Goal: Task Accomplishment & Management: Manage account settings

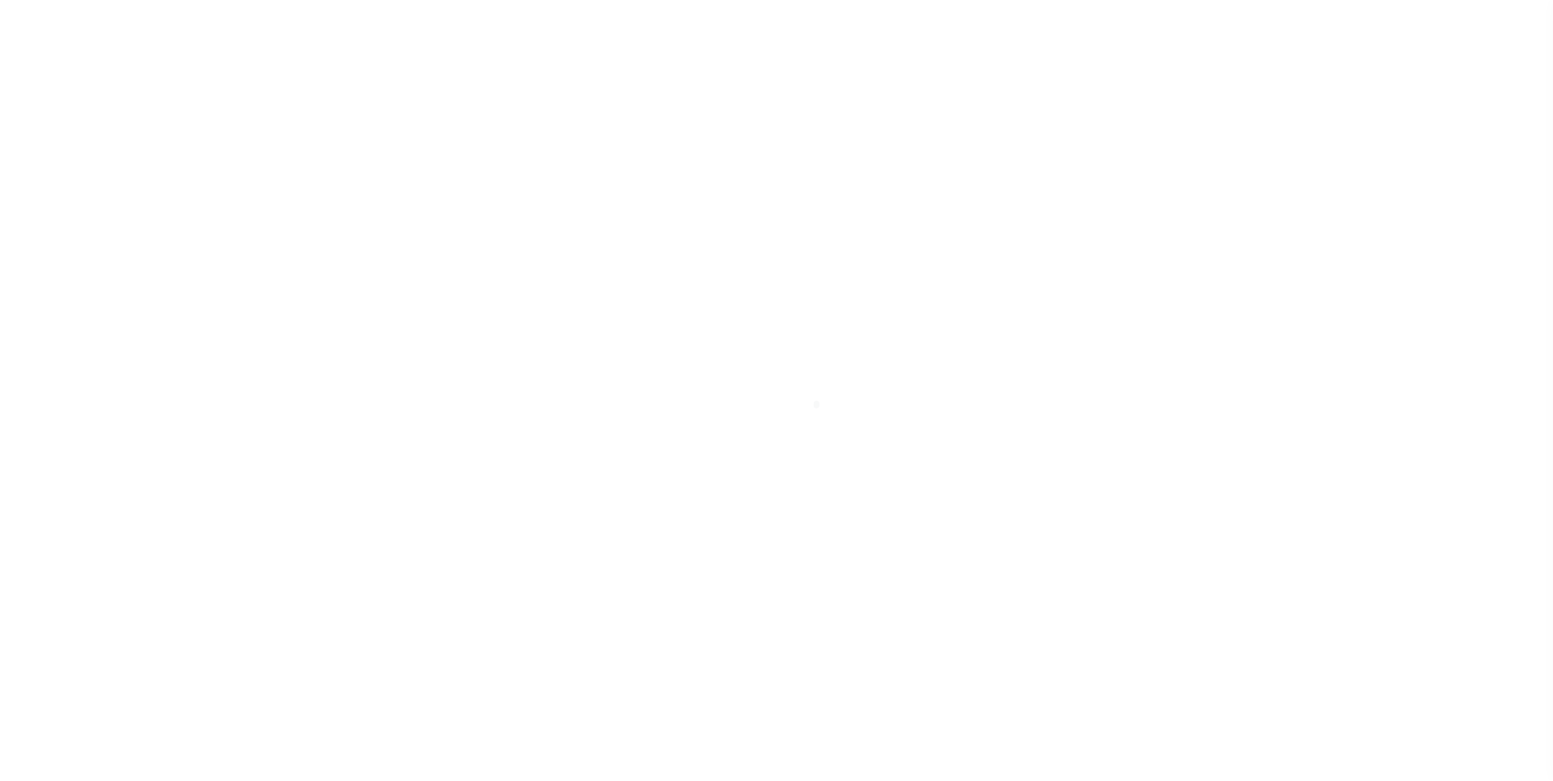
type input "92602170"
type input "DENNIS JOSEPH DEFELICE"
select select
type input "222 SW HARRISON ST"
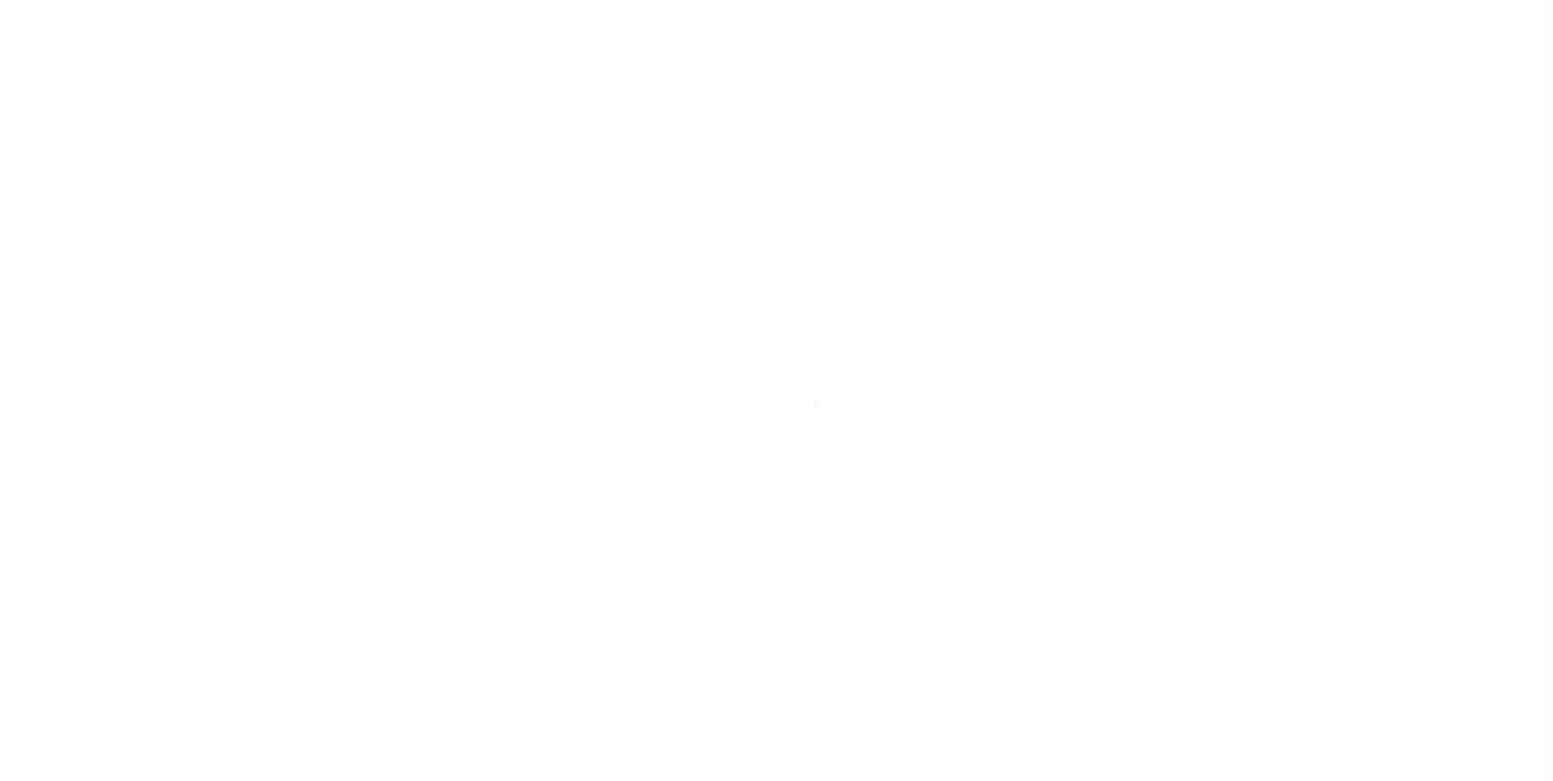
type input "PORTLAND OR 97201-5373"
select select "NonEscrow"
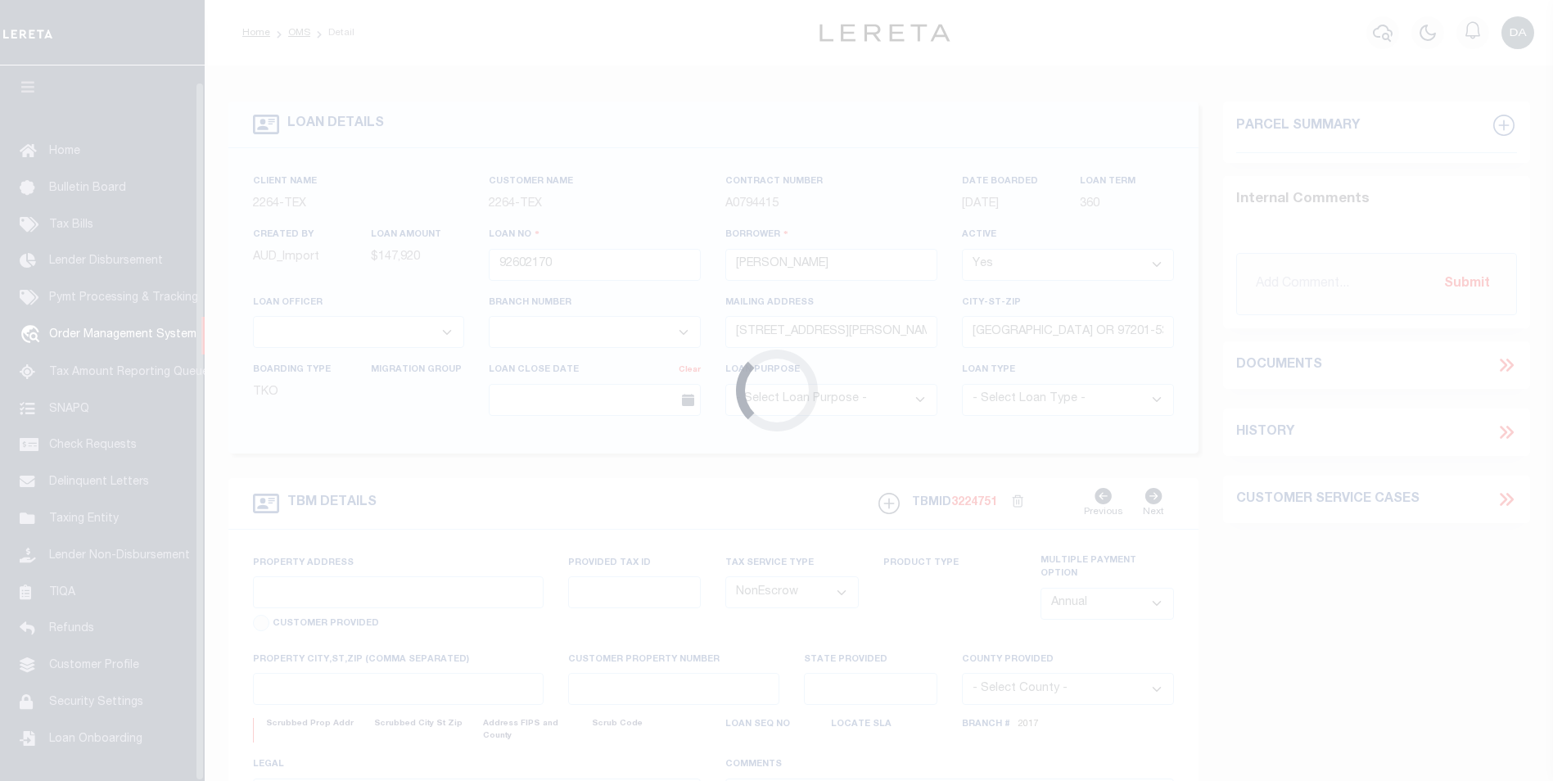
scroll to position [16, 0]
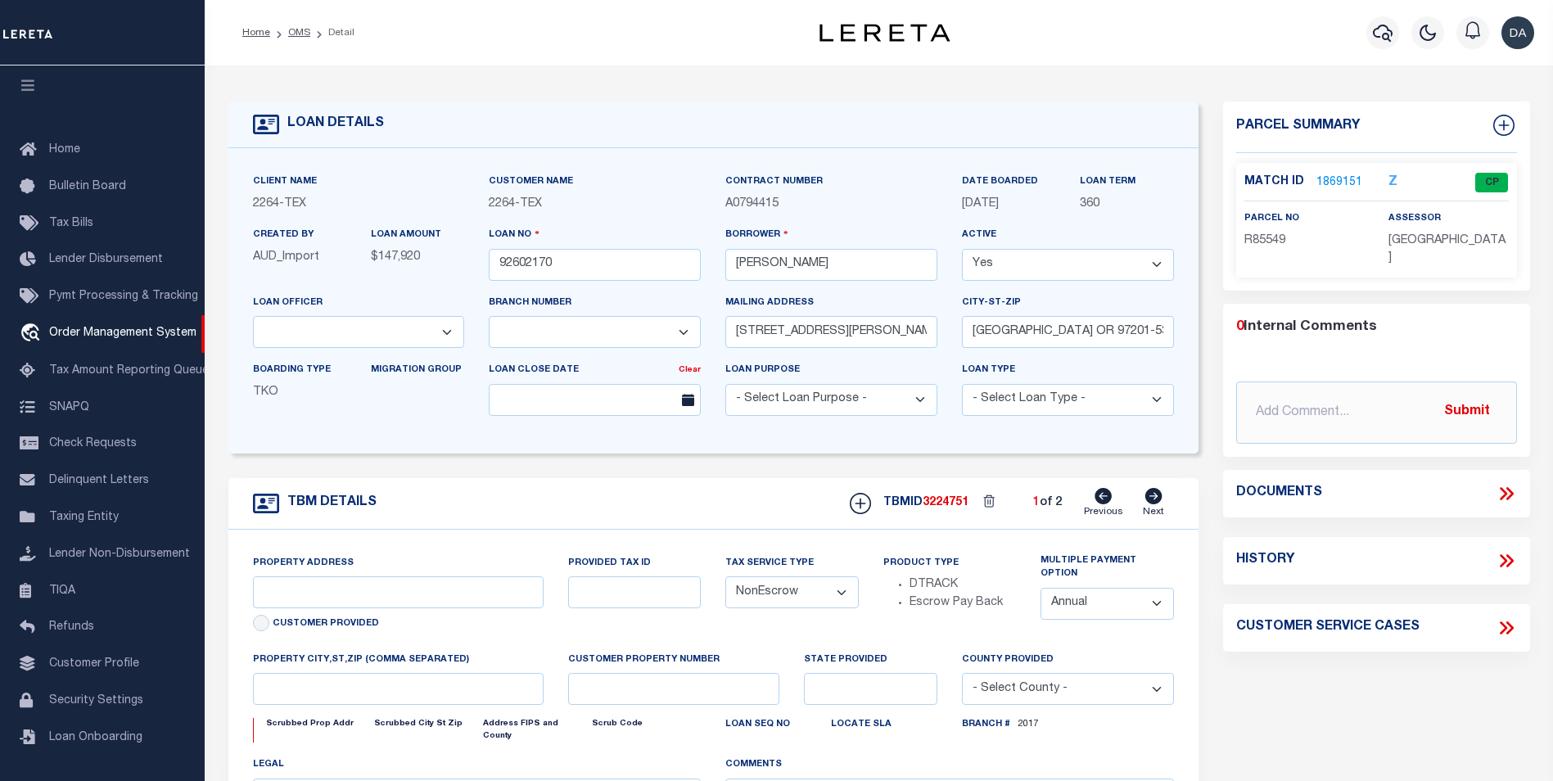
select select "22457"
select select "8149"
type input "BLANCO COUNTY, TX 231652001001"
type input "231652001001"
select select
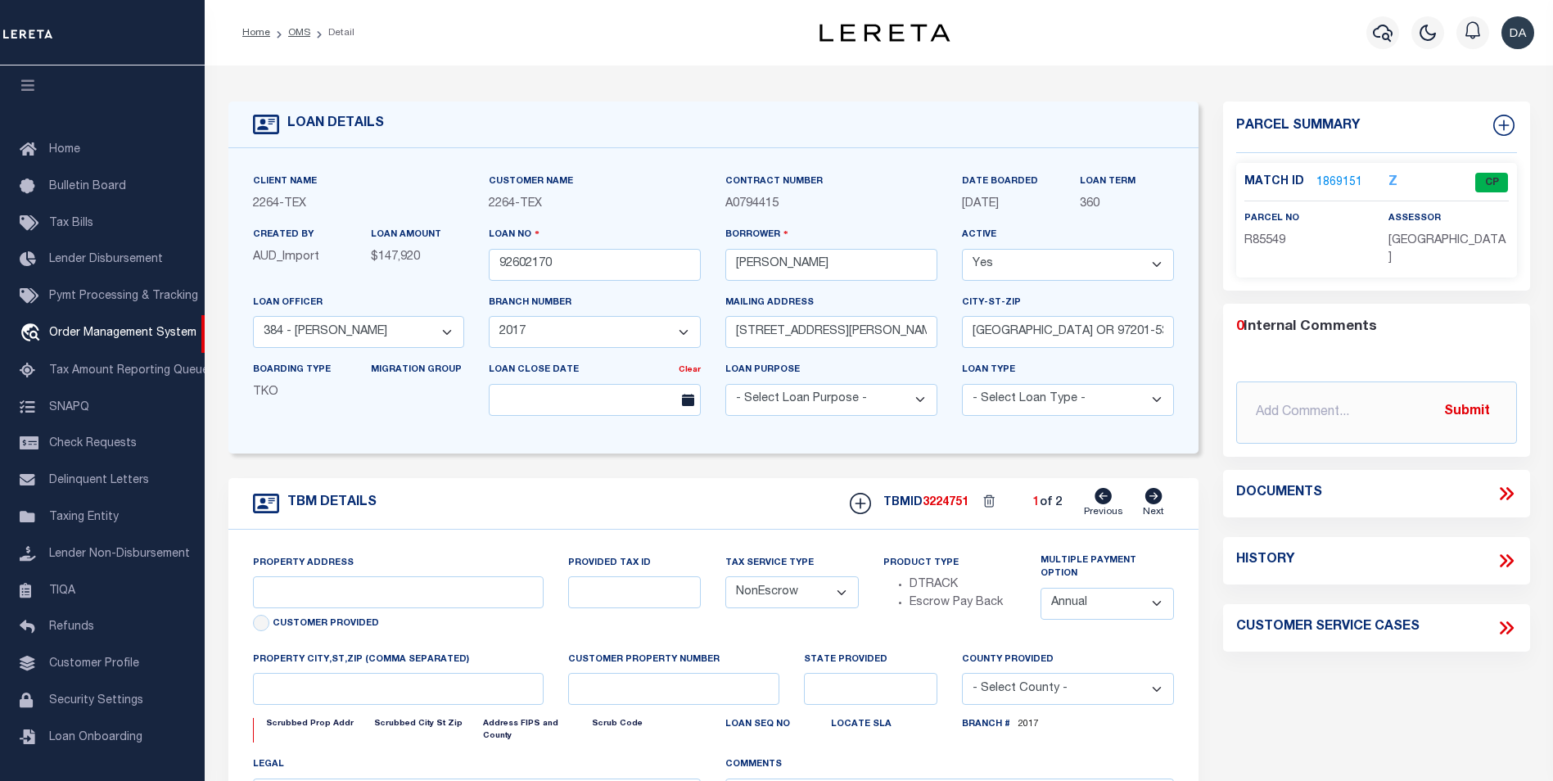
type textarea "LOT 22;MAJESTIC HILLS;BLANCO COUNTY;TX"
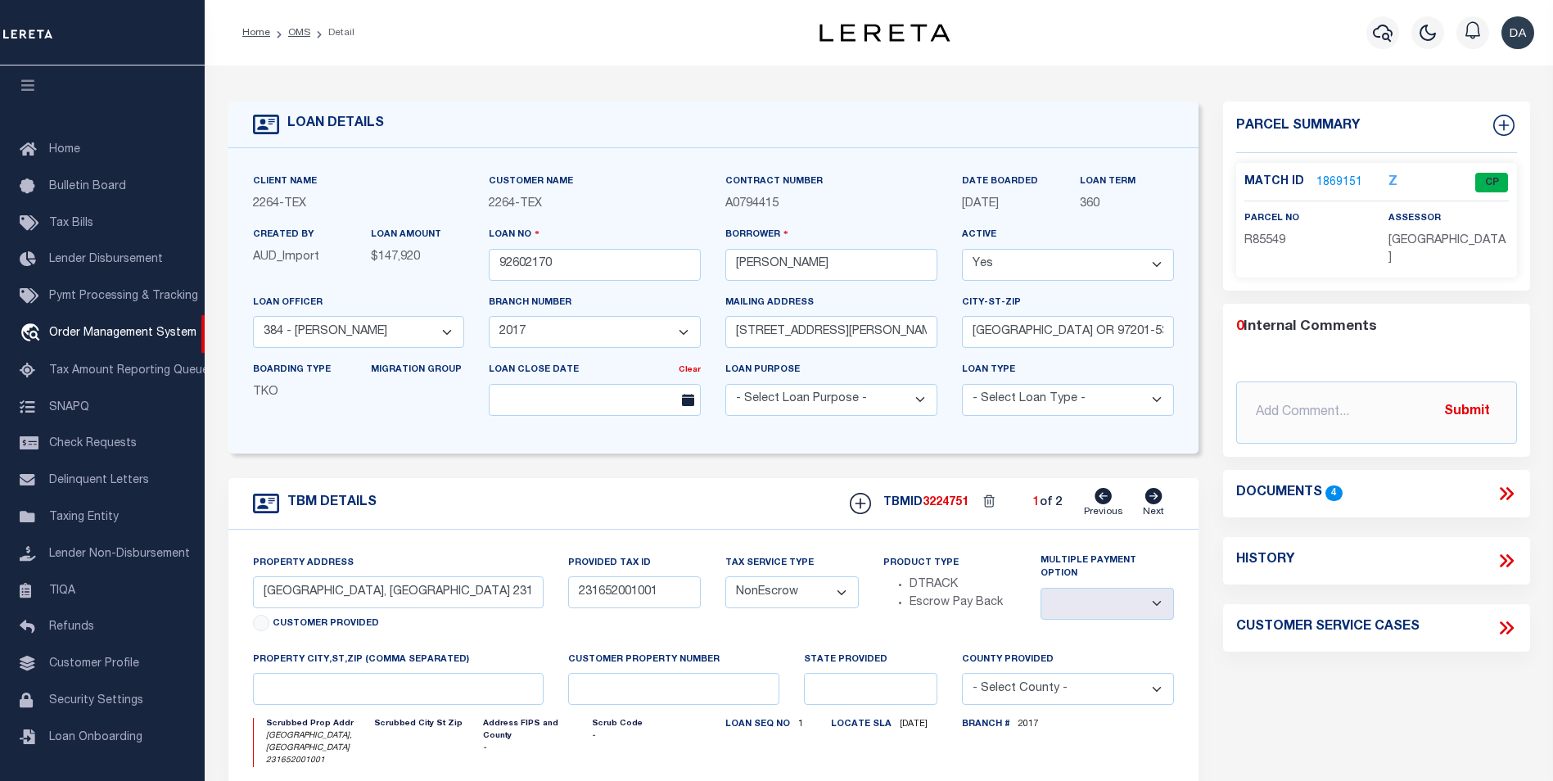
click at [1501, 483] on icon at bounding box center [1506, 493] width 21 height 21
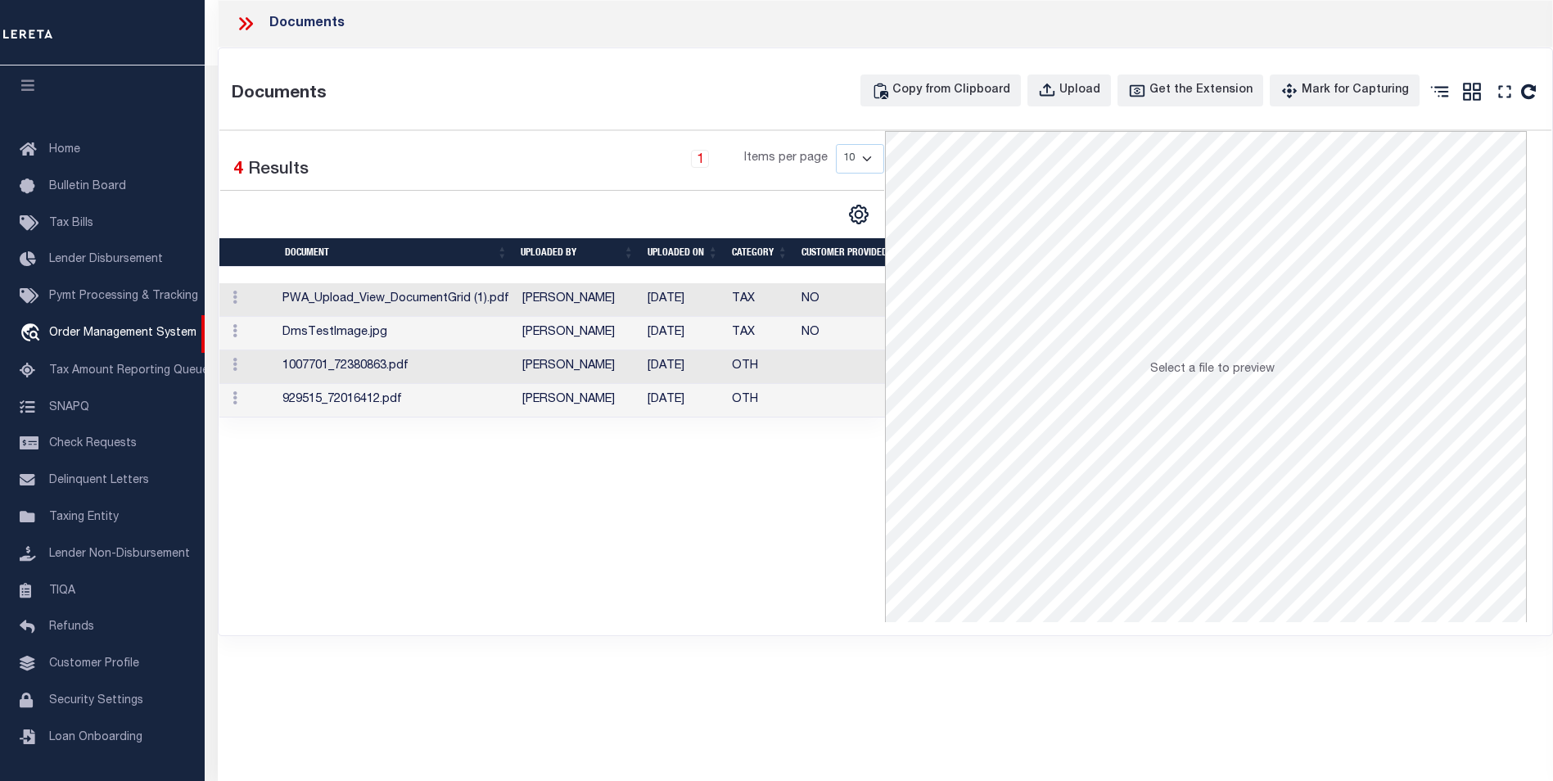
click at [376, 337] on td "DmsTestImage.jpg" at bounding box center [396, 334] width 240 height 34
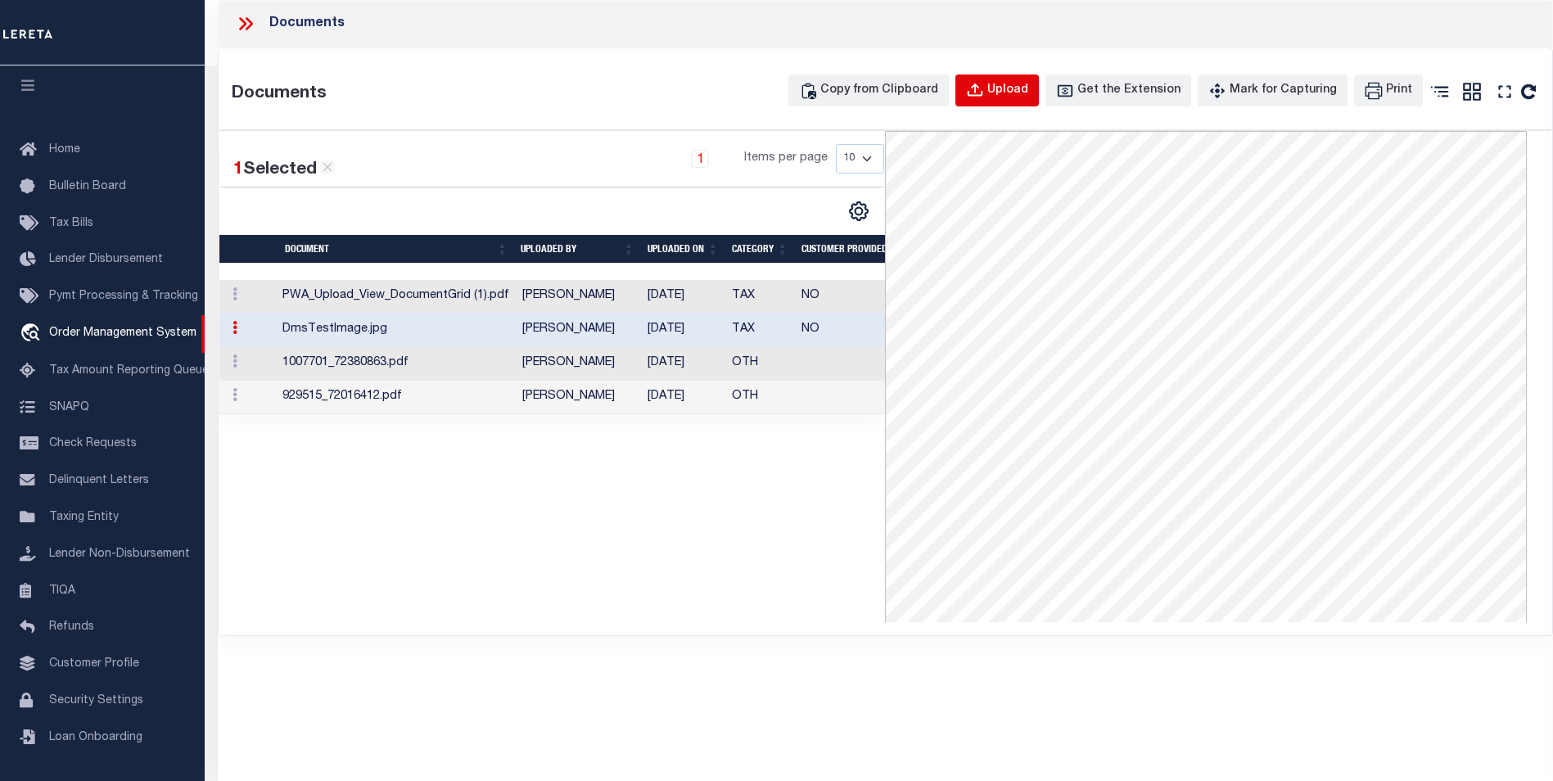
click at [1013, 96] on div "Upload" at bounding box center [1007, 91] width 41 height 18
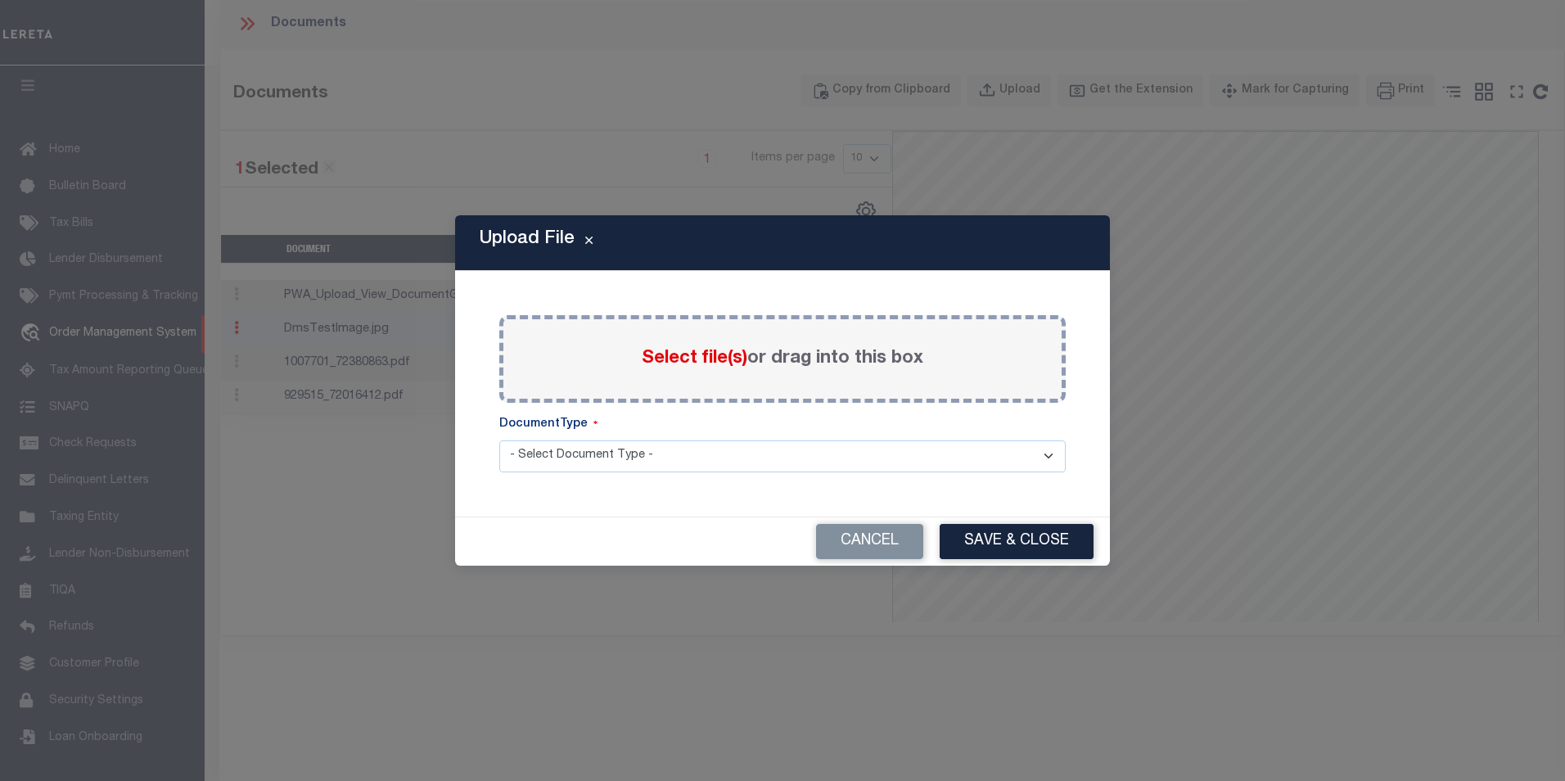
click at [648, 463] on select "- Select Document Type - TAX SERVICE DOCUMENTS" at bounding box center [782, 456] width 567 height 32
select select "TAX"
click at [499, 440] on select "- Select Document Type - TAX SERVICE DOCUMENTS" at bounding box center [782, 456] width 567 height 32
click at [680, 352] on span "Select file(s)" at bounding box center [695, 359] width 106 height 18
click at [0, 0] on input "Select file(s) or drag into this box" at bounding box center [0, 0] width 0 height 0
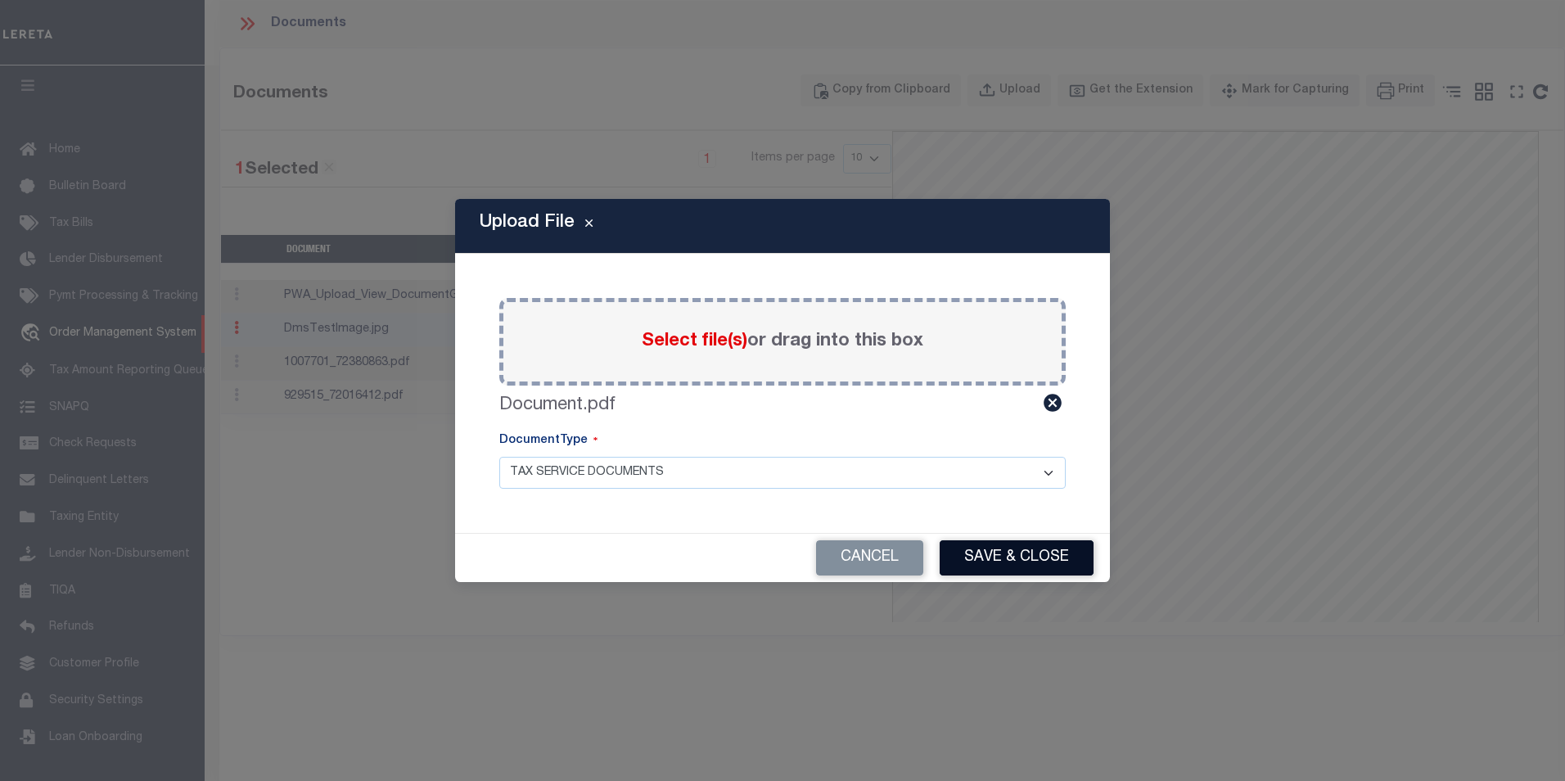
click at [1041, 562] on button "Save & Close" at bounding box center [1017, 557] width 154 height 35
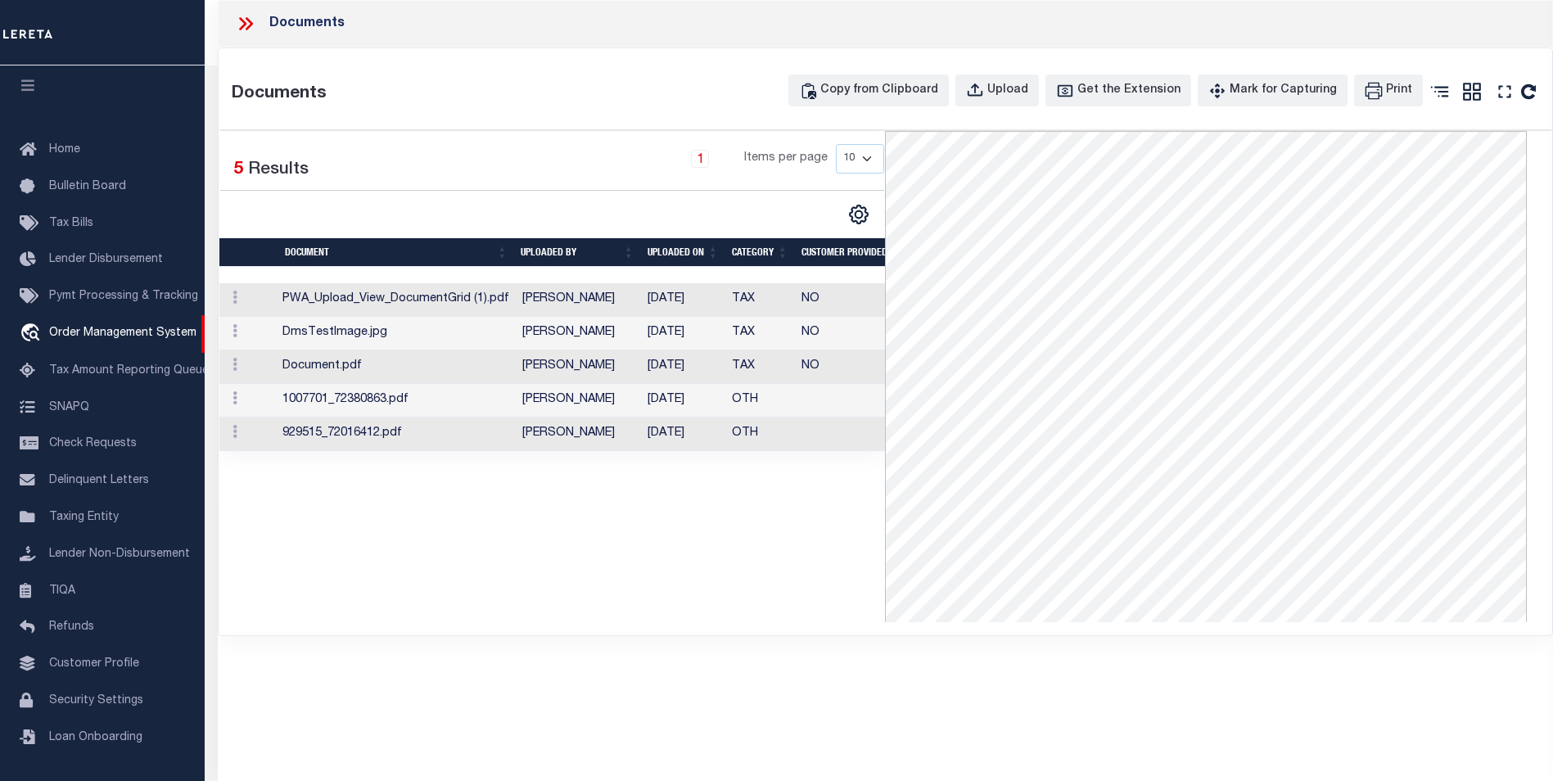
click at [352, 369] on td "Document.pdf" at bounding box center [396, 367] width 240 height 34
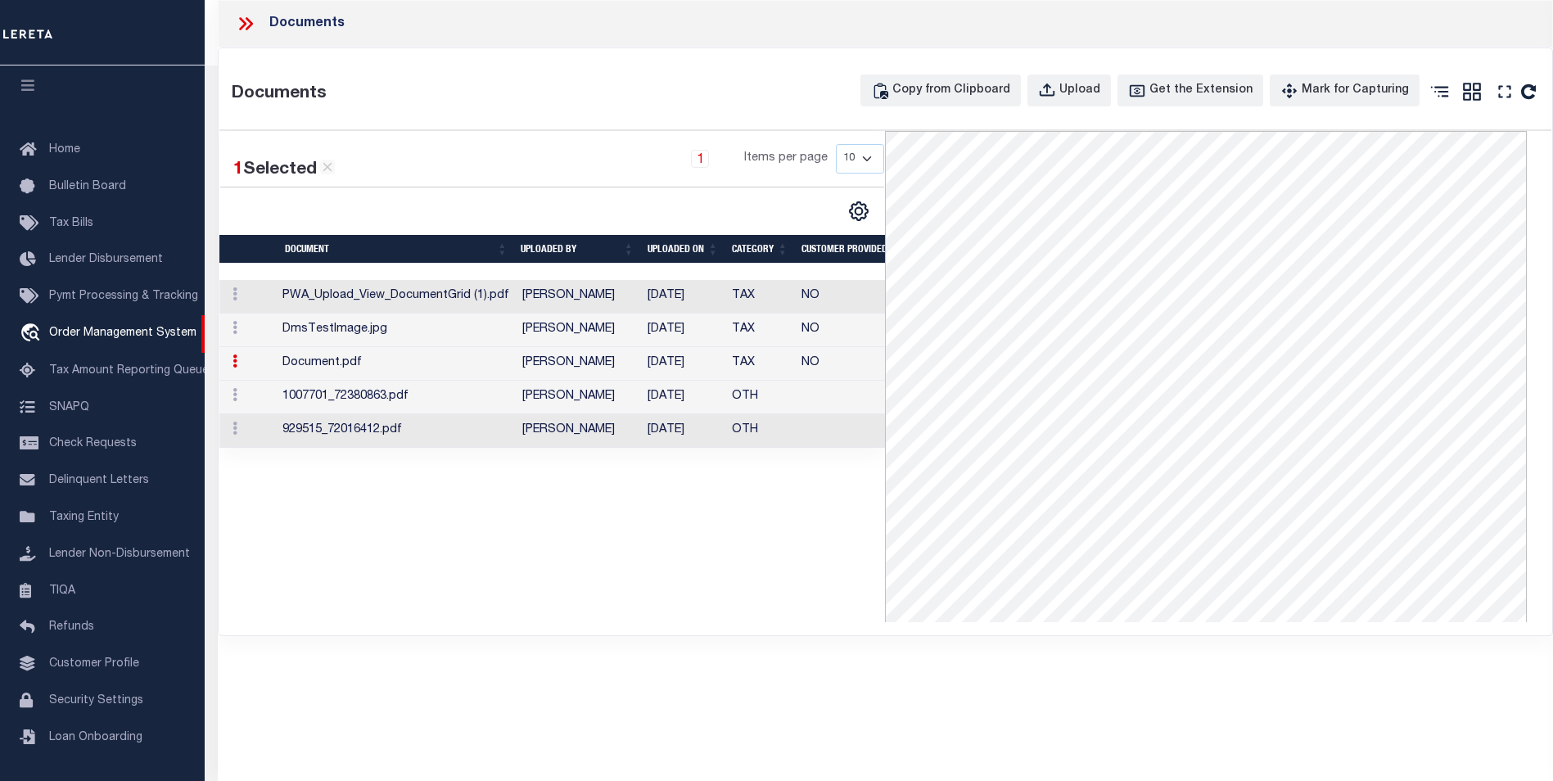
click at [652, 567] on div "1 Selected 5 Results 1 Items per page 10 25 50 100" at bounding box center [552, 376] width 666 height 491
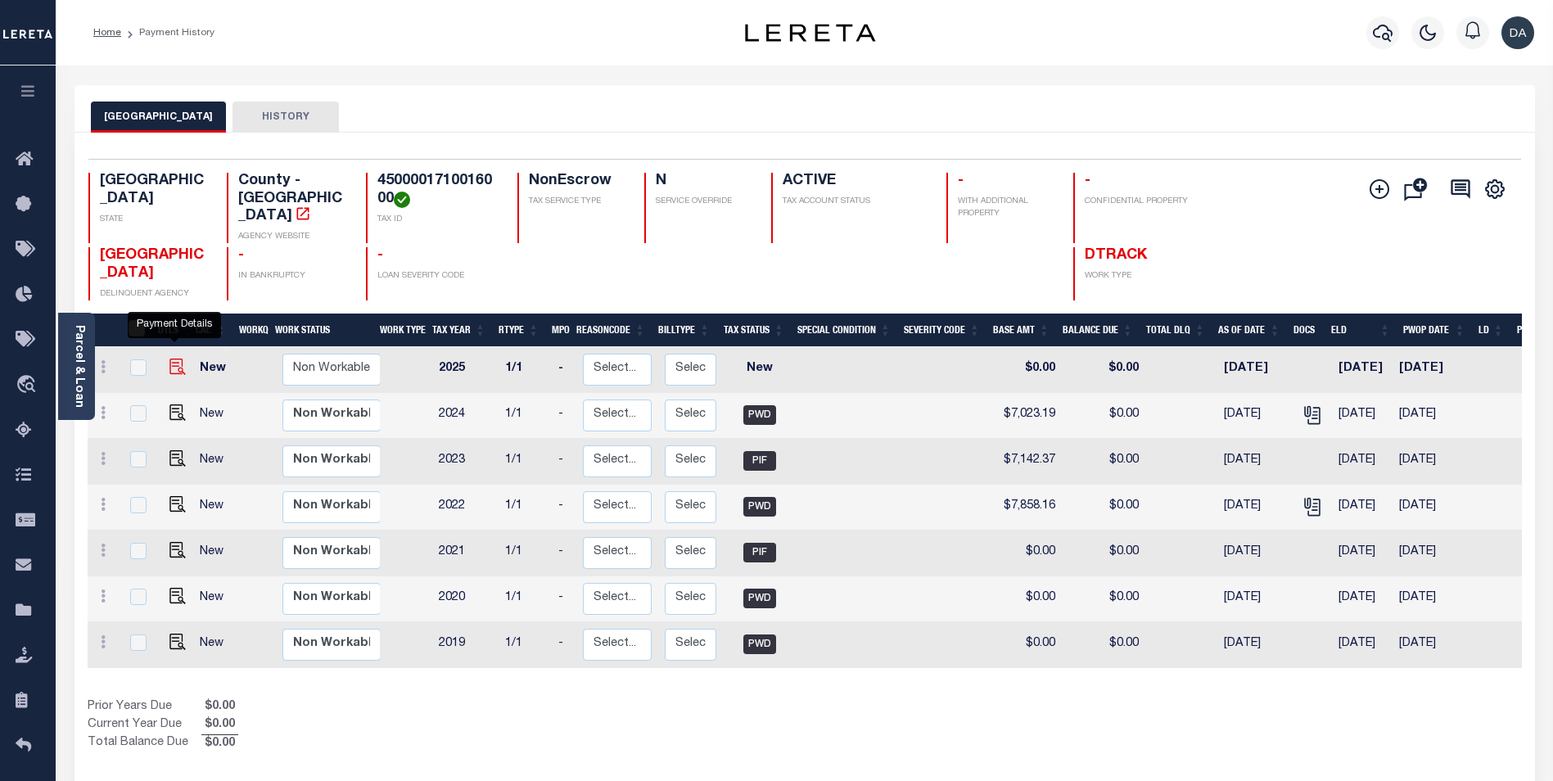
click at [172, 359] on img "" at bounding box center [177, 367] width 16 height 16
checkbox input "true"
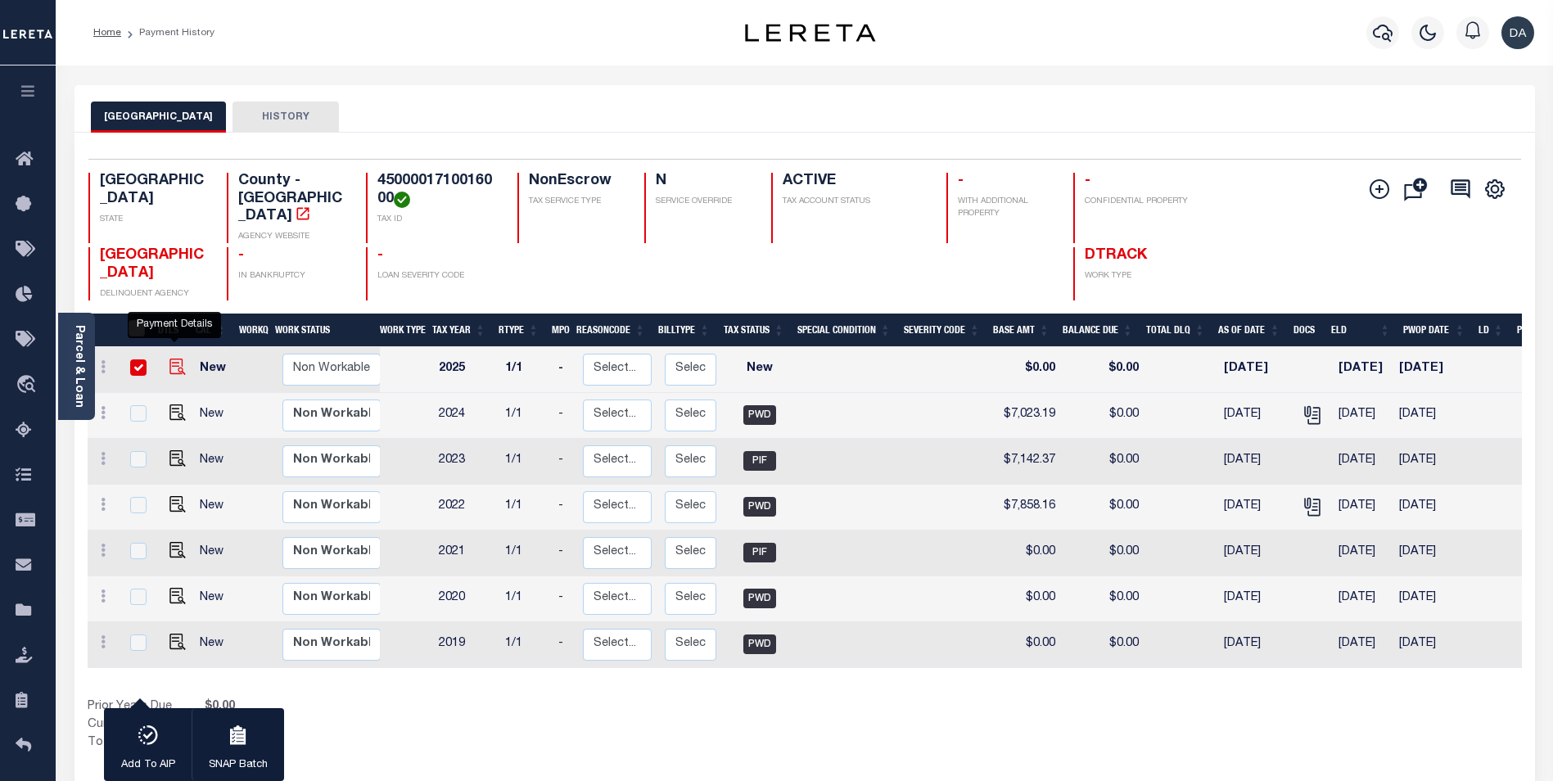
click at [172, 359] on img "" at bounding box center [177, 367] width 16 height 16
checkbox input "false"
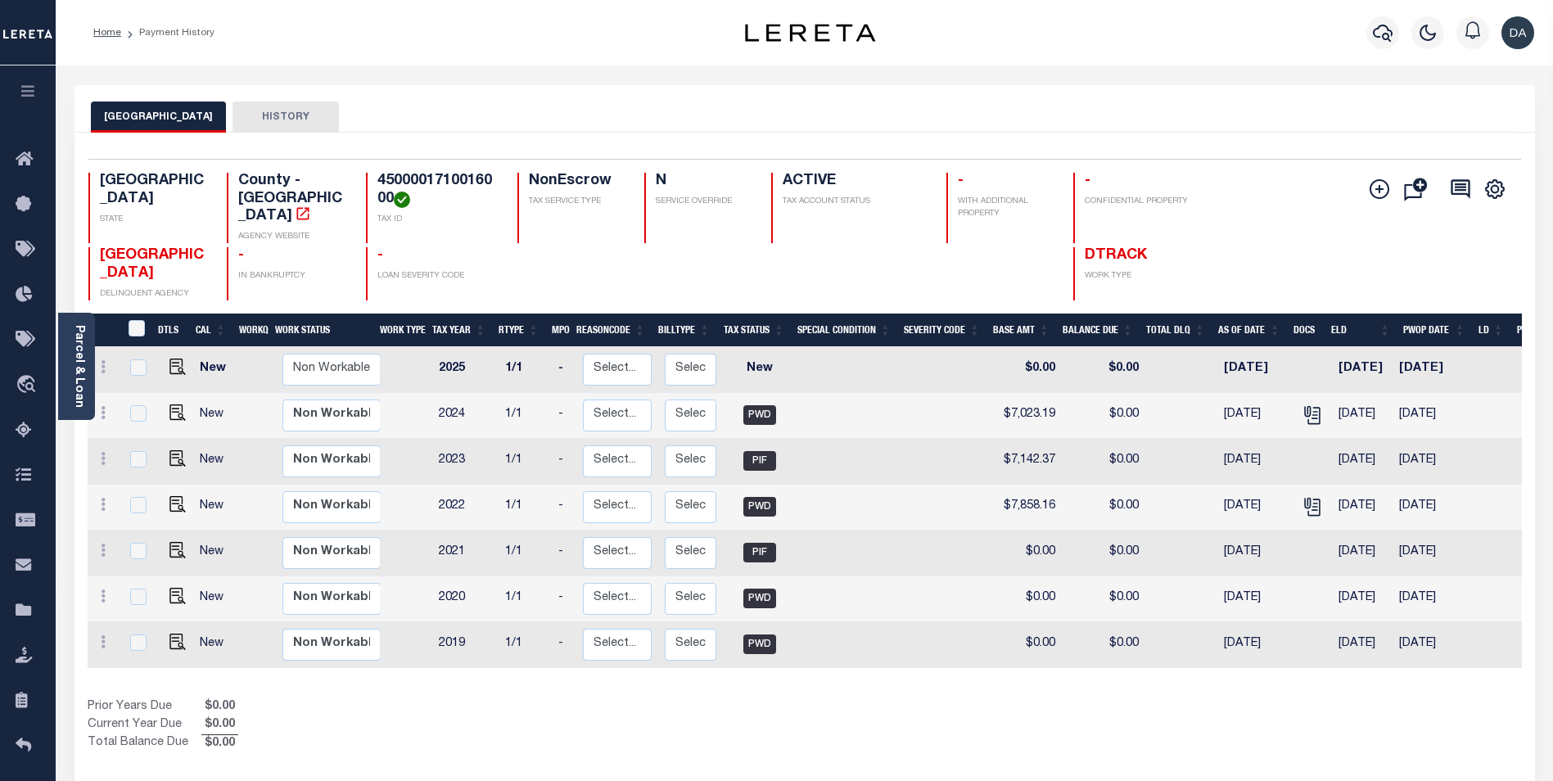
click at [1257, 352] on td "[DATE]" at bounding box center [1254, 370] width 74 height 46
checkbox input "true"
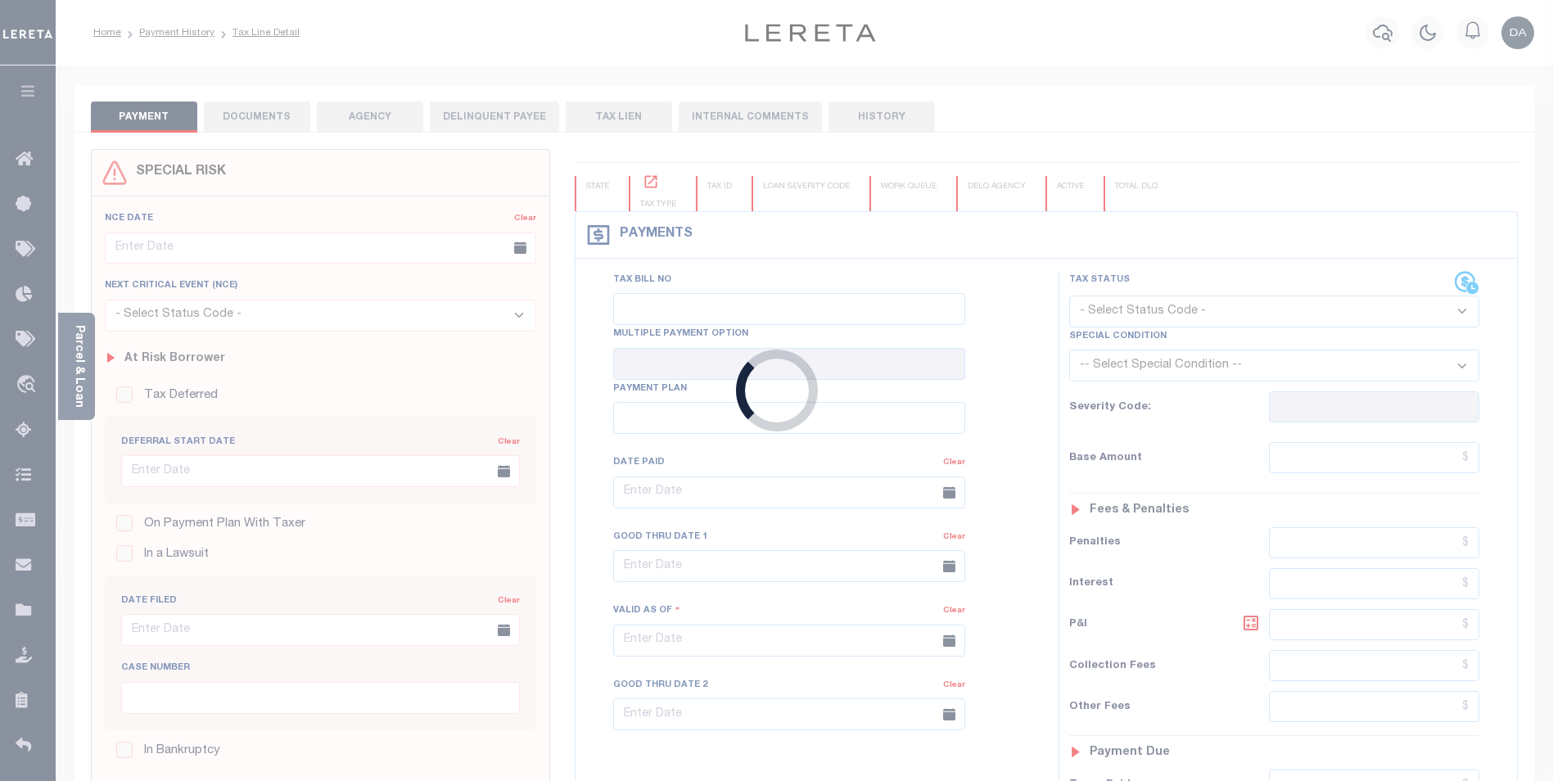
type input "06/25/2025"
select select "NW2"
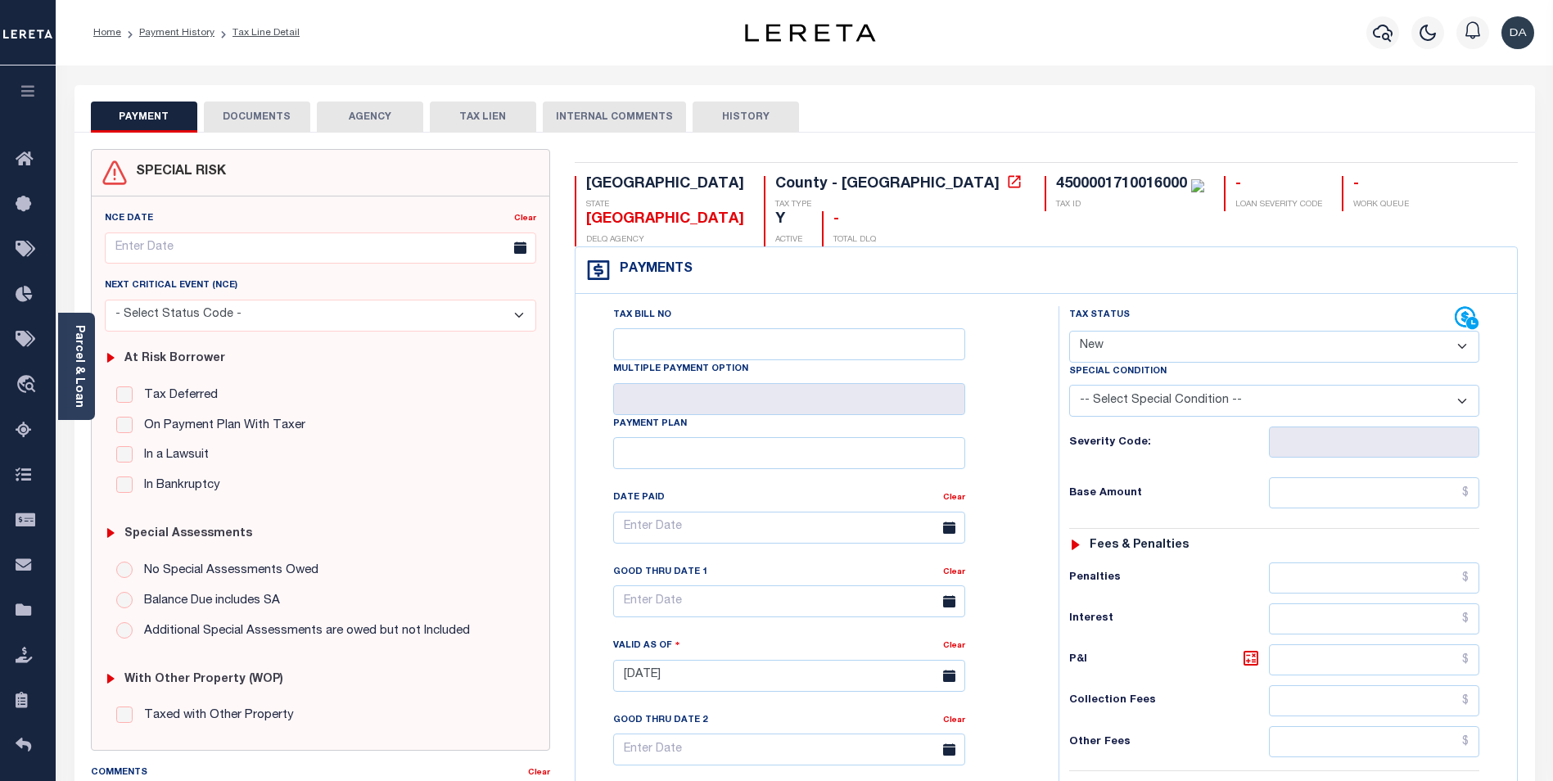
click at [264, 114] on button "DOCUMENTS" at bounding box center [257, 117] width 106 height 31
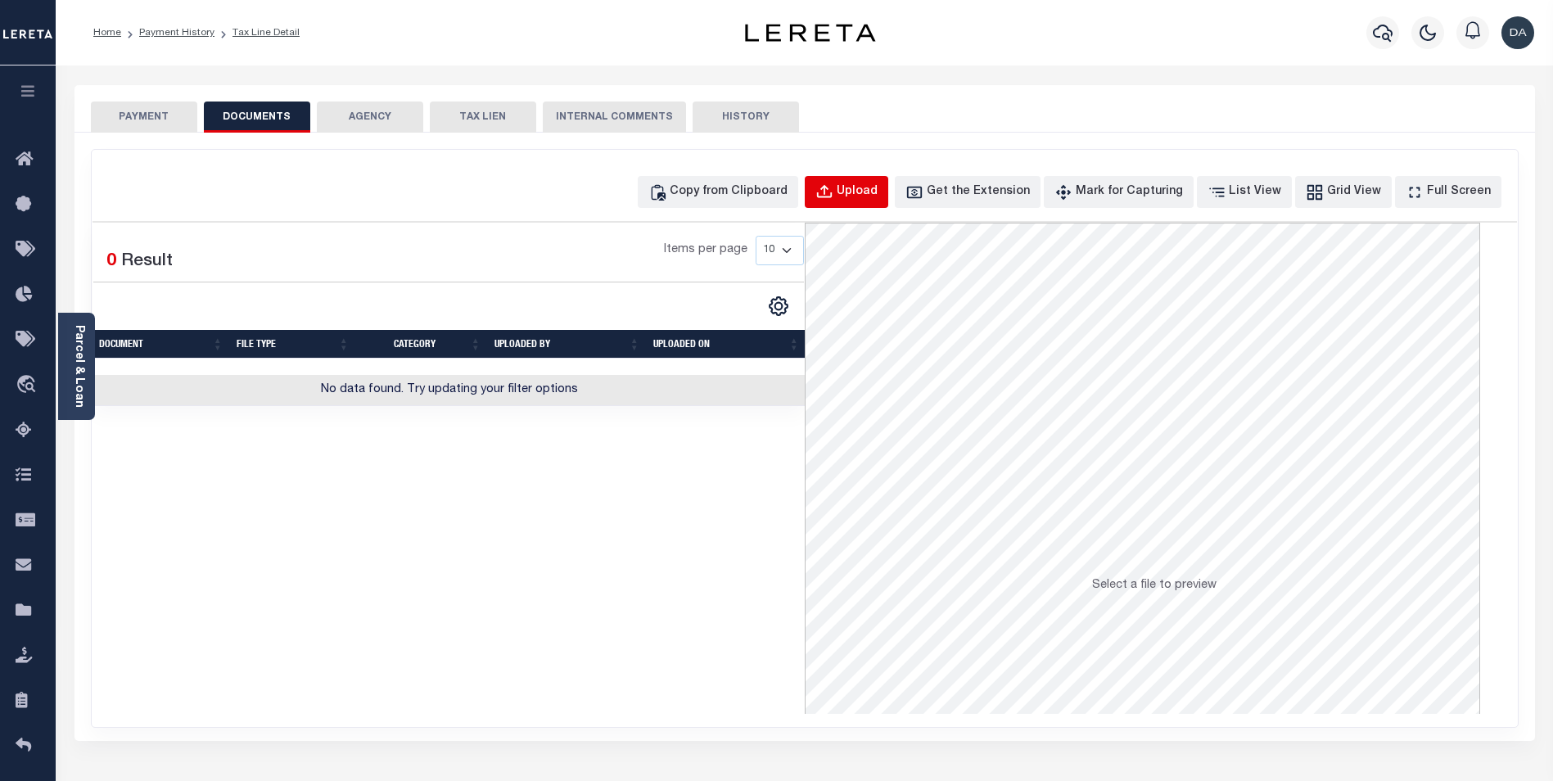
click at [878, 201] on div "Upload" at bounding box center [857, 192] width 41 height 18
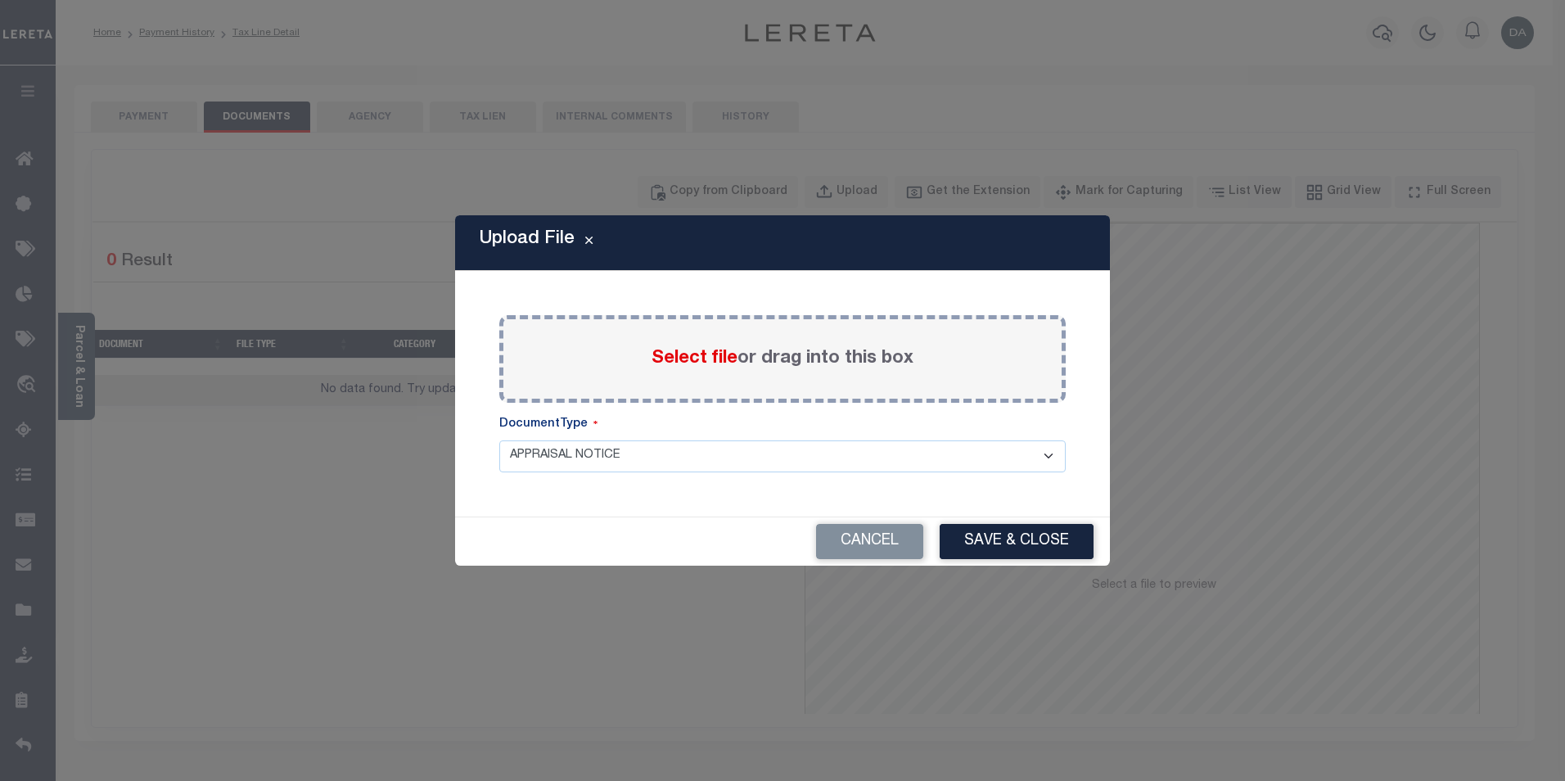
click at [718, 362] on span "Select file" at bounding box center [695, 359] width 86 height 18
click at [0, 0] on input "Select file or drag into this box" at bounding box center [0, 0] width 0 height 0
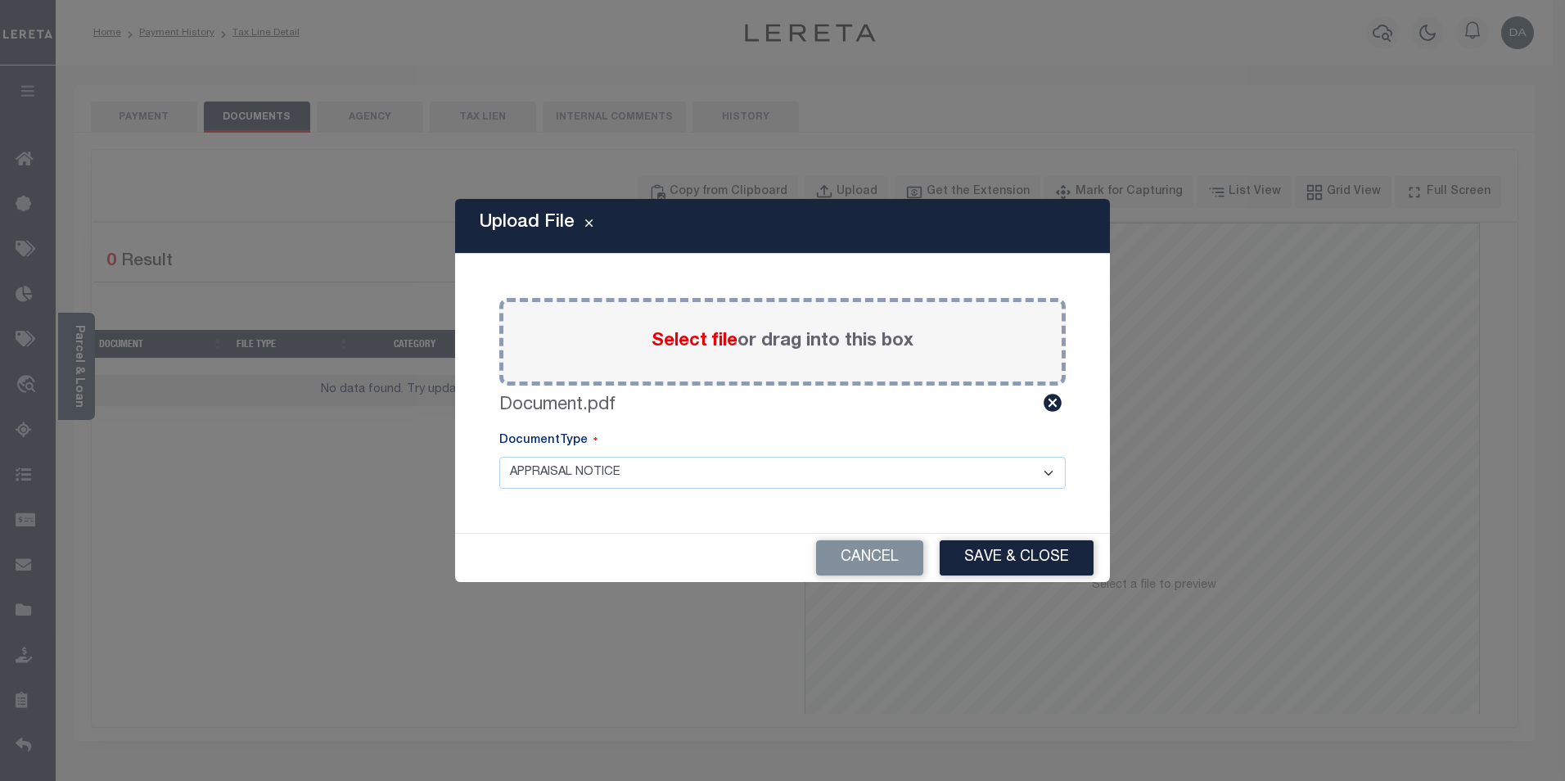
click at [771, 476] on select "APPRAISAL NOTICE ATTORNEY NOTICE CURRENT BILLS DELINQUENT BILLS FORFEITURE NOTI…" at bounding box center [782, 473] width 567 height 32
select select "ATN"
click at [499, 457] on select "APPRAISAL NOTICE ATTORNEY NOTICE CURRENT BILLS DELINQUENT BILLS FORFEITURE NOTI…" at bounding box center [782, 473] width 567 height 32
click at [1004, 557] on button "Save & Close" at bounding box center [1017, 557] width 154 height 35
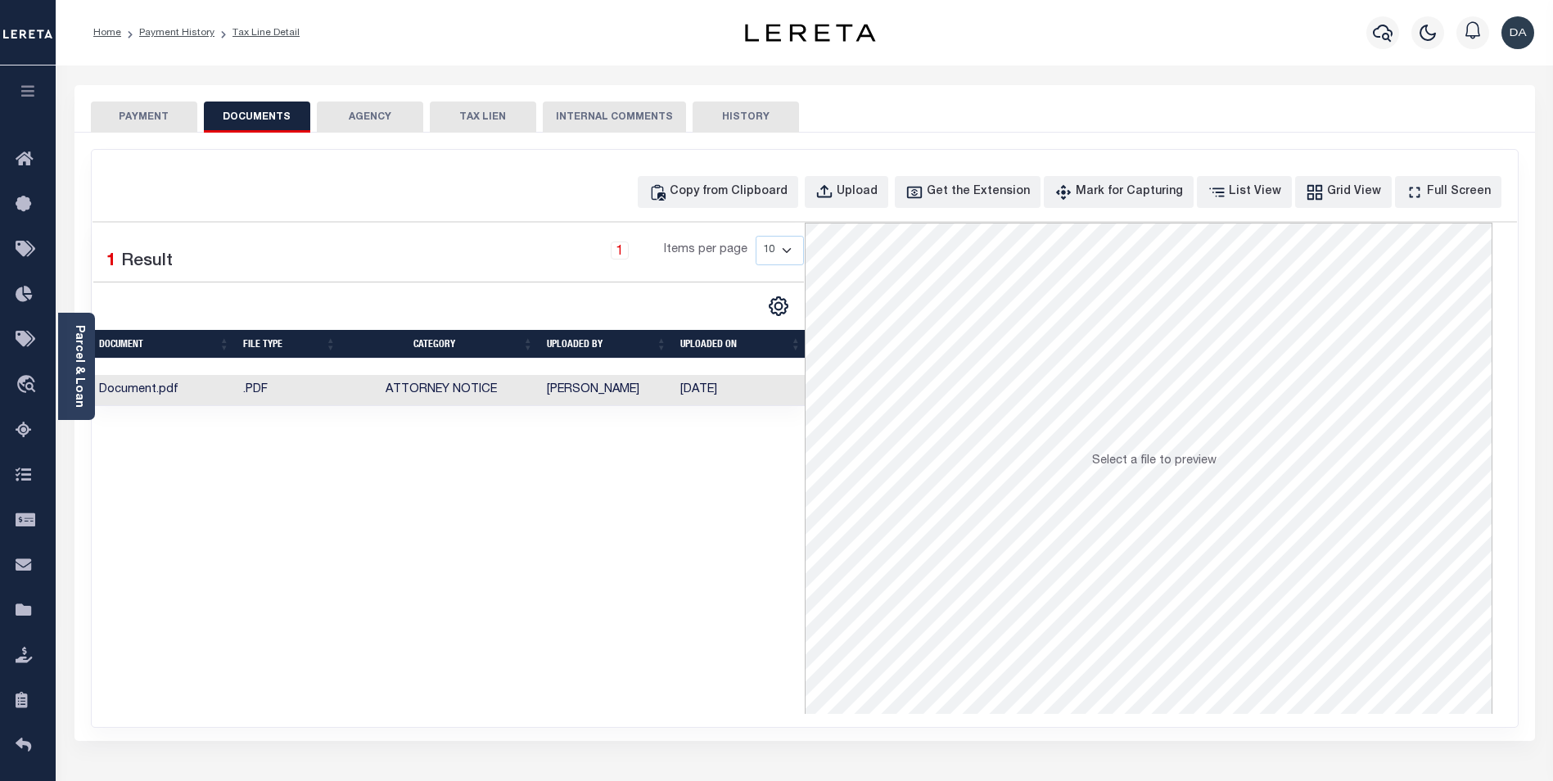
click at [201, 392] on td "Document.pdf" at bounding box center [165, 391] width 144 height 32
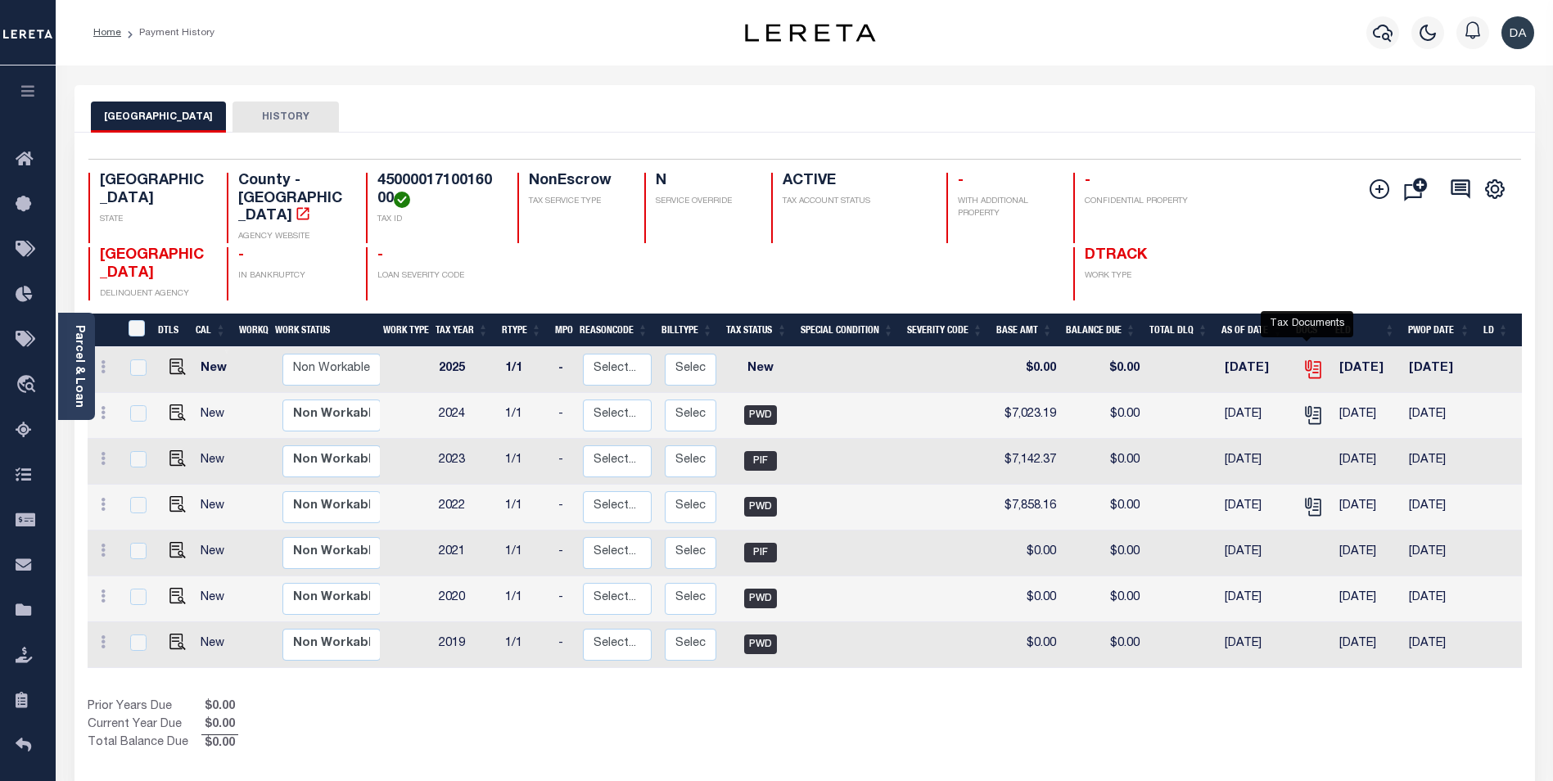
click at [1308, 359] on icon "" at bounding box center [1312, 369] width 21 height 21
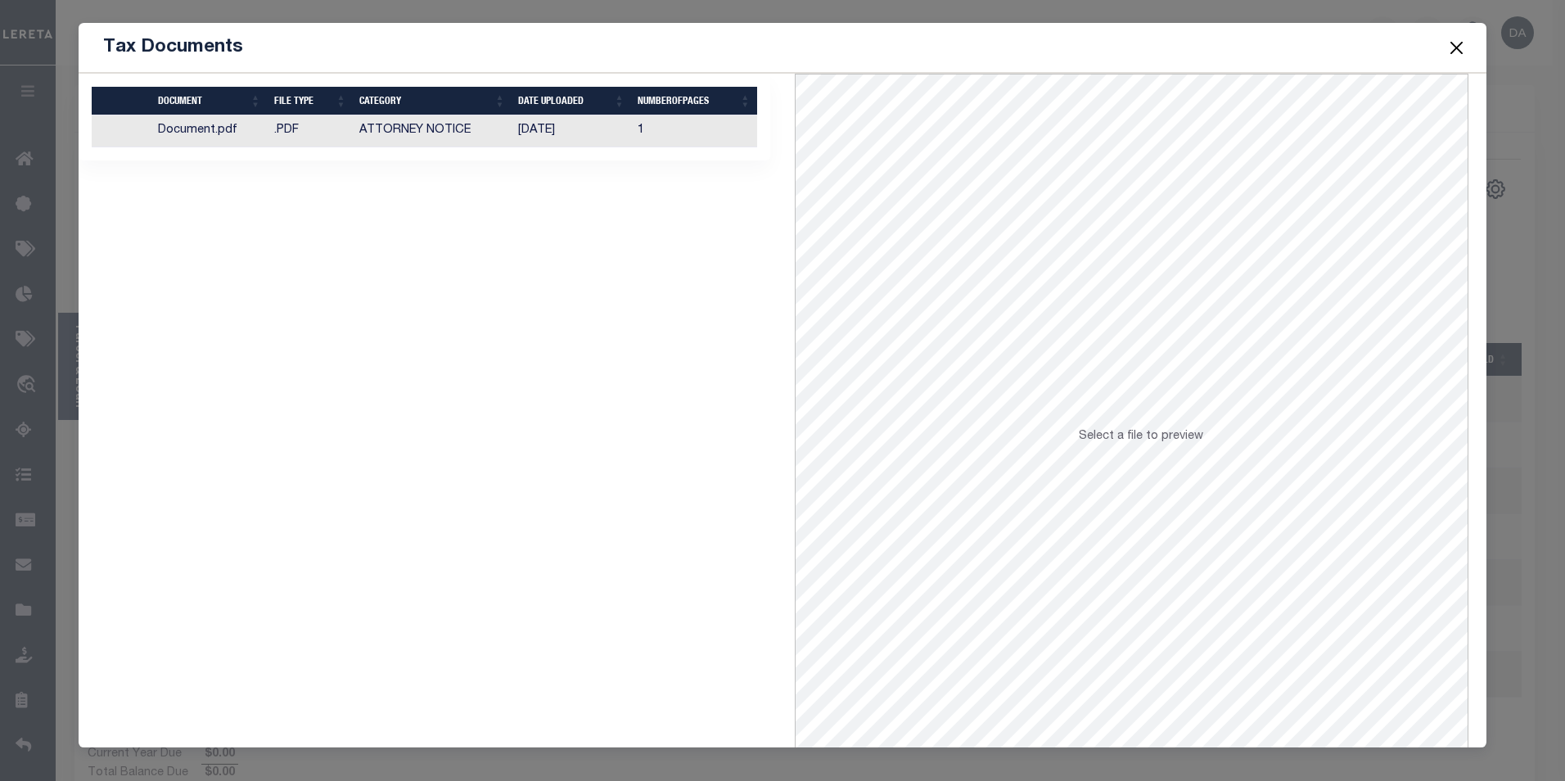
click at [189, 130] on td "Document.pdf" at bounding box center [209, 131] width 116 height 32
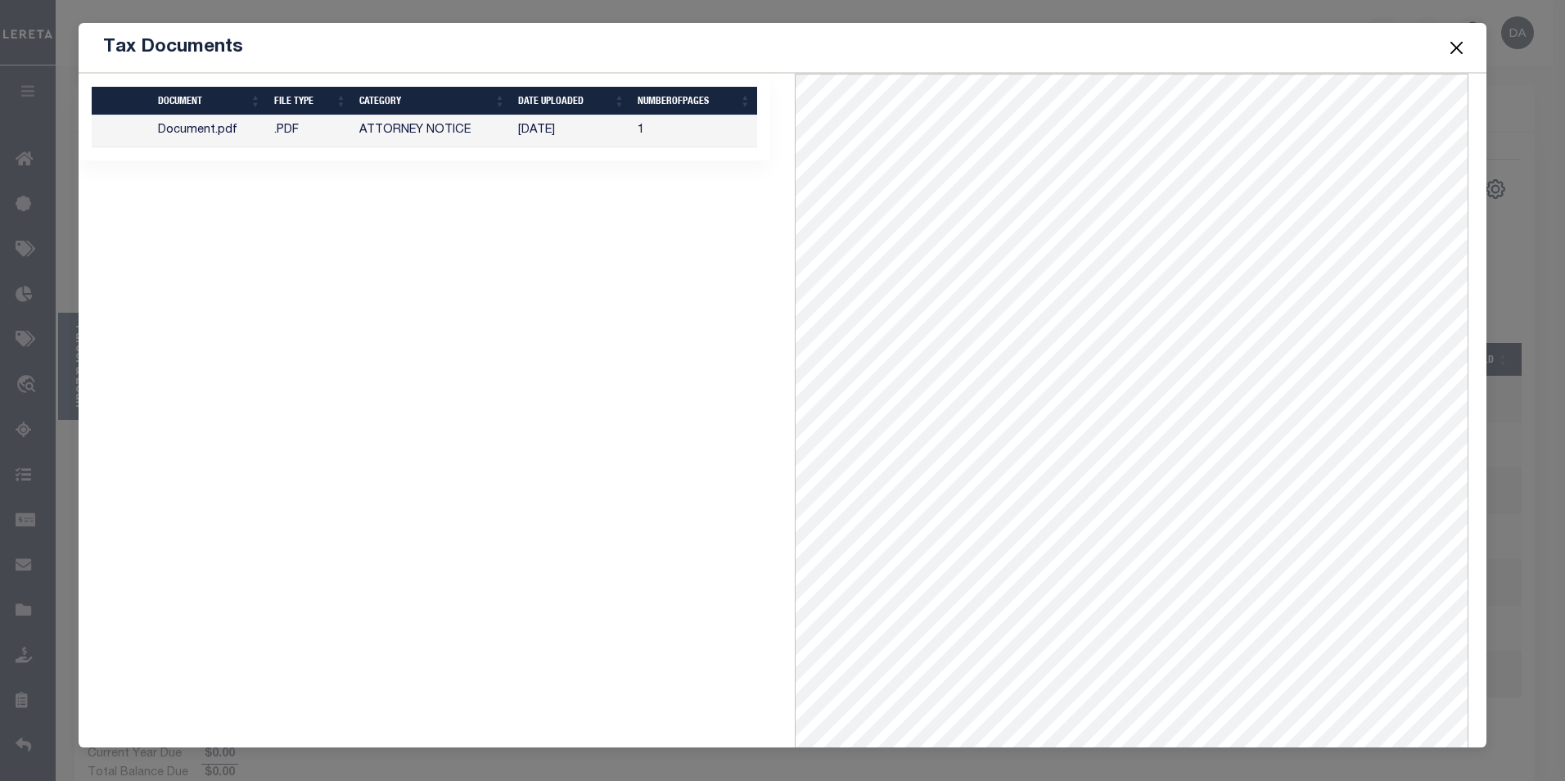
click at [309, 363] on div "1 Selected 1 Result Items per page" at bounding box center [424, 444] width 716 height 740
click at [1455, 45] on button "Close" at bounding box center [1456, 47] width 21 height 21
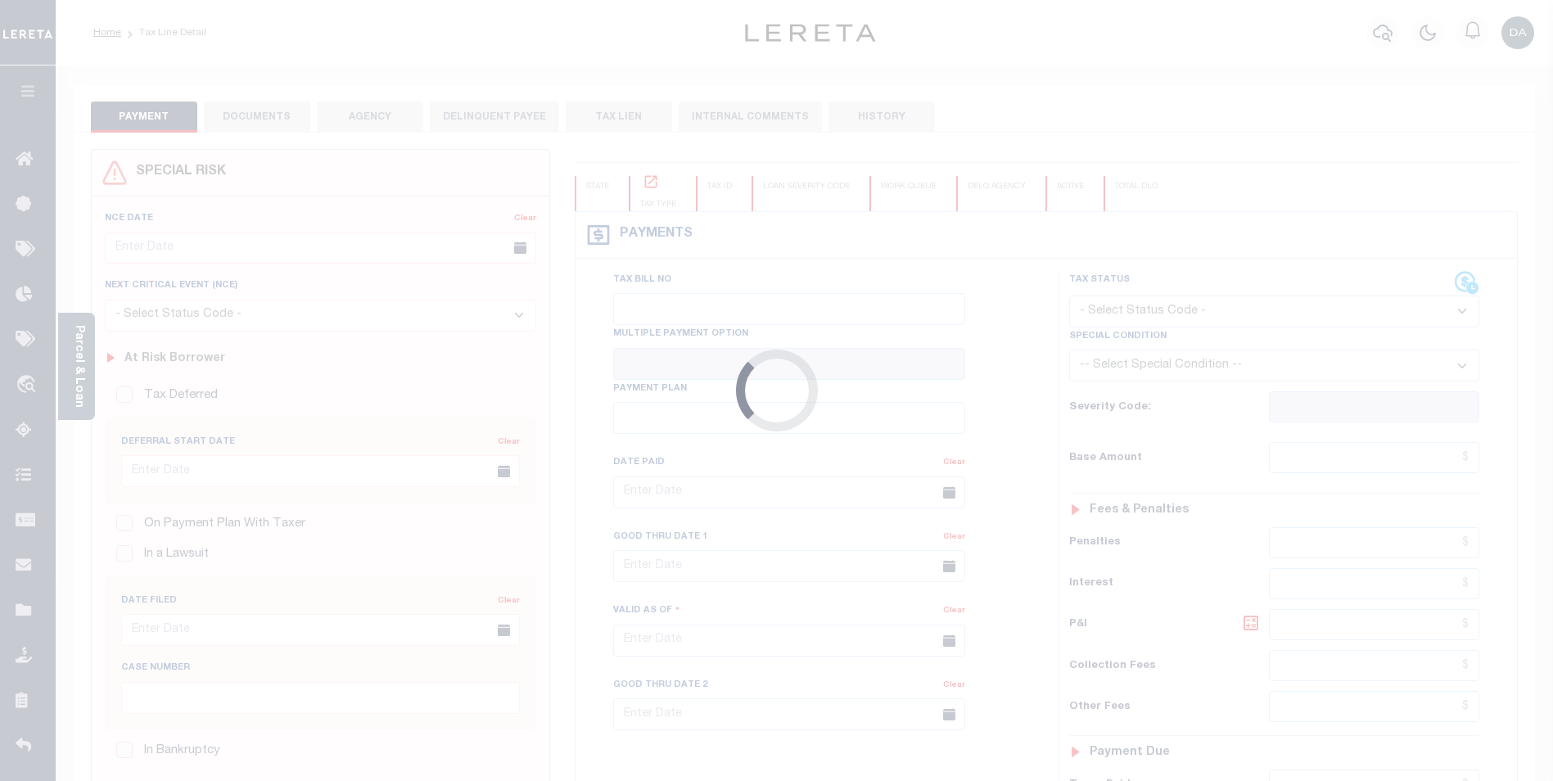
type input "[DATE]"
type input "$508.26"
type input "$0"
select select "PIF"
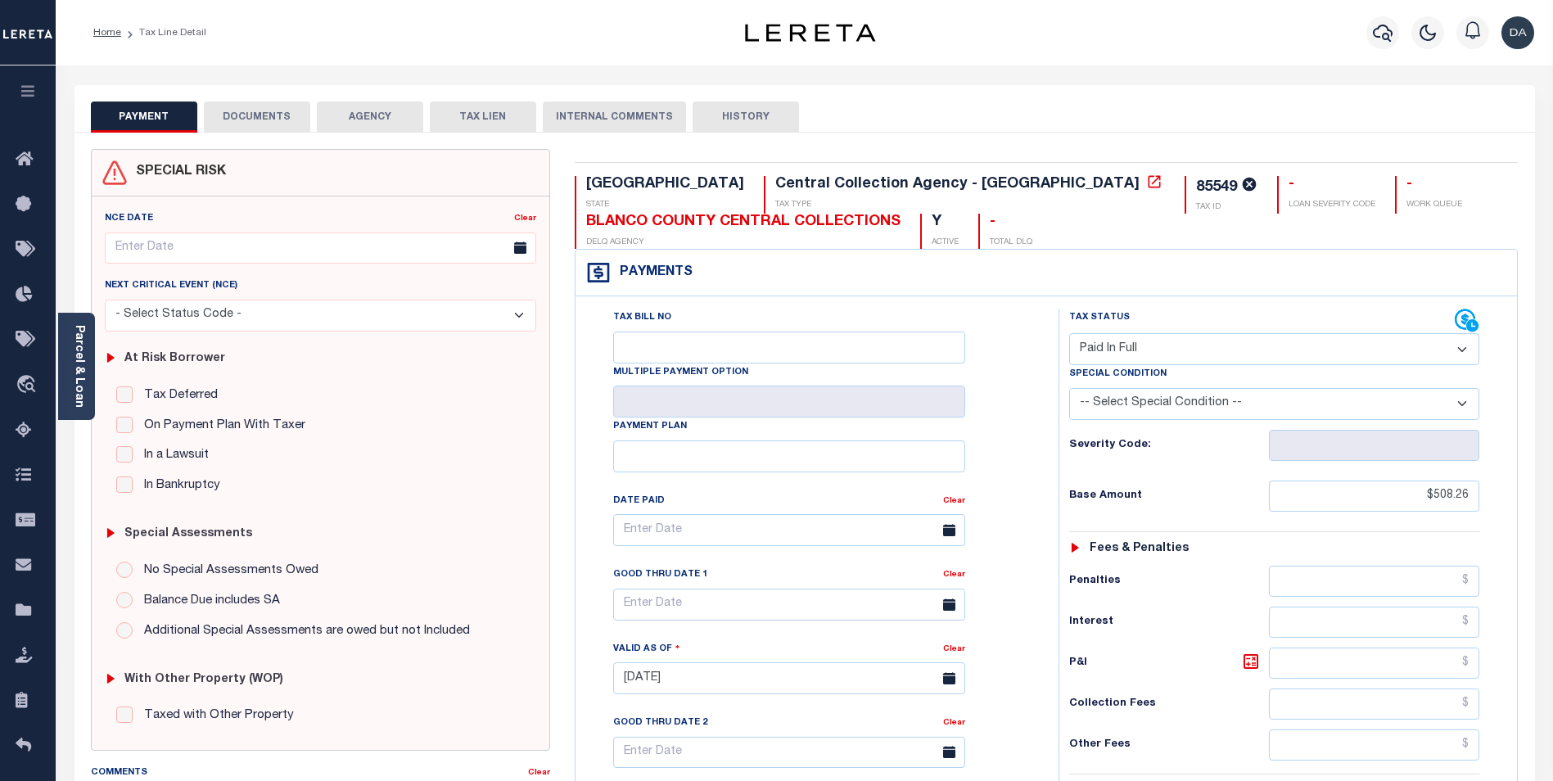
click at [281, 118] on button "DOCUMENTS" at bounding box center [257, 117] width 106 height 31
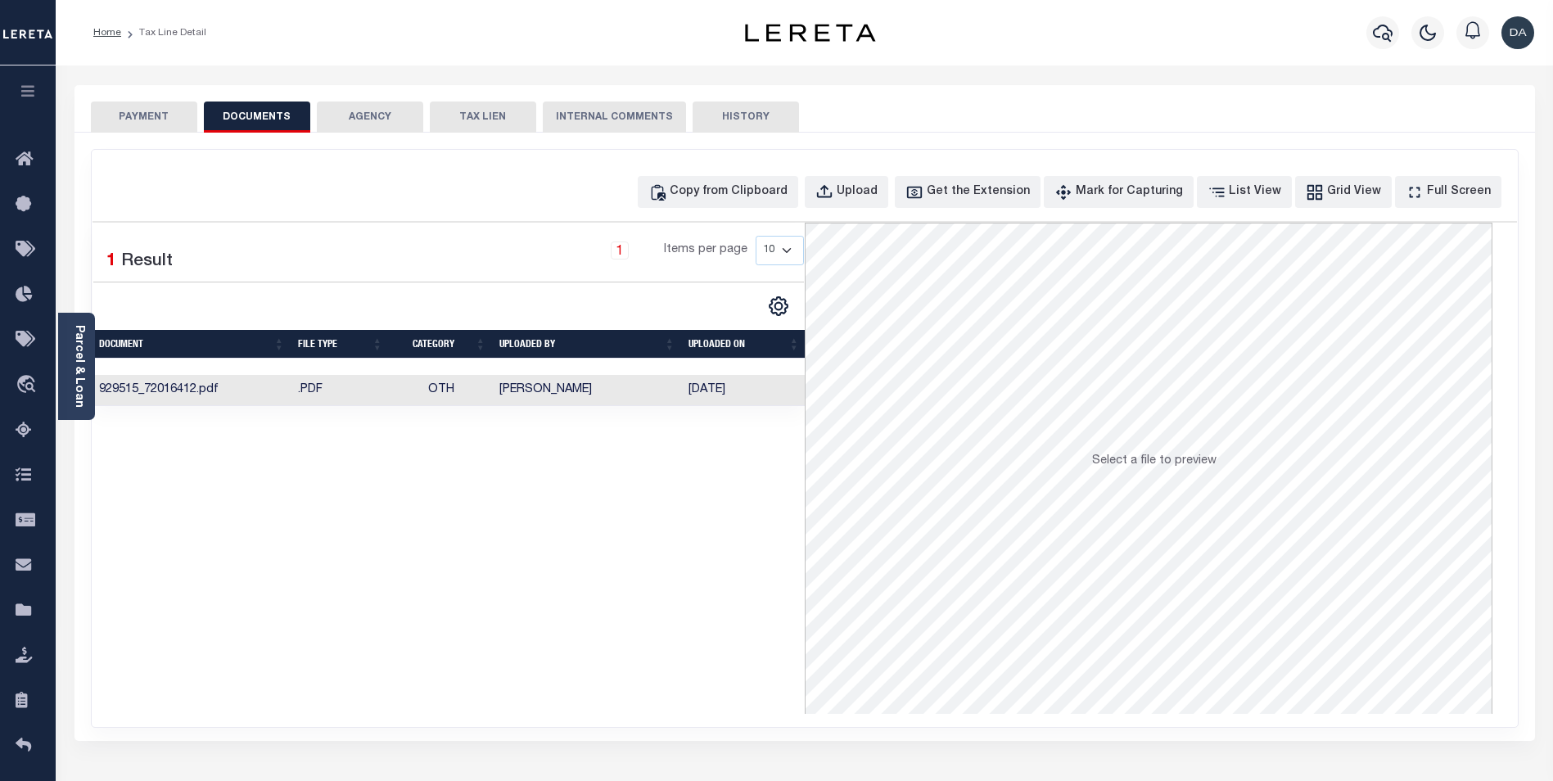
click at [232, 397] on td "929515_72016412.pdf" at bounding box center [192, 391] width 199 height 32
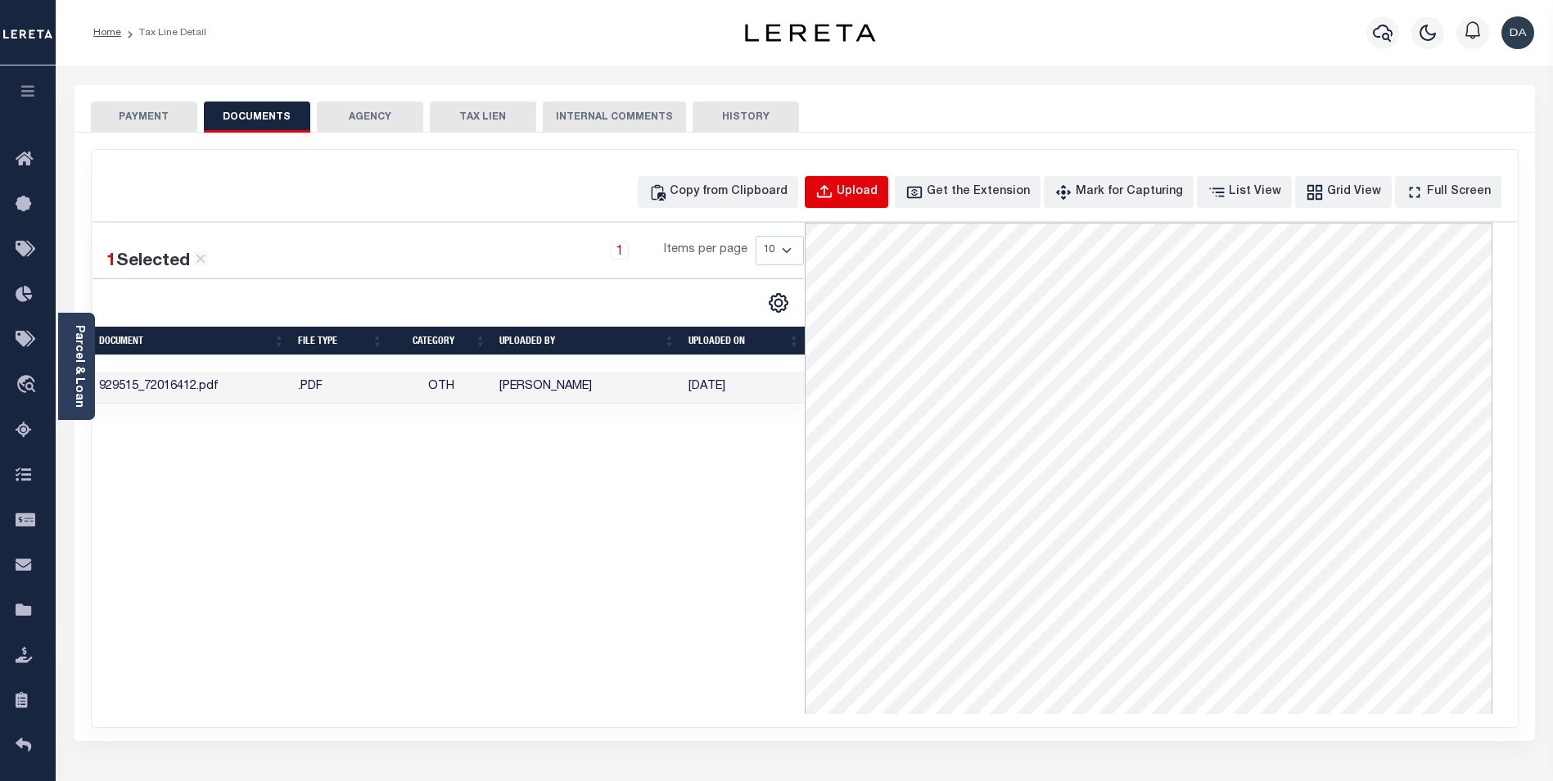
click at [878, 196] on div "Upload" at bounding box center [857, 192] width 41 height 18
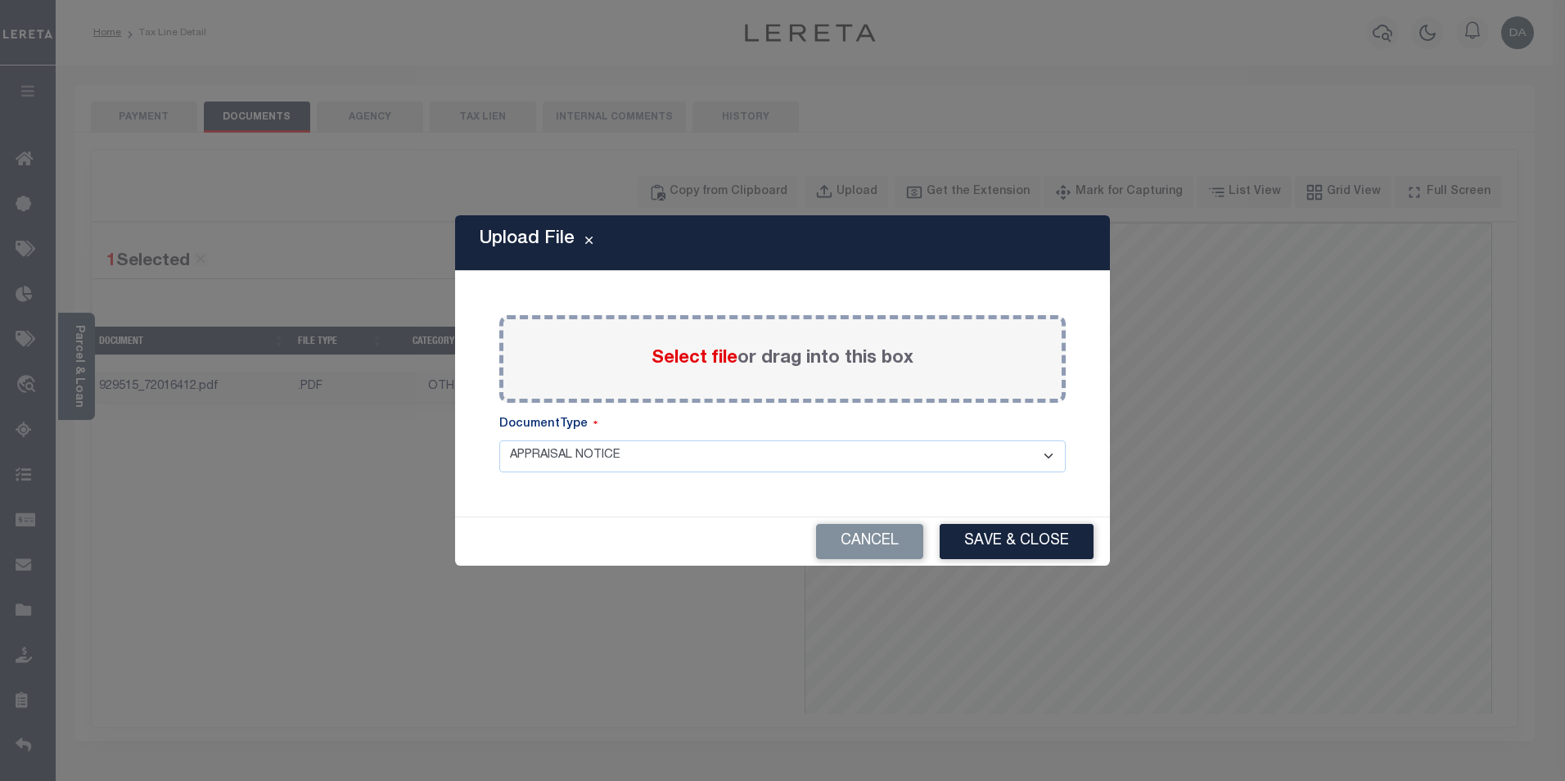
click at [695, 357] on span "Select file" at bounding box center [695, 359] width 86 height 18
click at [0, 0] on input "Select file or drag into this box" at bounding box center [0, 0] width 0 height 0
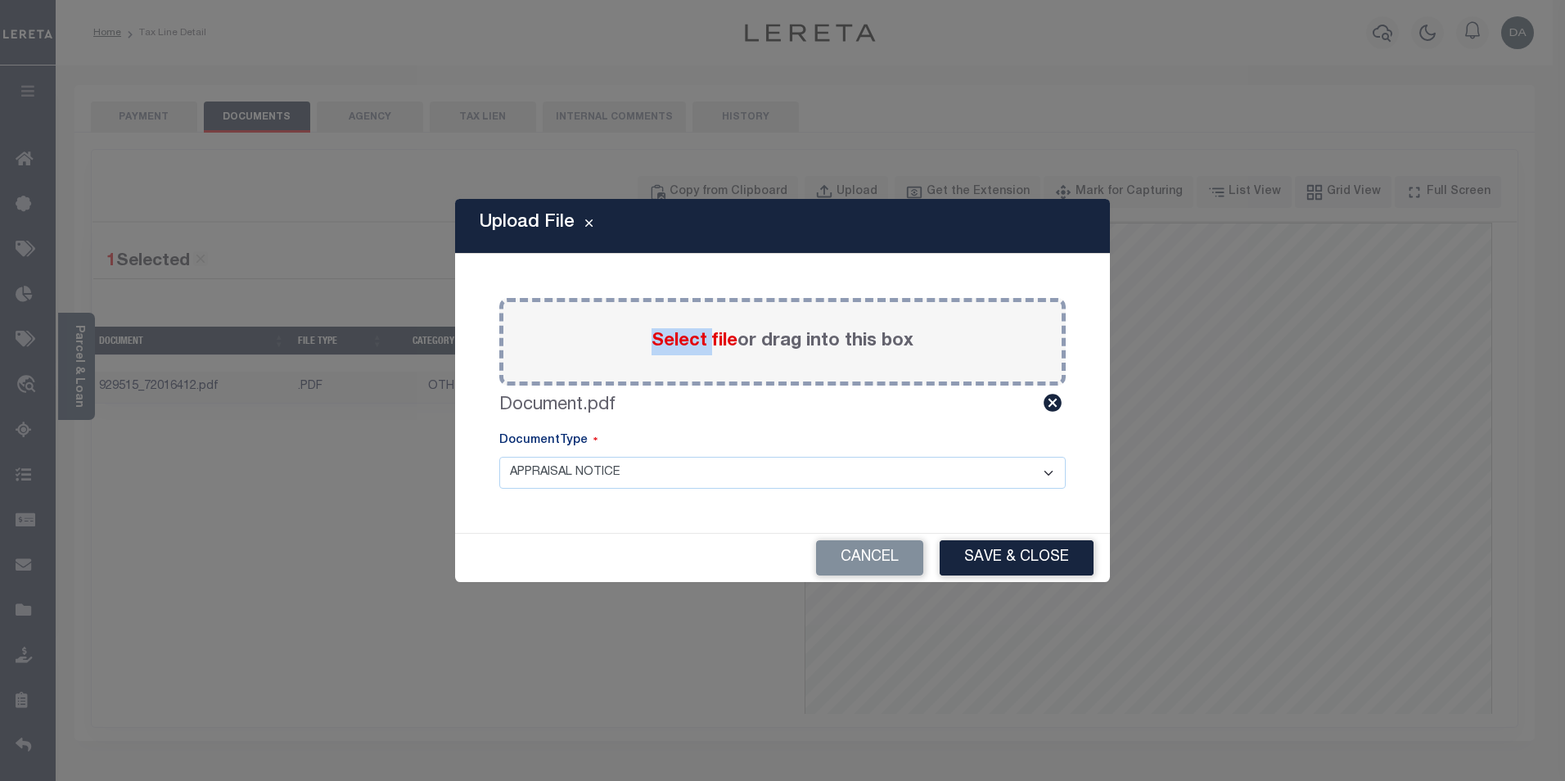
click at [614, 468] on select "APPRAISAL NOTICE ATTORNEY NOTICE CURRENT BILLS DELINQUENT BILLS FORFEITURE NOTI…" at bounding box center [782, 473] width 567 height 32
click at [499, 457] on select "APPRAISAL NOTICE ATTORNEY NOTICE CURRENT BILLS DELINQUENT BILLS FORFEITURE NOTI…" at bounding box center [782, 473] width 567 height 32
click at [606, 486] on select "APPRAISAL NOTICE ATTORNEY NOTICE CURRENT BILLS DELINQUENT BILLS FORFEITURE NOTI…" at bounding box center [782, 473] width 567 height 32
select select "FON"
click at [499, 457] on select "APPRAISAL NOTICE ATTORNEY NOTICE CURRENT BILLS DELINQUENT BILLS FORFEITURE NOTI…" at bounding box center [782, 473] width 567 height 32
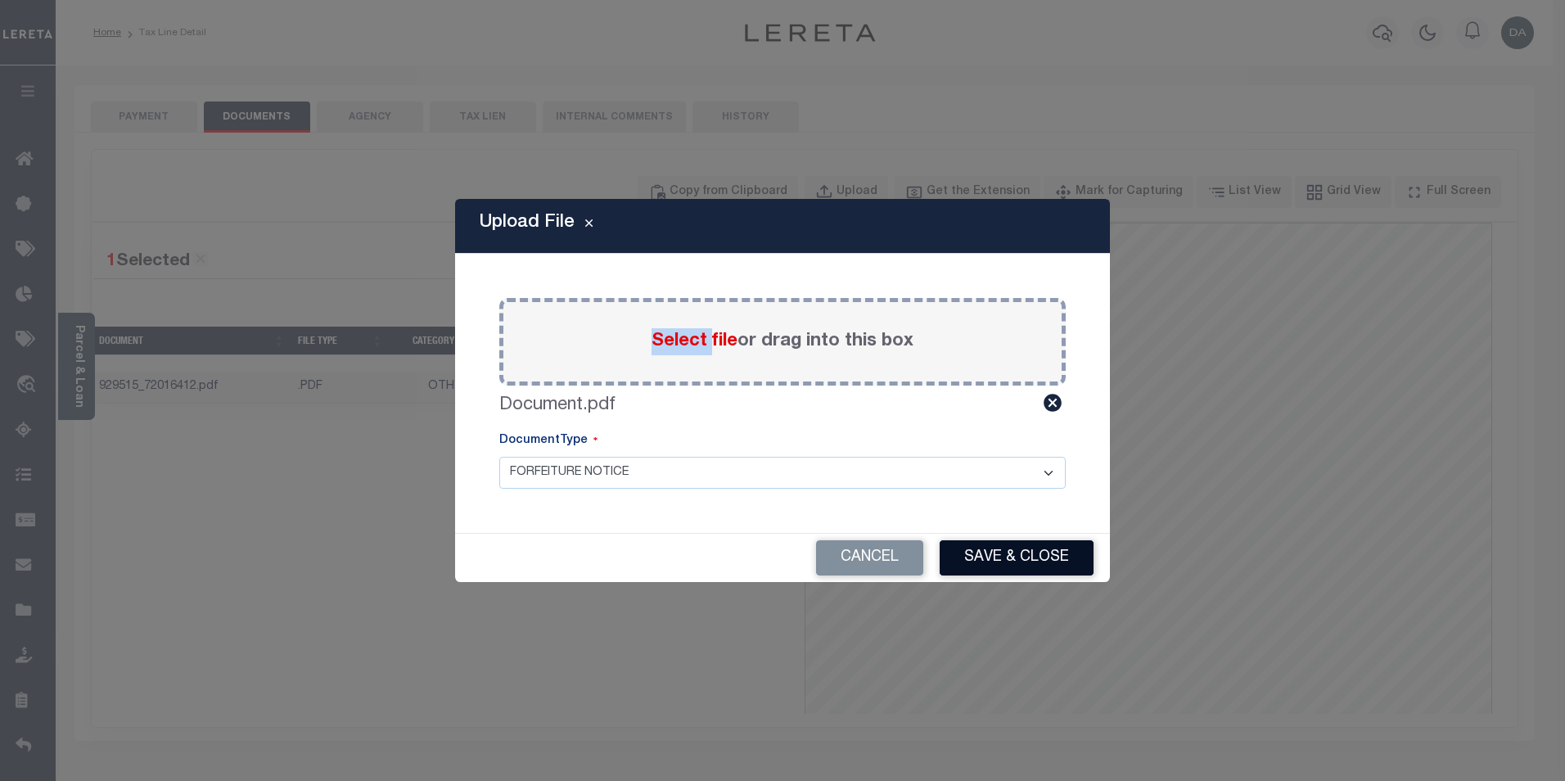
click at [991, 553] on button "Save & Close" at bounding box center [1017, 557] width 154 height 35
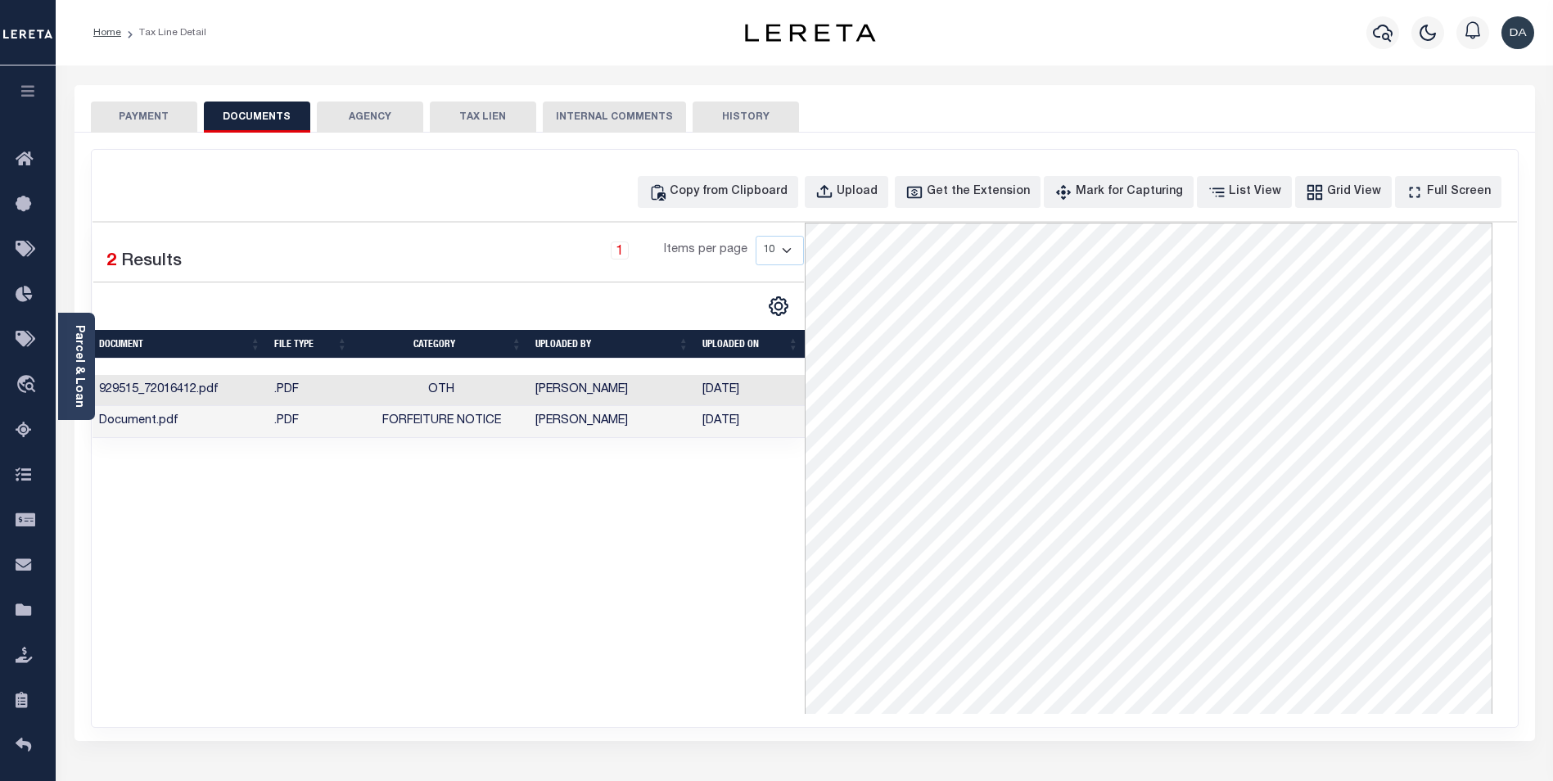
click at [574, 558] on div "1 Selected 2 Results 1 Items per page 10 25 50 100" at bounding box center [449, 468] width 712 height 491
click at [240, 431] on td "Document.pdf" at bounding box center [180, 422] width 175 height 32
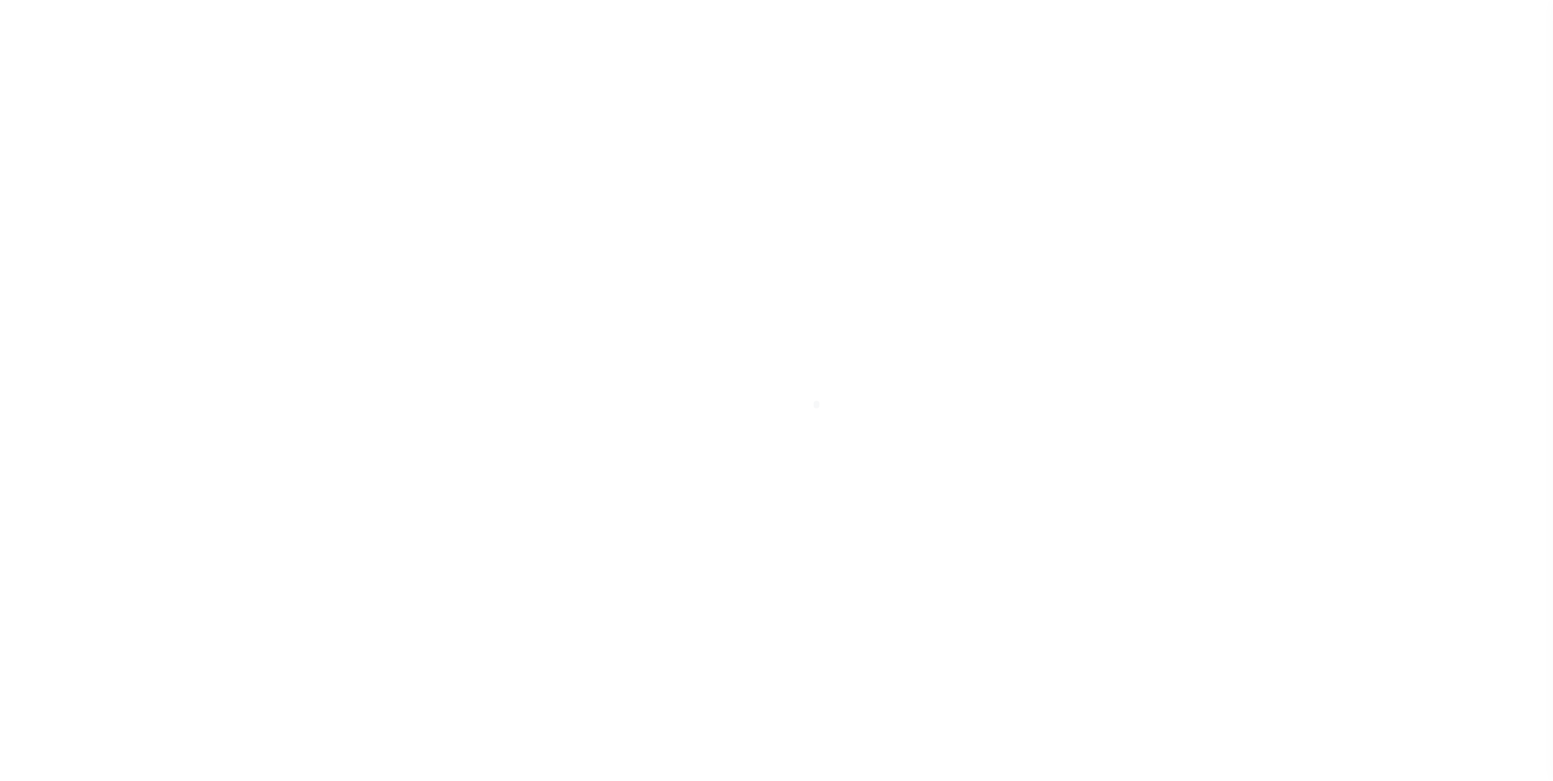
scroll to position [16, 0]
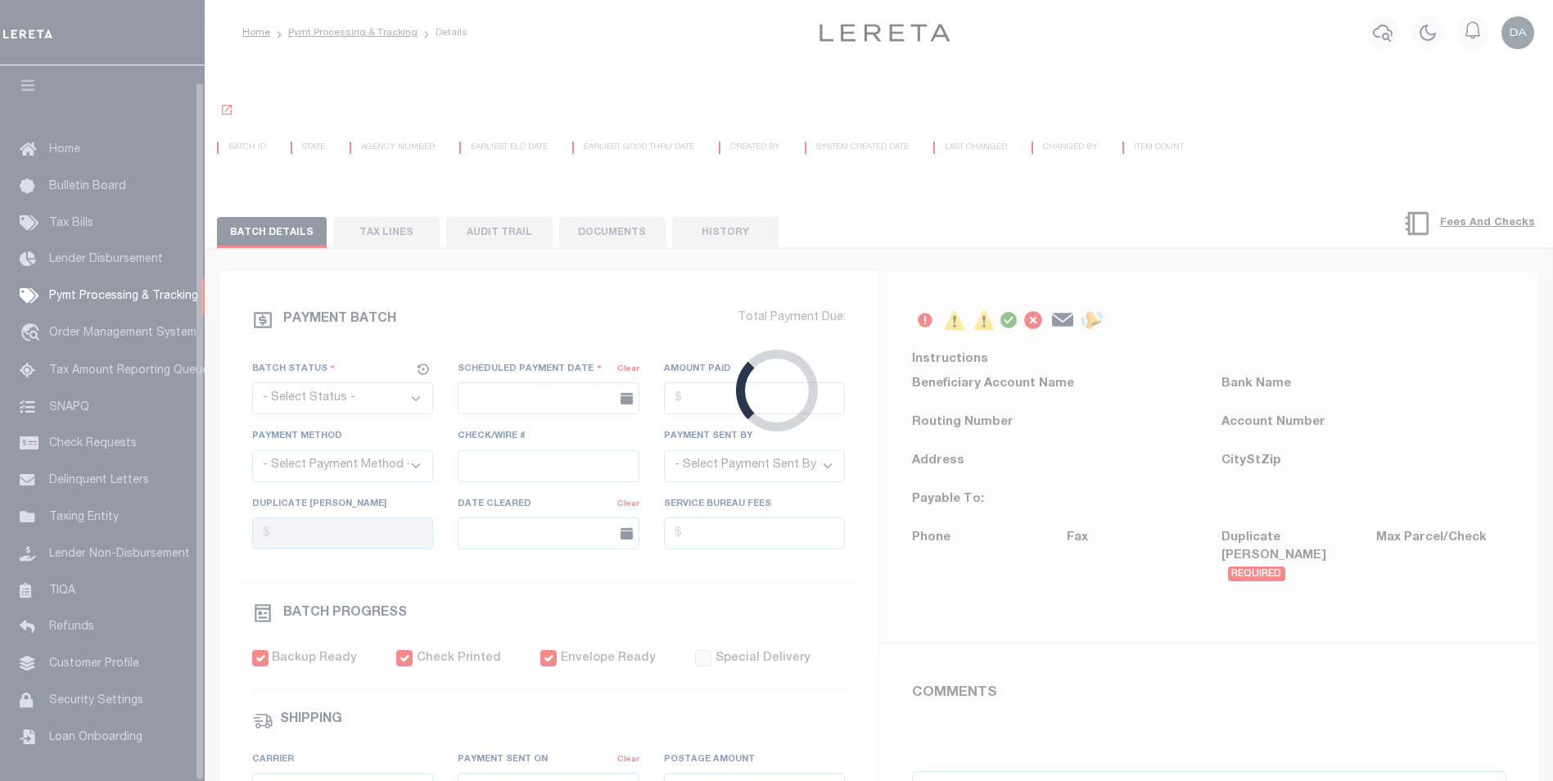
select select "CAC"
type input "03/22/2018"
type input "$6,146"
select select "CHK"
type input "37442"
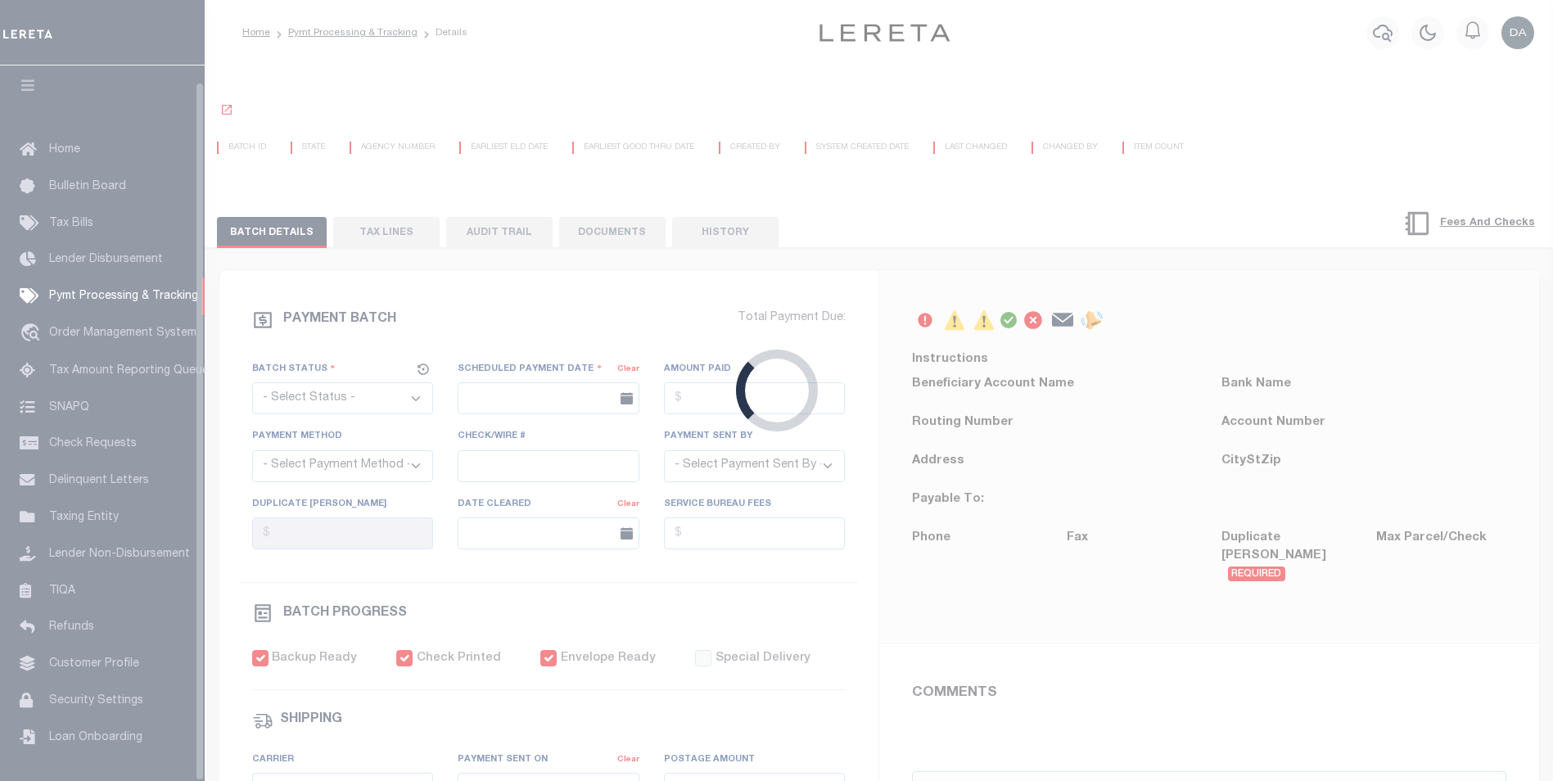
select select
type input "03/28/2018"
checkbox input "true"
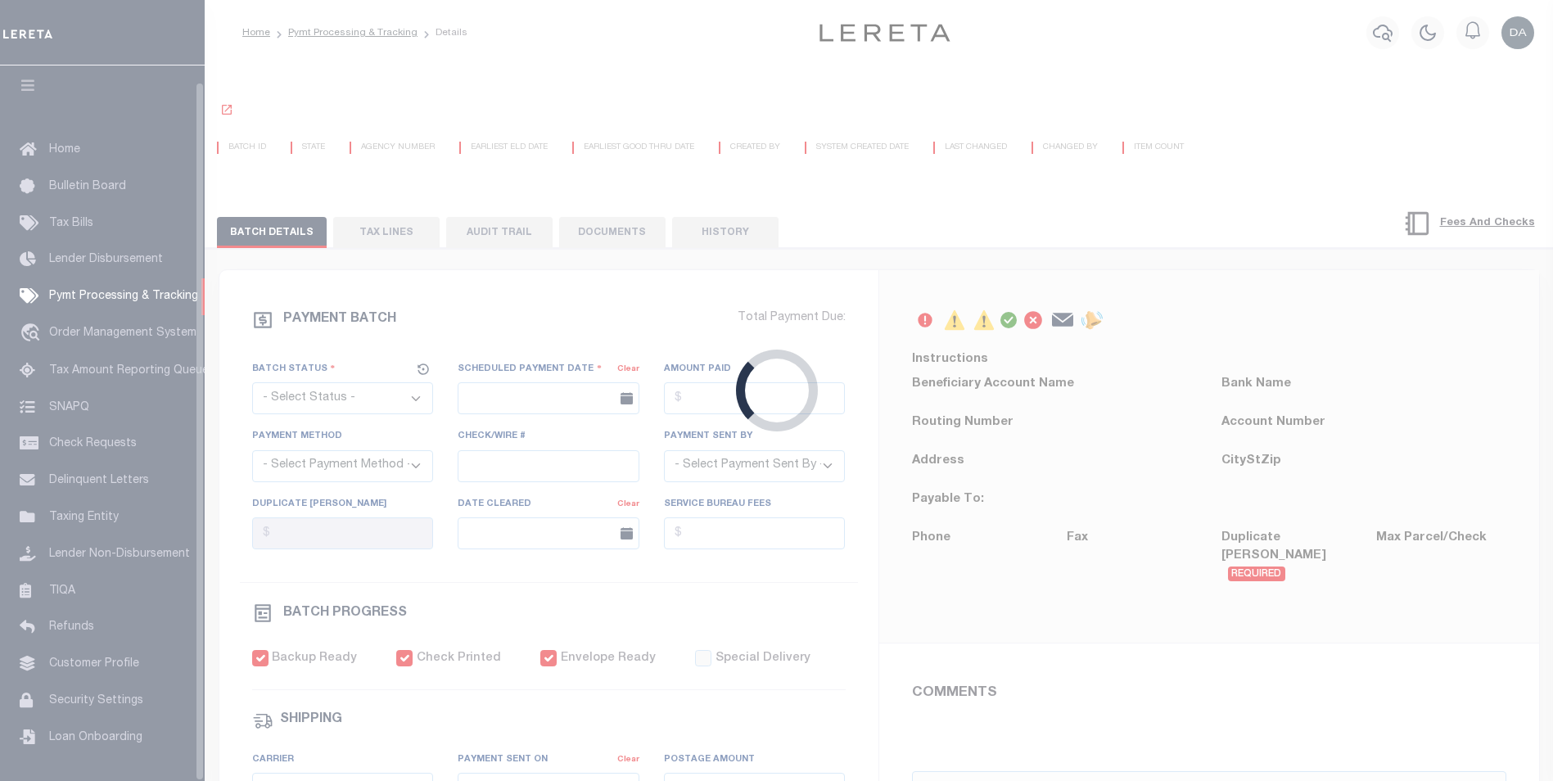
select select "FDX"
type input "[DATE]"
type input "$13.27"
type input "423448868201"
type input "B.BELLANO"
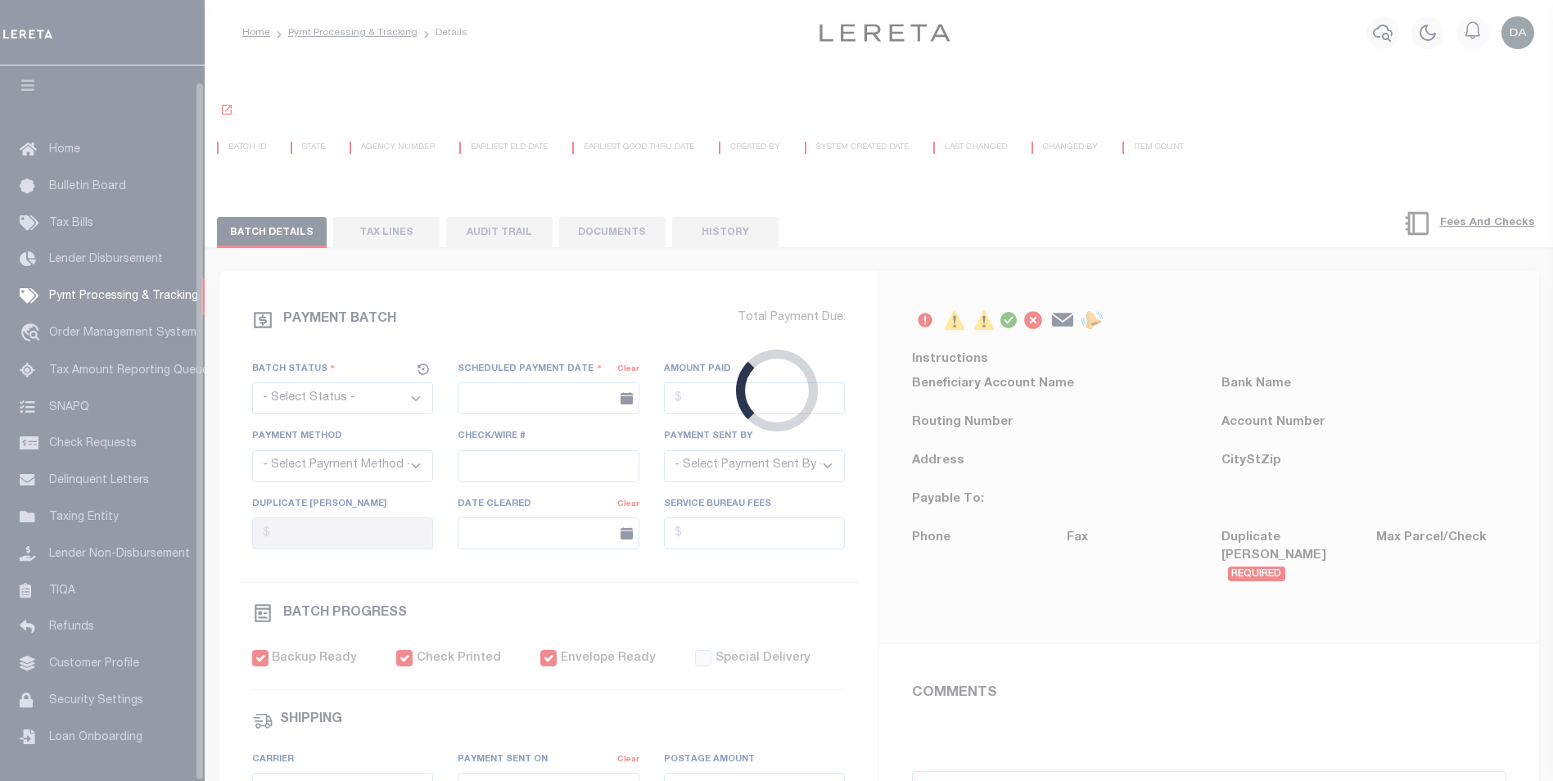
select select "PAP"
type input "03/25/2018"
type input "1"
select select "63"
select select "70"
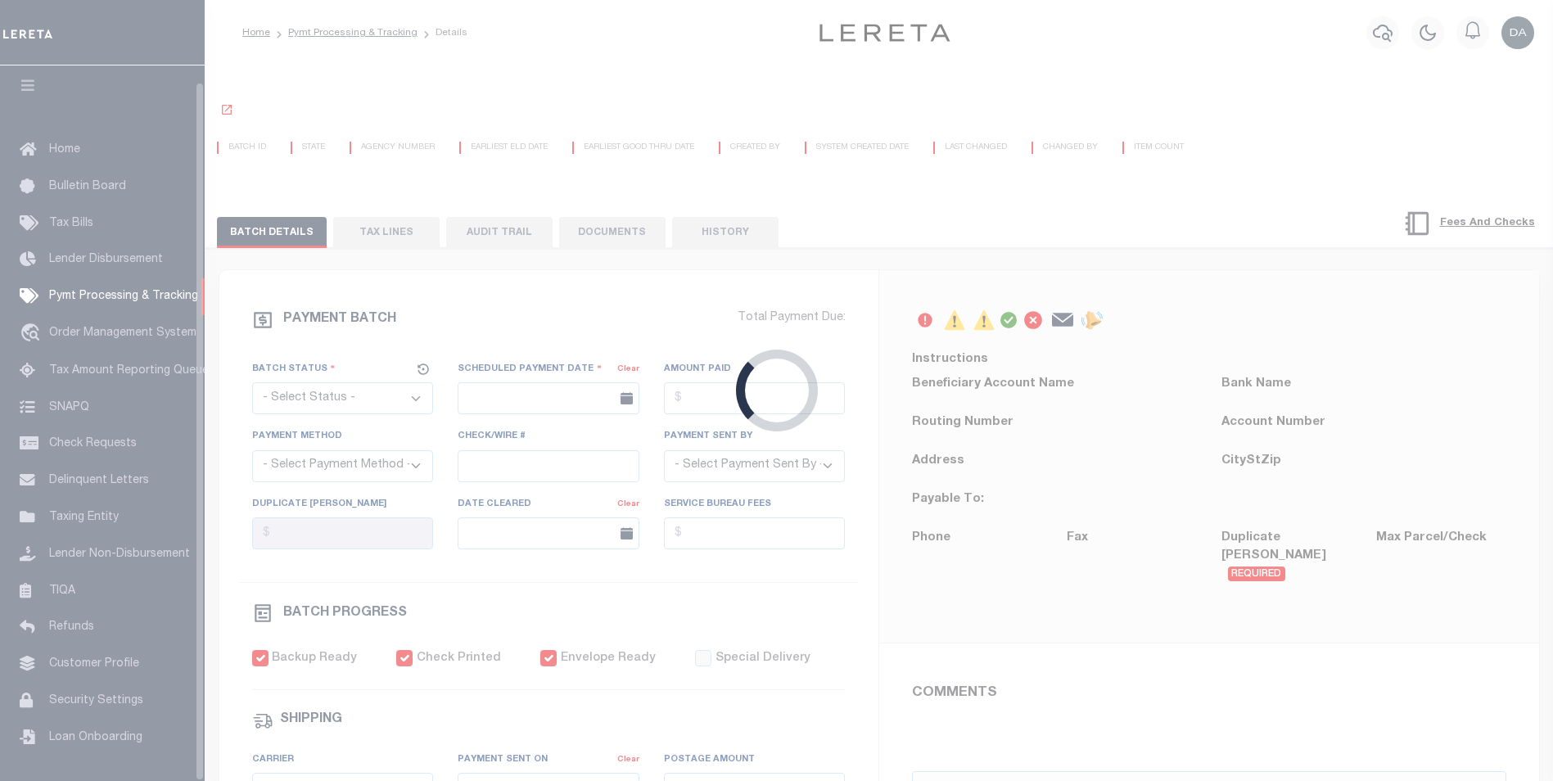
select select "1"
select select "44"
radio input "true"
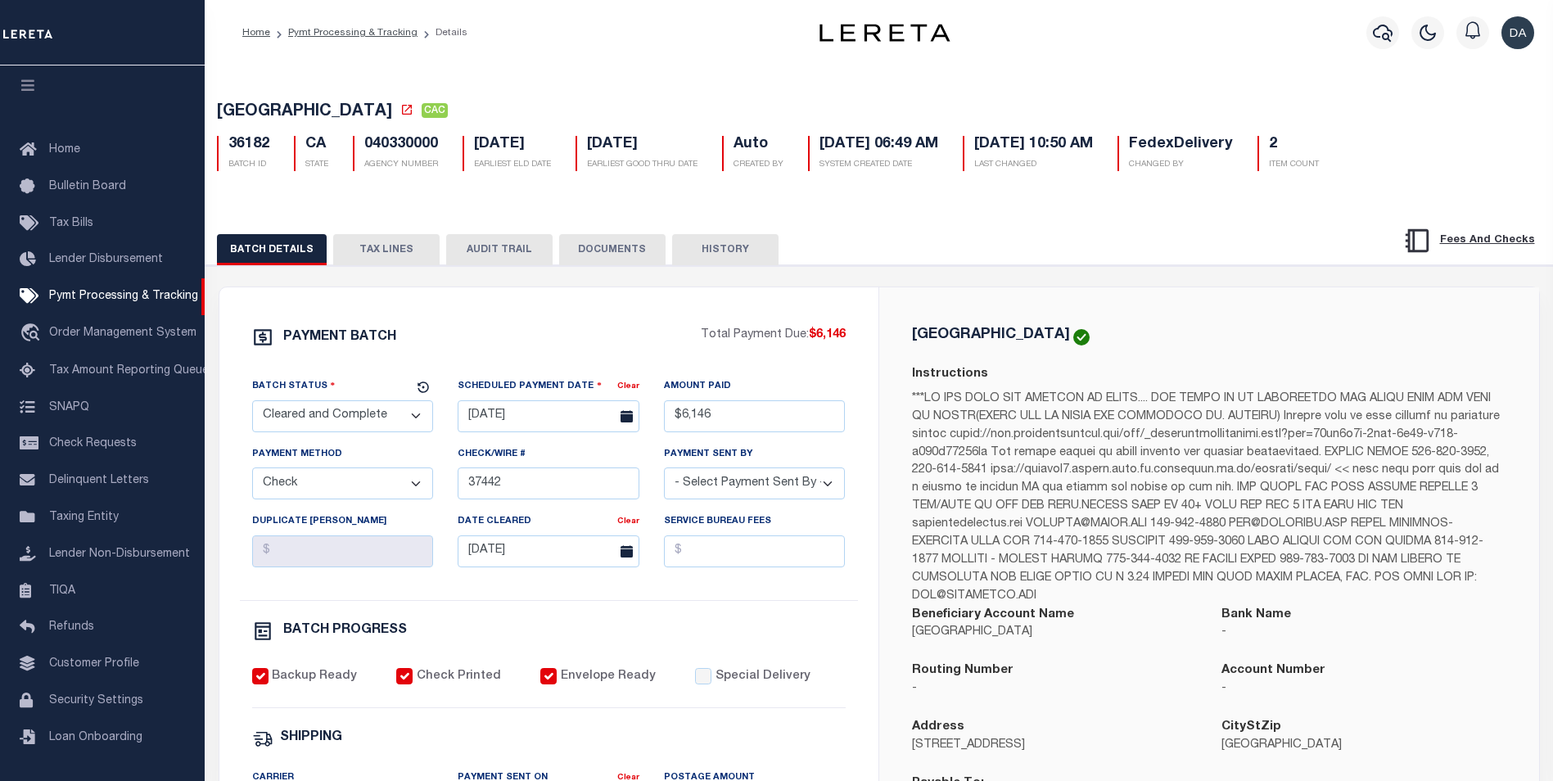
click at [617, 256] on button "DOCUMENTS" at bounding box center [612, 249] width 106 height 31
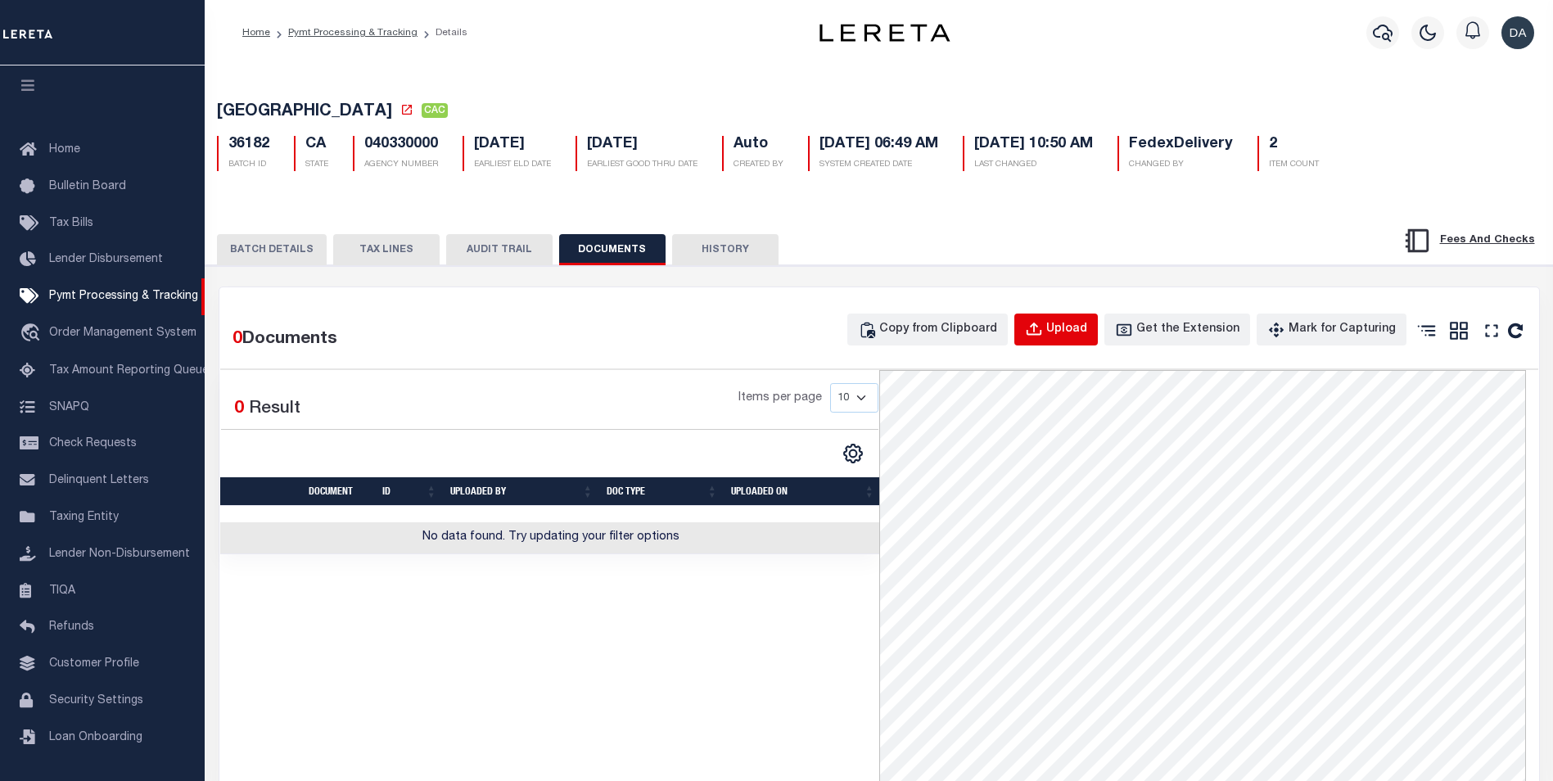
click at [1073, 330] on div "Upload" at bounding box center [1066, 330] width 41 height 18
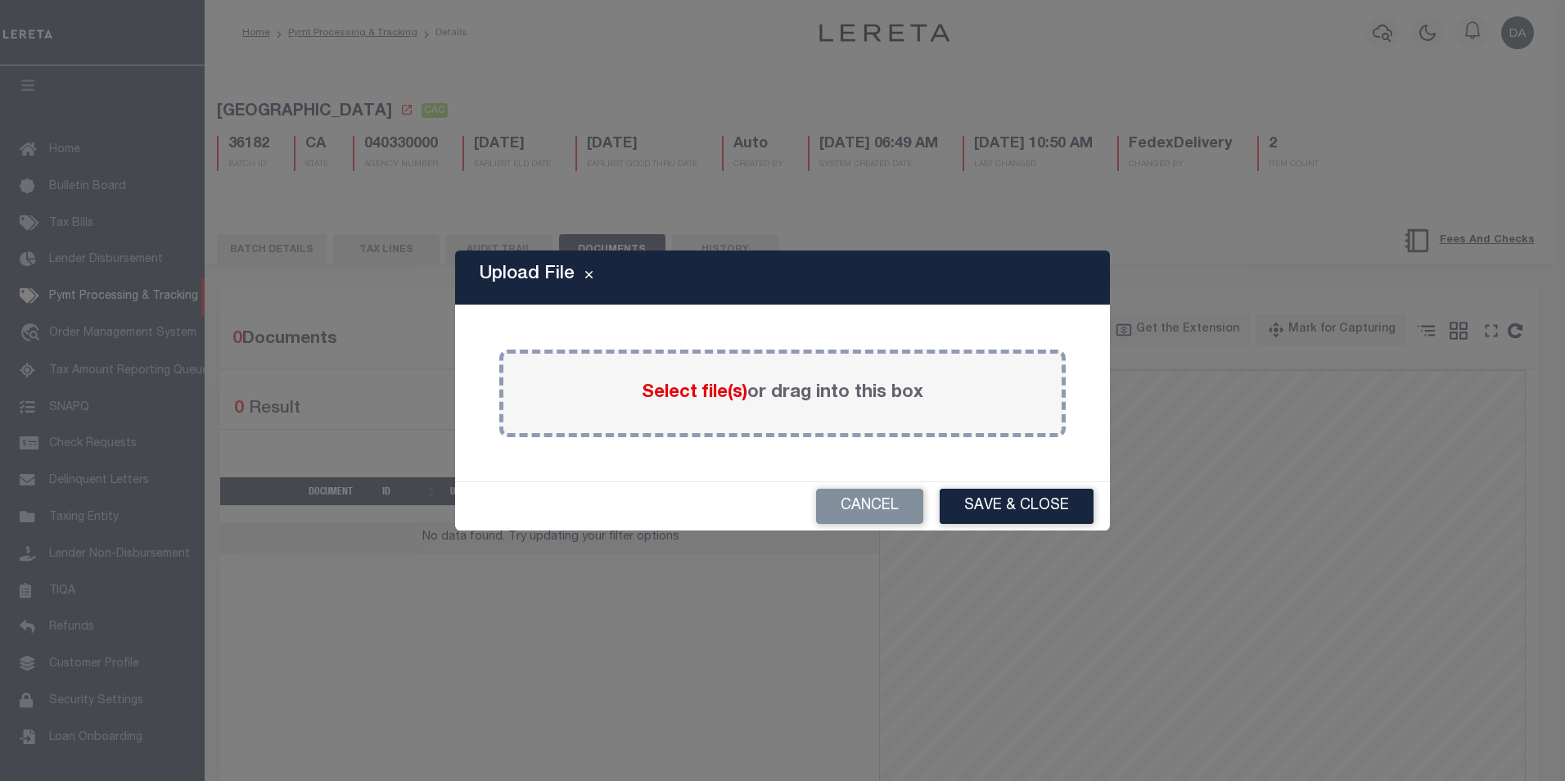
click at [657, 387] on span "Select file(s)" at bounding box center [695, 393] width 106 height 18
click at [0, 0] on input "Select file(s) or drag into this box" at bounding box center [0, 0] width 0 height 0
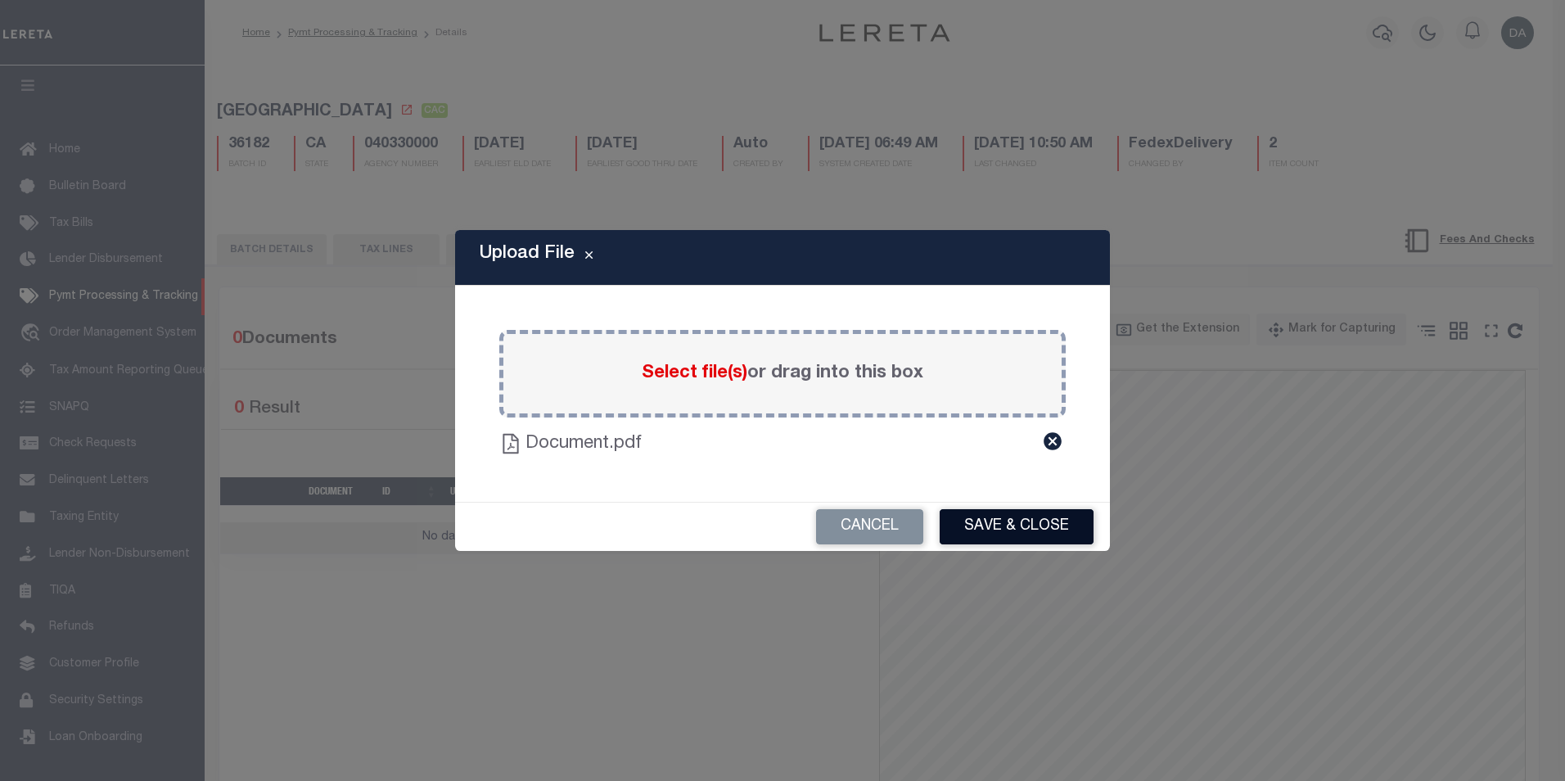
click at [1034, 524] on button "Save & Close" at bounding box center [1017, 526] width 154 height 35
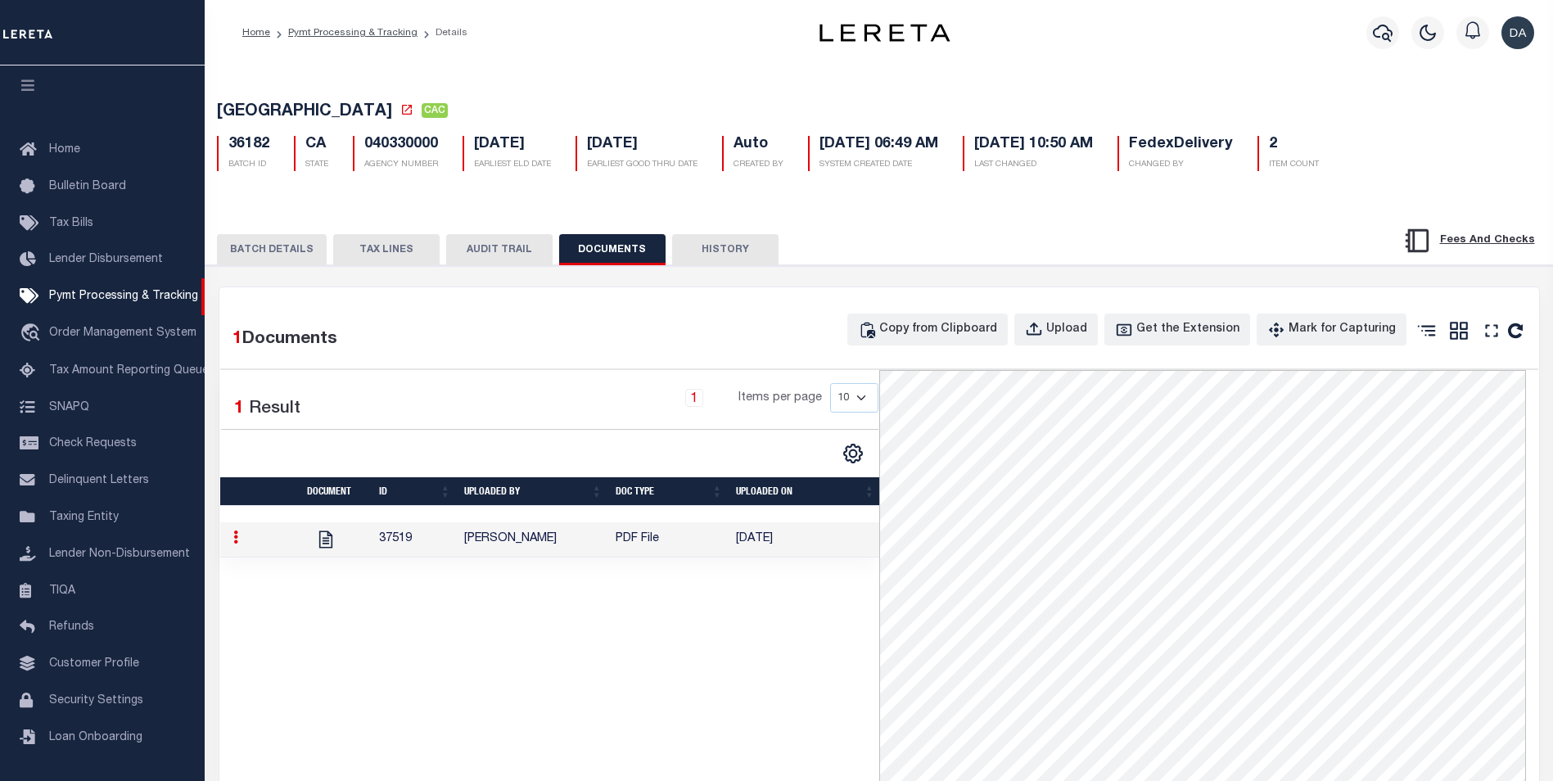
click at [409, 541] on td "37519" at bounding box center [414, 539] width 85 height 35
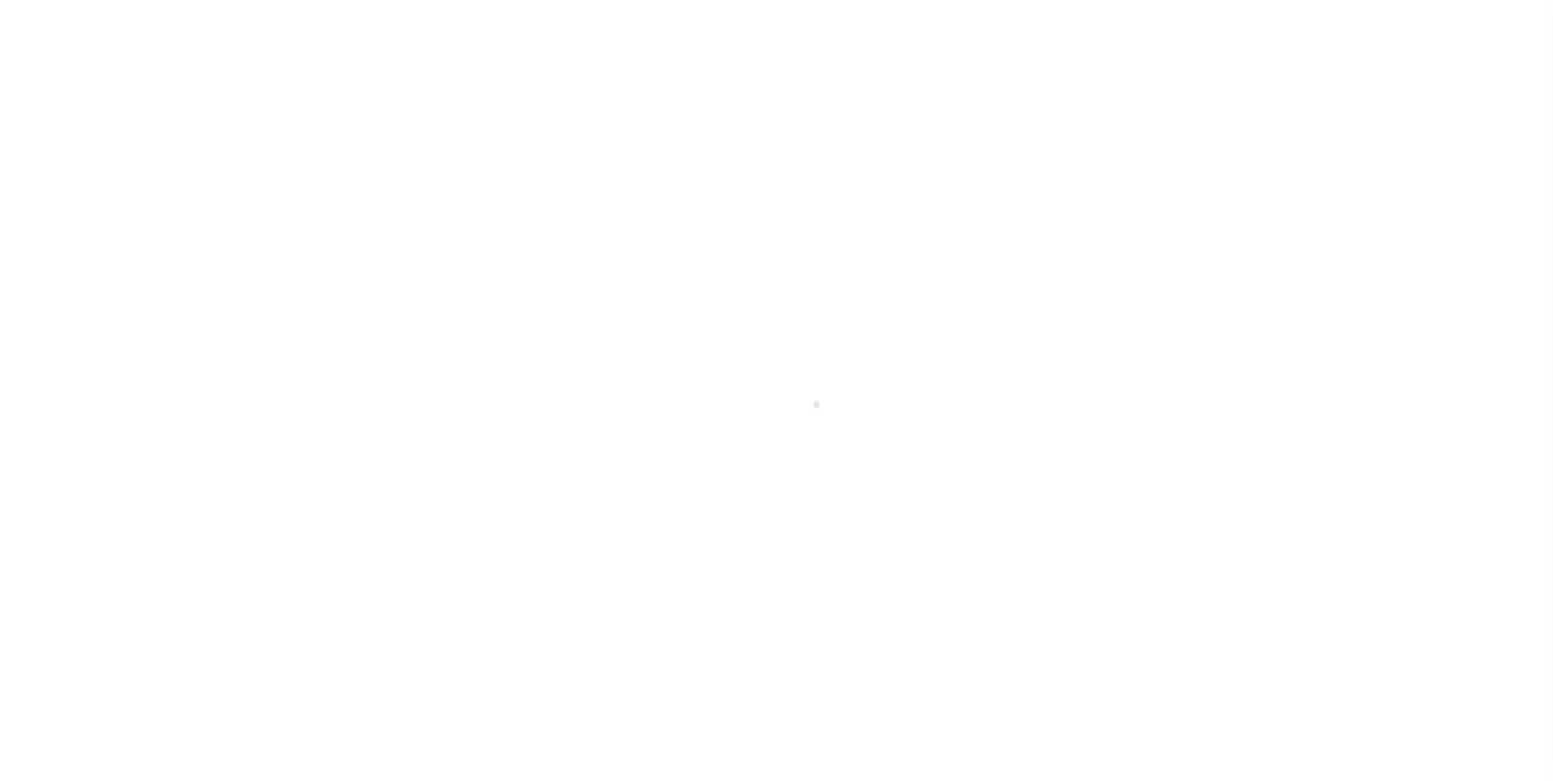
select select "NonEscrow"
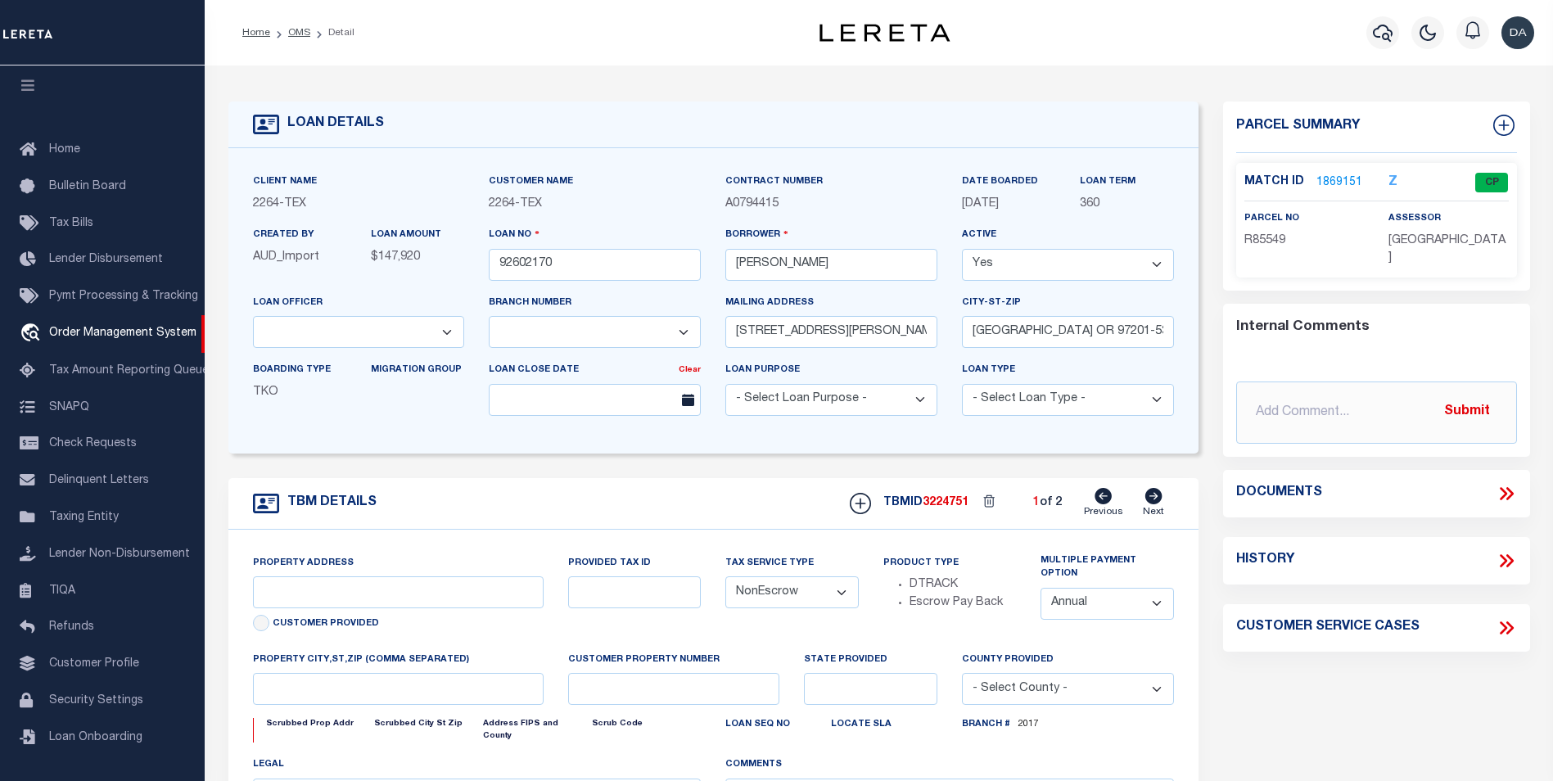
select select "8149"
select select "22457"
type input "BLANCO COUNTY, TX 231652001001"
type input "231652001001"
select select
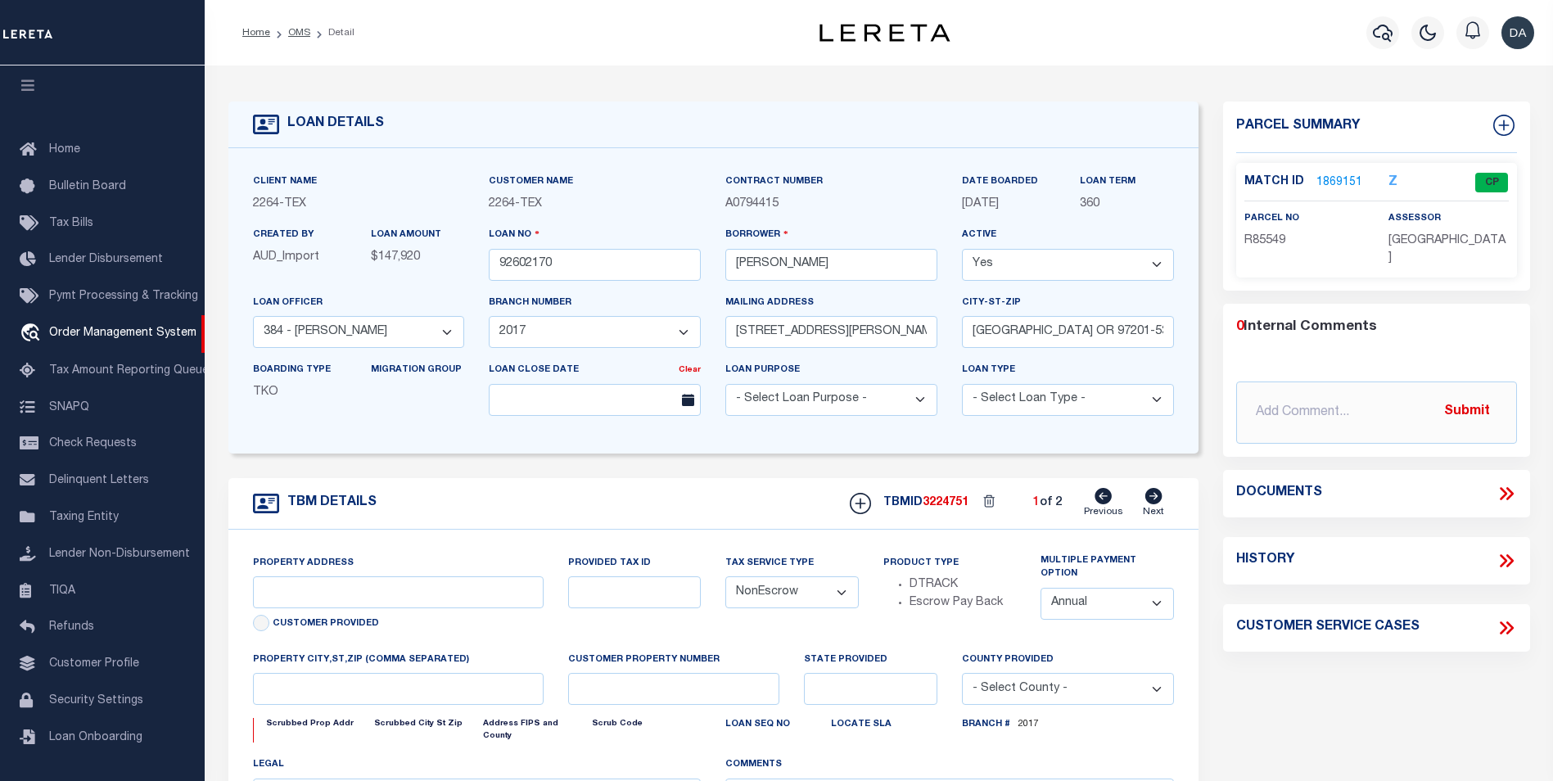
type textarea "LOT 22;MAJESTIC HILLS;BLANCO COUNTY;TX"
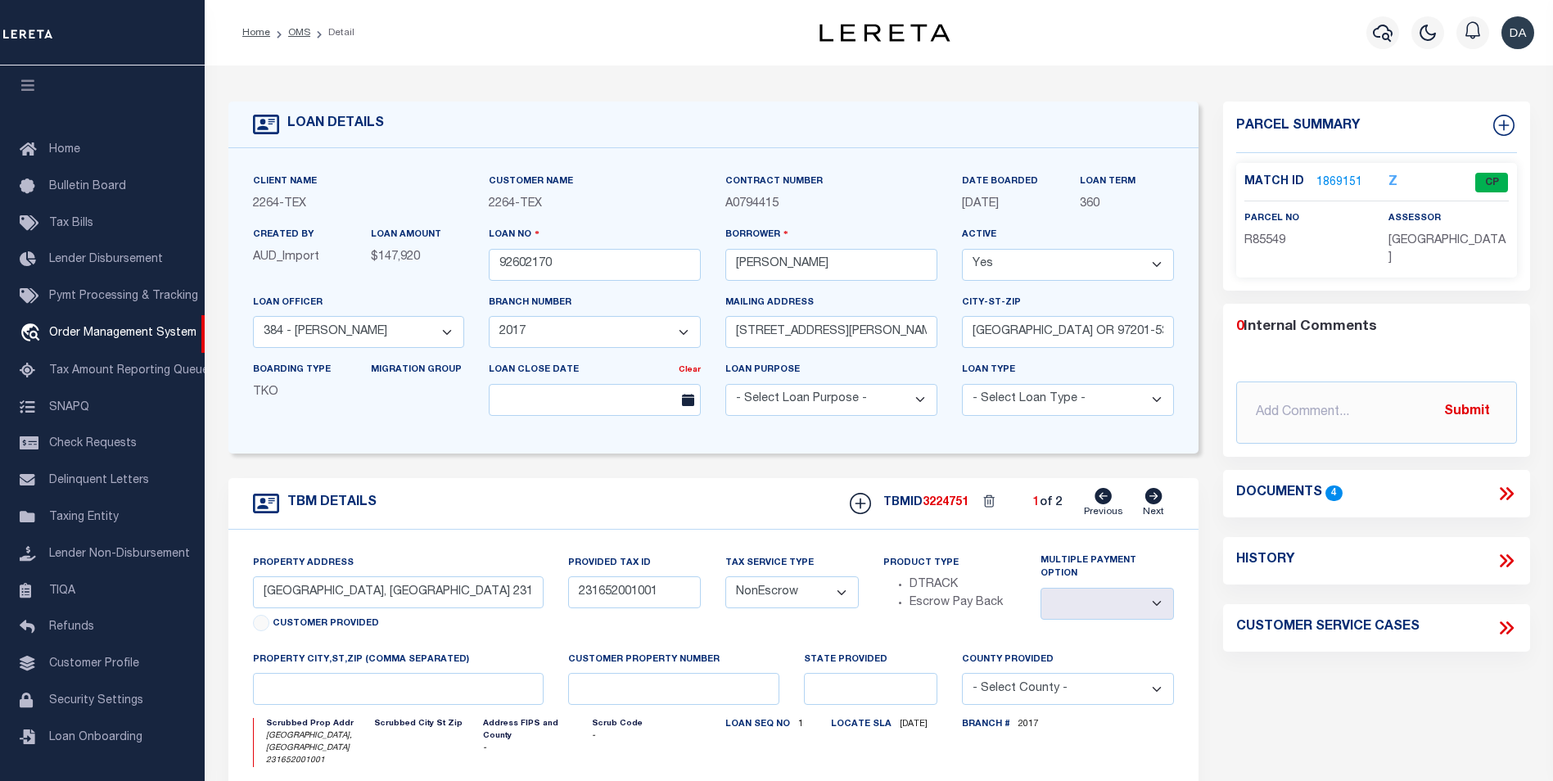
click at [1513, 487] on icon at bounding box center [1509, 493] width 7 height 13
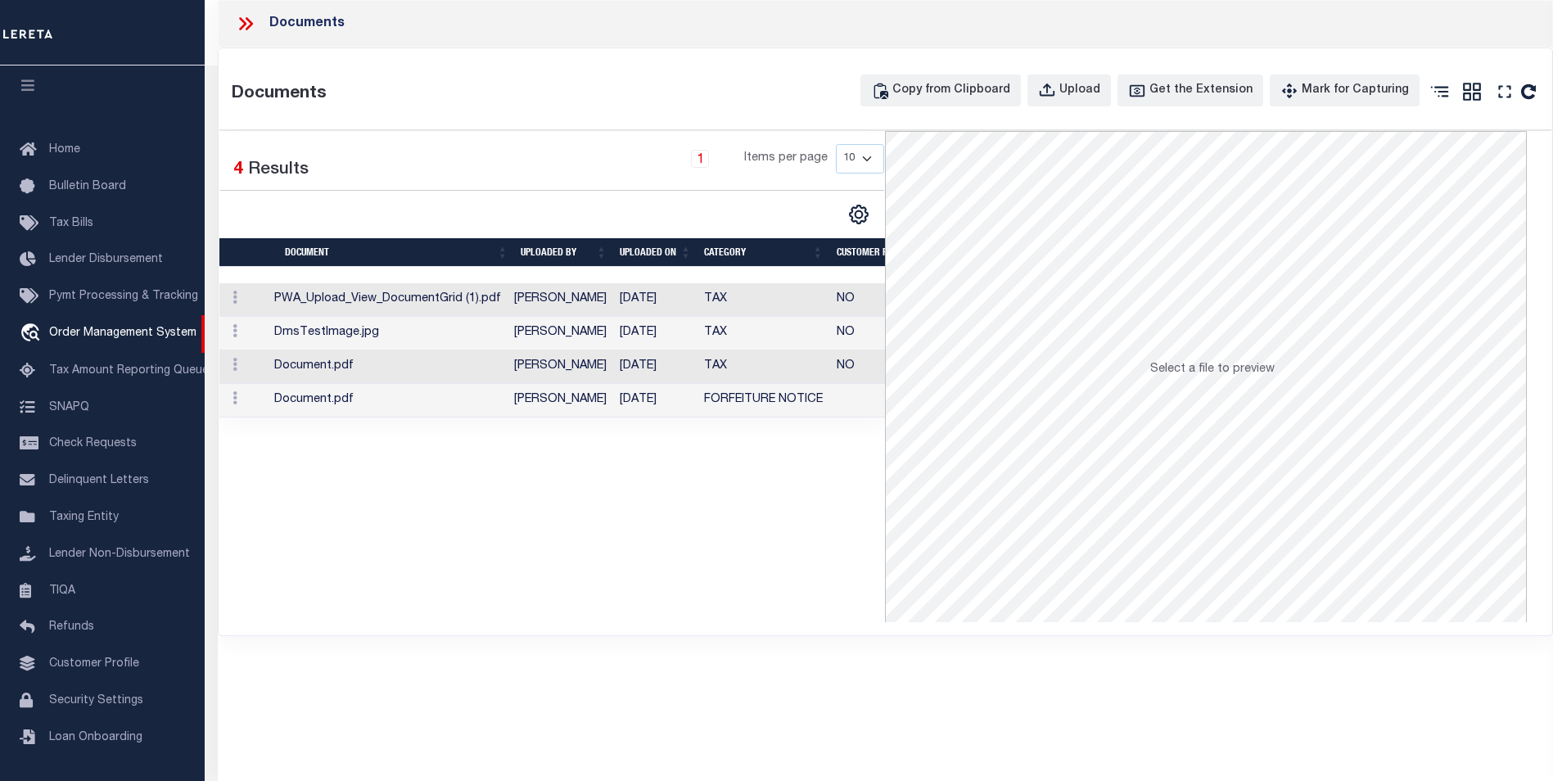
click at [515, 516] on div "Selected 4 Results 1 Items per page 10 25 50 100" at bounding box center [552, 376] width 666 height 491
click at [368, 372] on td "Document.pdf" at bounding box center [388, 367] width 240 height 34
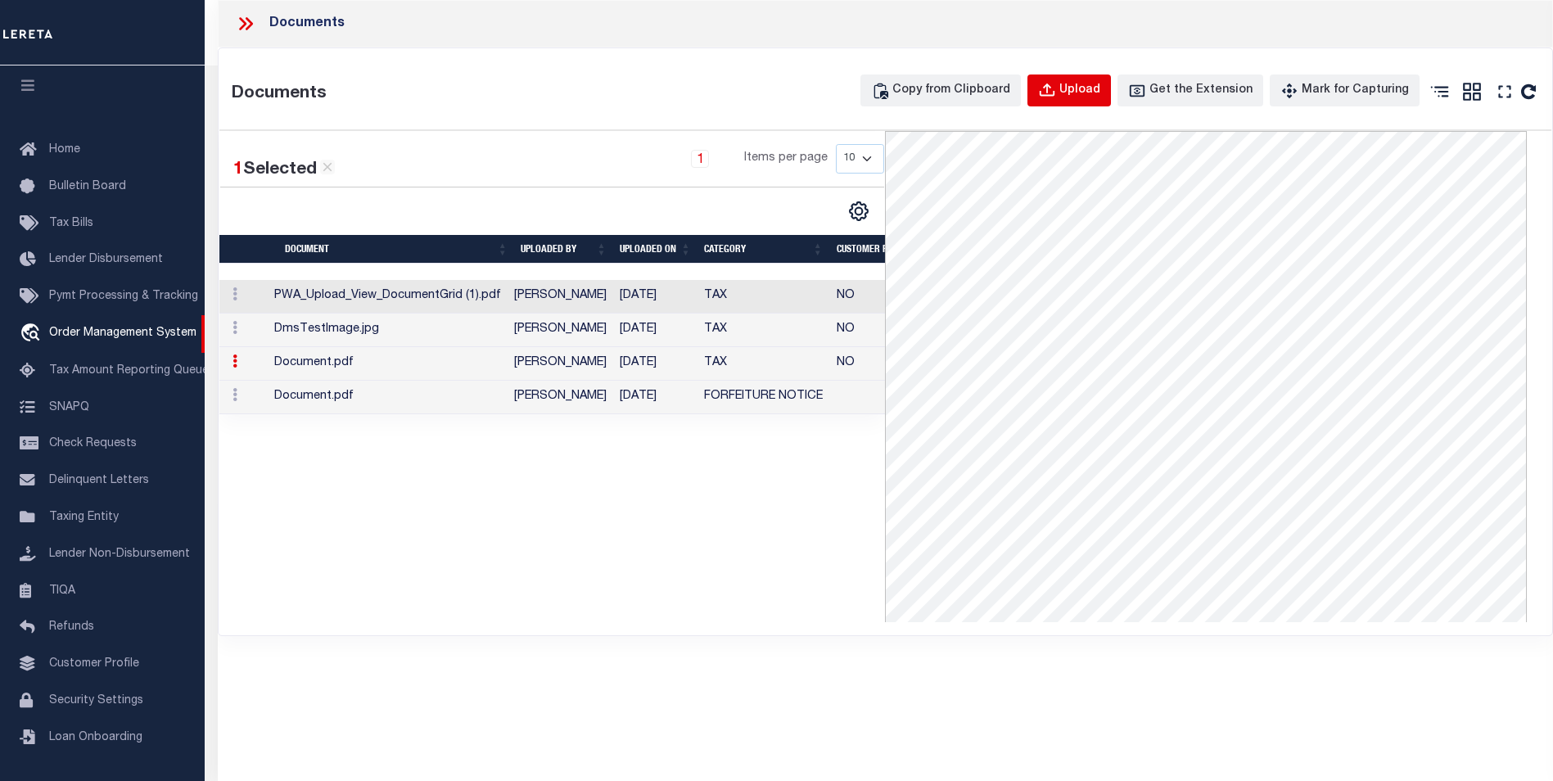
click at [1081, 83] on div "Upload" at bounding box center [1079, 91] width 41 height 18
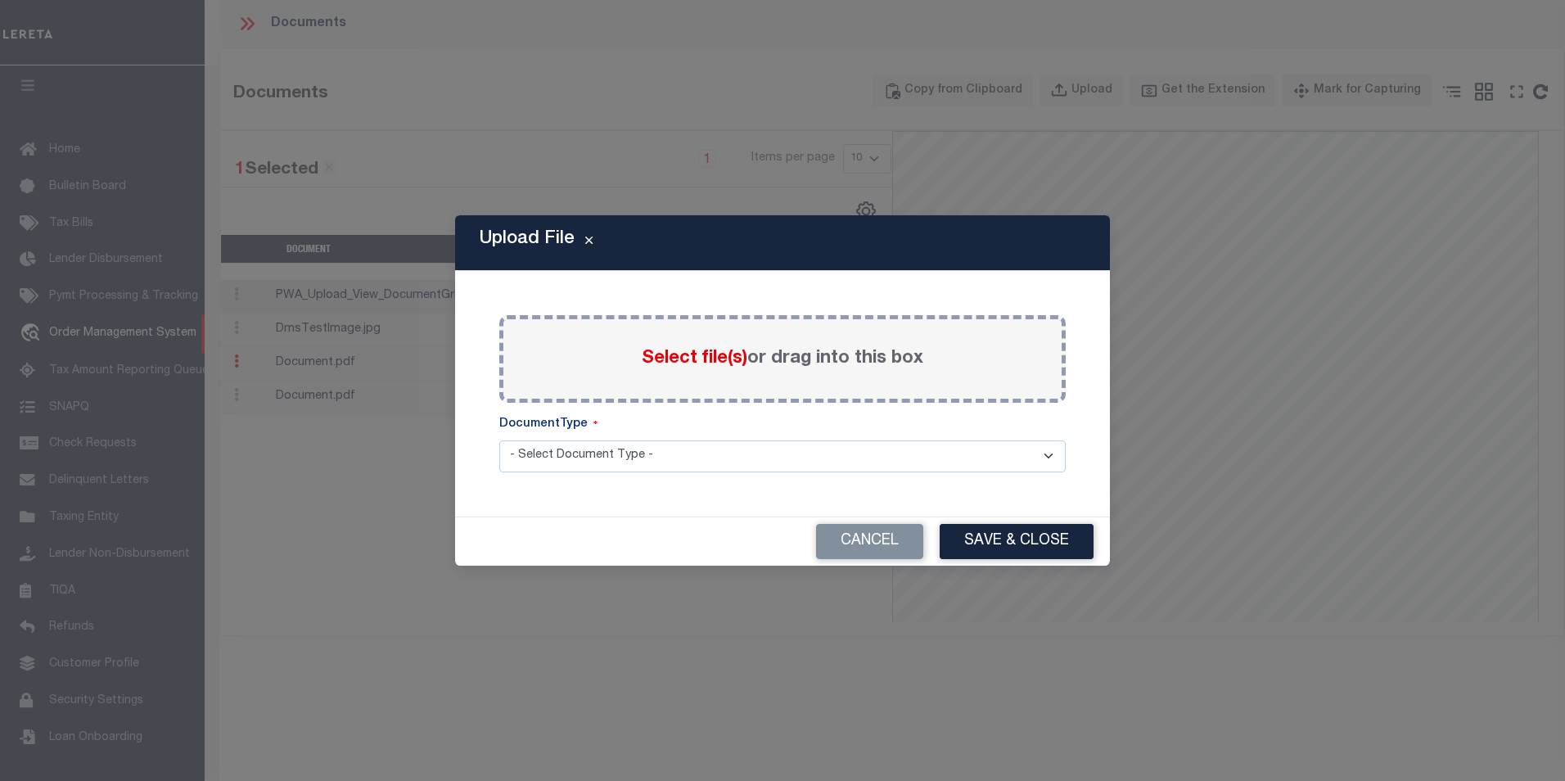
click at [699, 365] on span "Select file(s)" at bounding box center [695, 359] width 106 height 18
click at [0, 0] on input "Select file(s) or drag into this box" at bounding box center [0, 0] width 0 height 0
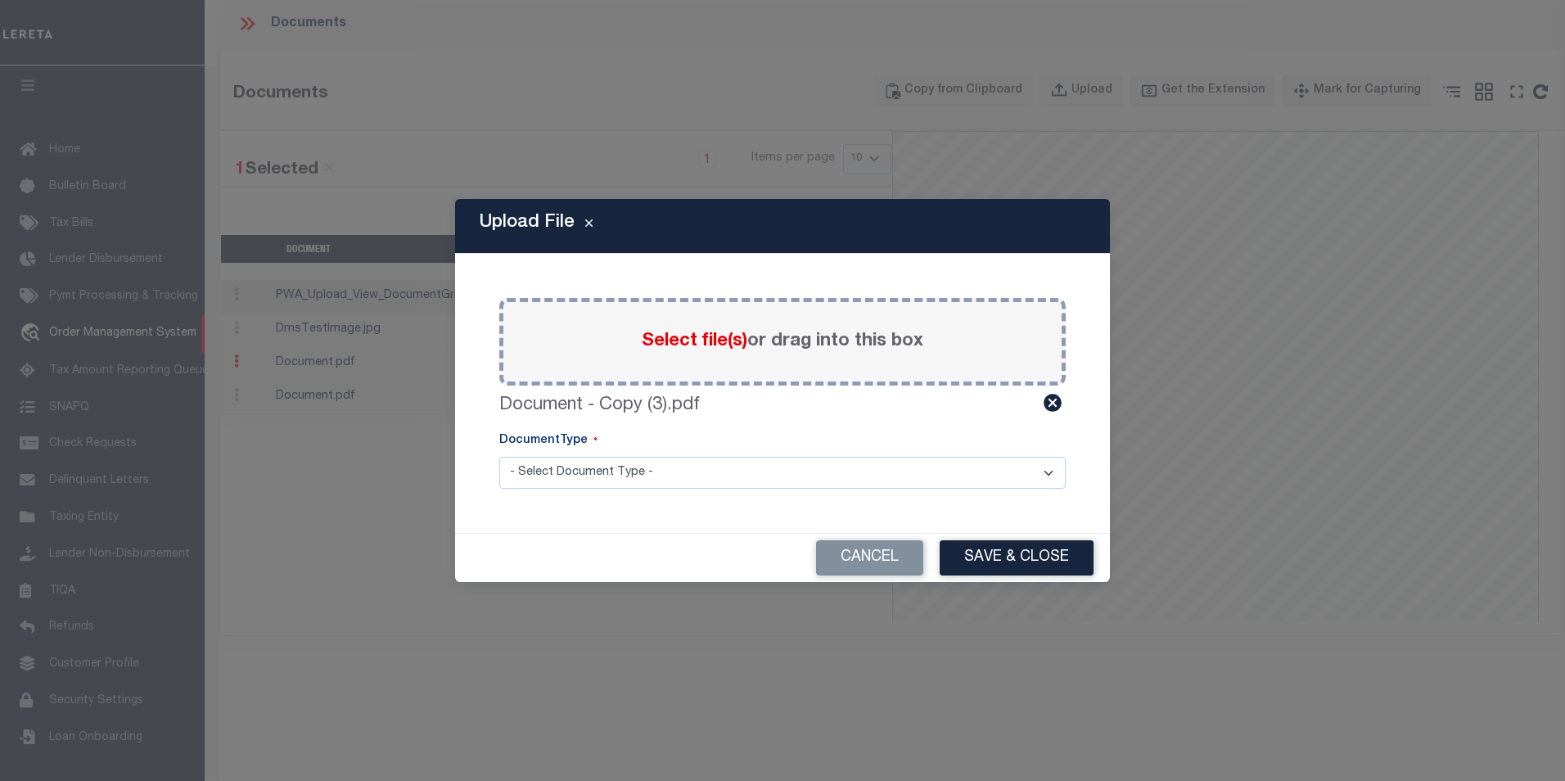
click at [616, 466] on select "- Select Document Type - TAX SERVICE DOCUMENTS" at bounding box center [782, 473] width 567 height 32
select select "TAX"
click at [499, 457] on select "- Select Document Type - TAX SERVICE DOCUMENTS" at bounding box center [782, 473] width 567 height 32
click at [1053, 560] on button "Save & Close" at bounding box center [1017, 557] width 154 height 35
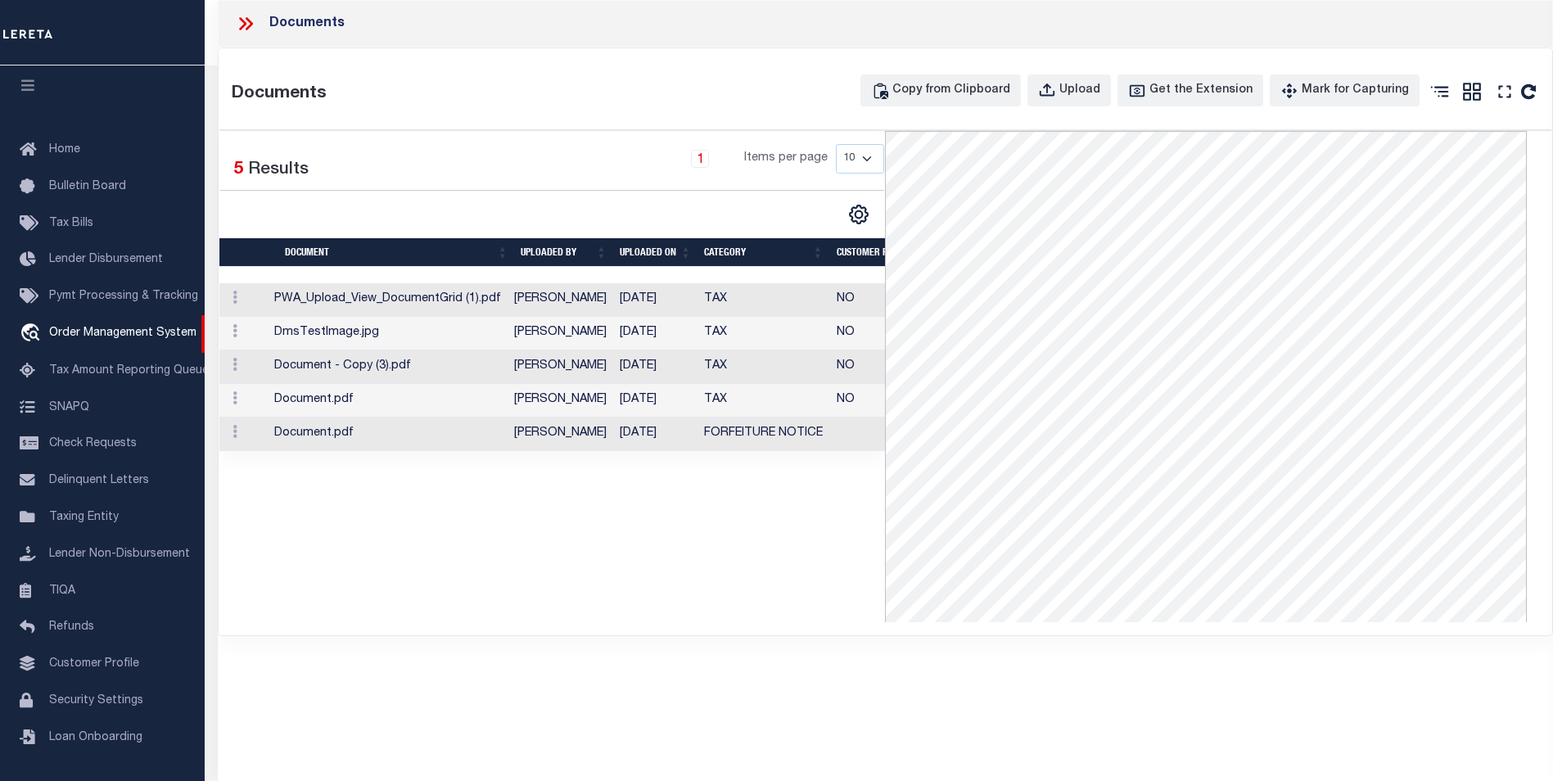
click at [343, 361] on td "Document - Copy (3).pdf" at bounding box center [388, 367] width 240 height 34
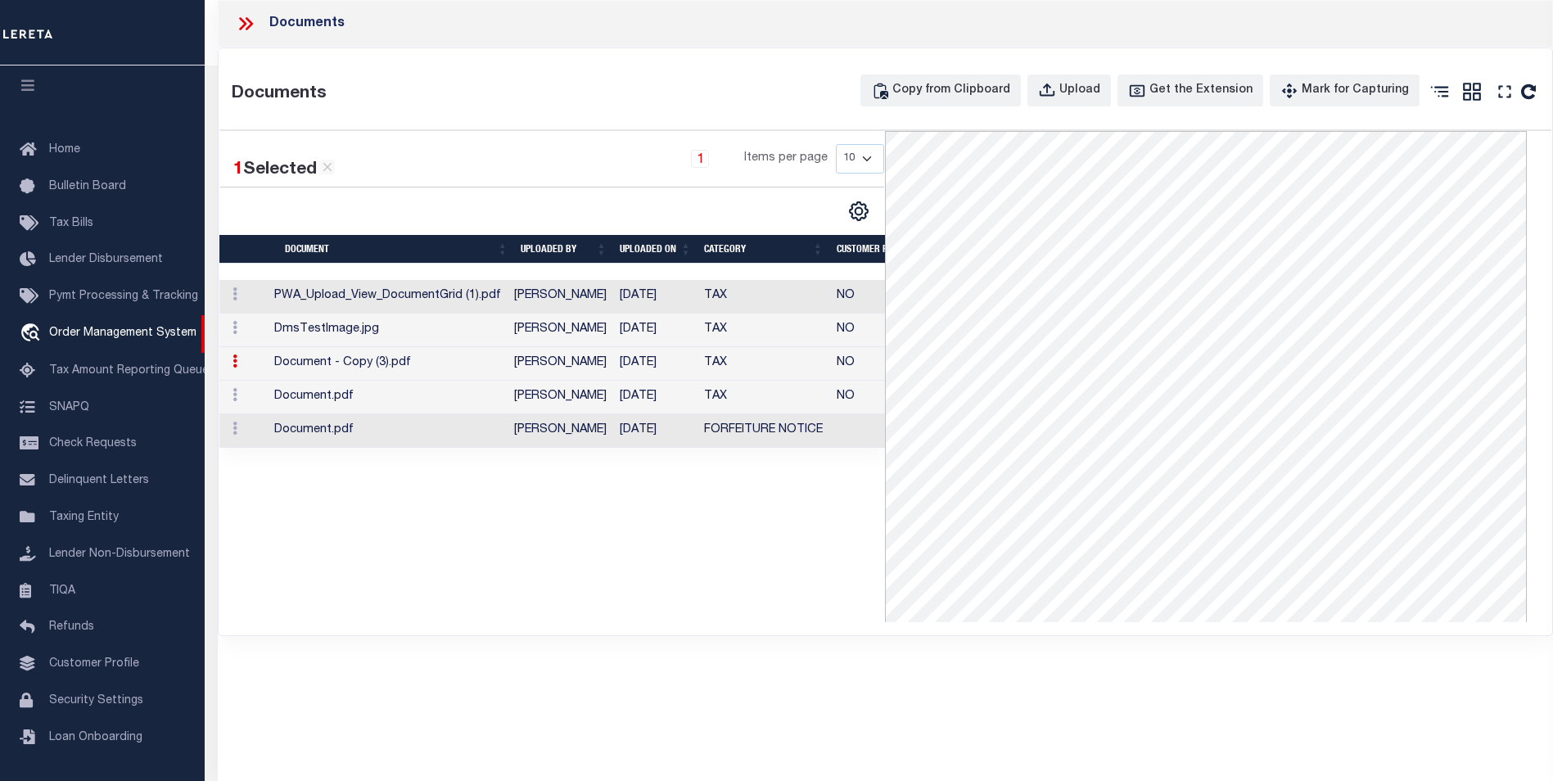
scroll to position [82, 0]
click at [232, 363] on icon at bounding box center [234, 360] width 5 height 13
click at [234, 397] on icon at bounding box center [234, 394] width 5 height 13
click at [229, 427] on link at bounding box center [235, 430] width 18 height 13
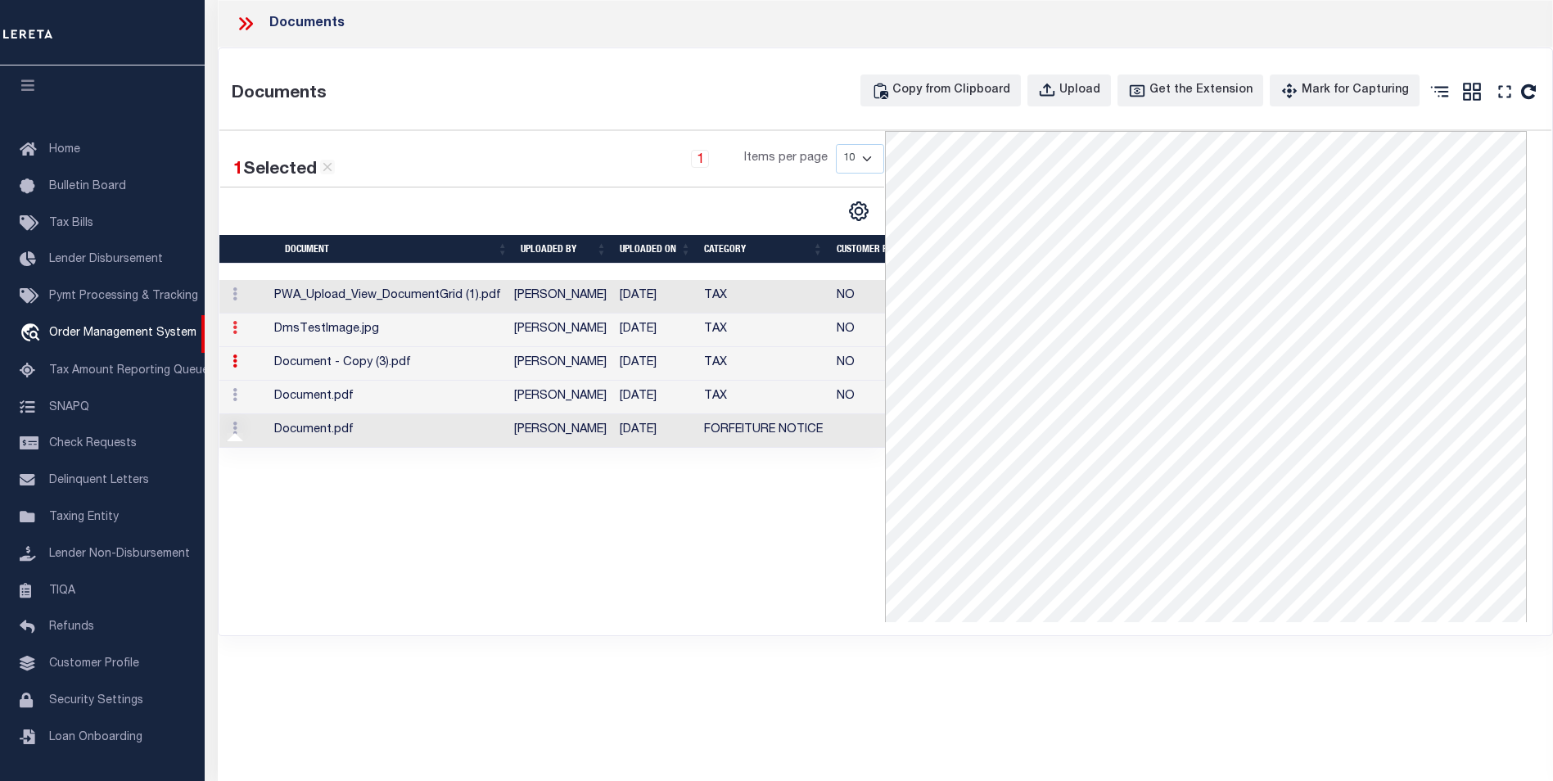
click at [234, 332] on icon at bounding box center [234, 327] width 5 height 13
click at [229, 300] on link at bounding box center [235, 296] width 18 height 13
click at [484, 593] on div "1 Selected 5 Results 1 Items per page 10 25 50 100" at bounding box center [552, 376] width 666 height 491
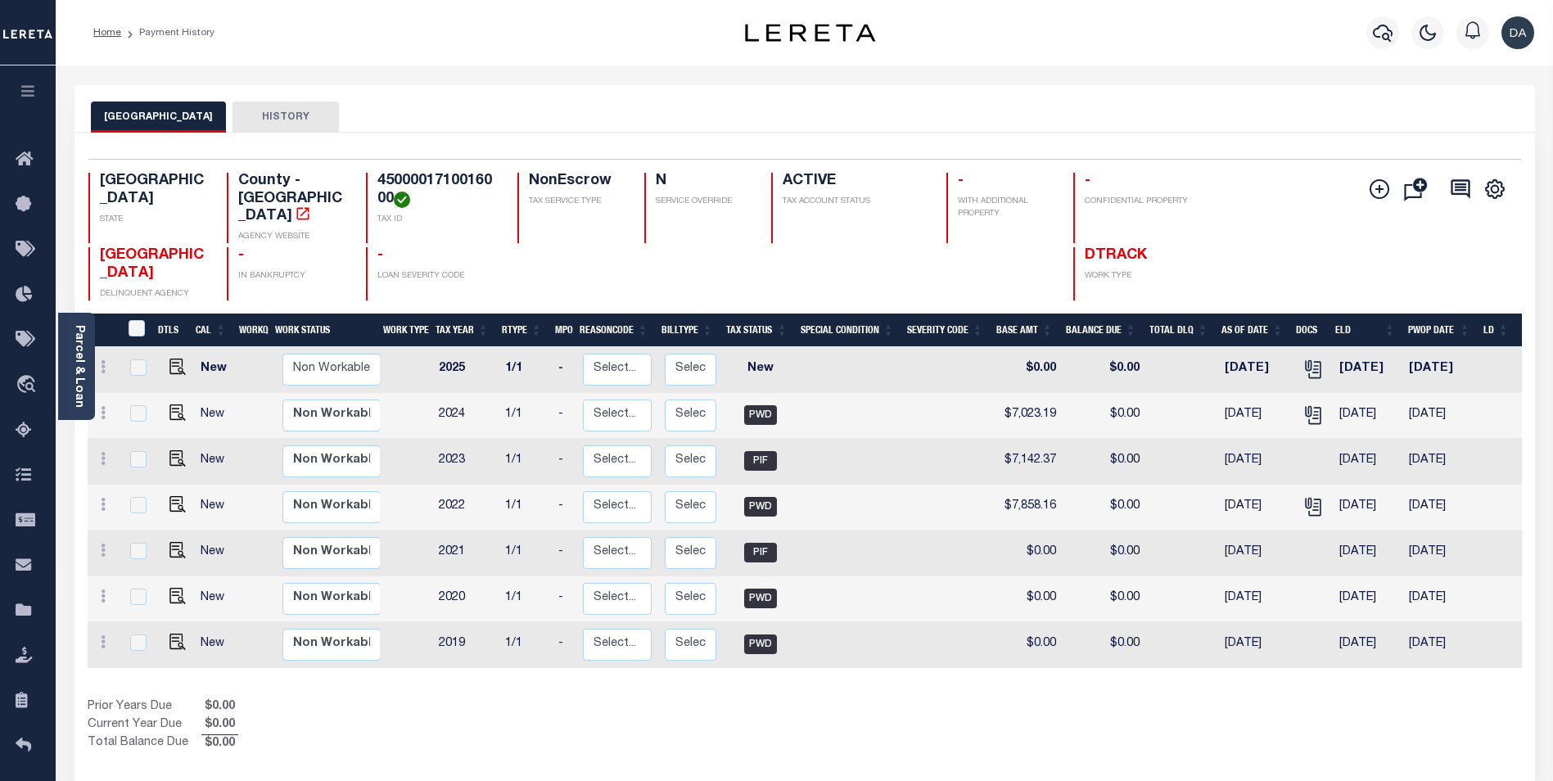
click at [202, 445] on td "New" at bounding box center [216, 462] width 45 height 46
checkbox input "true"
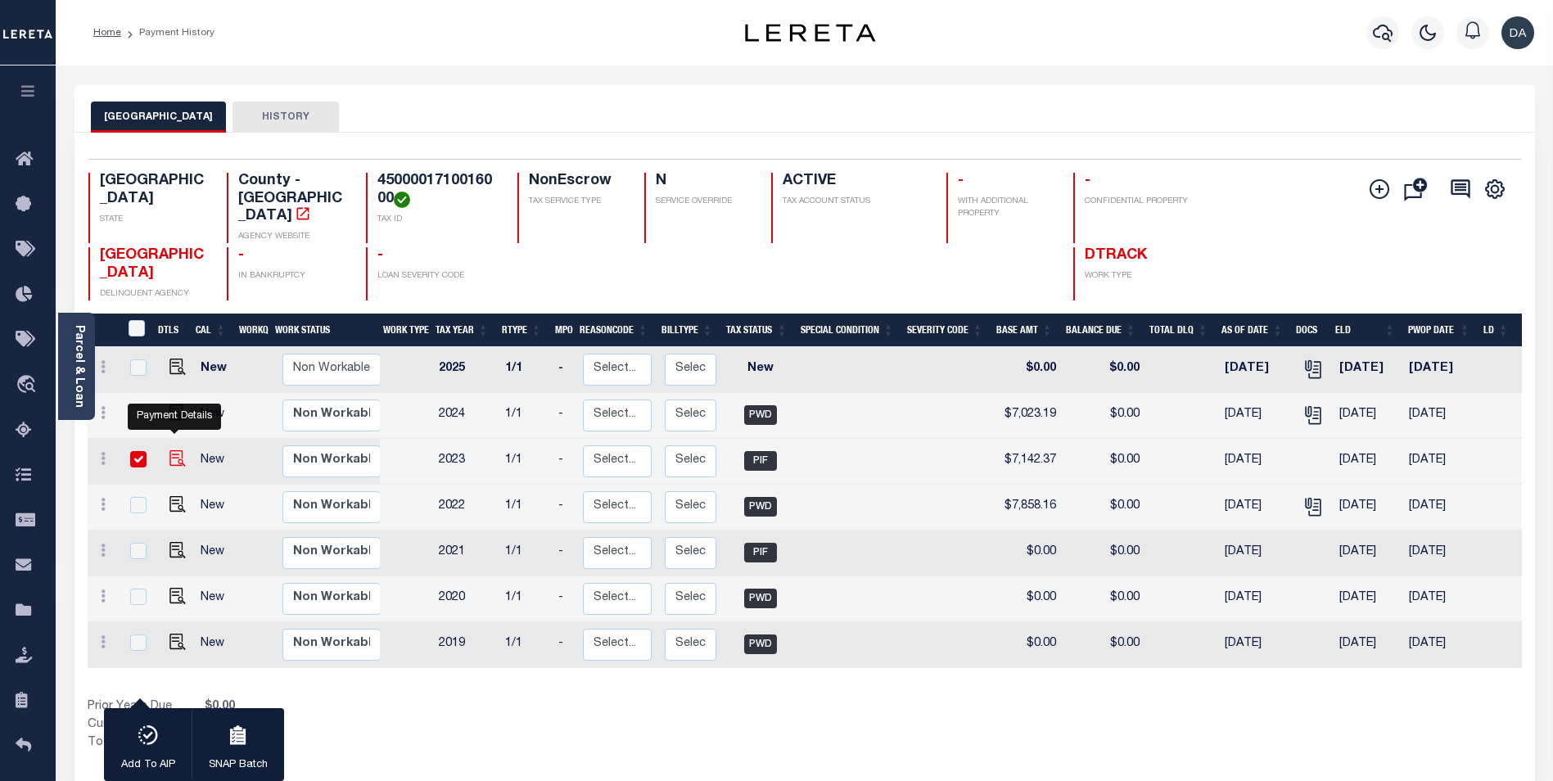
click at [173, 450] on img "" at bounding box center [177, 458] width 16 height 16
checkbox input "false"
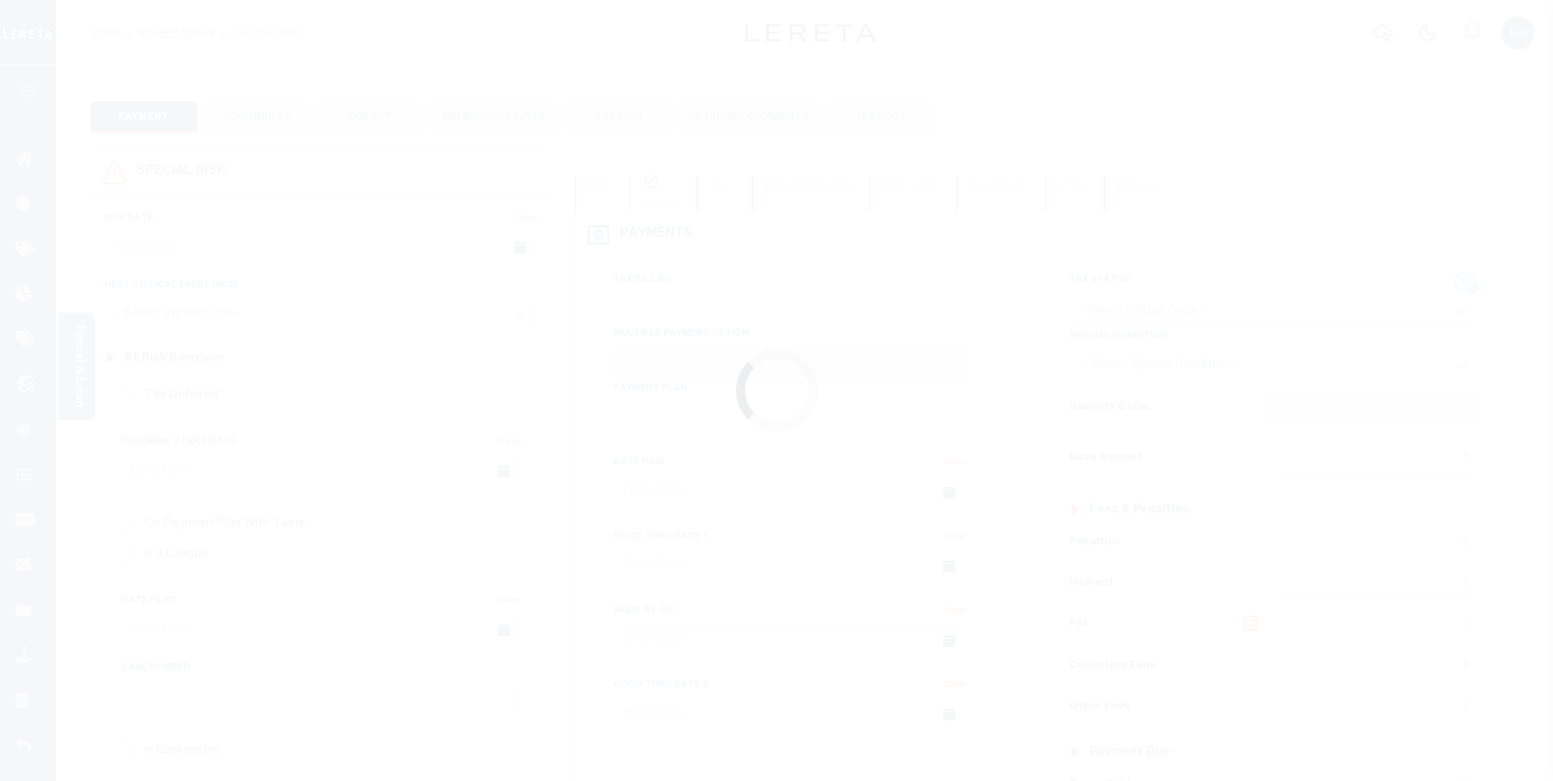
type input "[DATE]"
type input "$7,142.37"
type input "$0"
select select "PIF"
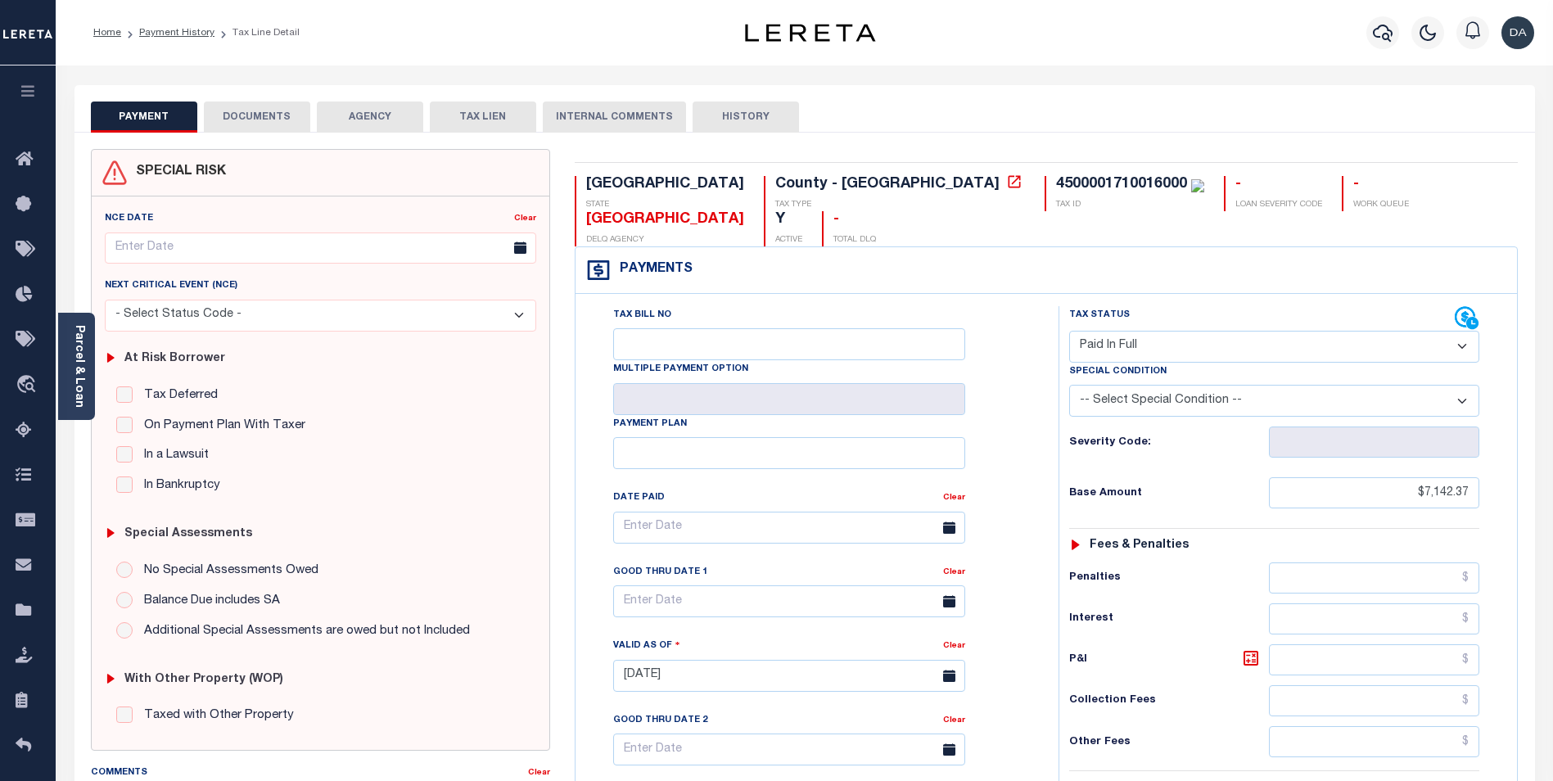
click at [266, 105] on button "DOCUMENTS" at bounding box center [257, 117] width 106 height 31
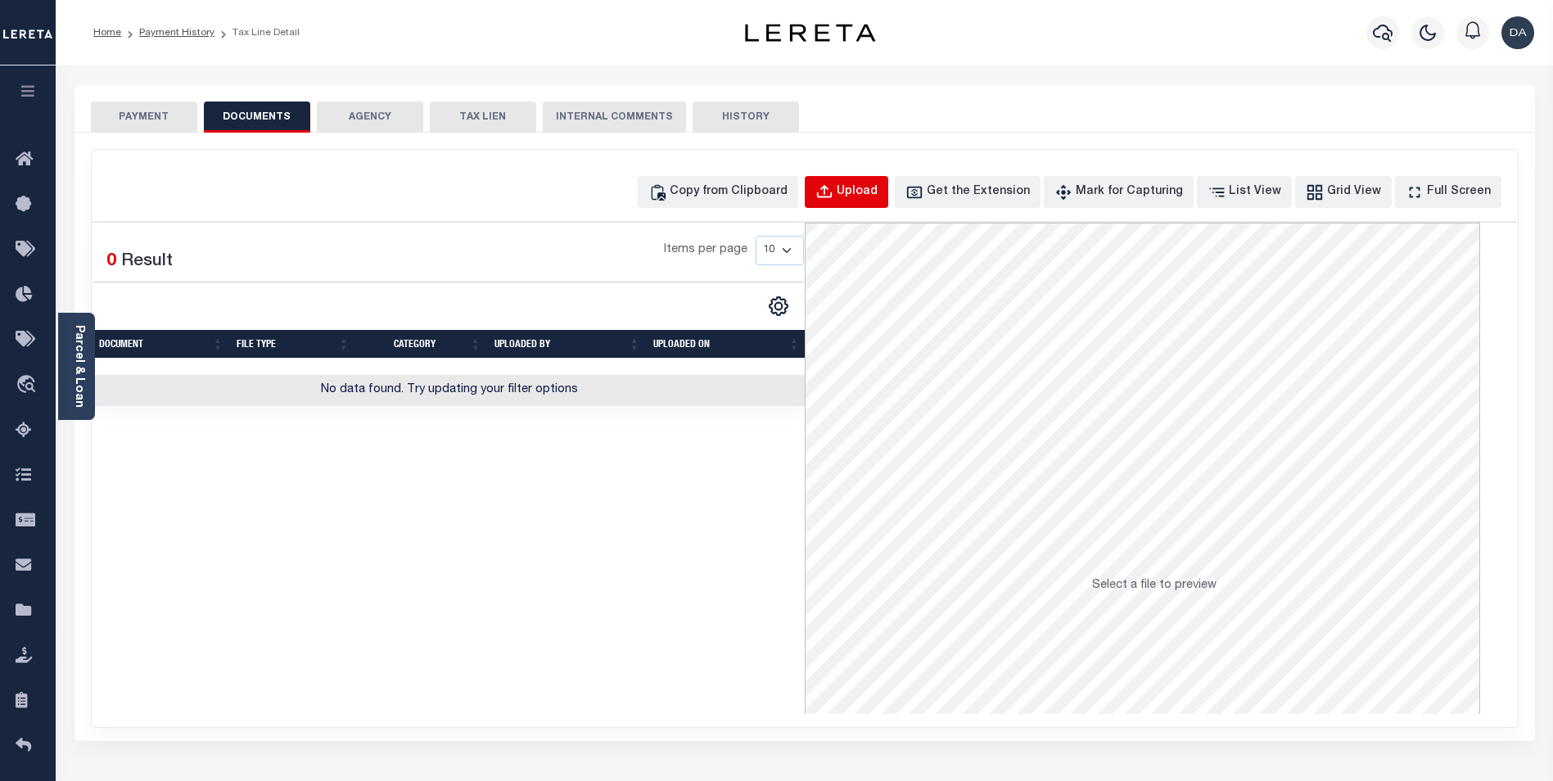
click at [874, 199] on div "Upload" at bounding box center [857, 192] width 41 height 18
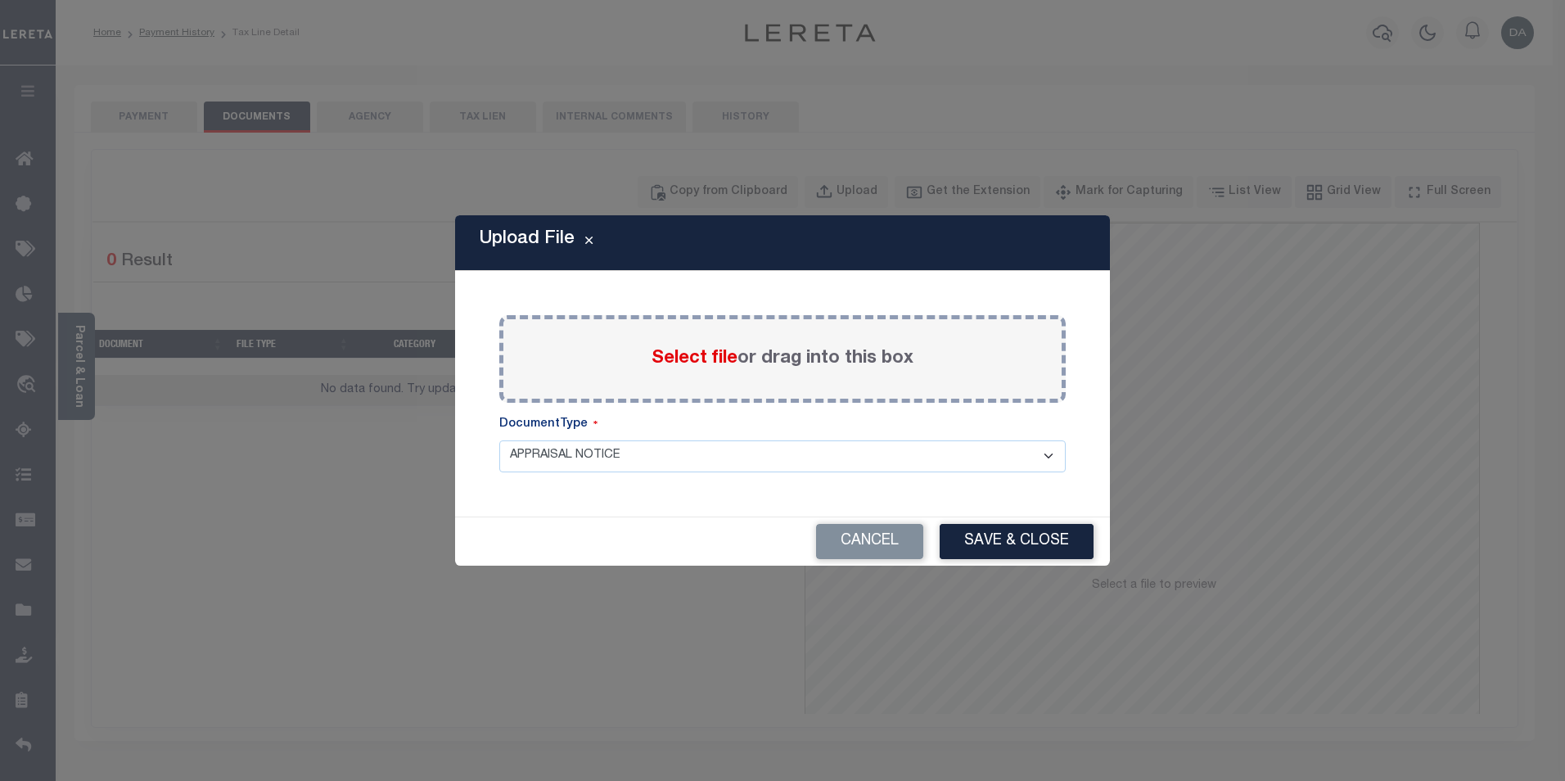
click at [664, 360] on span "Select file" at bounding box center [695, 359] width 86 height 18
click at [0, 0] on input "Select file or drag into this box" at bounding box center [0, 0] width 0 height 0
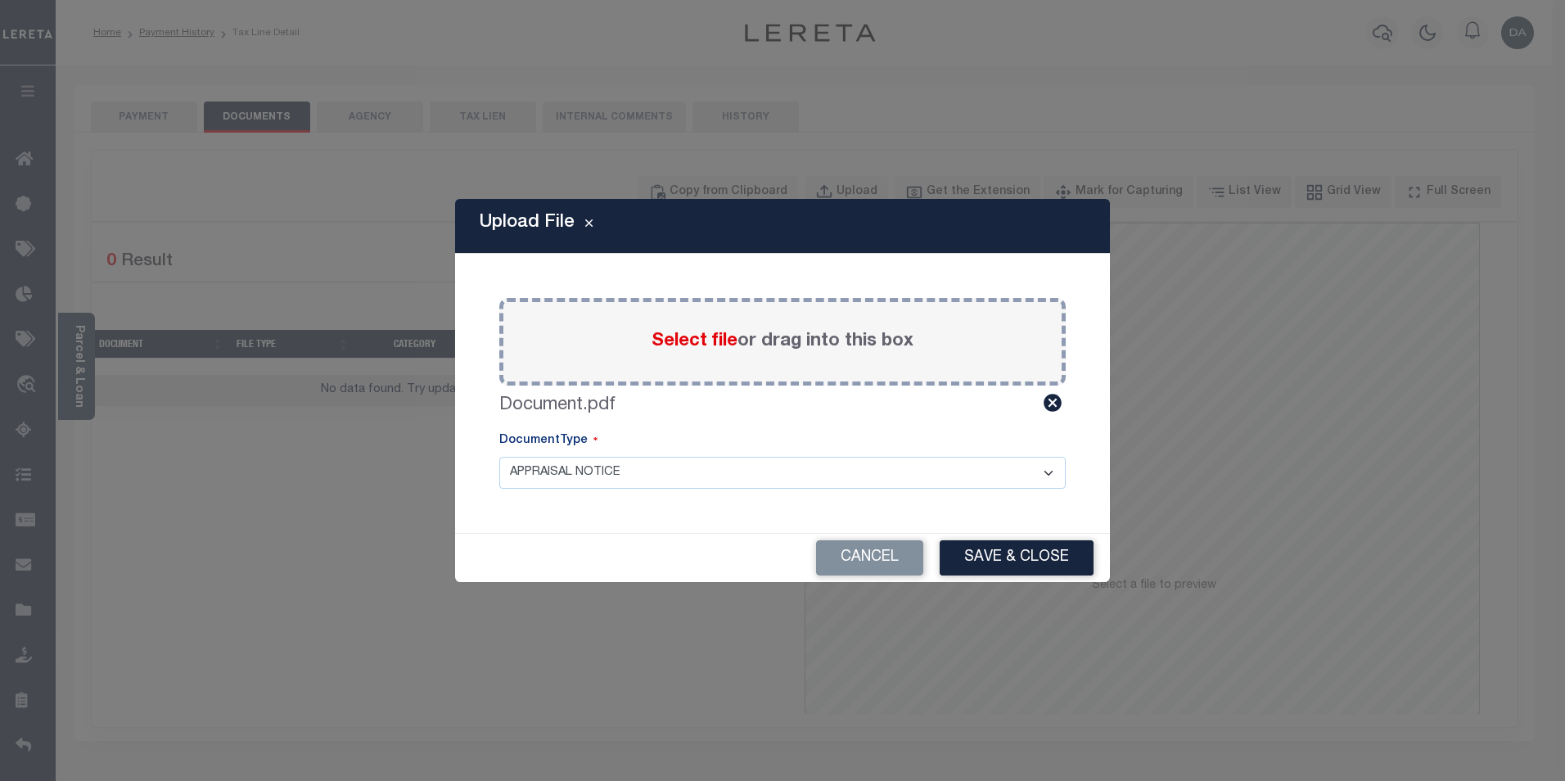
click at [564, 463] on select "APPRAISAL NOTICE ATTORNEY NOTICE CURRENT BILLS DELINQUENT BILLS FORFEITURE NOTI…" at bounding box center [782, 473] width 567 height 32
select select "RGC"
click at [499, 457] on select "APPRAISAL NOTICE ATTORNEY NOTICE CURRENT BILLS DELINQUENT BILLS FORFEITURE NOTI…" at bounding box center [782, 473] width 567 height 32
click at [1013, 556] on button "Save & Close" at bounding box center [1017, 557] width 154 height 35
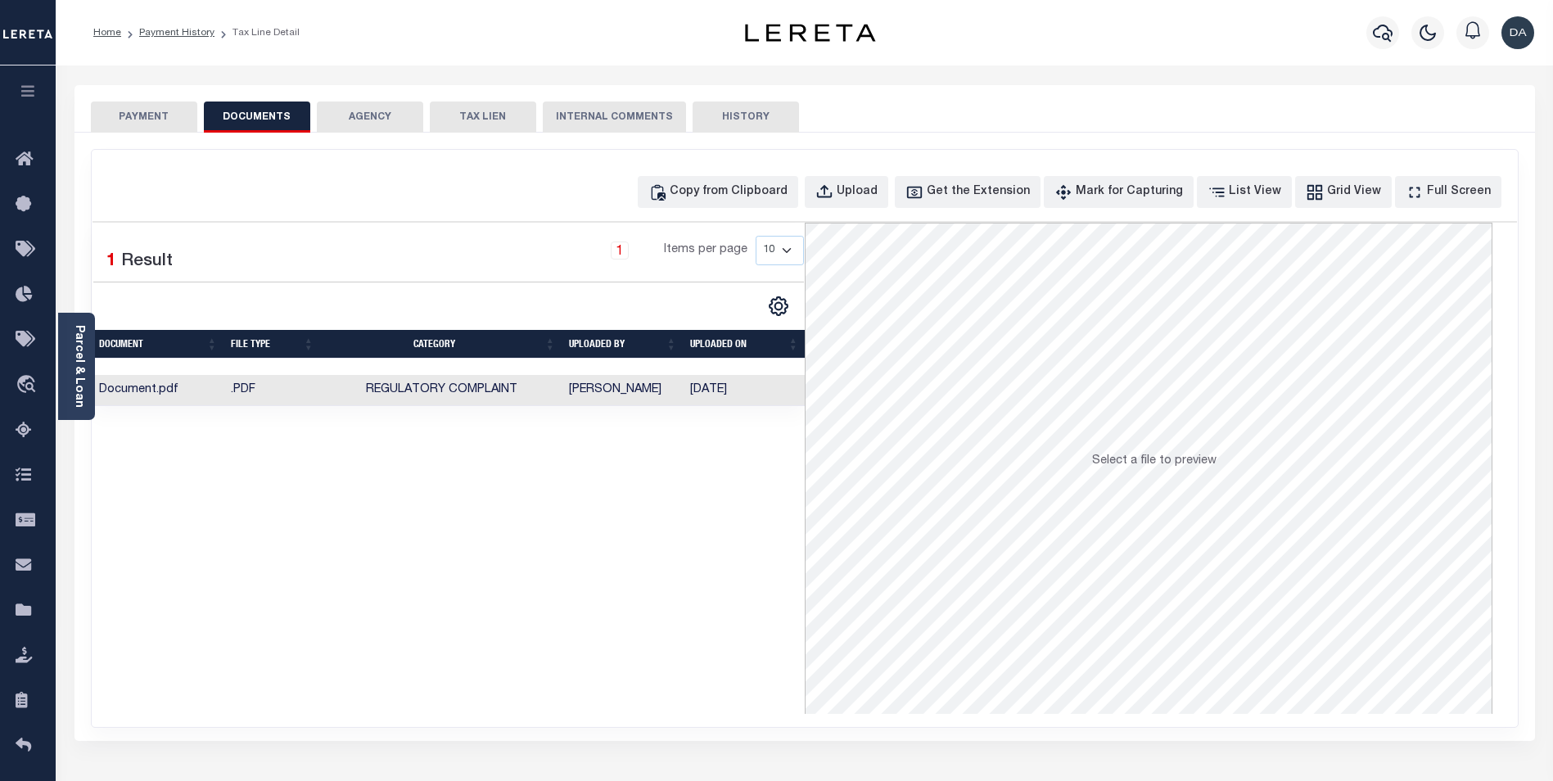
click at [298, 398] on td ".PDF" at bounding box center [272, 391] width 97 height 32
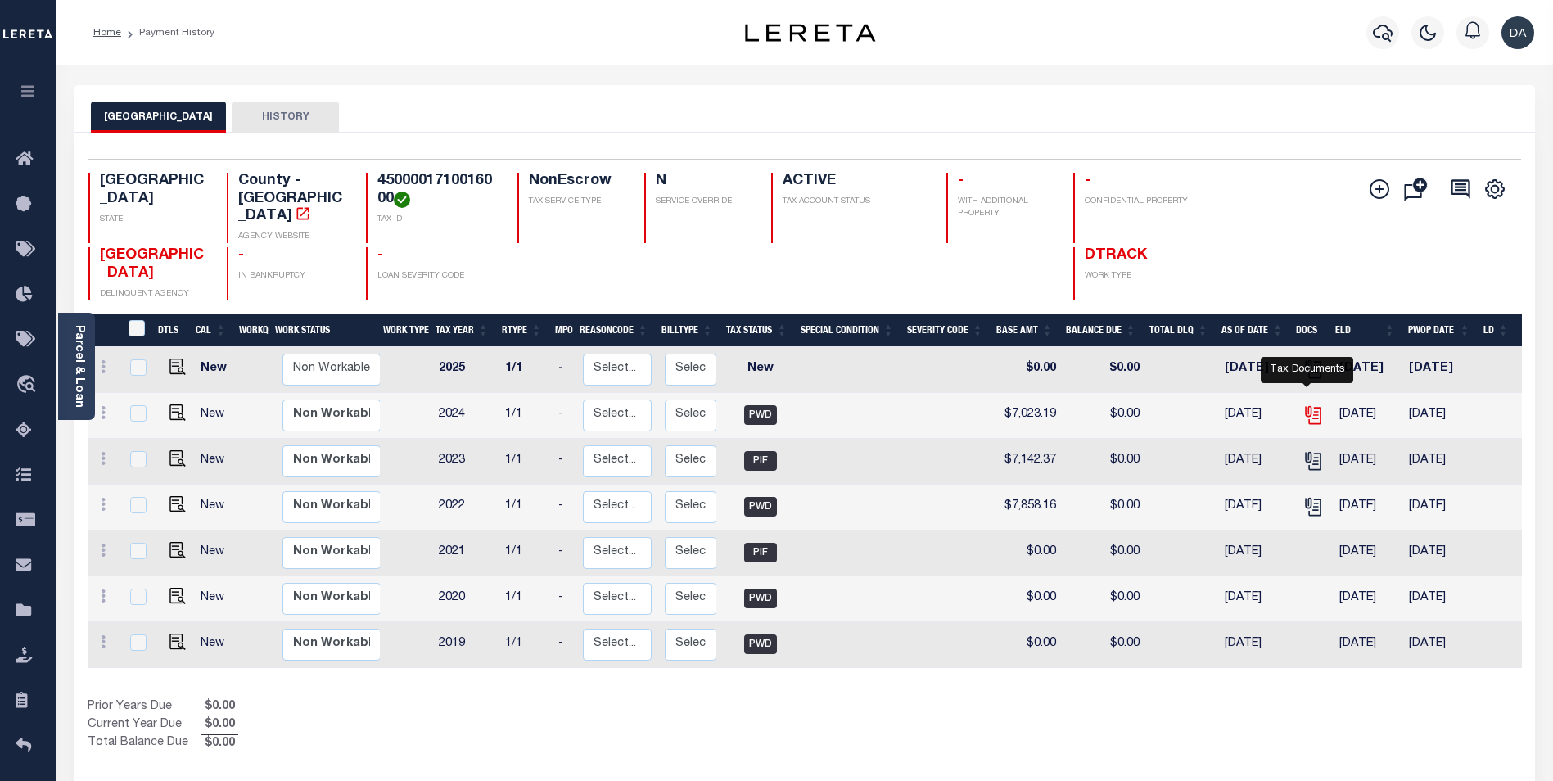
click at [1307, 405] on icon "" at bounding box center [1312, 414] width 21 height 21
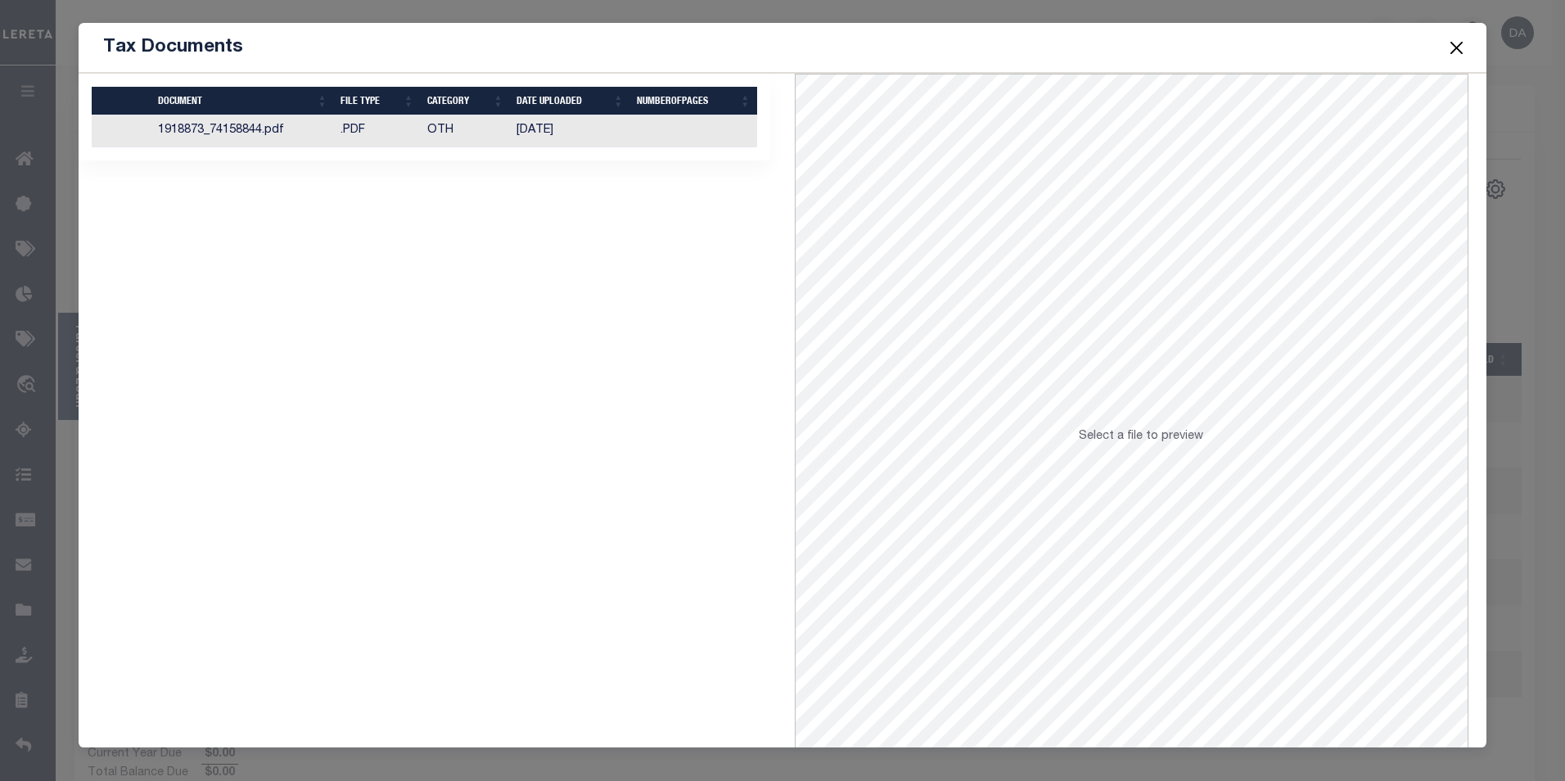
click at [187, 133] on td "1918873_74158844.pdf" at bounding box center [242, 131] width 183 height 32
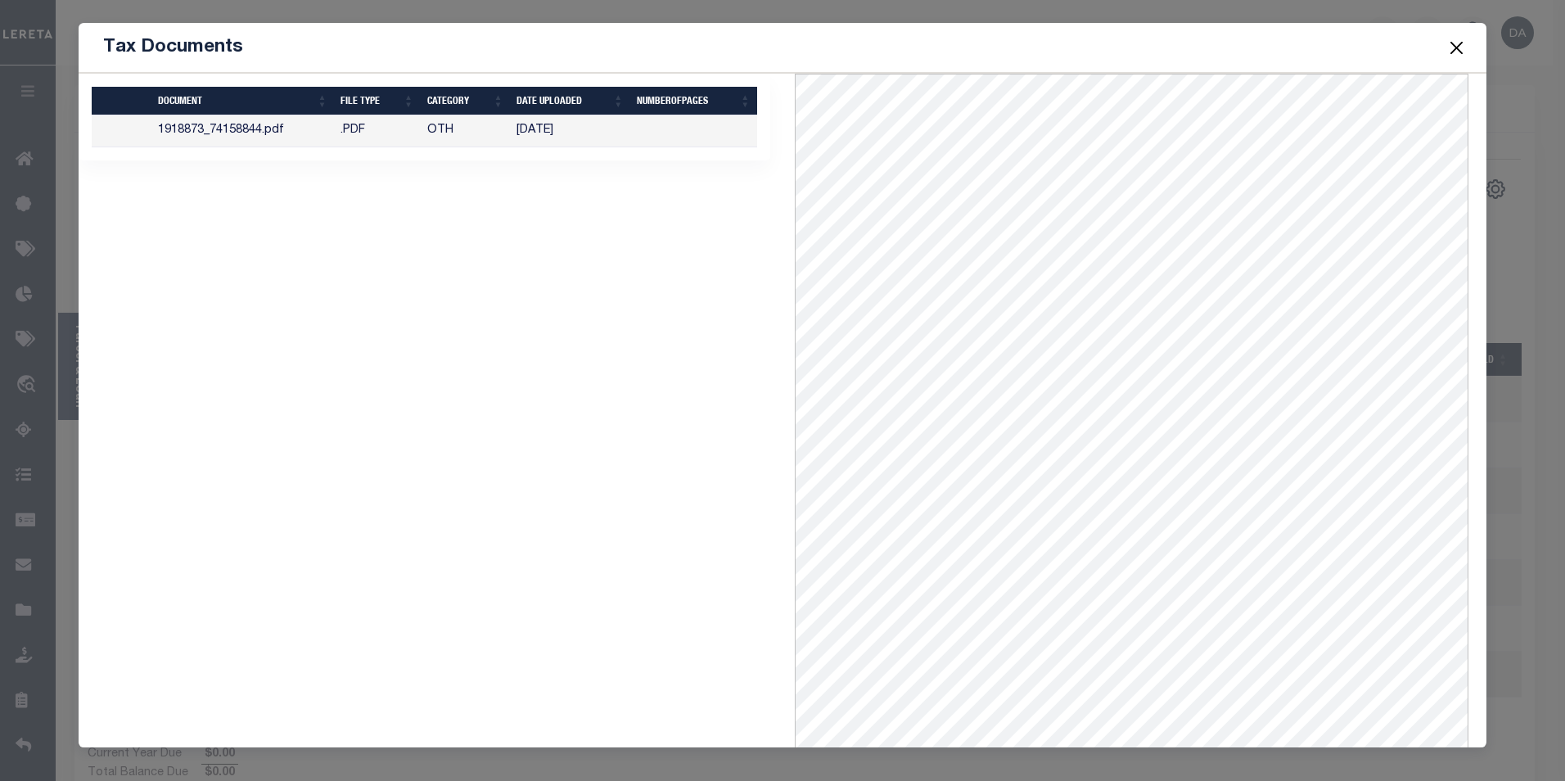
click at [1457, 46] on button "Close" at bounding box center [1456, 47] width 21 height 21
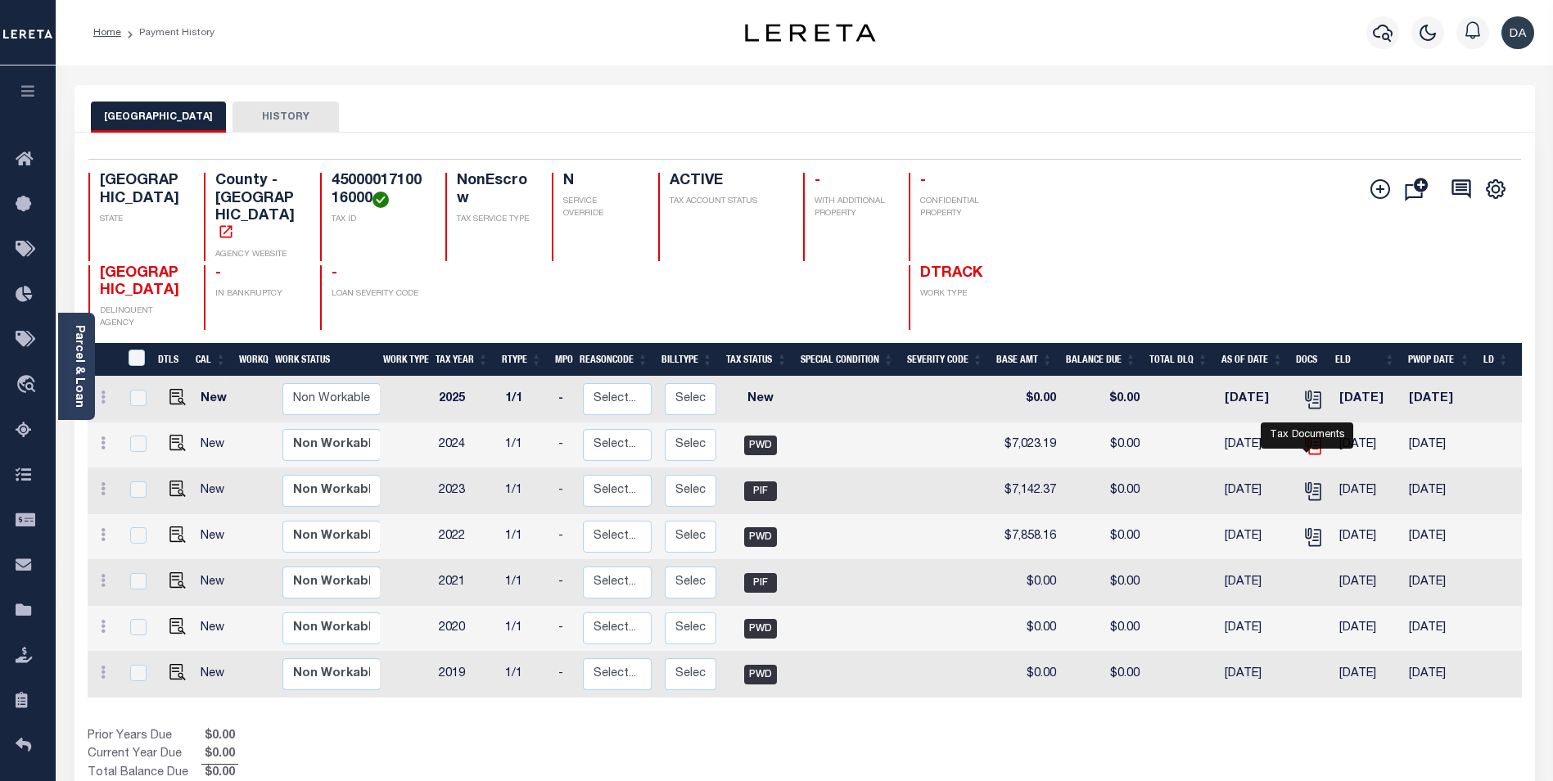
click at [1310, 456] on icon "" at bounding box center [1312, 445] width 21 height 21
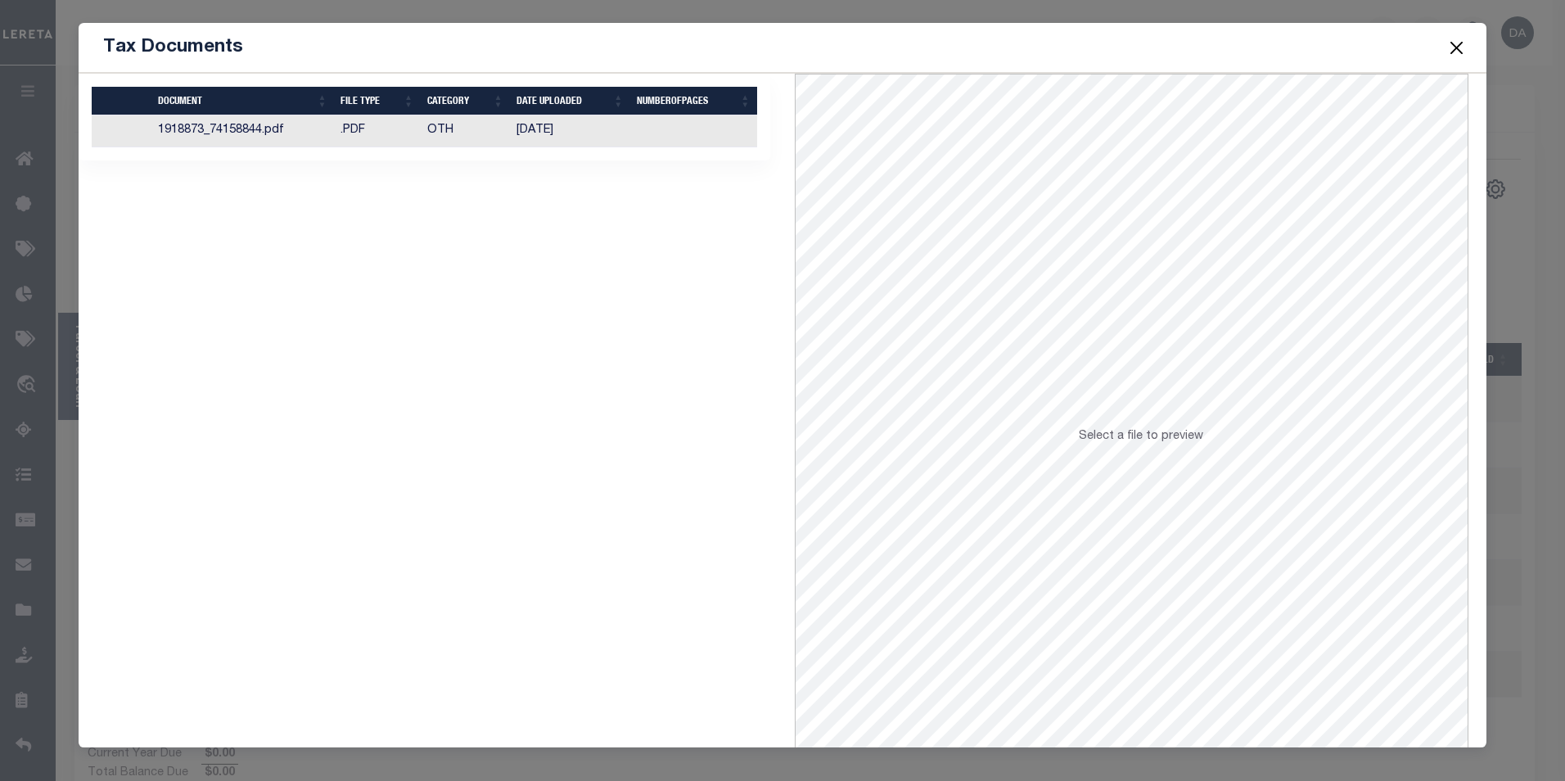
click at [197, 125] on td "1918873_74158844.pdf" at bounding box center [242, 131] width 183 height 32
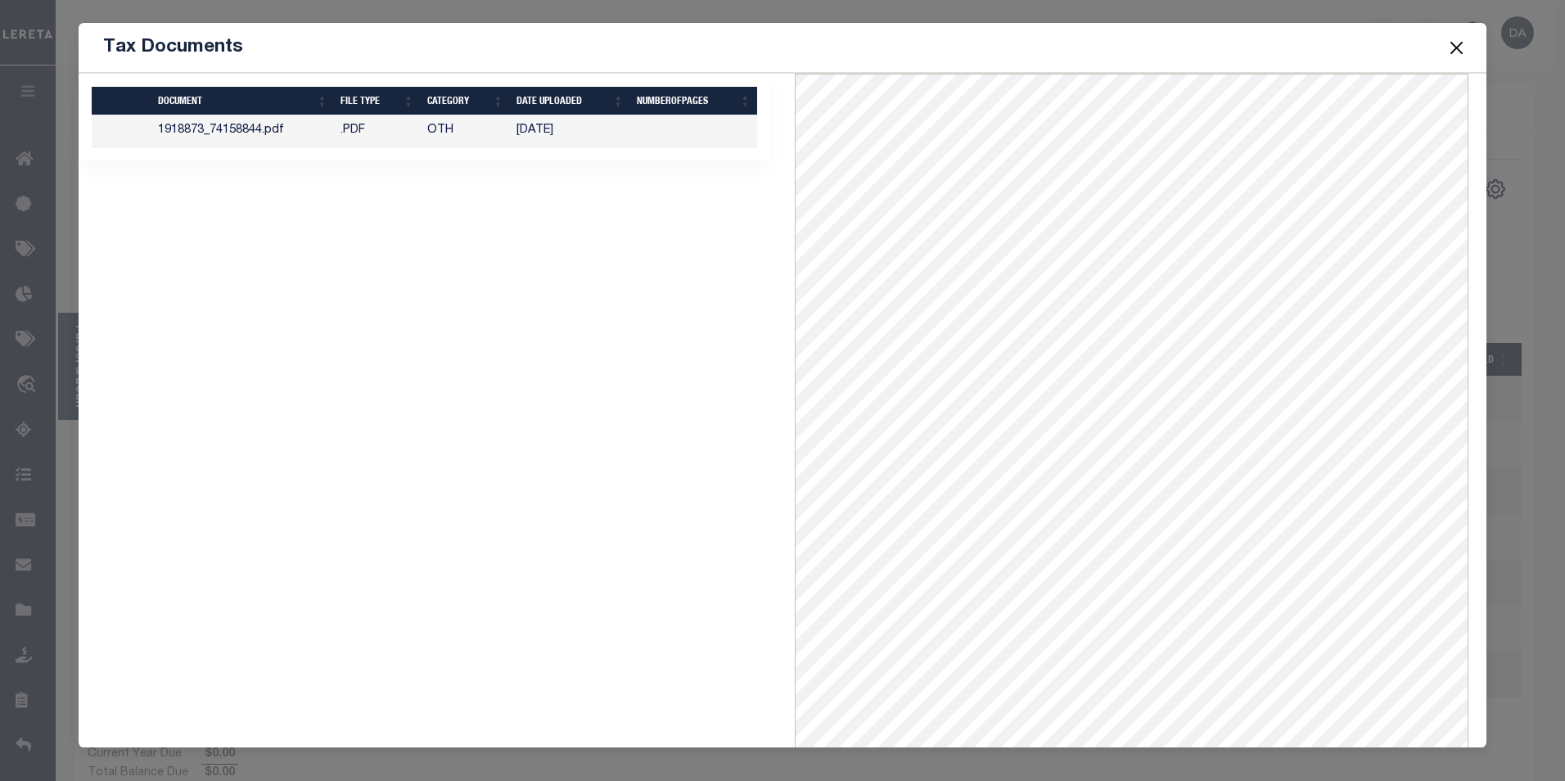
click at [1450, 52] on button "Close" at bounding box center [1456, 47] width 21 height 21
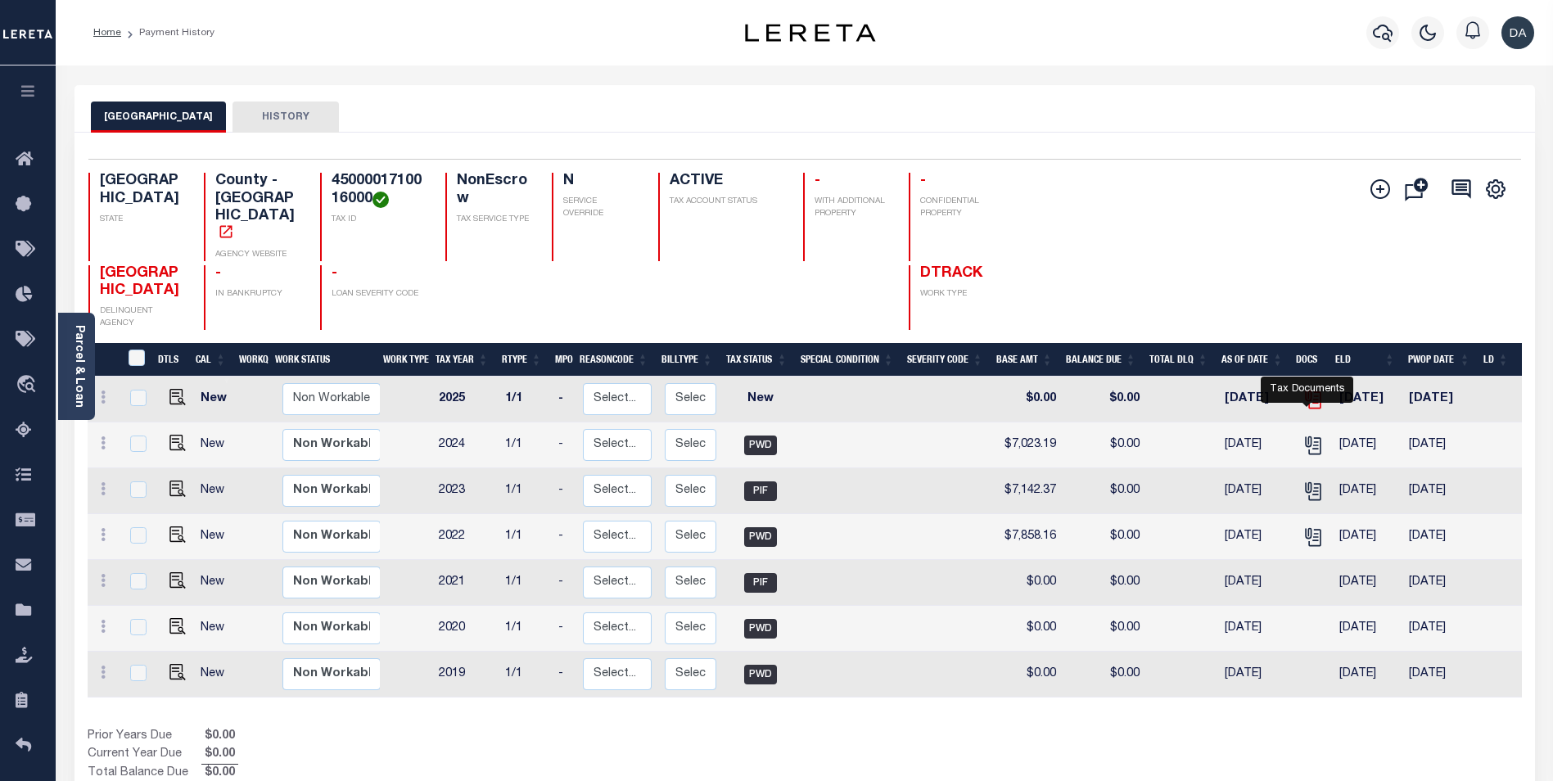
click at [1305, 403] on icon "" at bounding box center [1311, 396] width 13 height 13
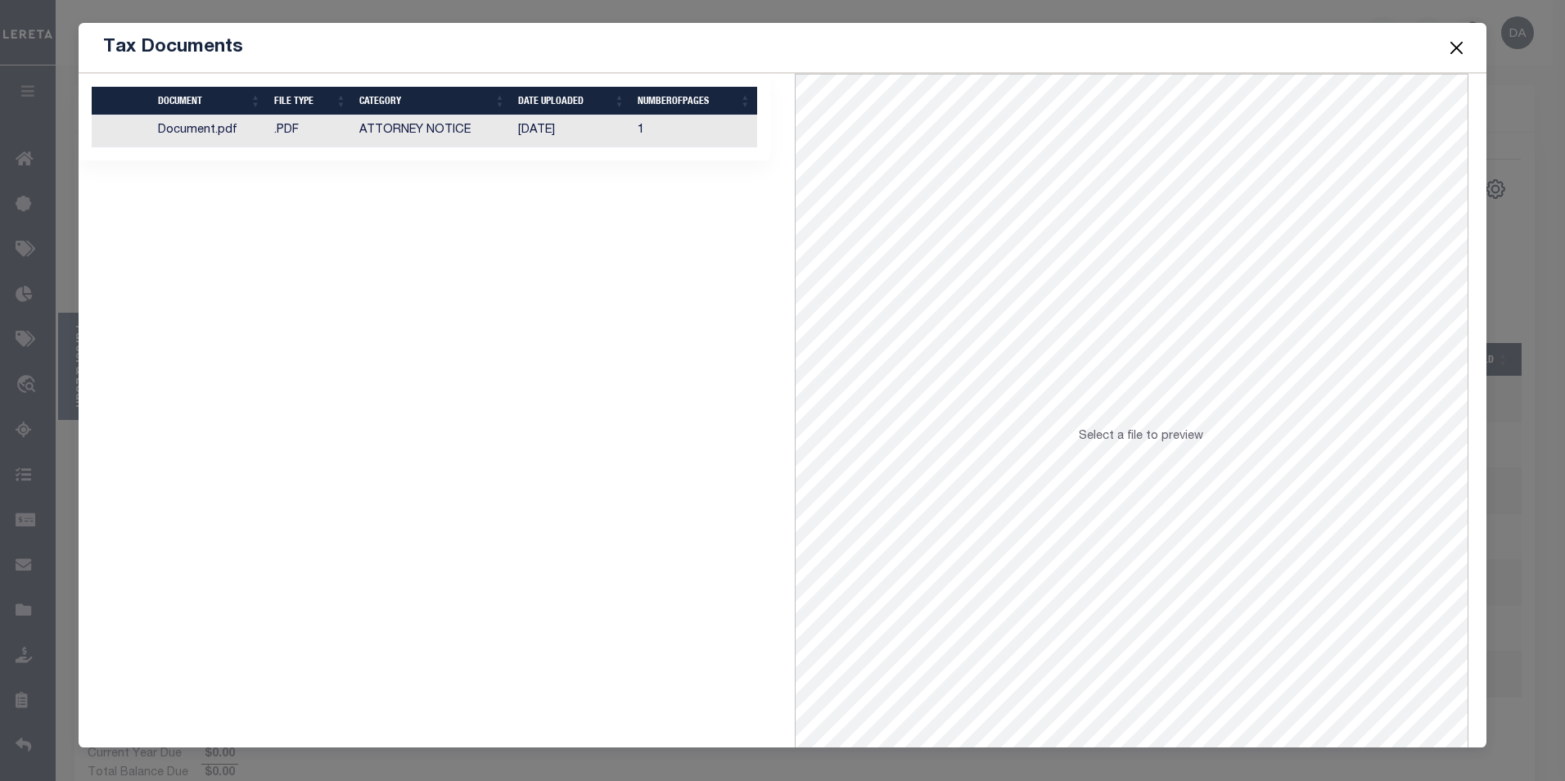
click at [321, 127] on td ".PDF" at bounding box center [311, 131] width 86 height 32
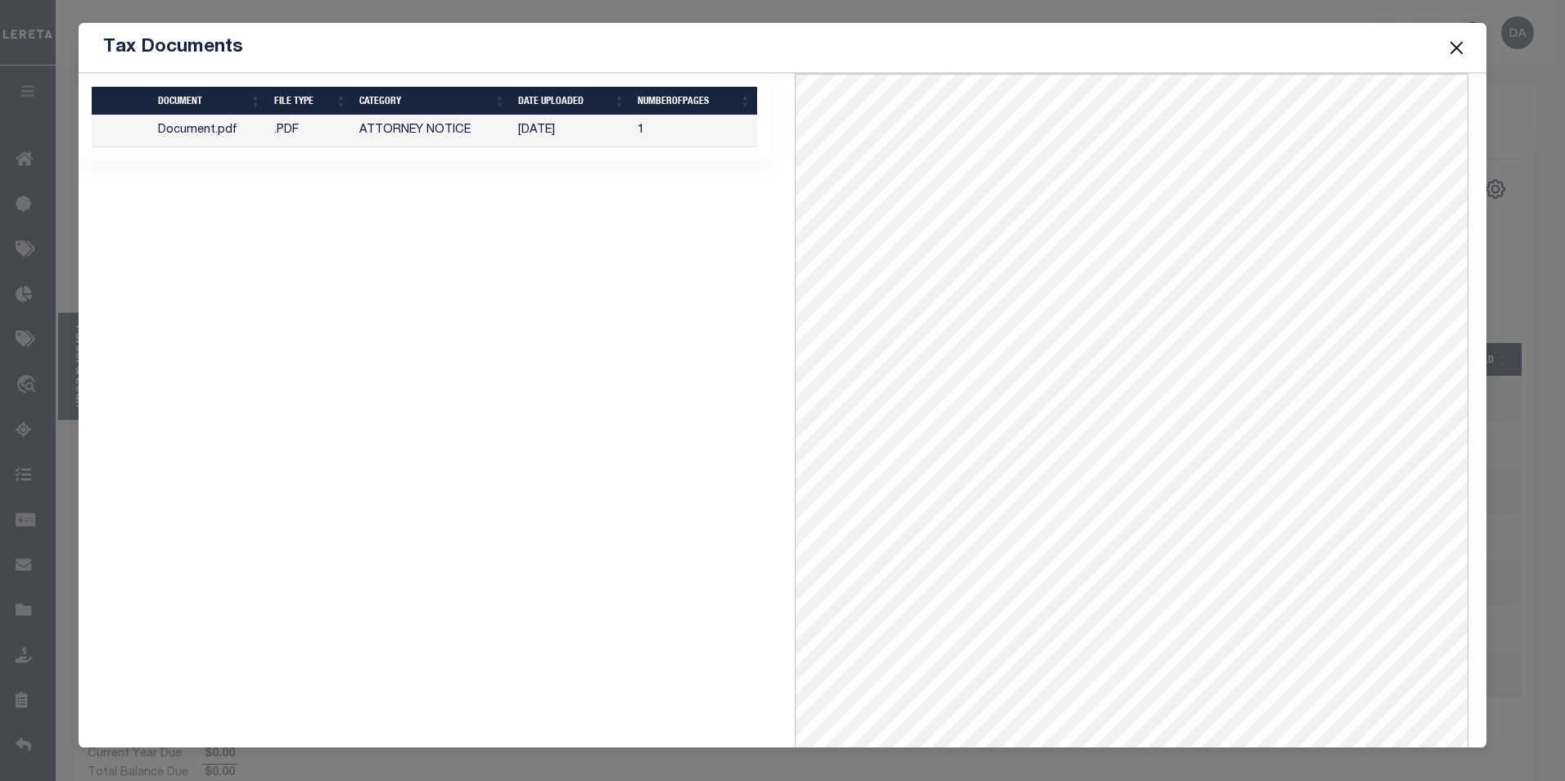
click at [1457, 43] on button "Close" at bounding box center [1456, 47] width 21 height 21
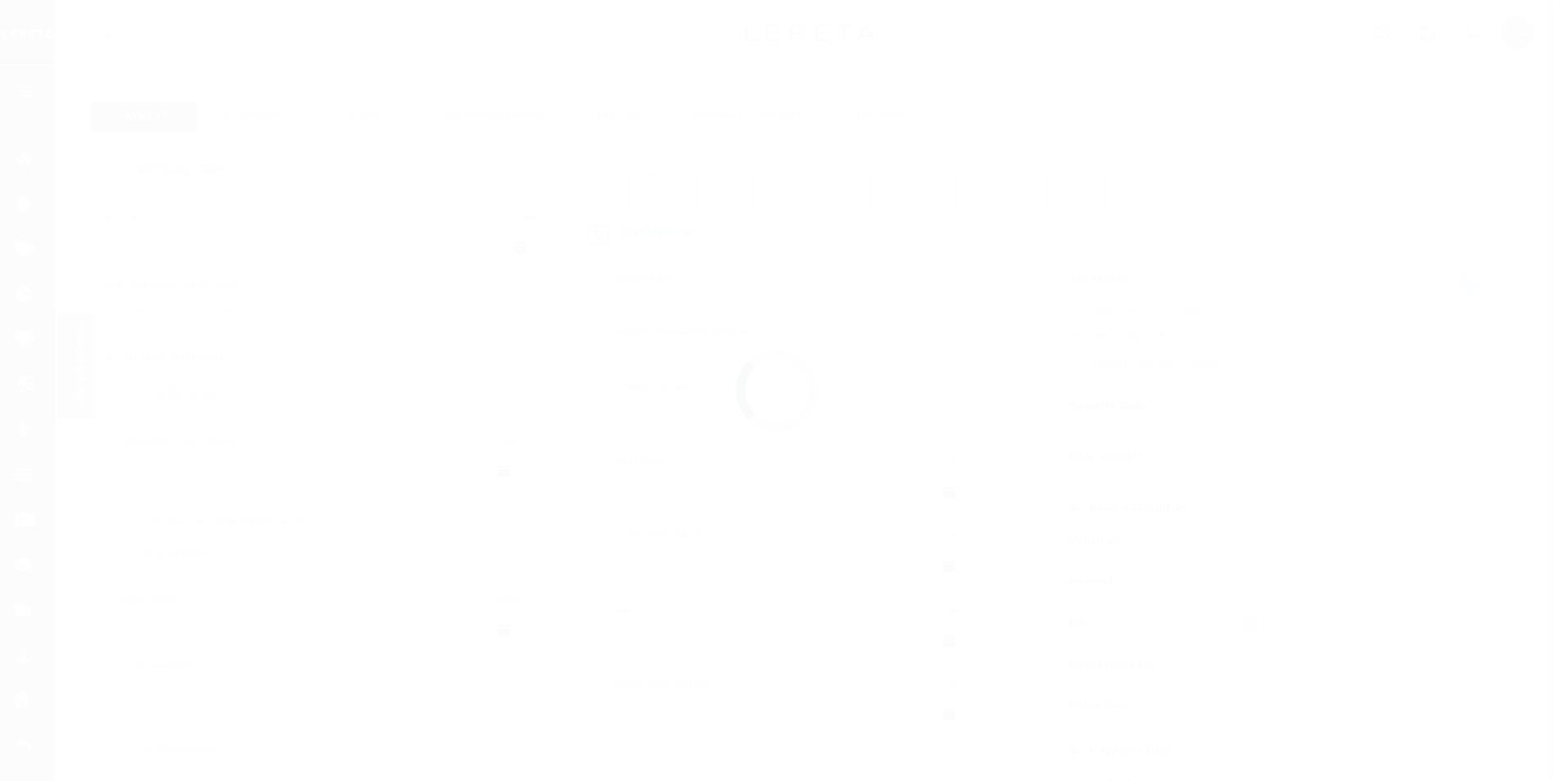
type input "[DATE]"
type input "$508.26"
type input "$0"
select select "PIF"
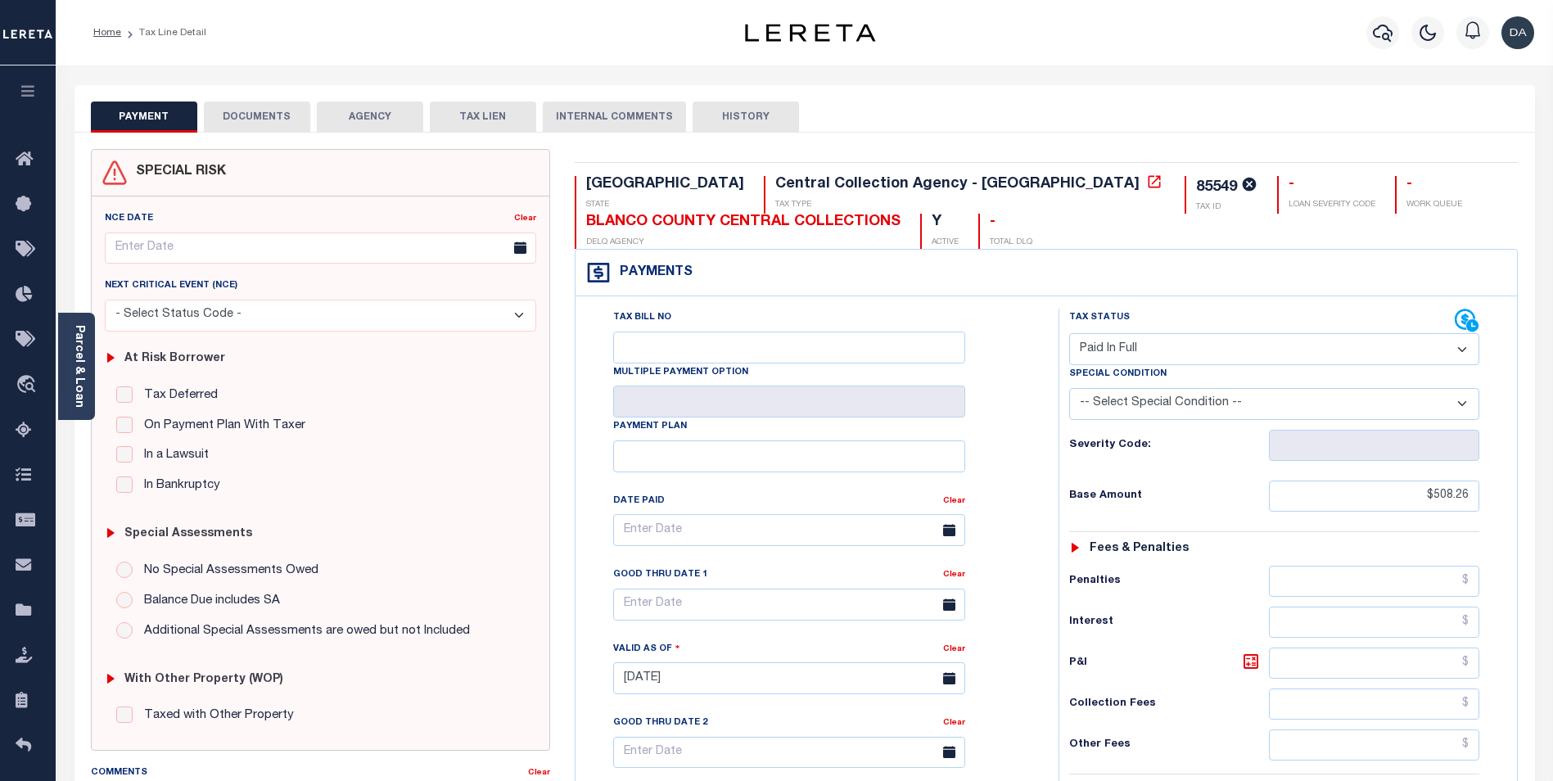
click at [247, 118] on button "DOCUMENTS" at bounding box center [257, 117] width 106 height 31
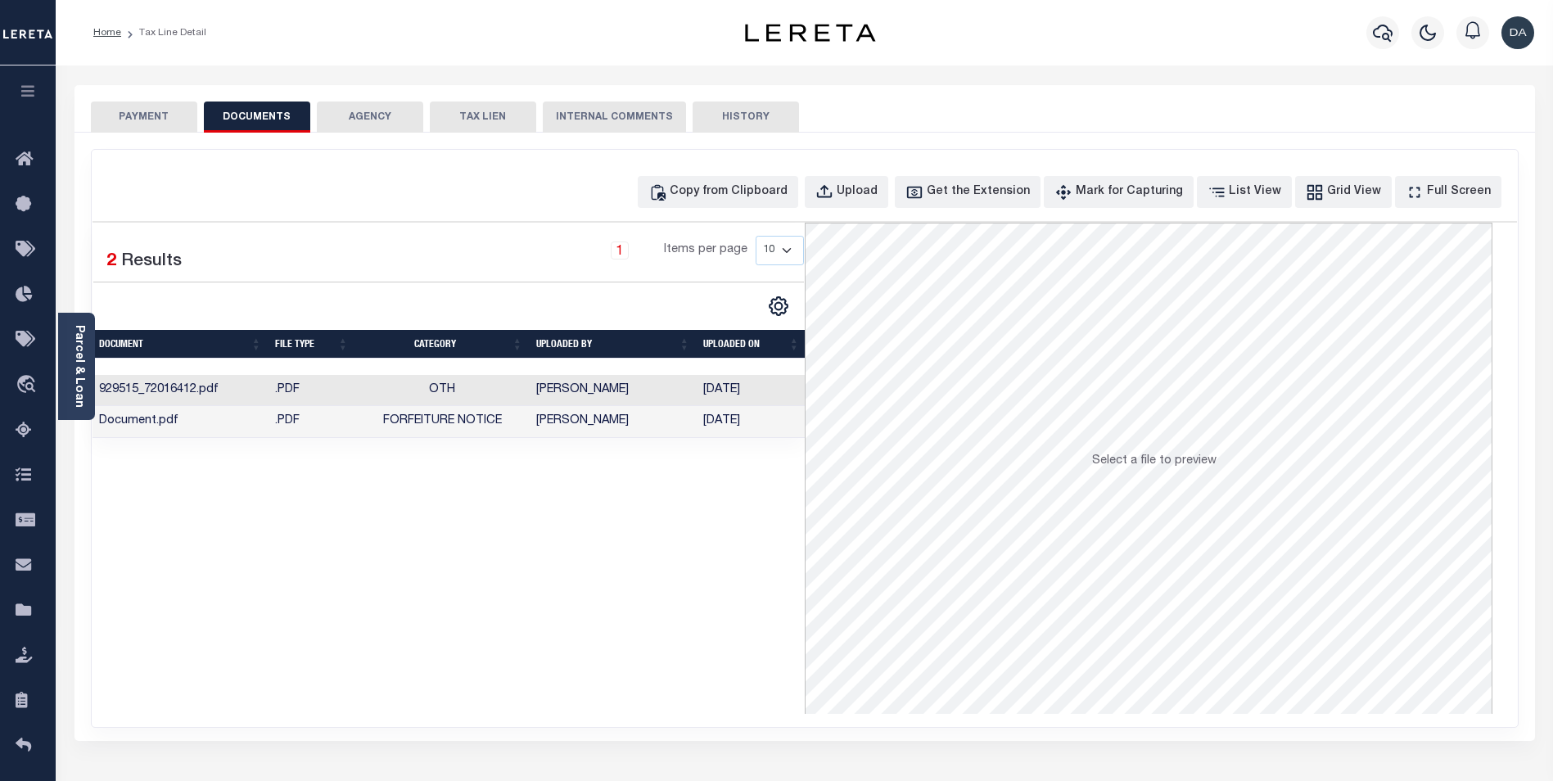
click at [198, 397] on td "929515_72016412.pdf" at bounding box center [181, 391] width 176 height 32
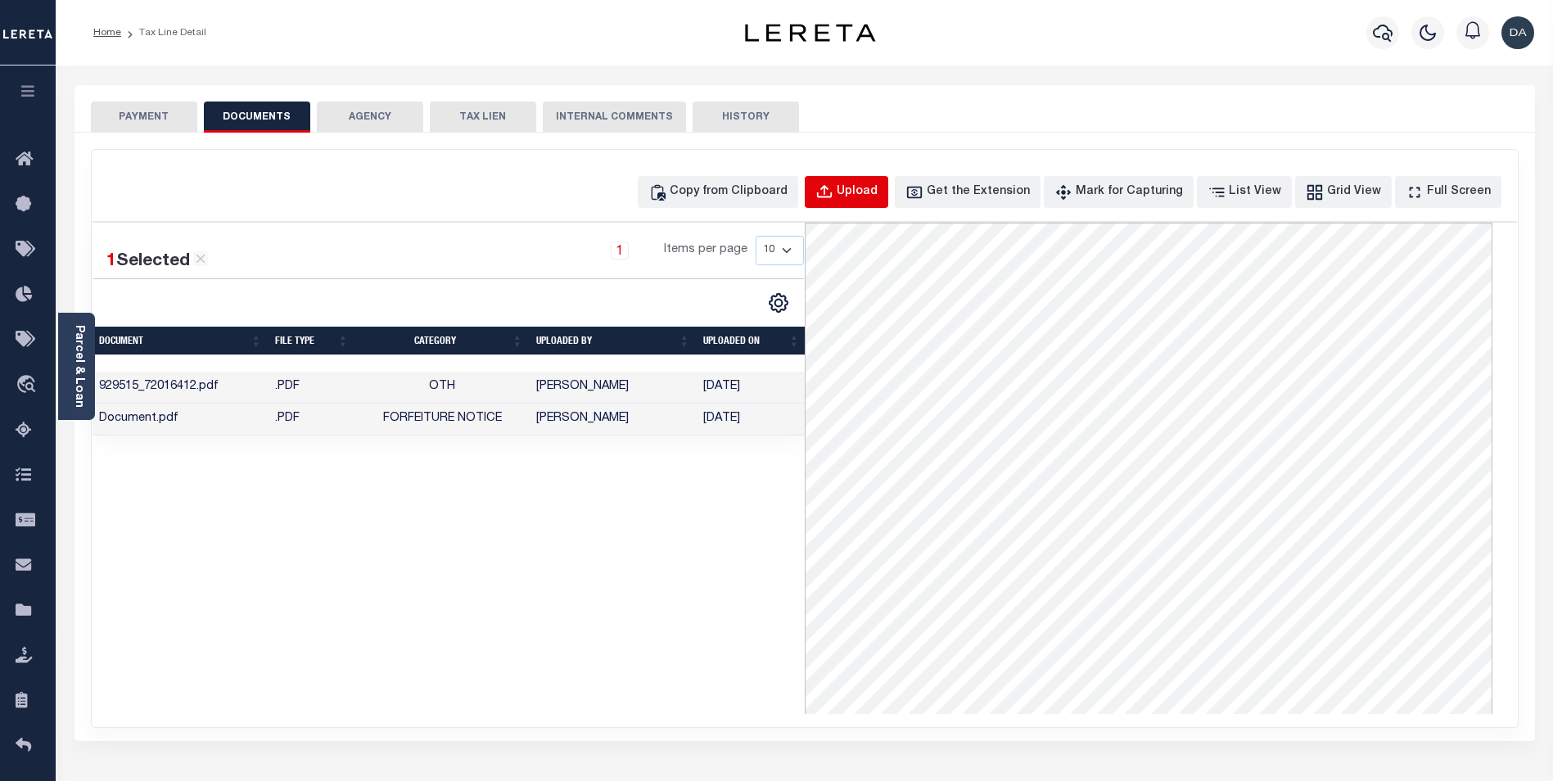
click at [888, 201] on button "Upload" at bounding box center [847, 192] width 84 height 32
select select "APN"
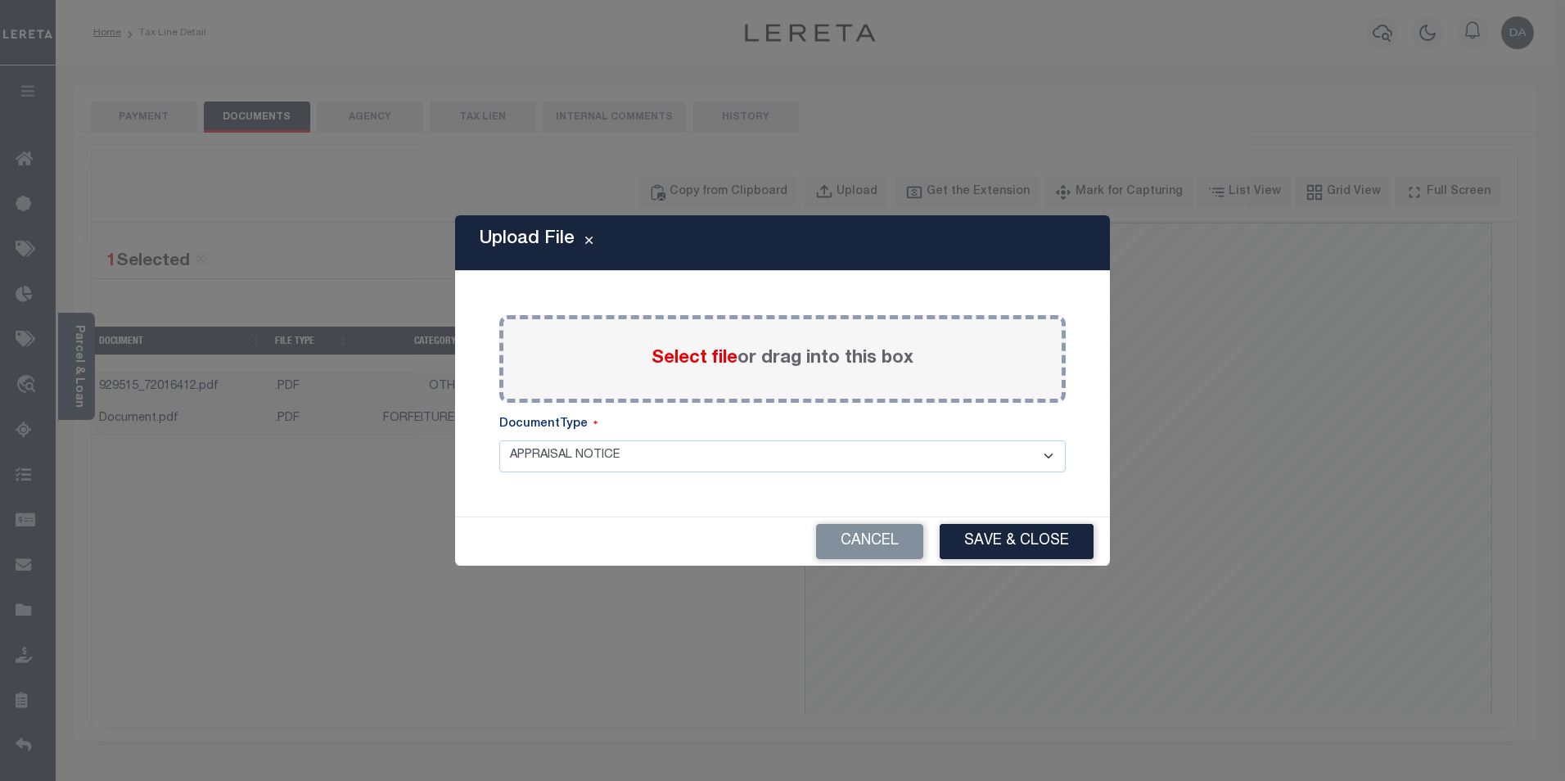
click at [690, 358] on span "Select file" at bounding box center [695, 359] width 86 height 18
click at [0, 0] on input "Select file or drag into this box" at bounding box center [0, 0] width 0 height 0
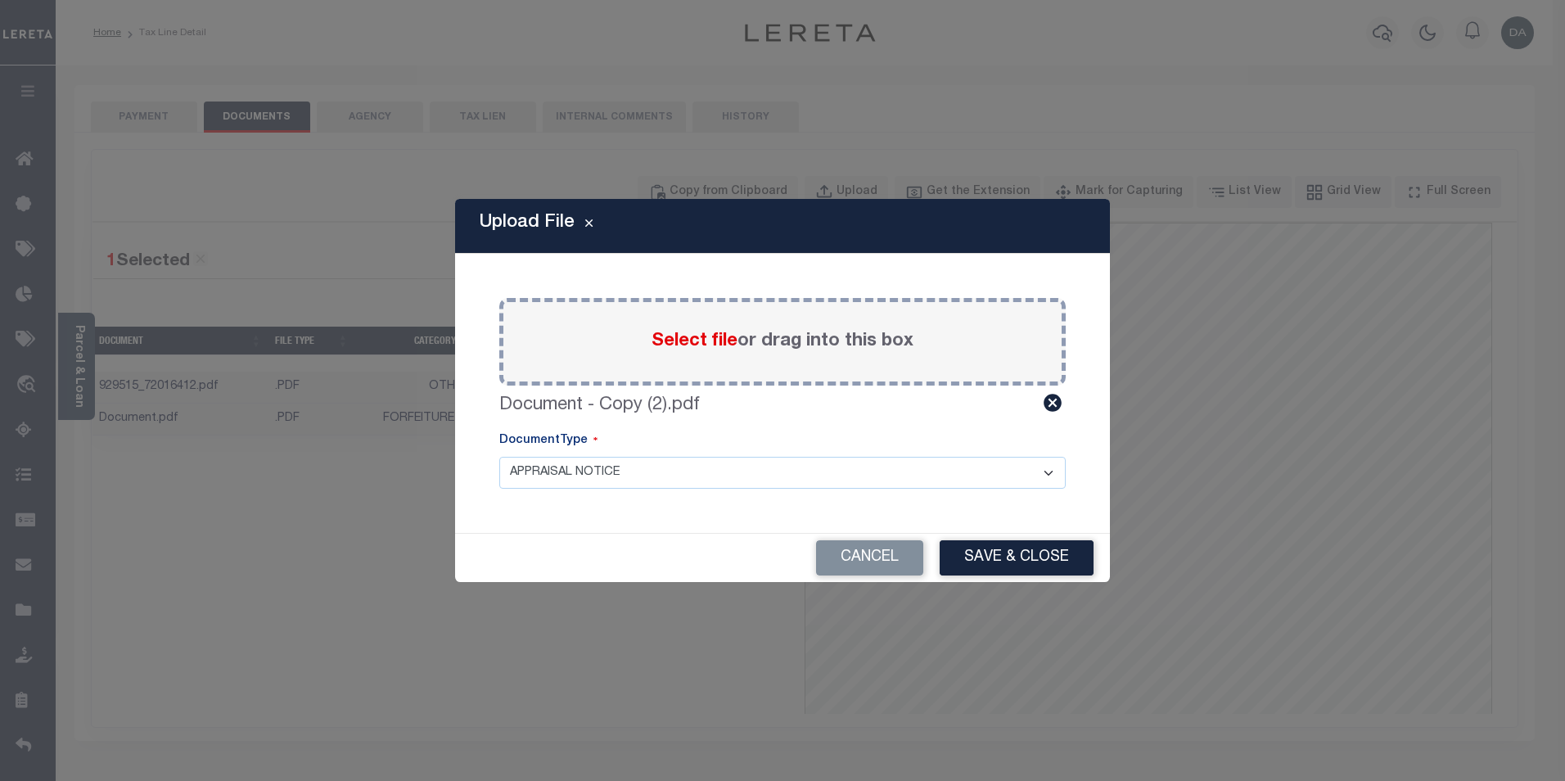
click at [1012, 481] on select "APPRAISAL NOTICE ATTORNEY NOTICE CURRENT BILLS DELINQUENT BILLS FORFEITURE NOTI…" at bounding box center [782, 473] width 567 height 32
click at [989, 440] on div "DocumentType" at bounding box center [782, 444] width 567 height 25
click at [1034, 558] on button "Save & Close" at bounding box center [1017, 557] width 154 height 35
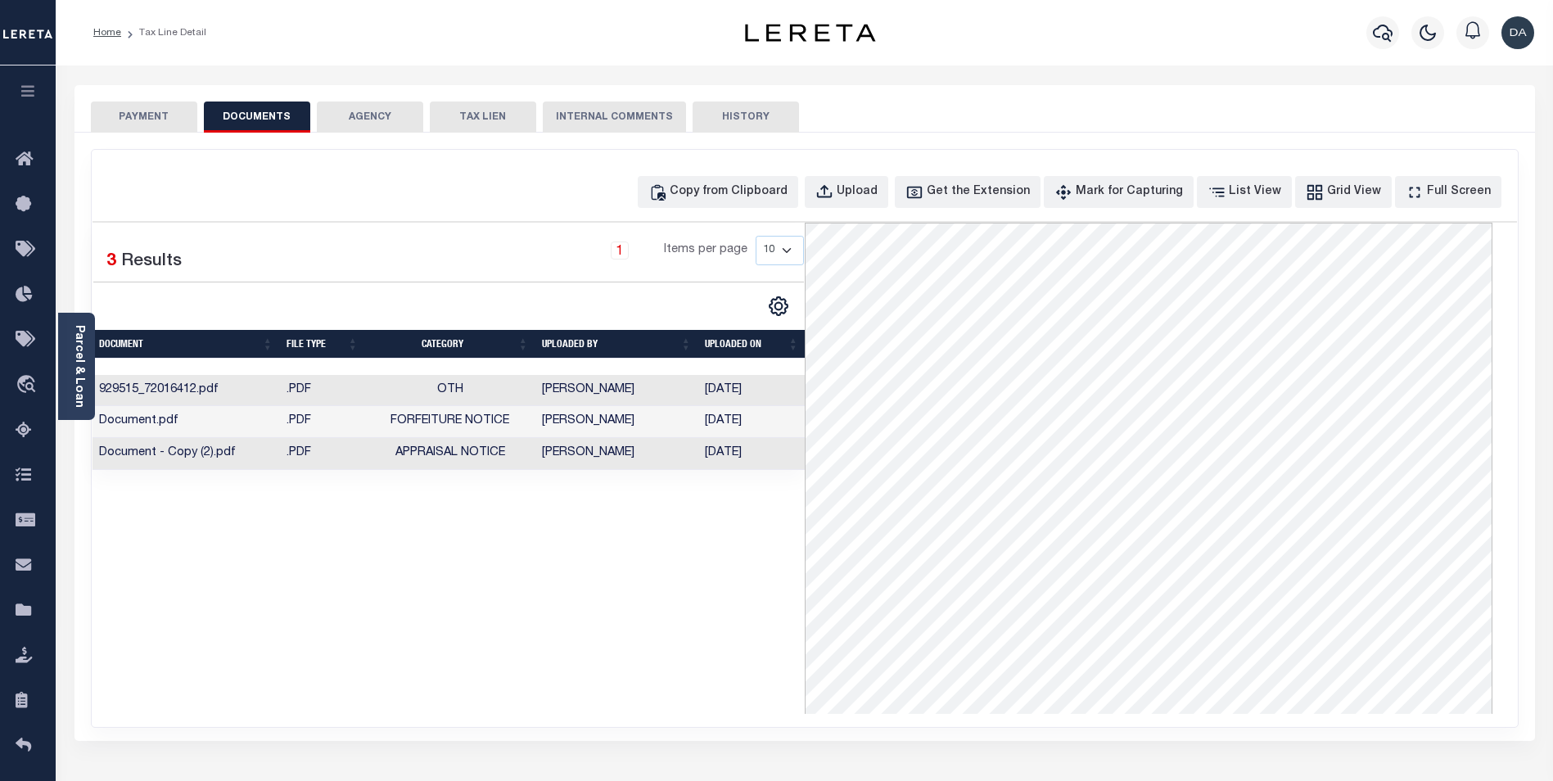
click at [187, 462] on td "Document - Copy (2).pdf" at bounding box center [186, 454] width 187 height 32
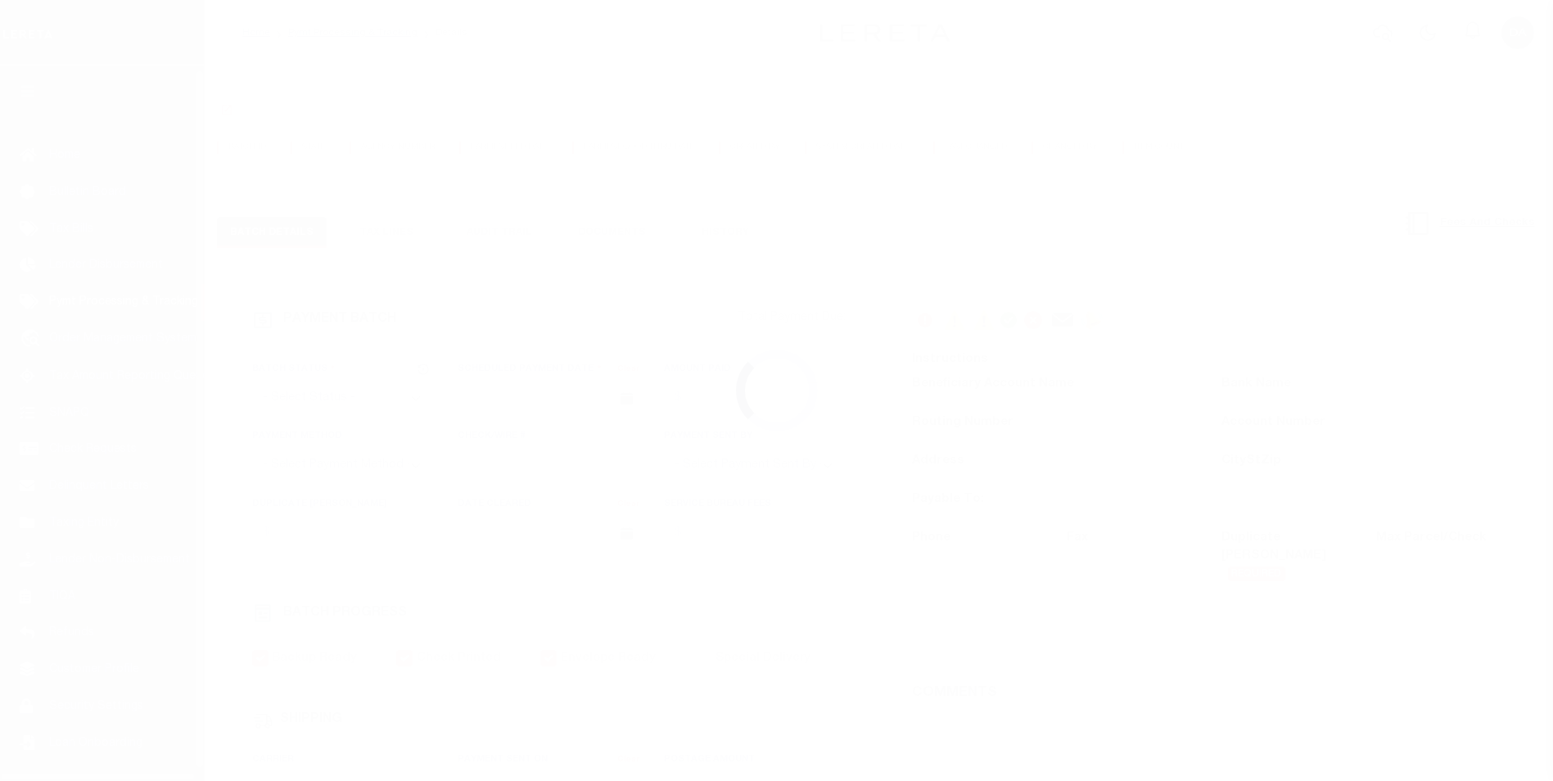
select select "CAC"
type input "[DATE]"
type input "$6,146"
select select "CHK"
type input "37442"
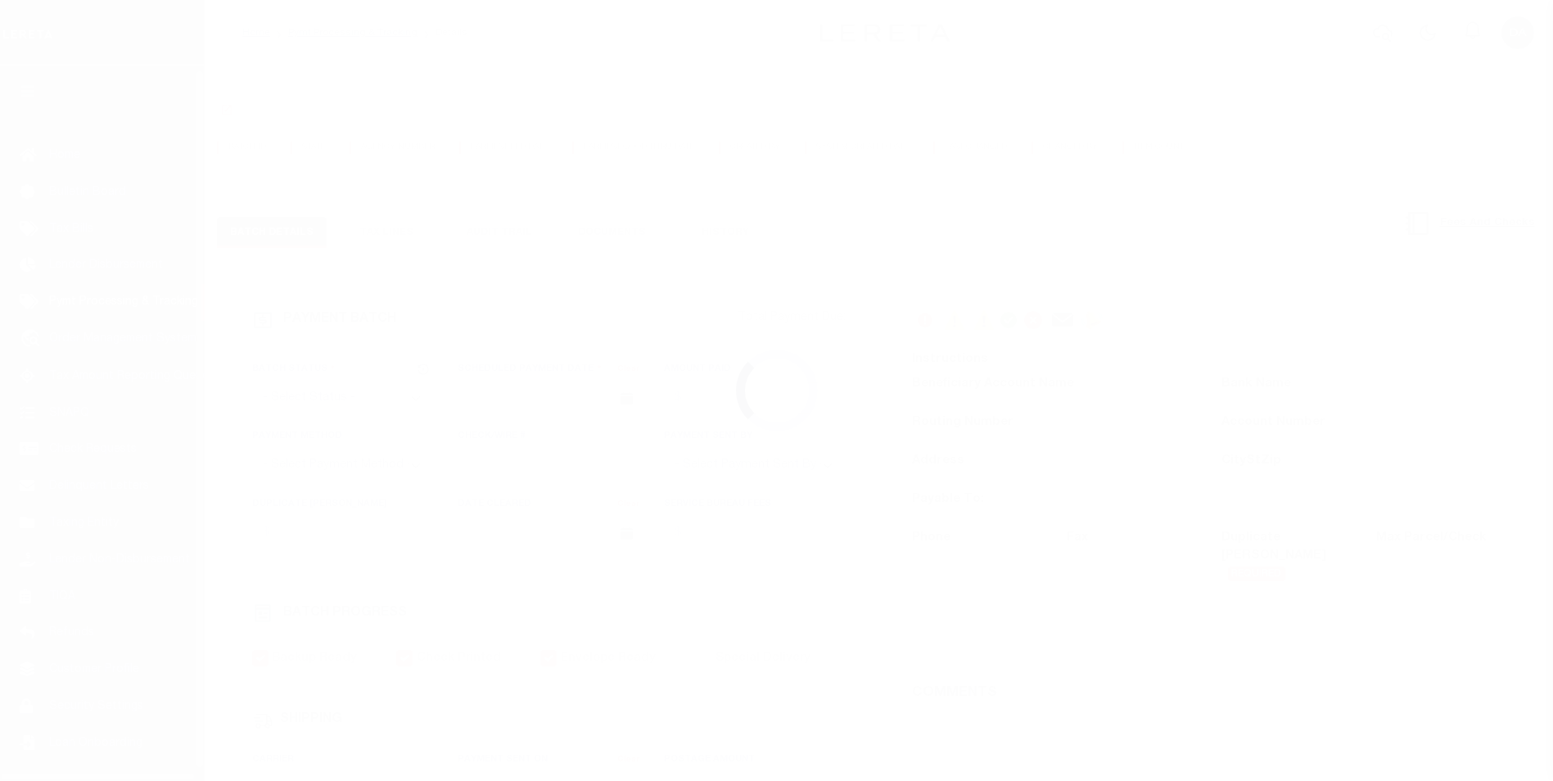
select select
type input "[DATE]"
checkbox input "true"
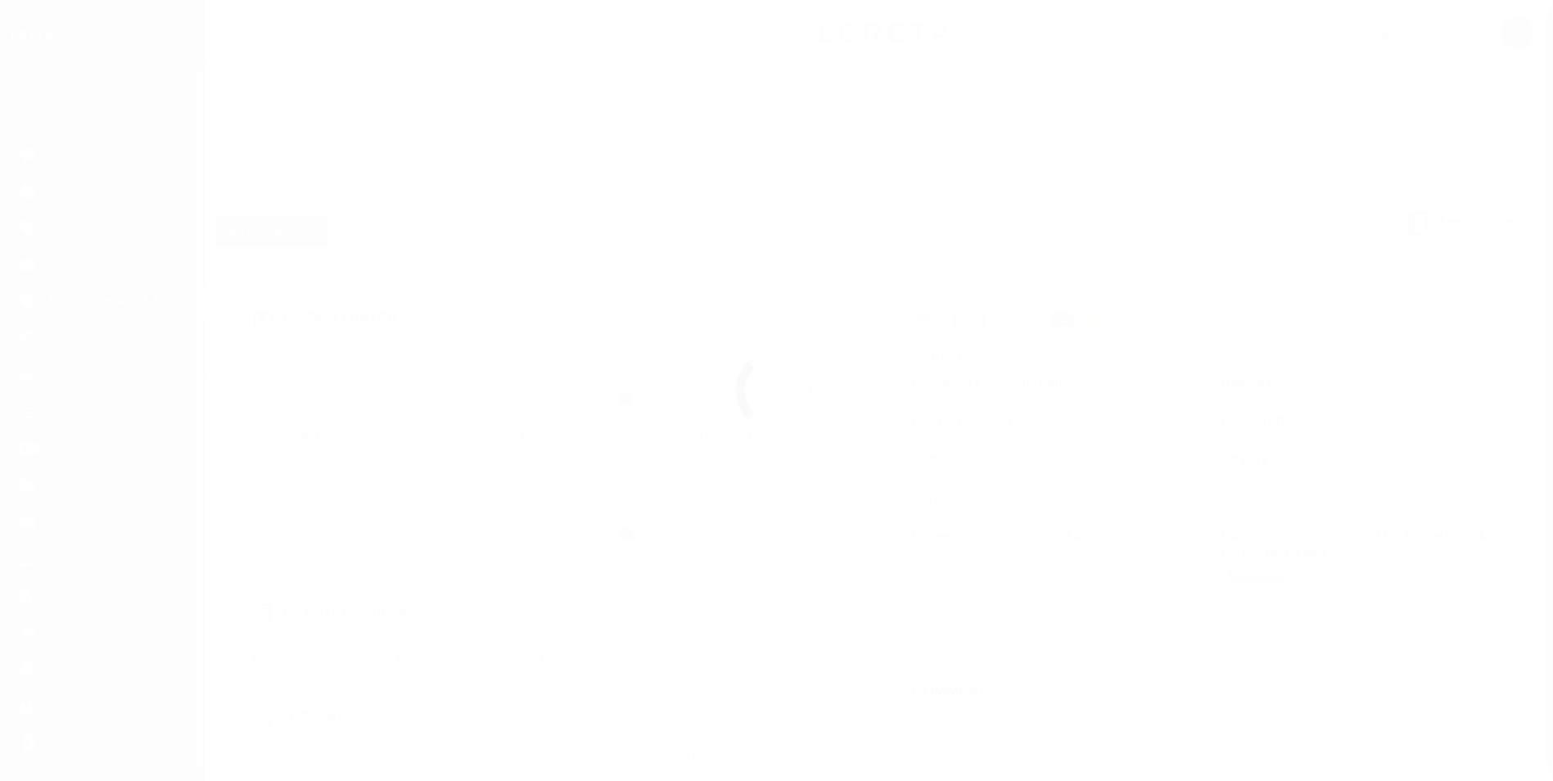
select select "FDX"
type input "[DATE]"
type input "$13.27"
type input "423448868201"
type input "[PERSON_NAME]"
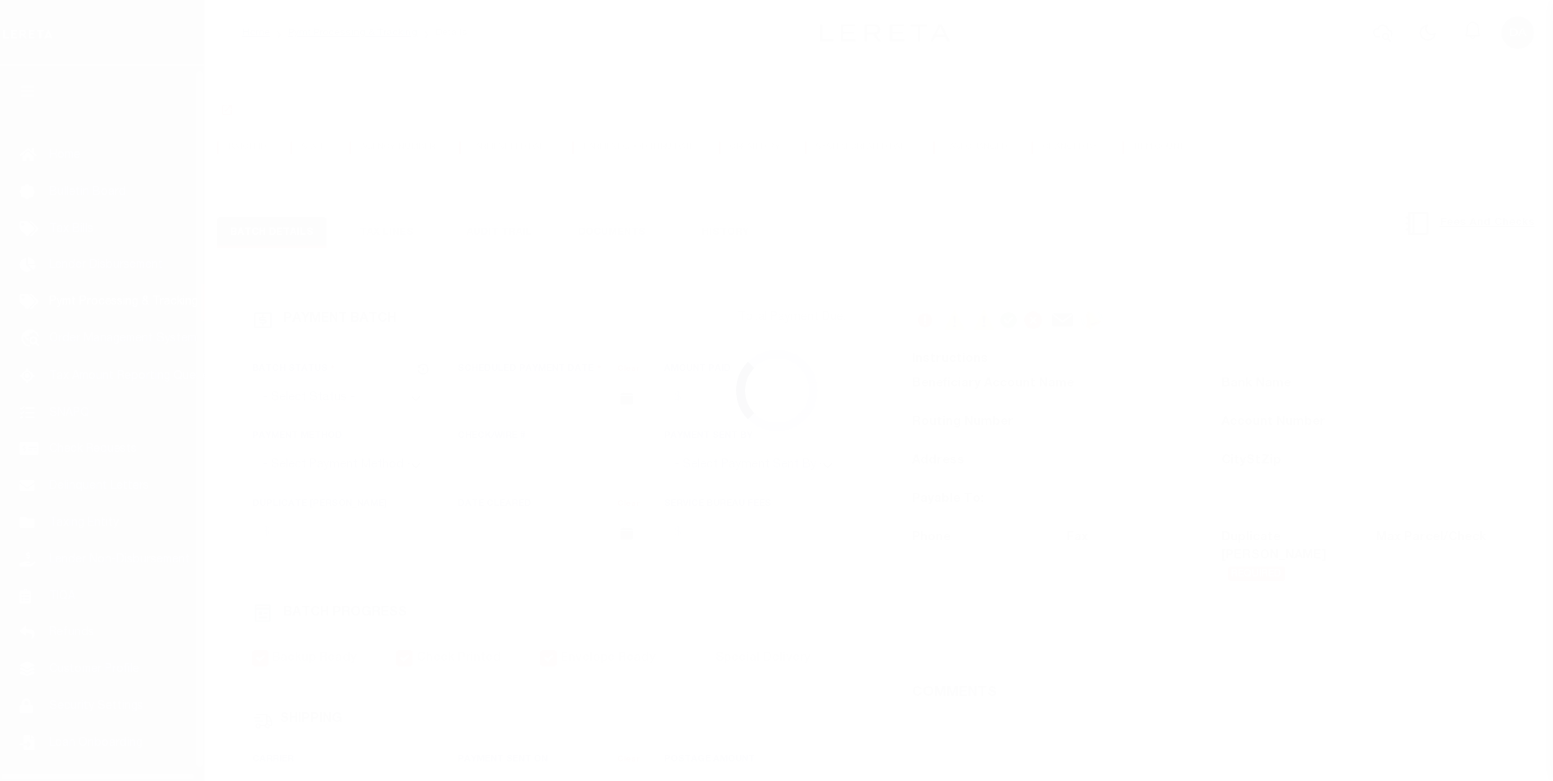
select select "PAP"
type input "[DATE]"
type input "1"
select select "63"
select select "70"
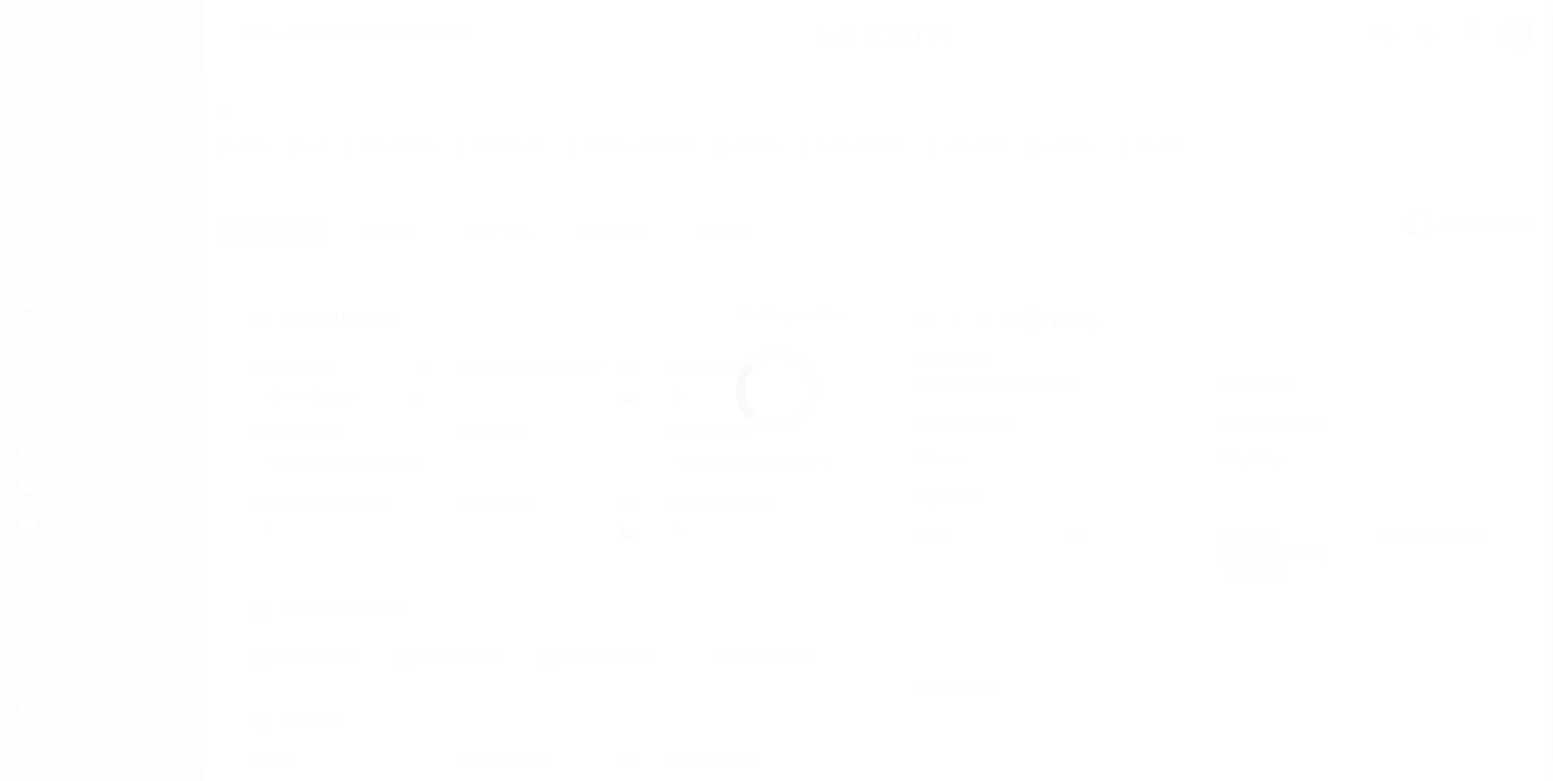
select select "1"
select select "44"
radio input "true"
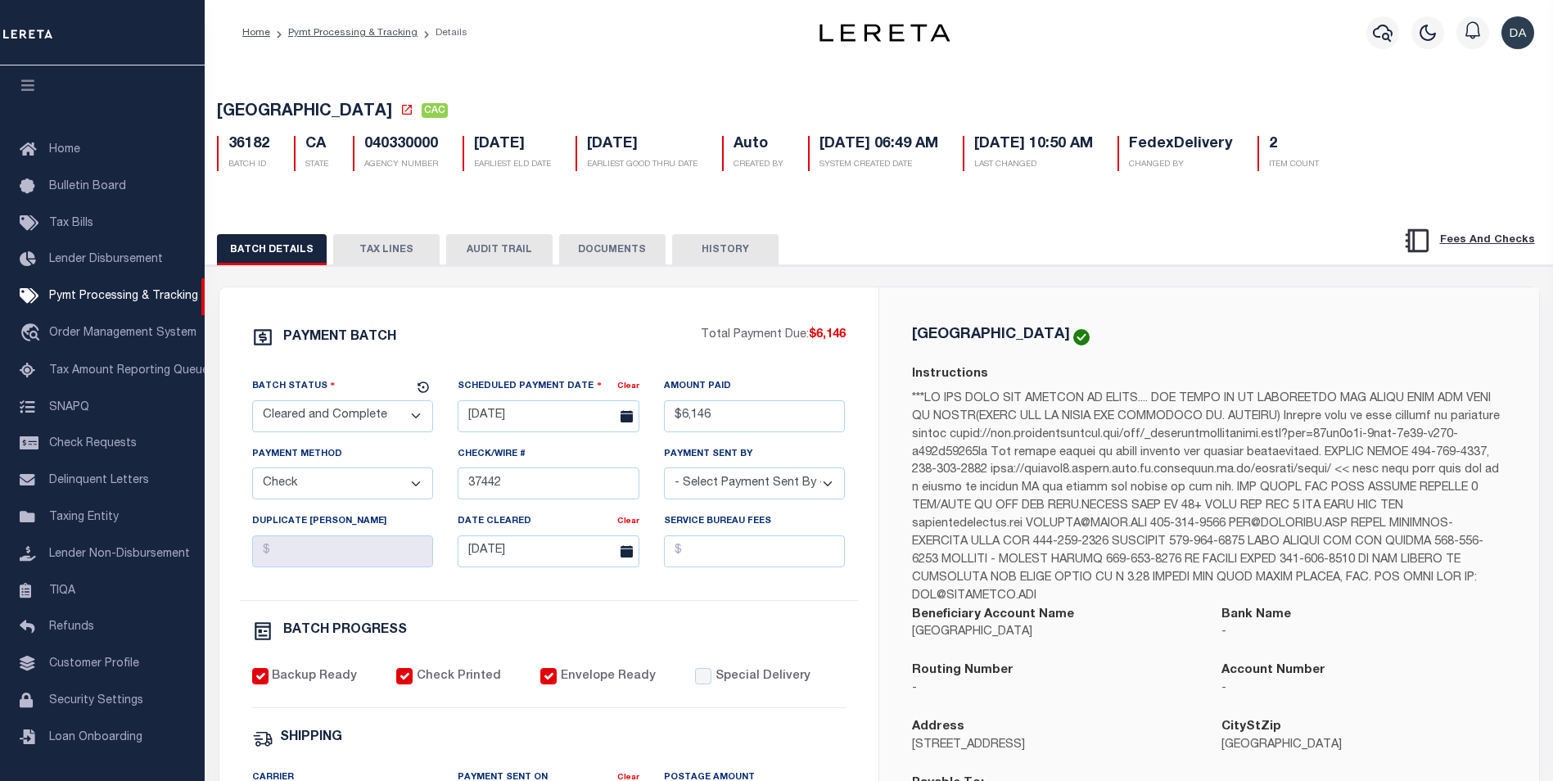
click at [593, 244] on button "DOCUMENTS" at bounding box center [612, 249] width 106 height 31
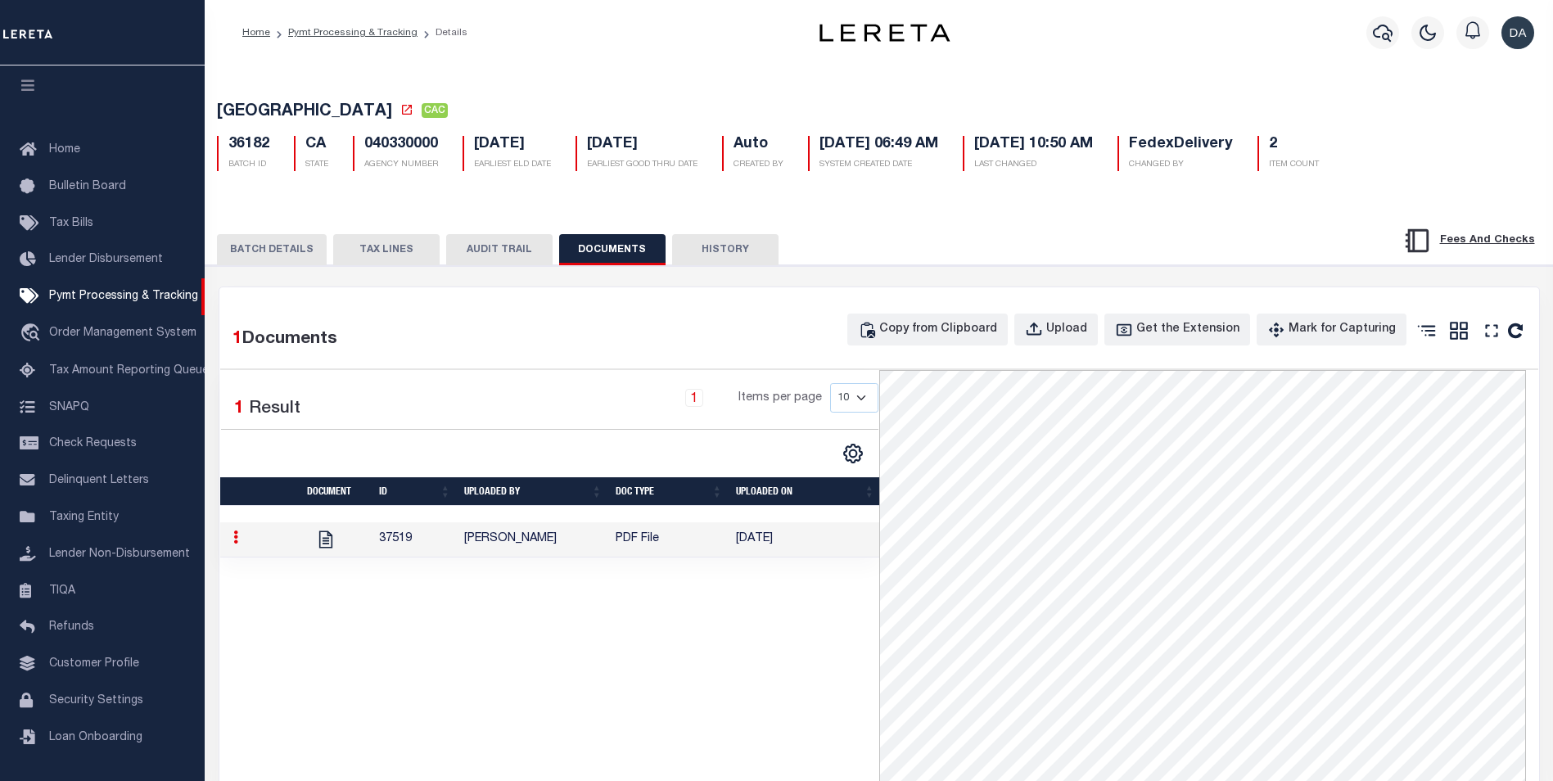
click at [409, 539] on td "37519" at bounding box center [414, 539] width 85 height 35
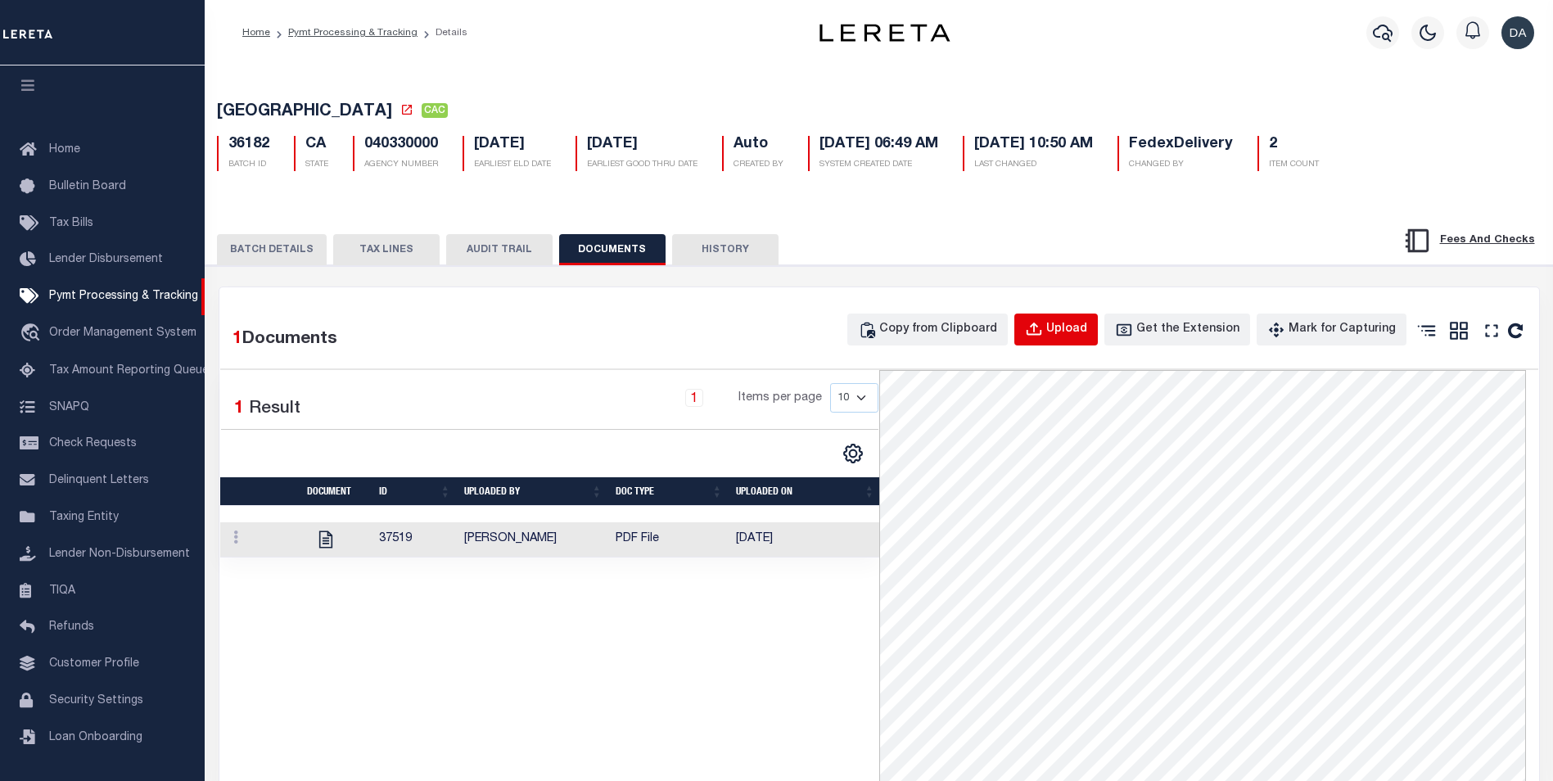
click at [1087, 330] on div "Upload" at bounding box center [1066, 330] width 41 height 18
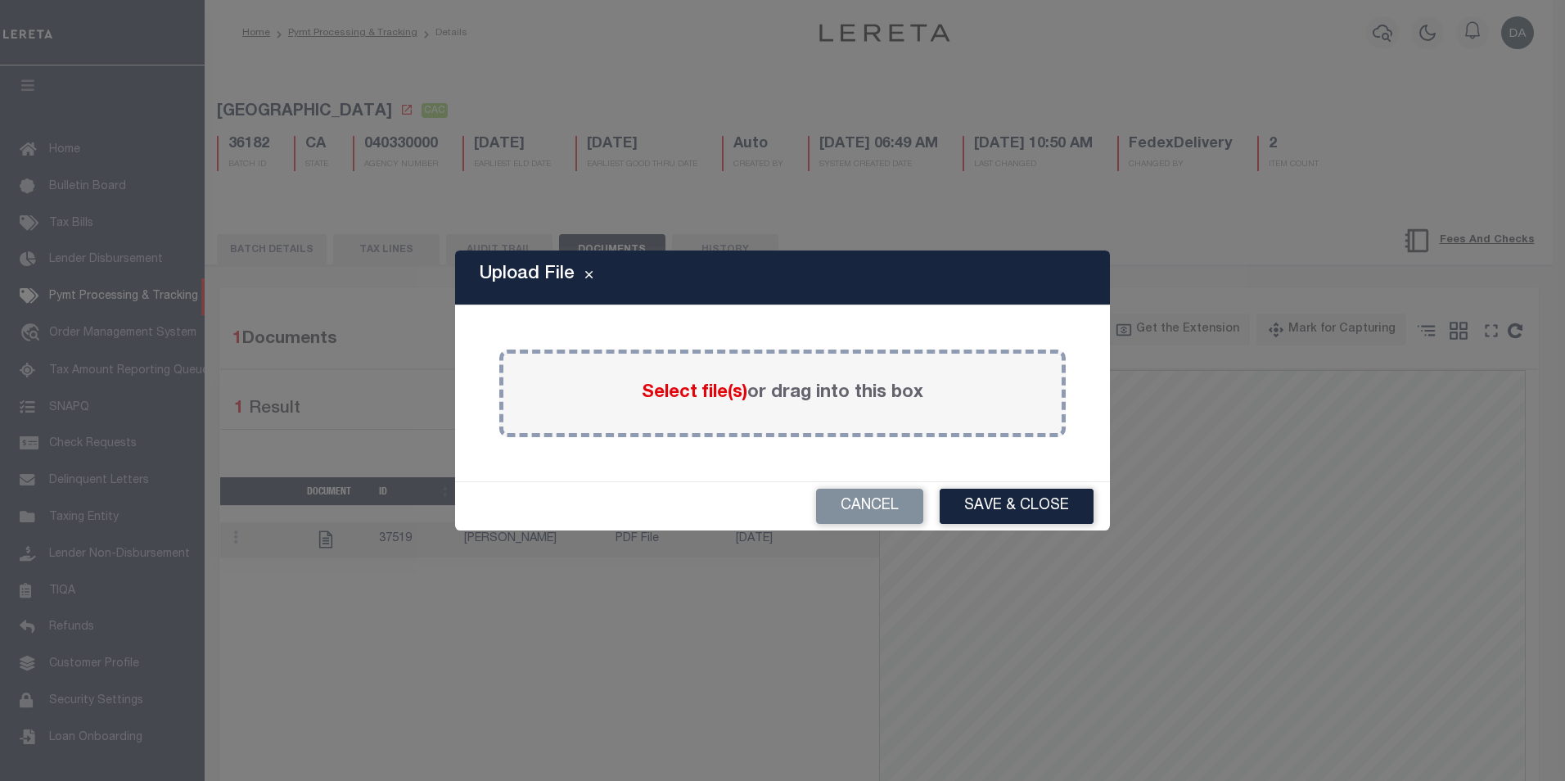
click at [747, 400] on label "Select file(s) or drag into this box" at bounding box center [783, 393] width 282 height 27
click at [0, 0] on input "Select file(s) or drag into this box" at bounding box center [0, 0] width 0 height 0
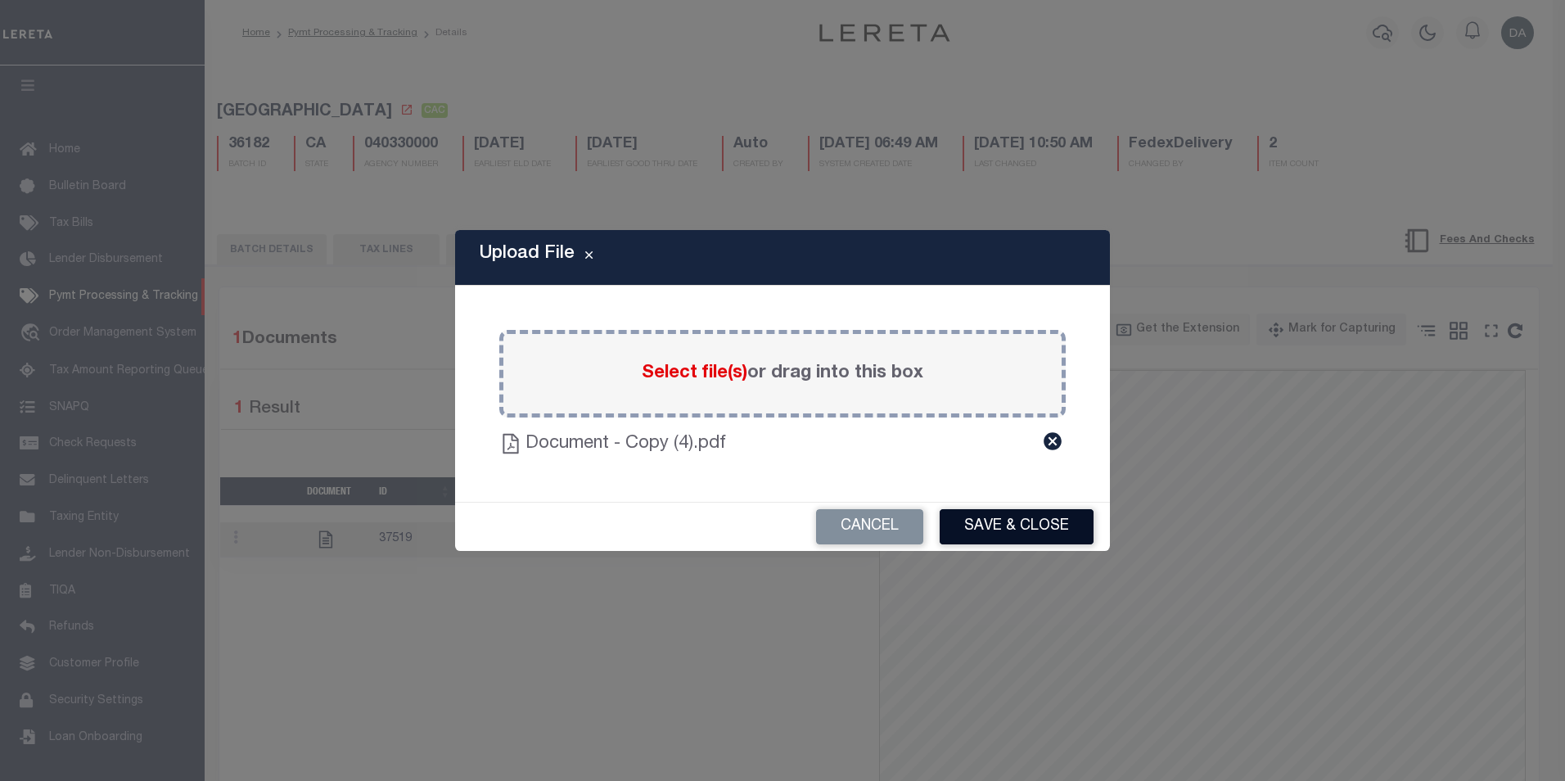
click at [1027, 518] on button "Save & Close" at bounding box center [1017, 526] width 154 height 35
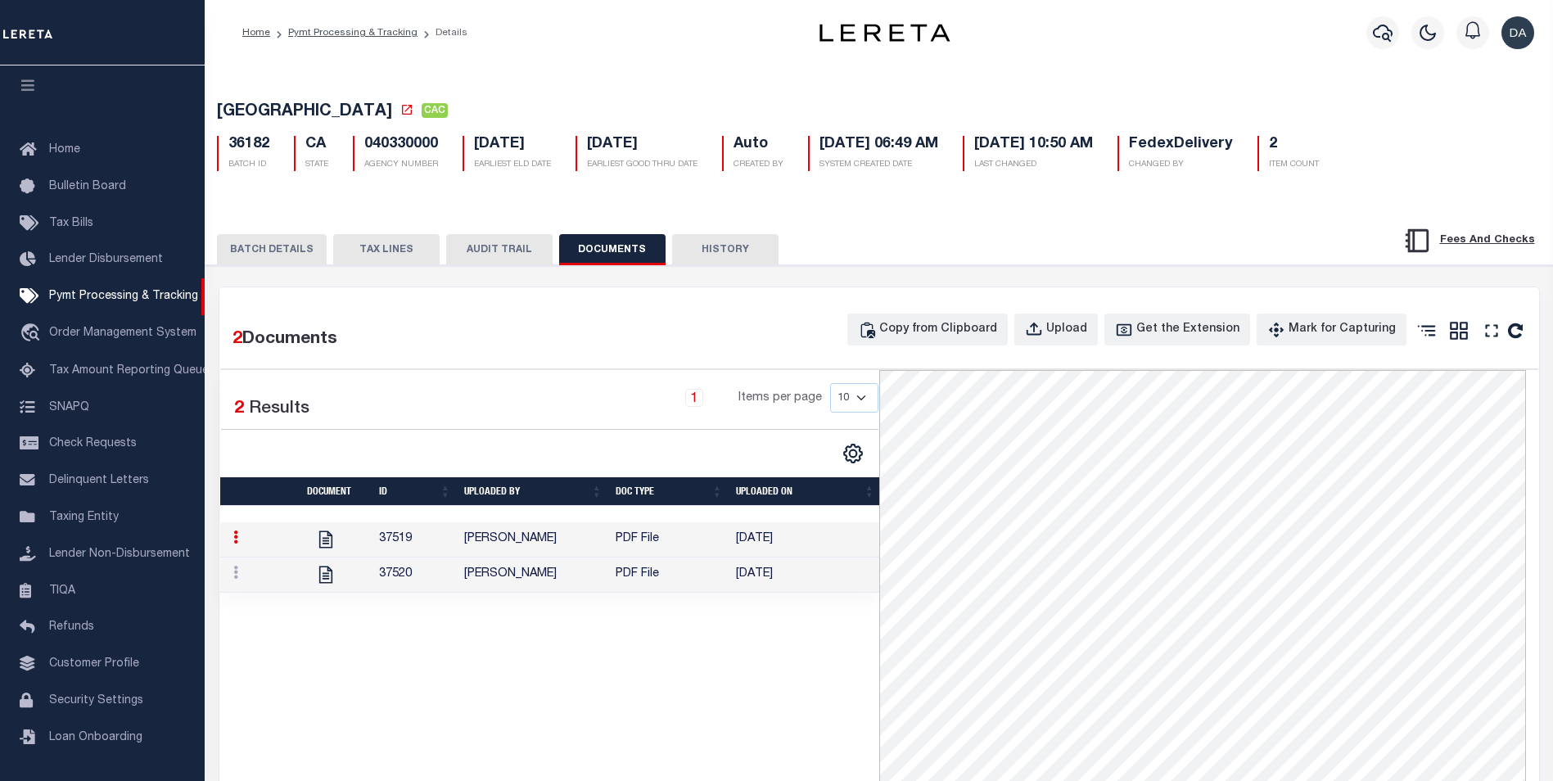
click at [514, 583] on td "David Garcia" at bounding box center [533, 575] width 151 height 35
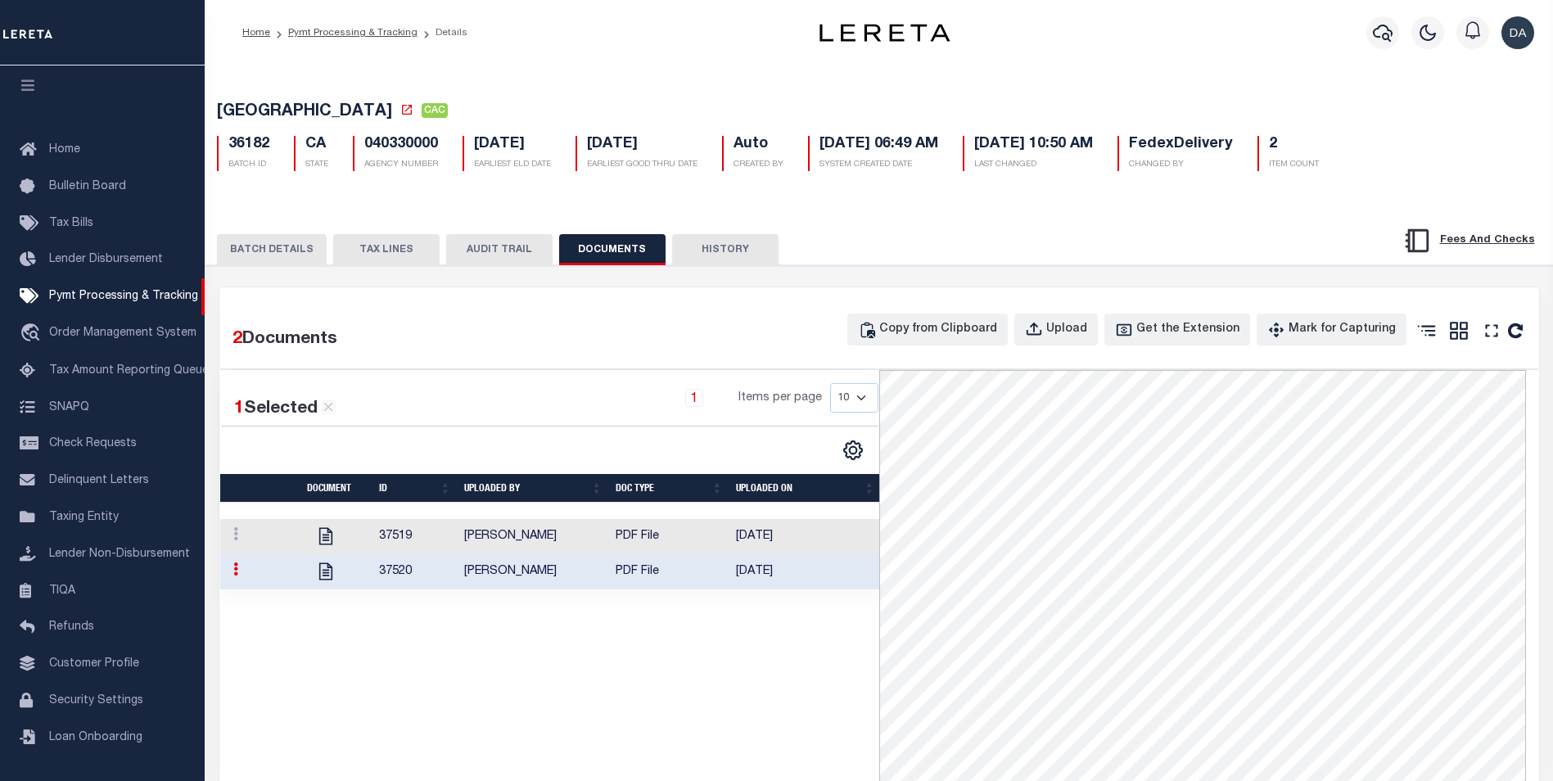
click at [390, 246] on button "TAX LINES" at bounding box center [386, 249] width 106 height 31
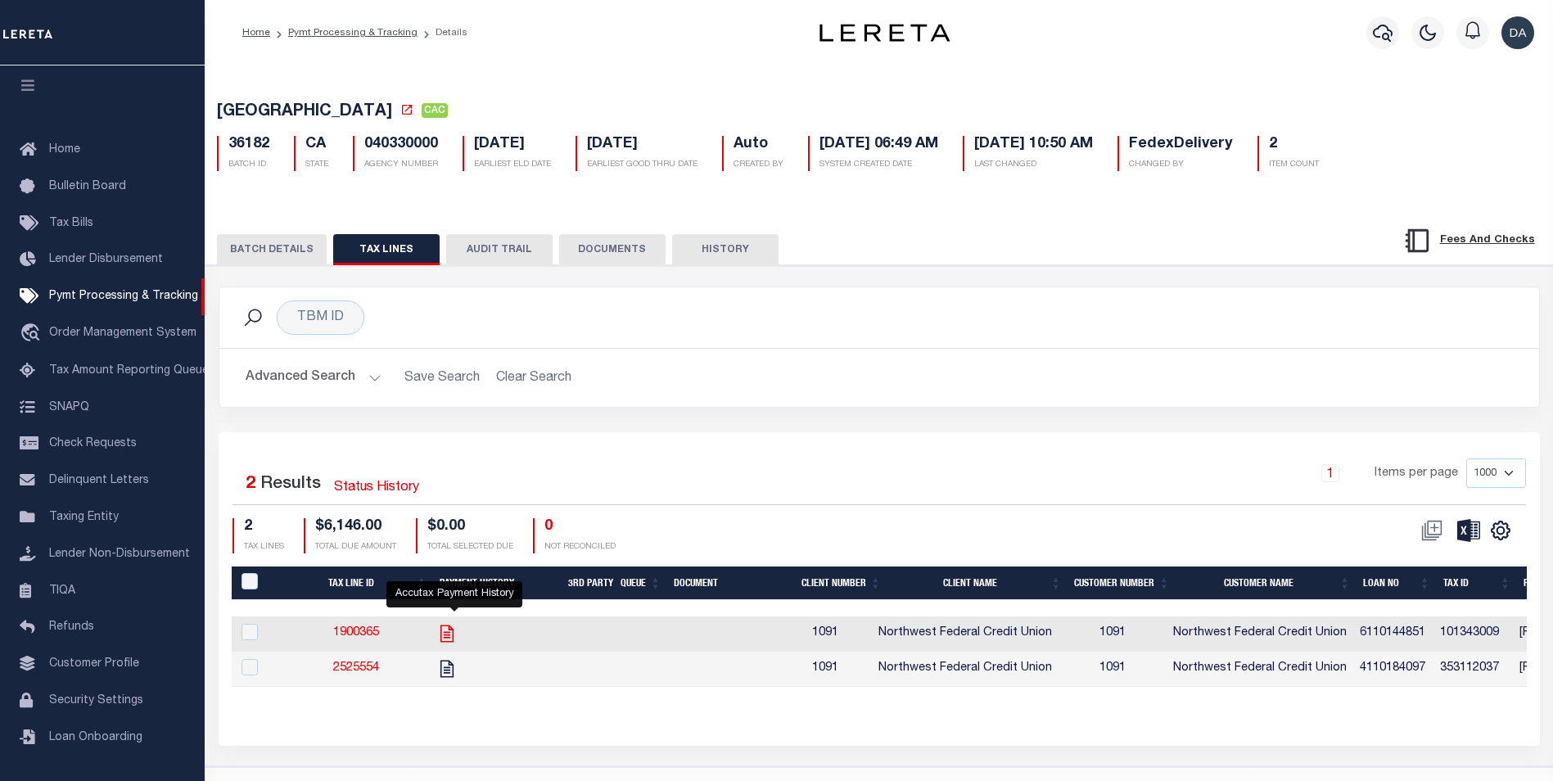
click at [455, 638] on icon "" at bounding box center [446, 633] width 21 height 21
checkbox input "true"
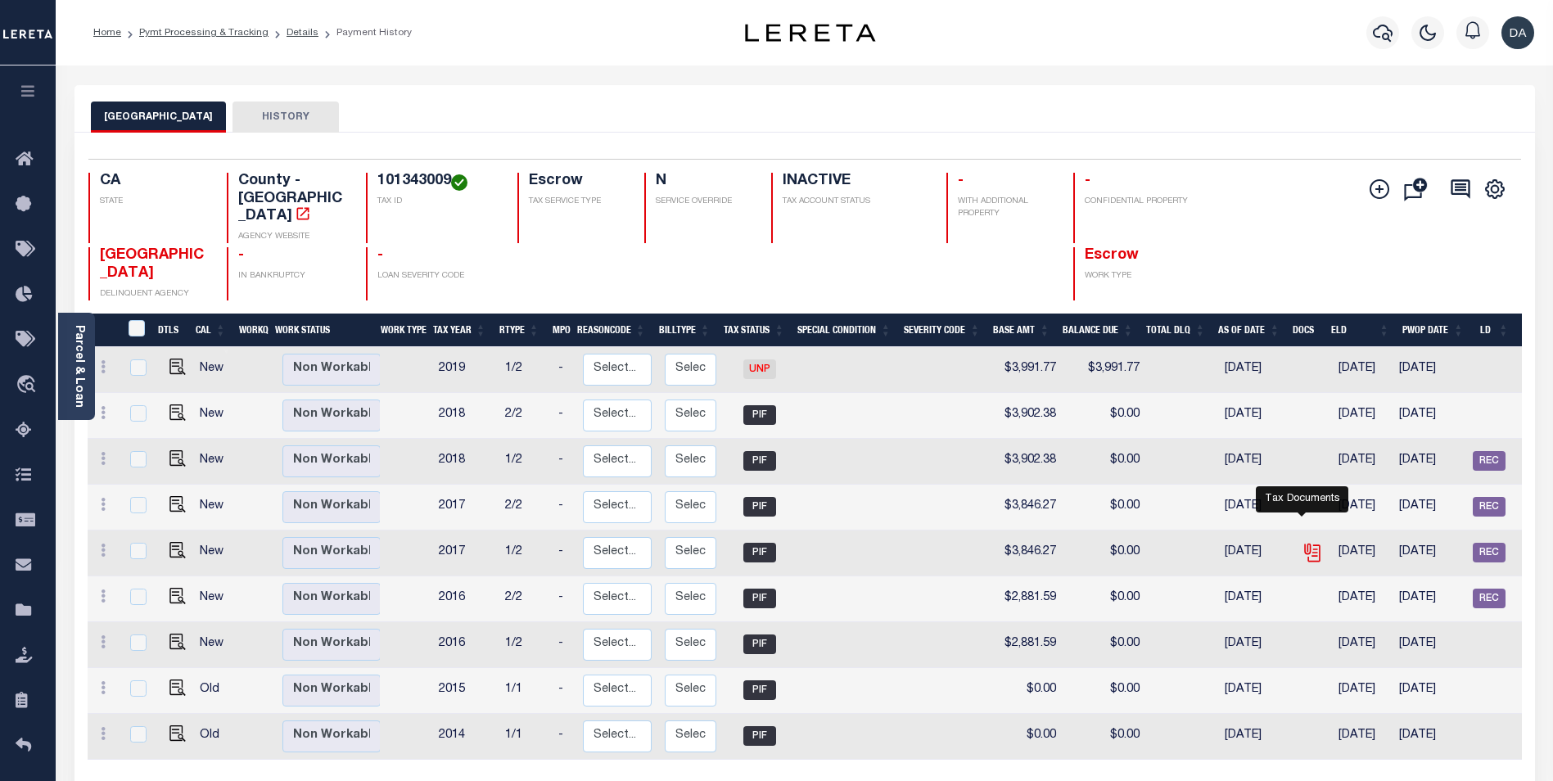
click at [1305, 542] on icon "" at bounding box center [1312, 552] width 21 height 21
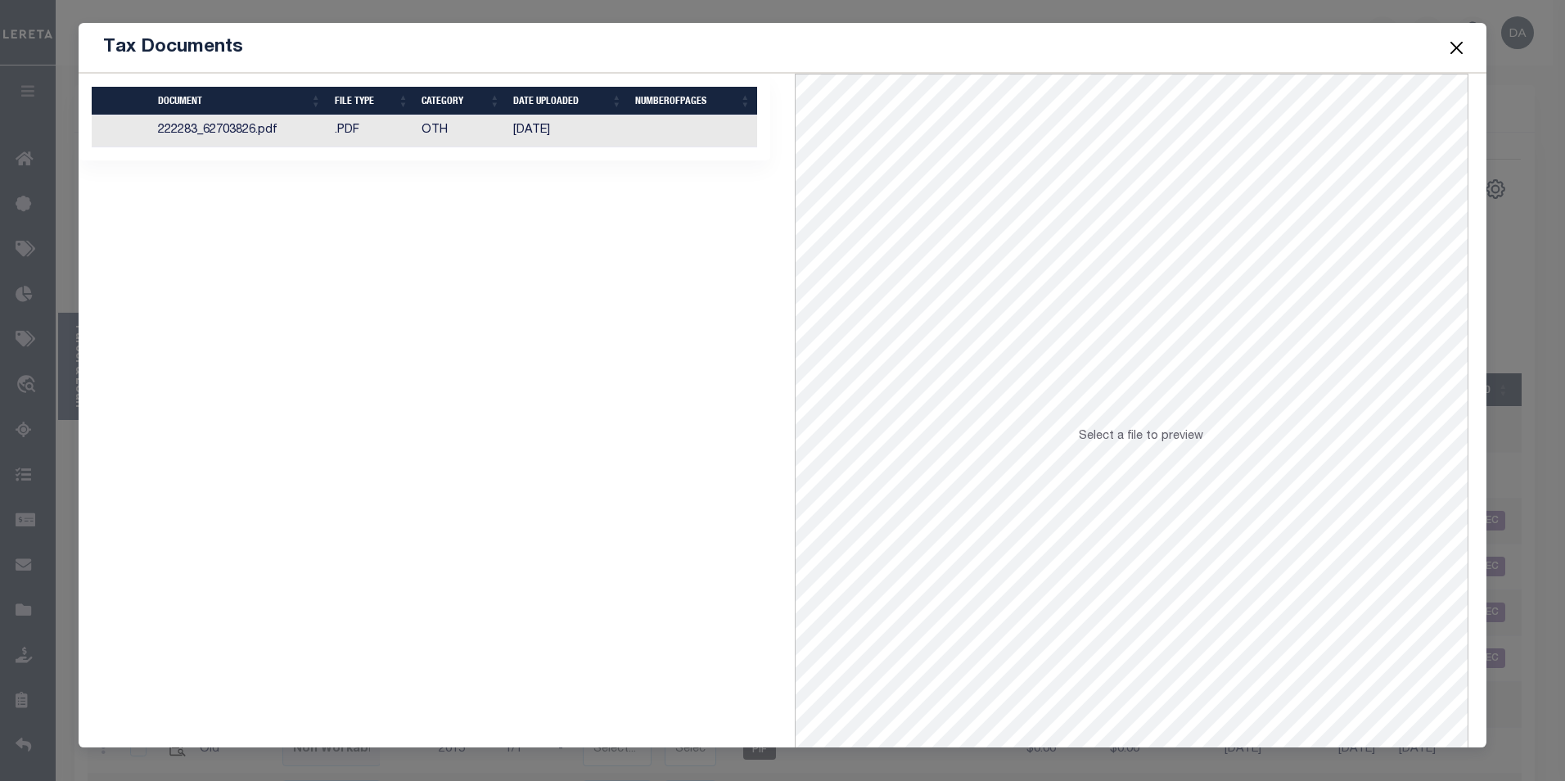
click at [332, 130] on td ".PDF" at bounding box center [372, 131] width 88 height 32
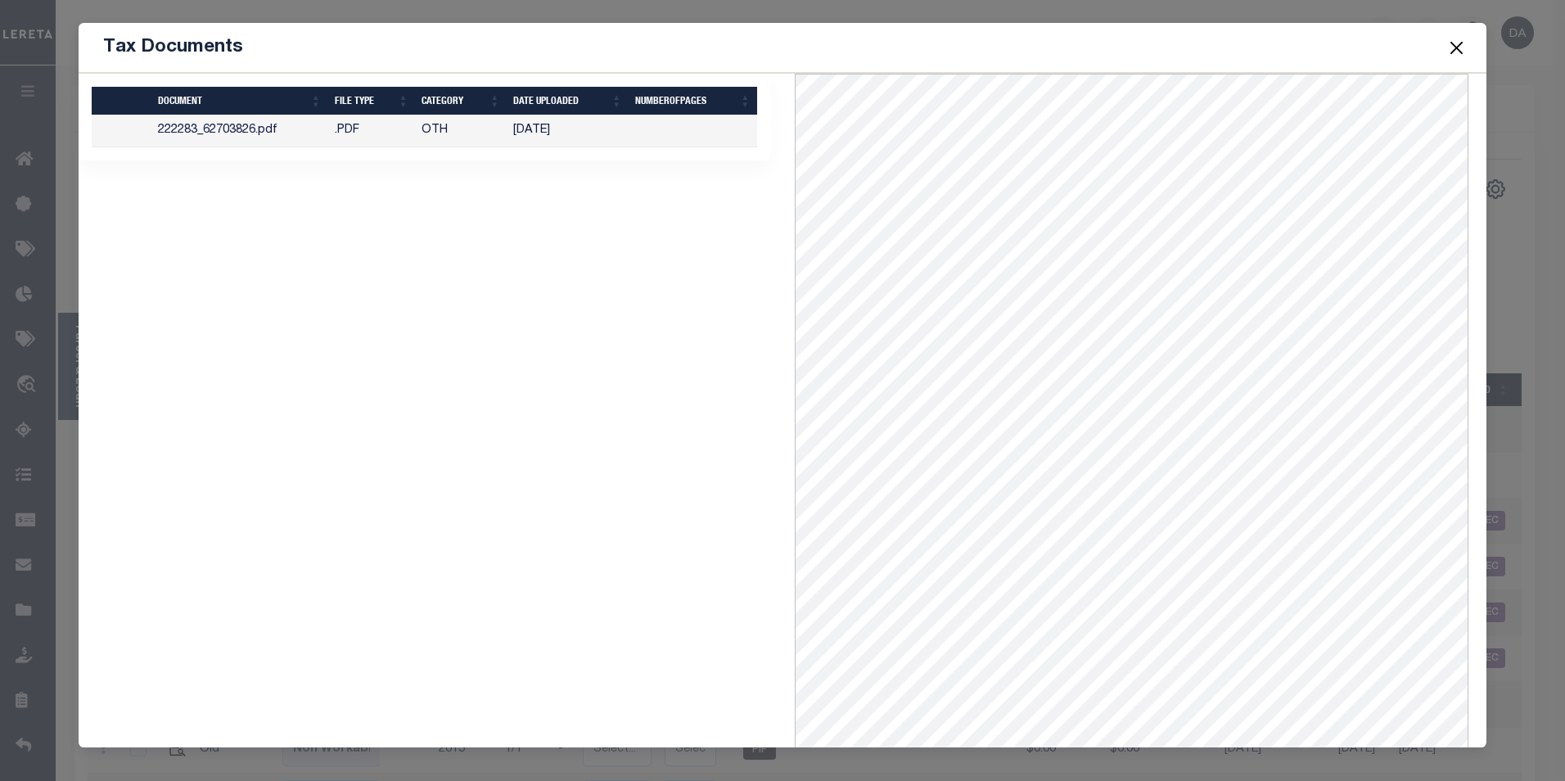
click at [1458, 43] on button "Close" at bounding box center [1456, 47] width 21 height 21
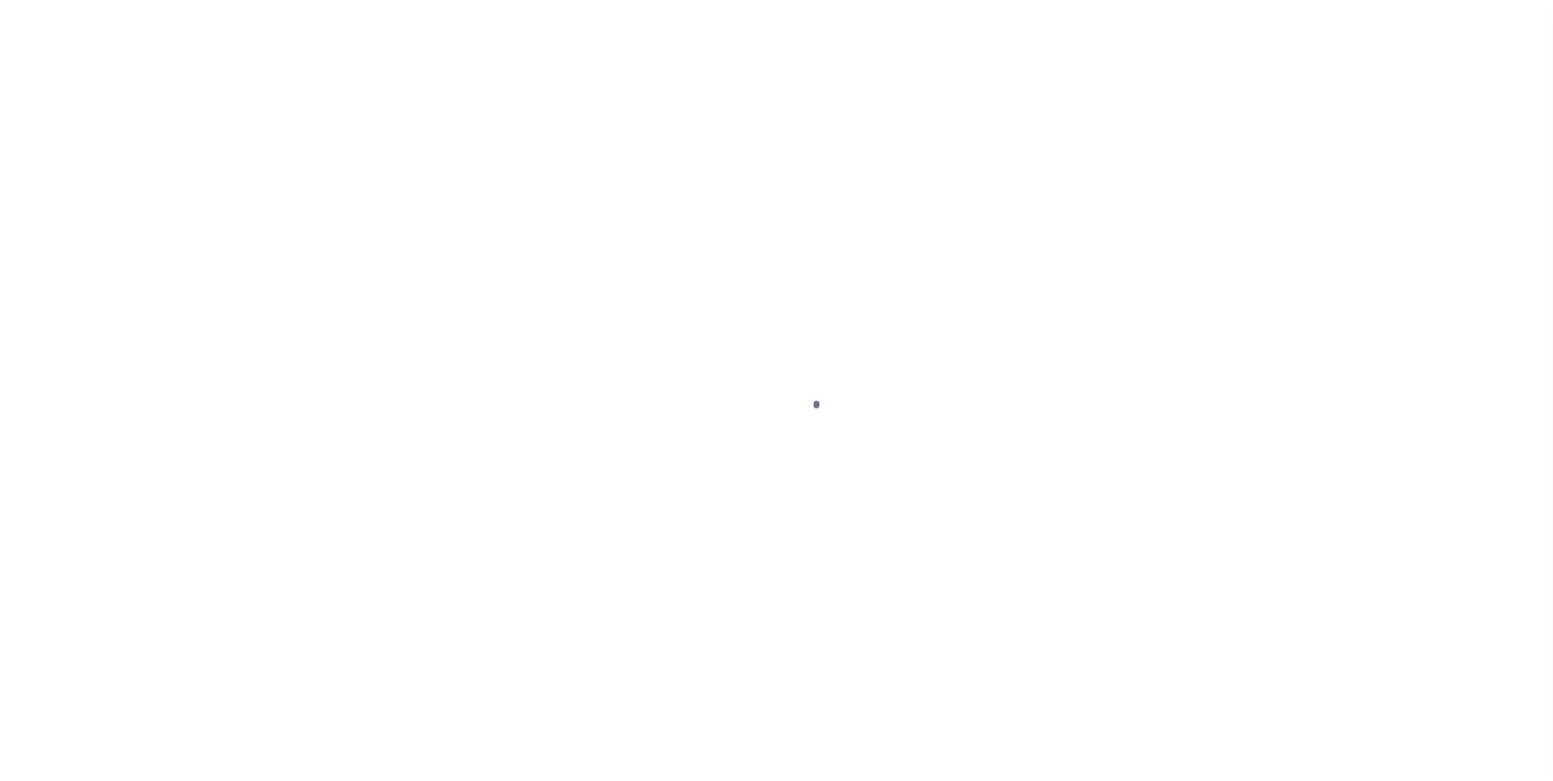
select select "CAC"
select select "CHK"
select select "FDX"
select select "PAP"
select select "63"
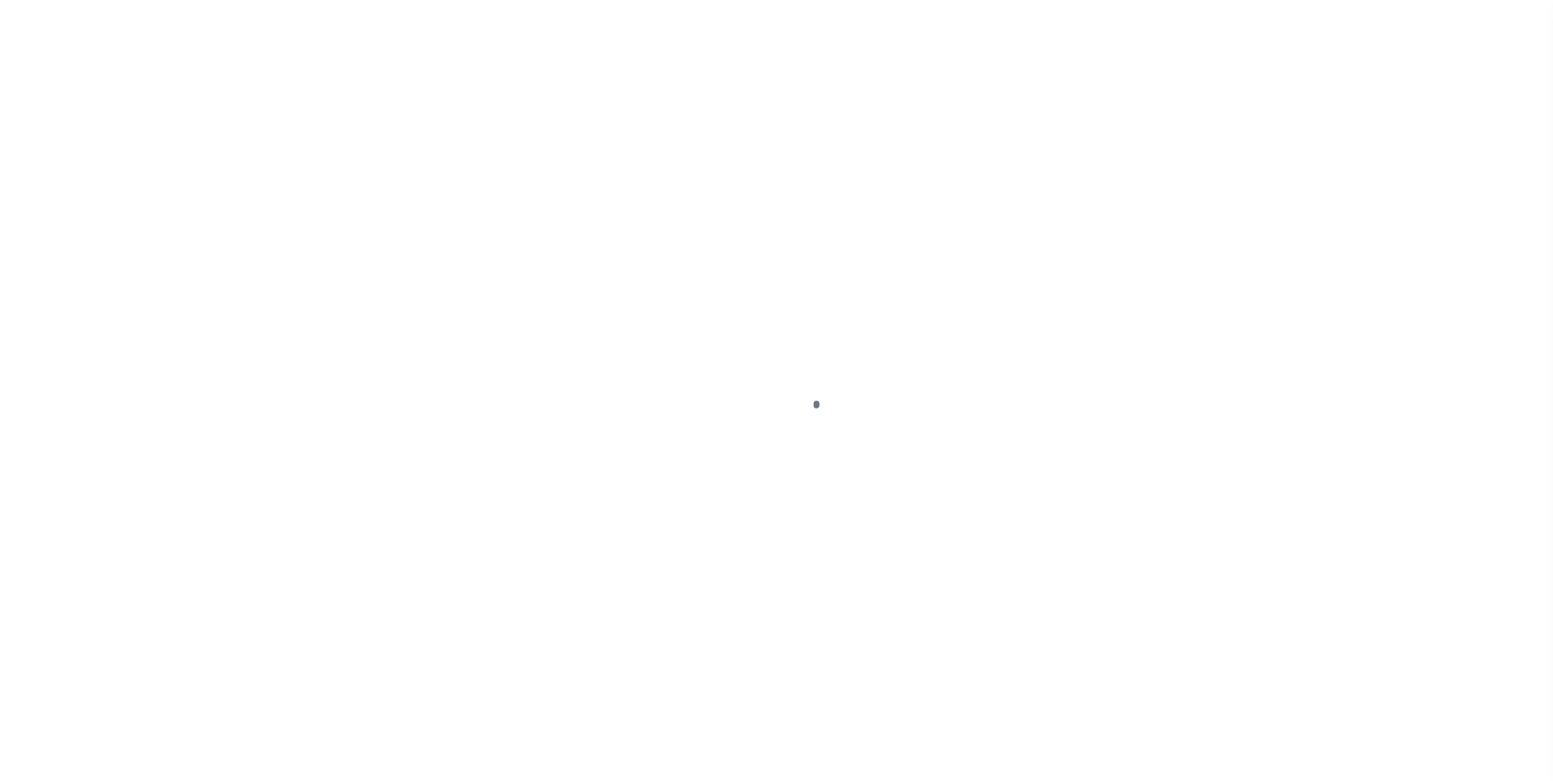
select select "70"
select select "1"
select select "44"
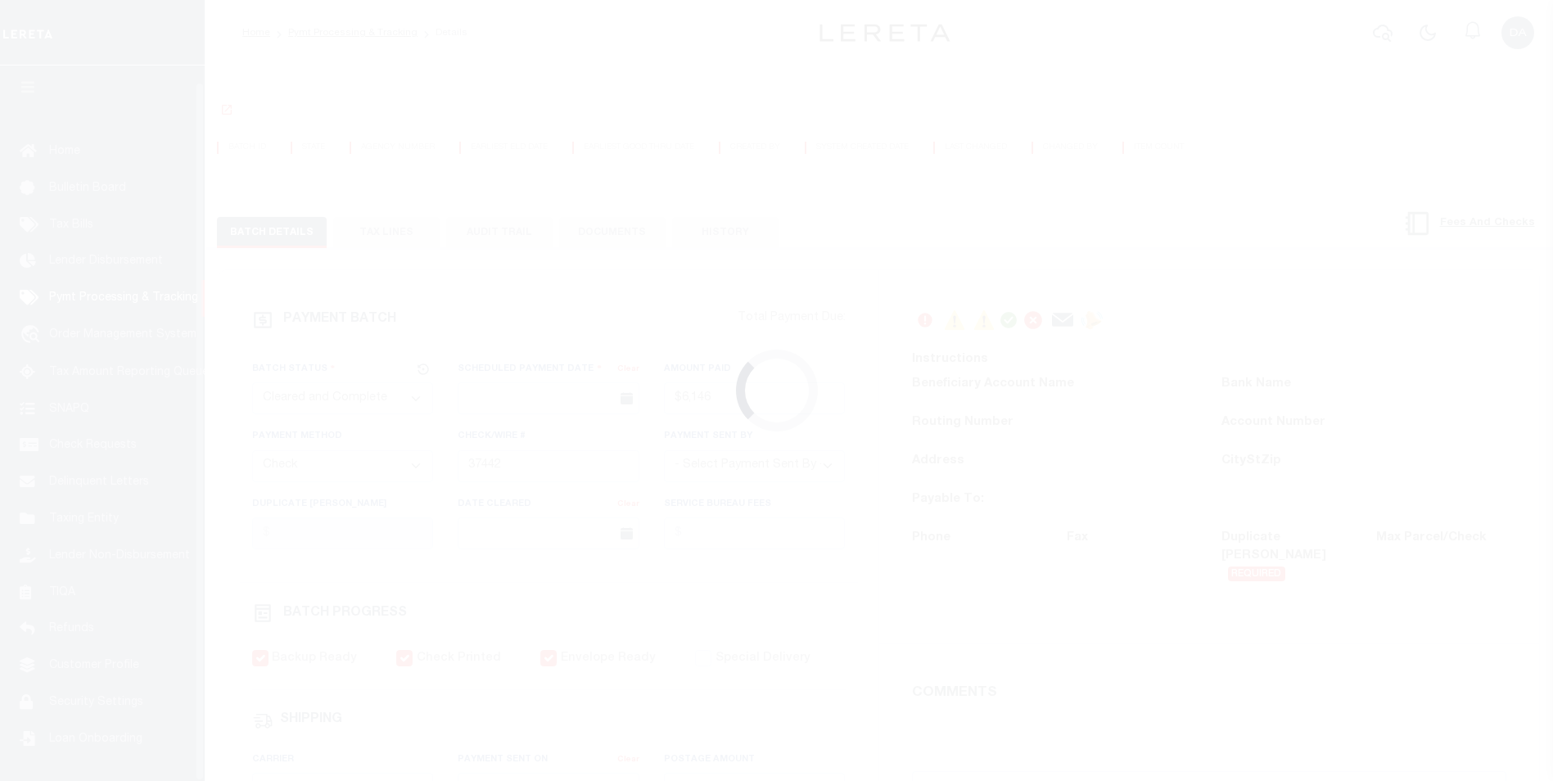
type input "[DATE]"
type input "$6,146"
select select
type input "[DATE]"
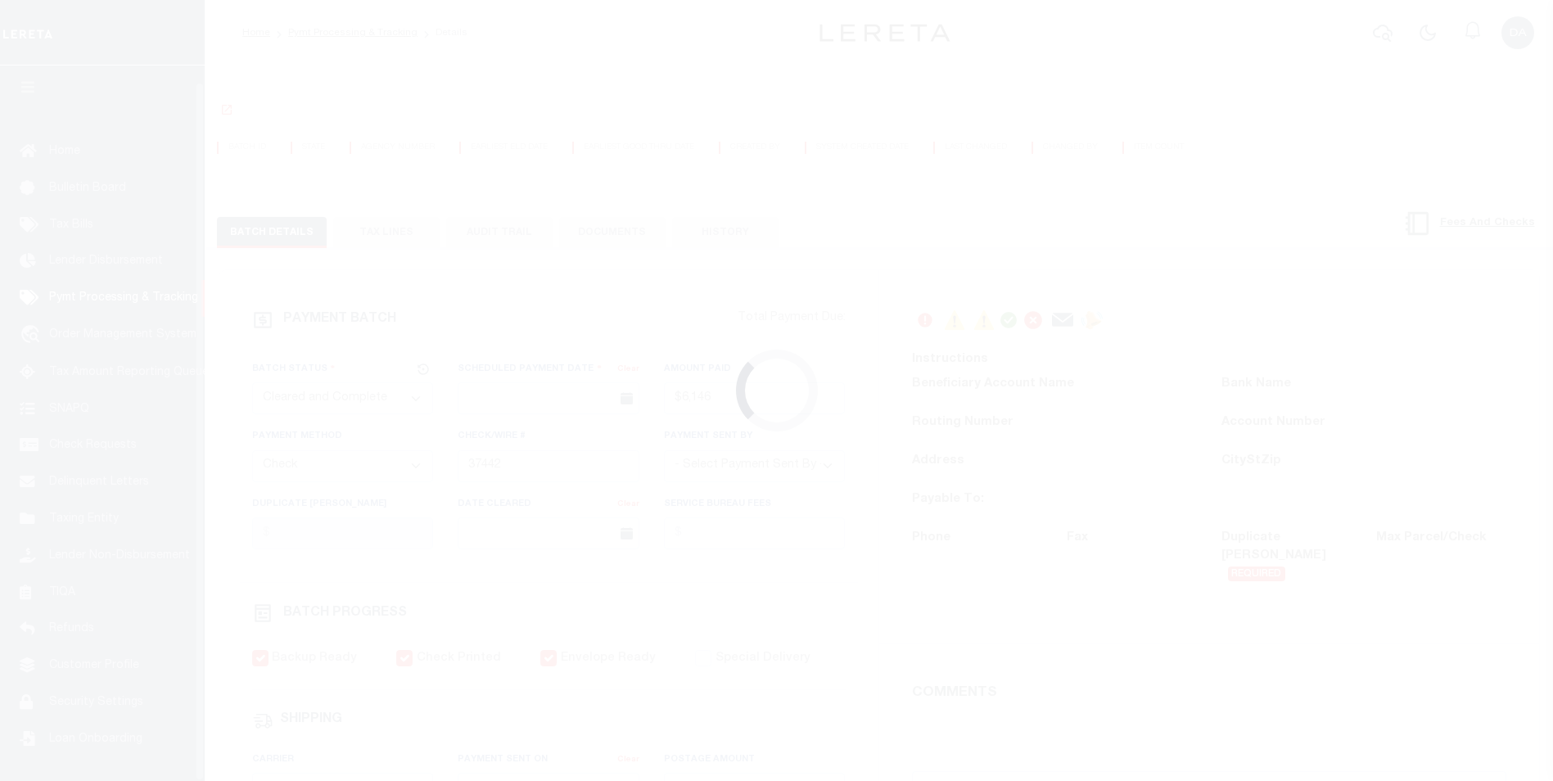
type input "$13.27"
type input "[DATE]"
type input "1"
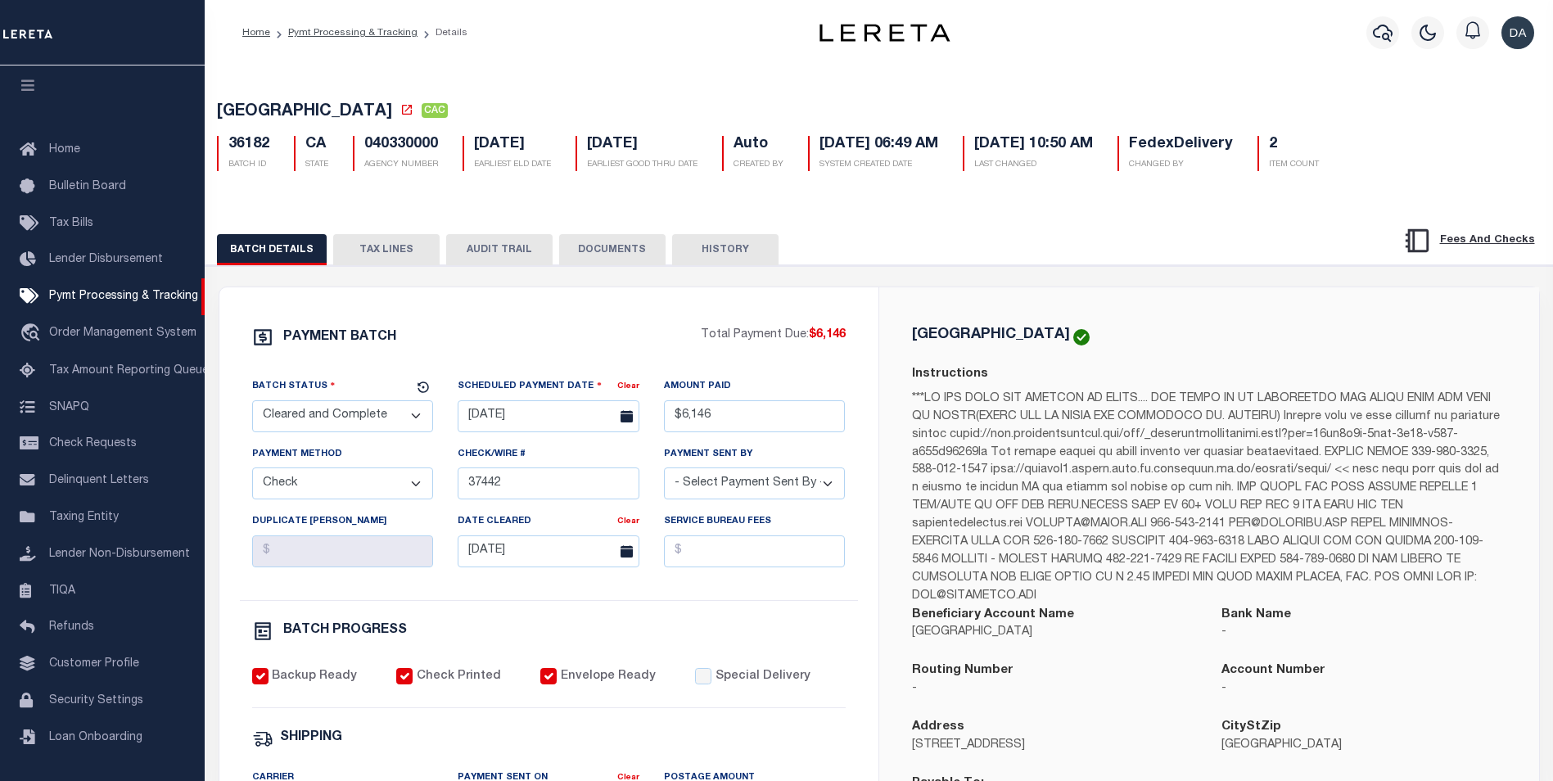
click at [386, 248] on button "TAX LINES" at bounding box center [386, 249] width 106 height 31
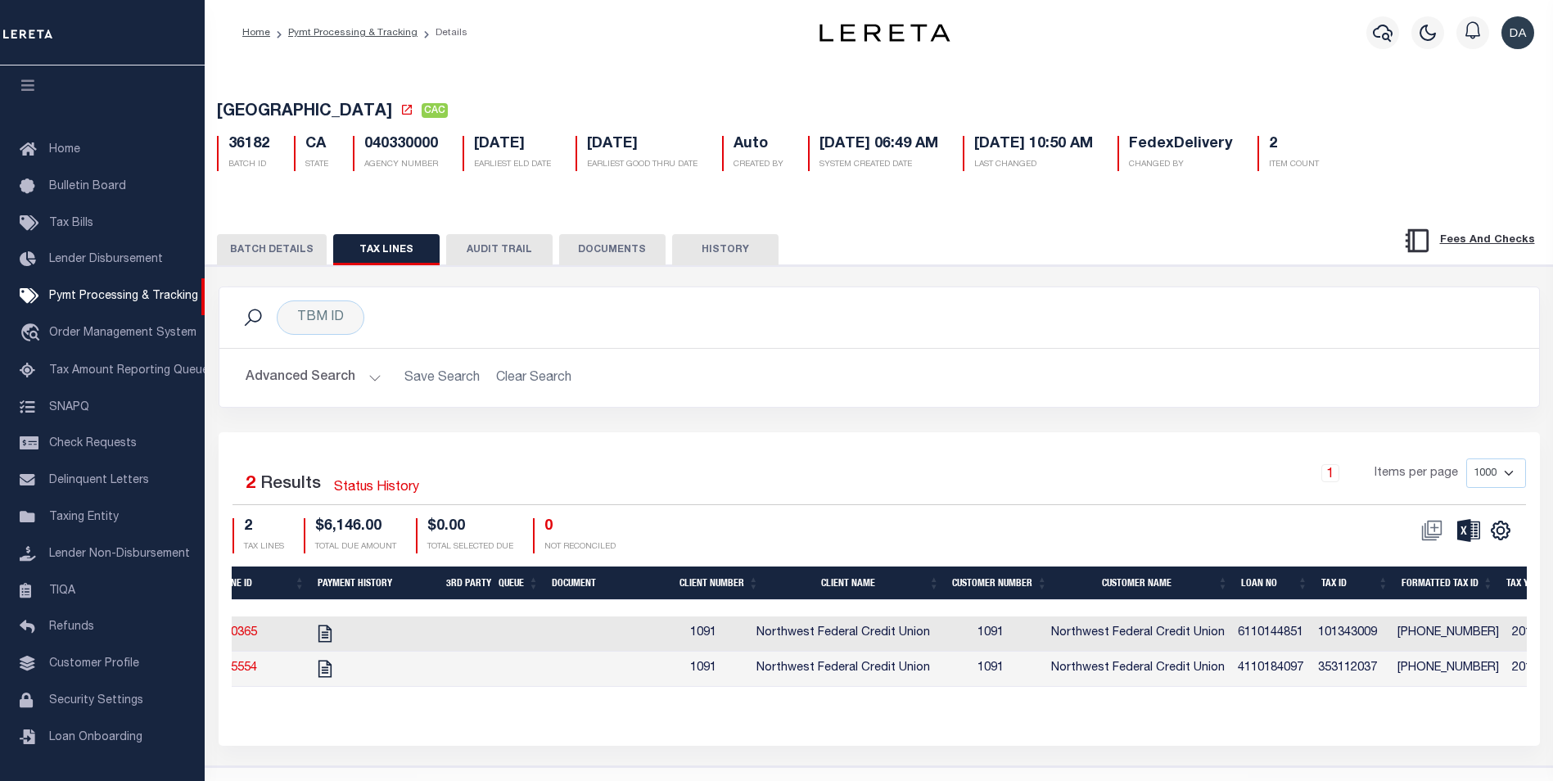
scroll to position [0, 0]
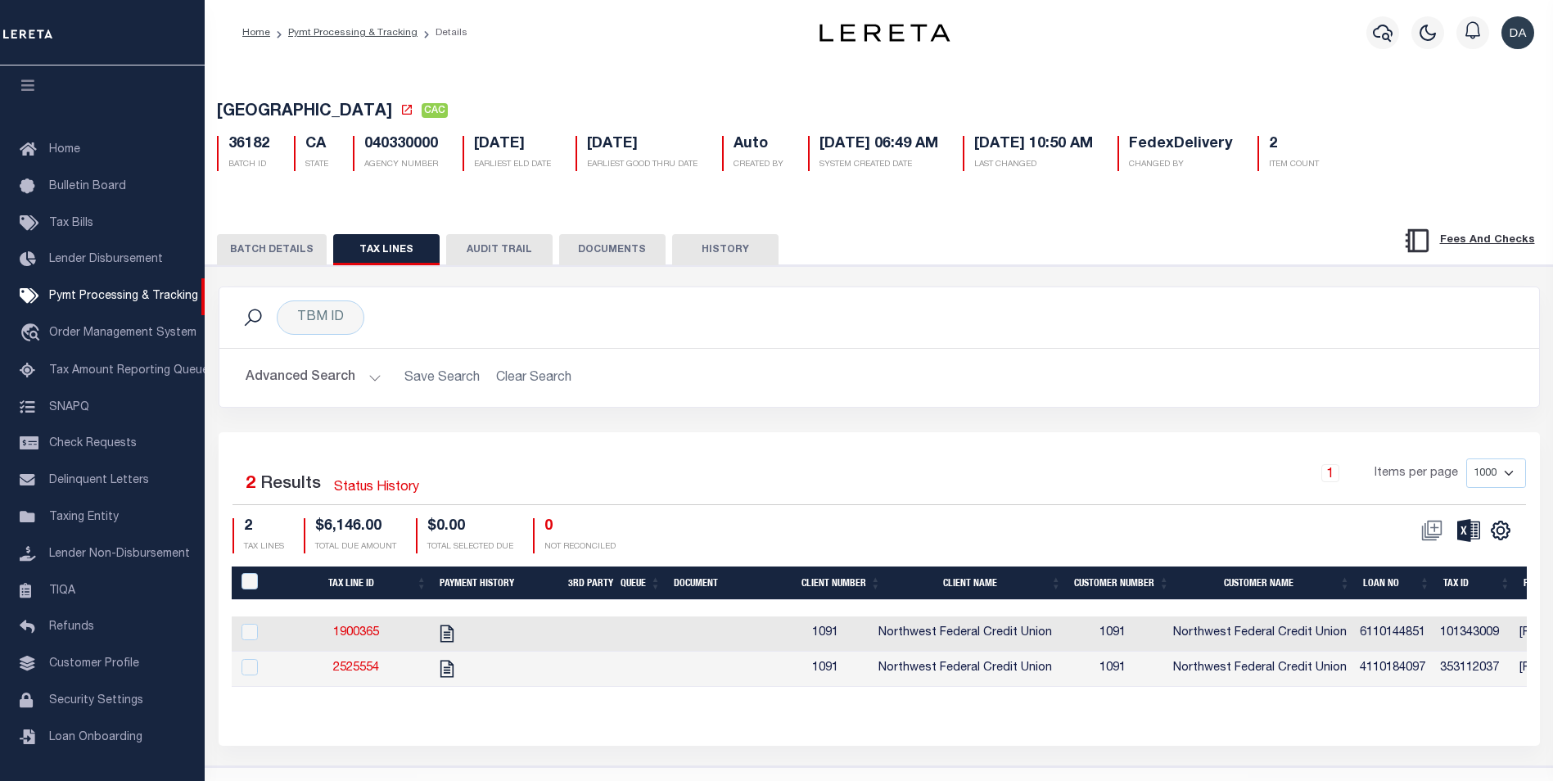
click at [616, 259] on button "DOCUMENTS" at bounding box center [612, 249] width 106 height 31
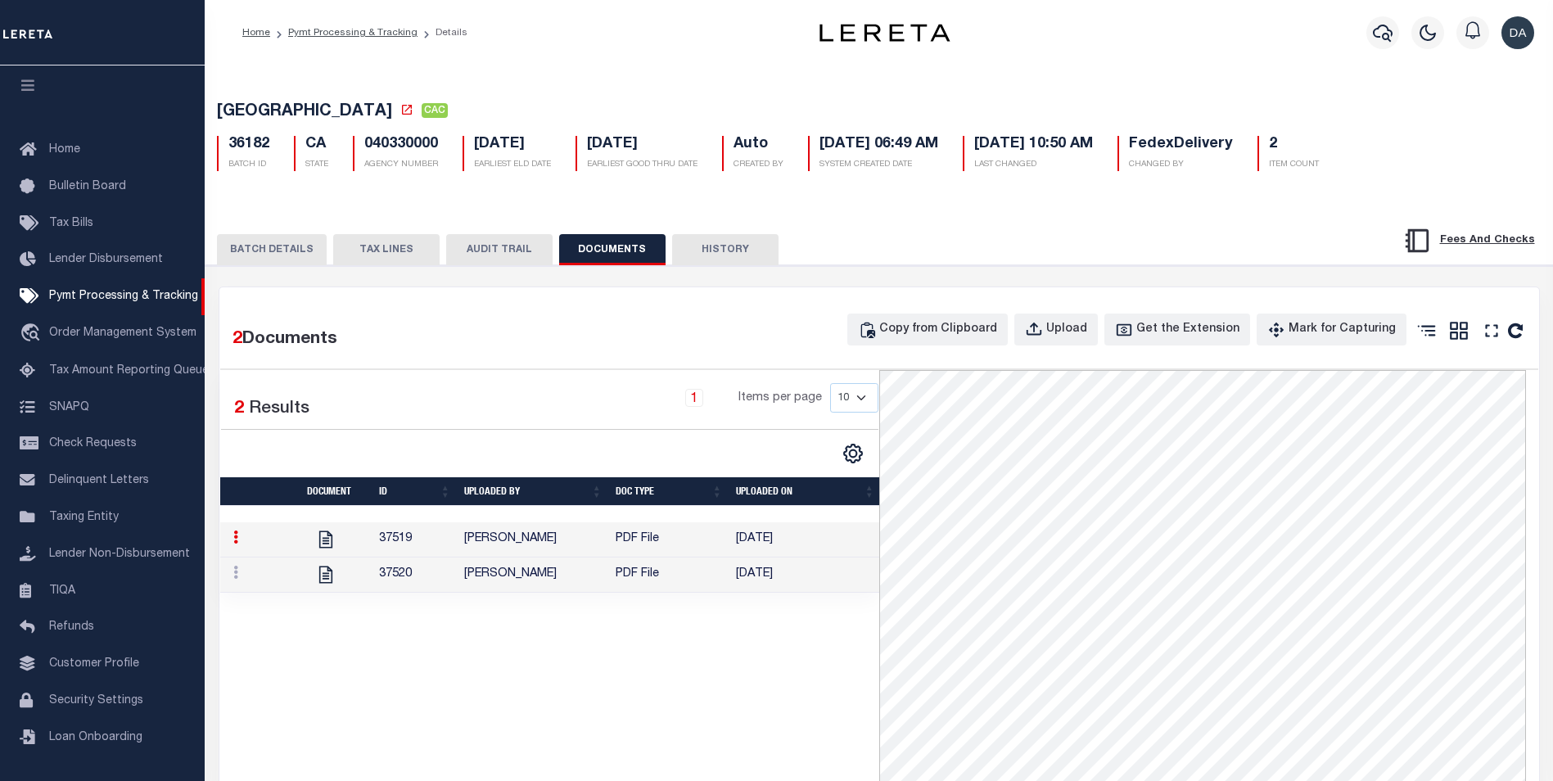
click at [386, 251] on button "TAX LINES" at bounding box center [386, 249] width 106 height 31
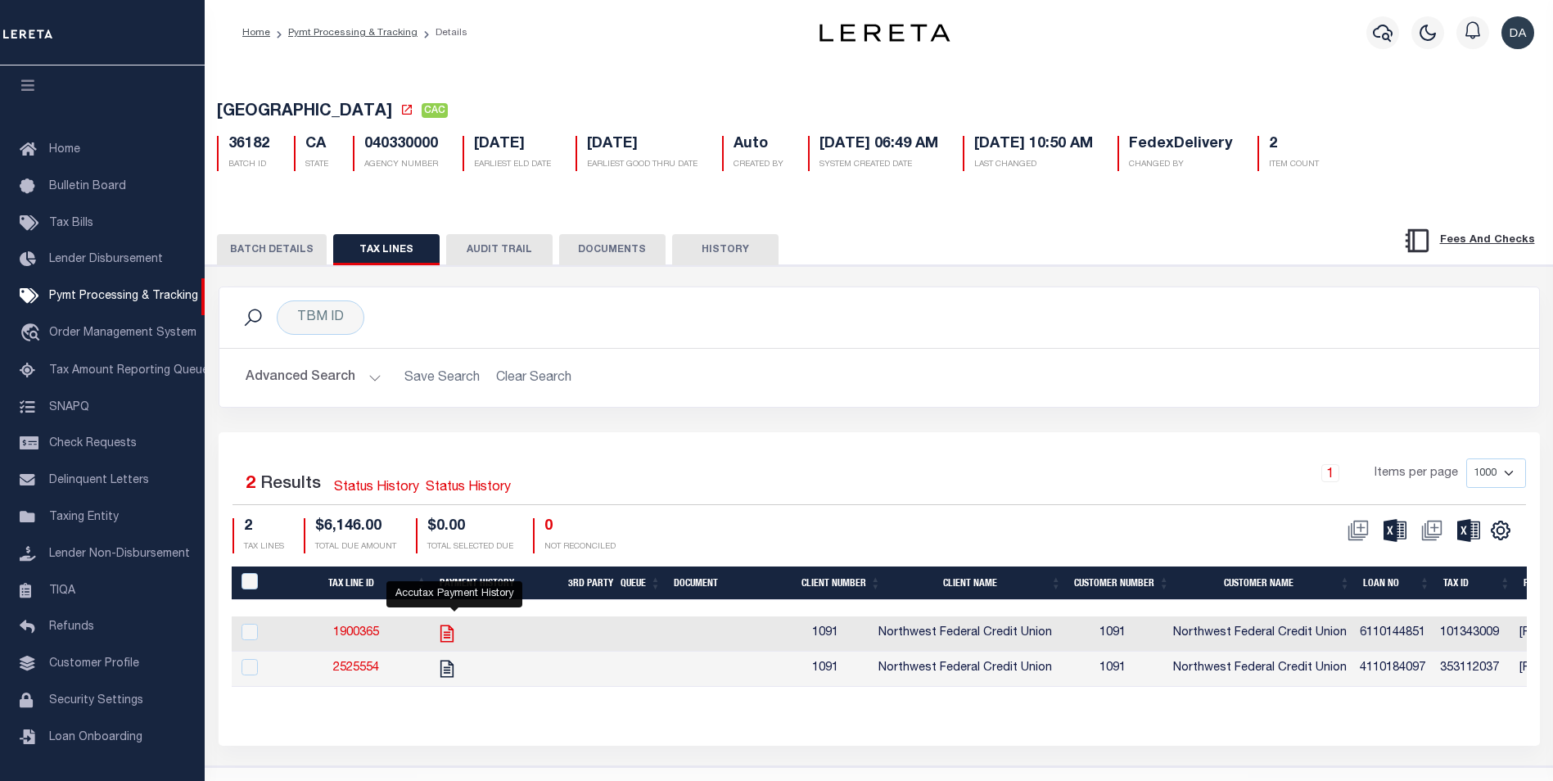
click at [454, 639] on icon "" at bounding box center [446, 633] width 13 height 17
checkbox input "true"
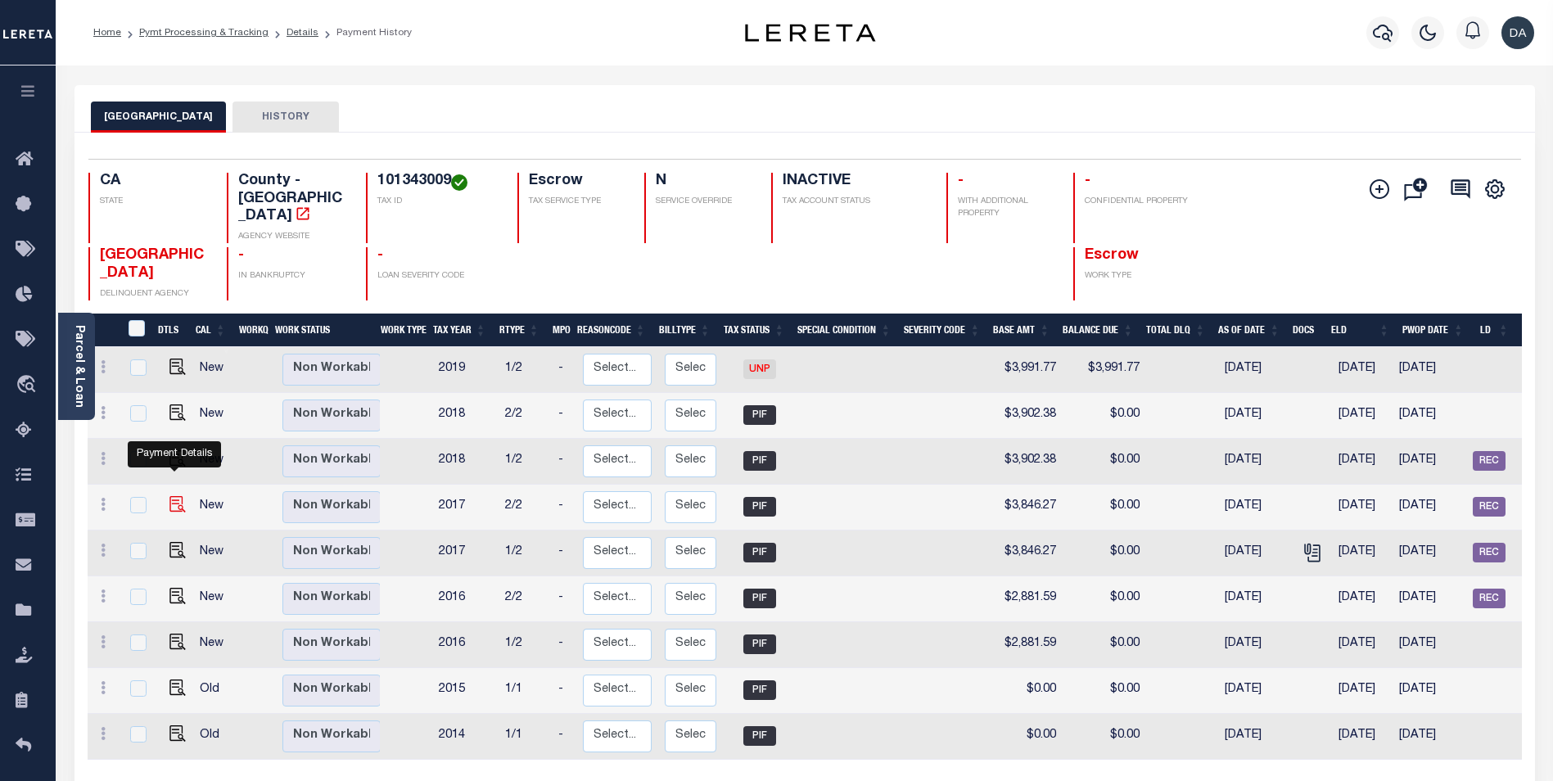
click at [171, 496] on img "" at bounding box center [177, 504] width 16 height 16
checkbox input "true"
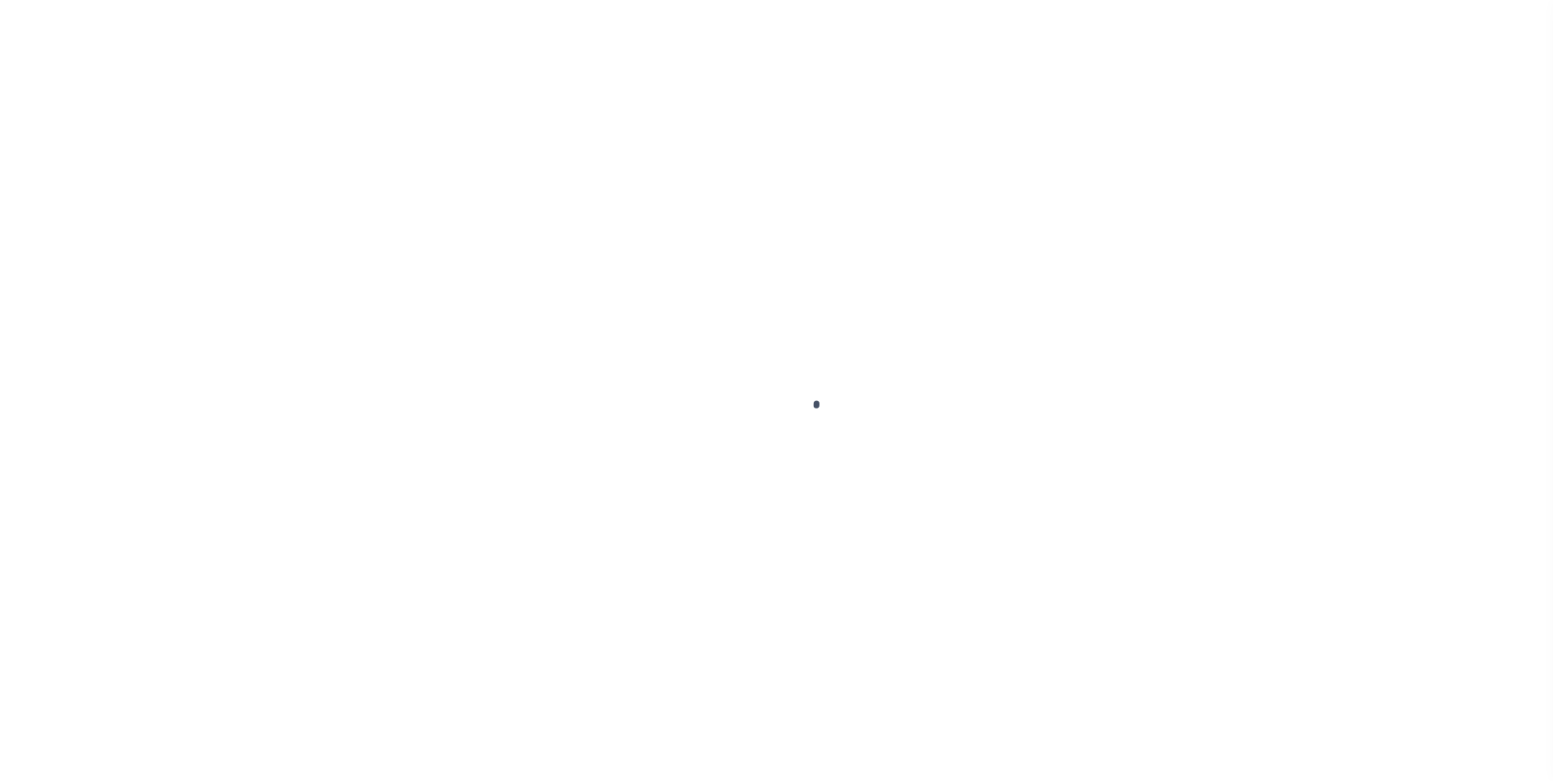
type input "600019"
type input "[DATE]"
type input "$3,846.27"
type input "$0"
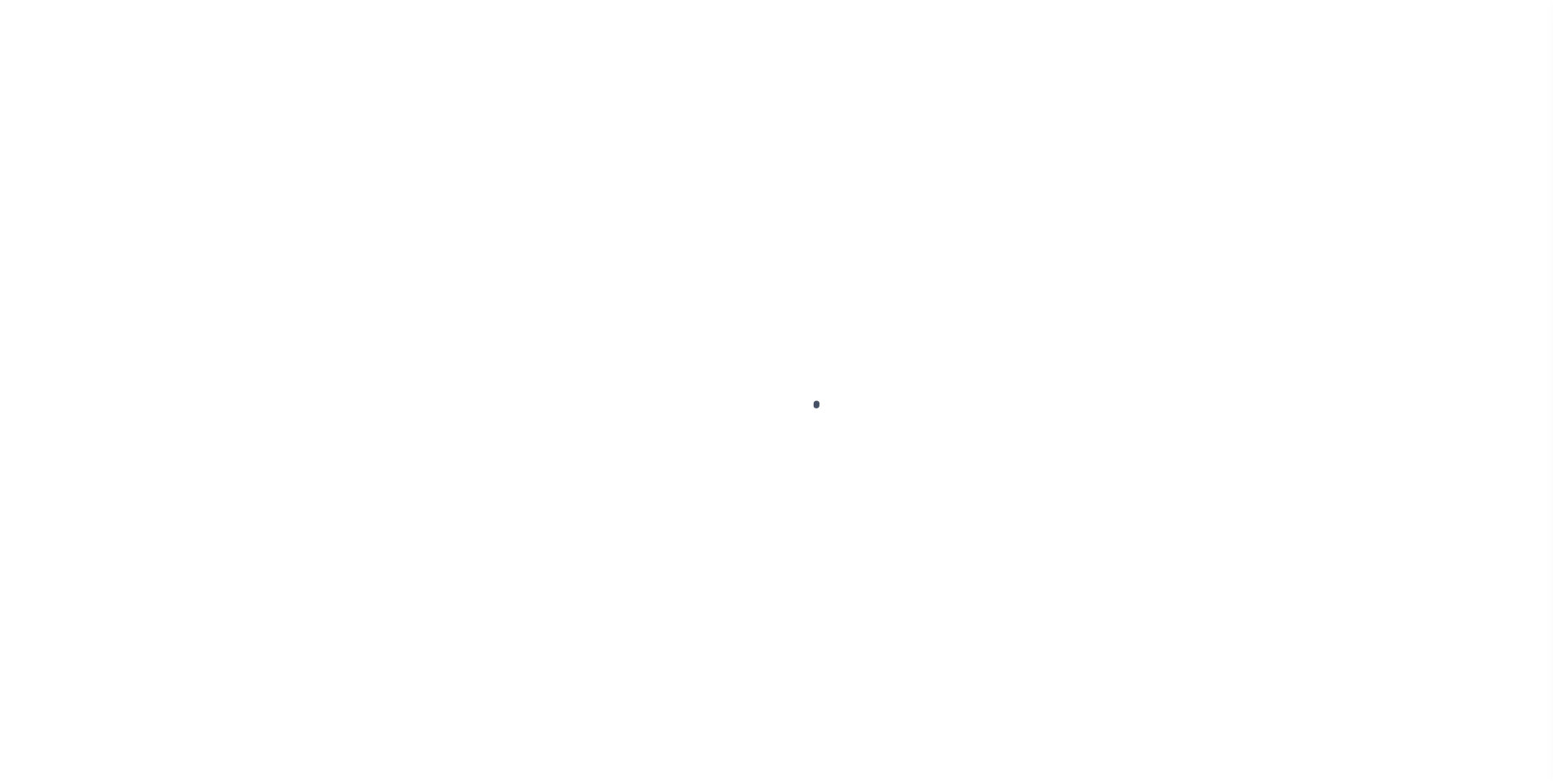
type input "$0"
type input "$3,846.27"
type input "$0"
select select "PIF"
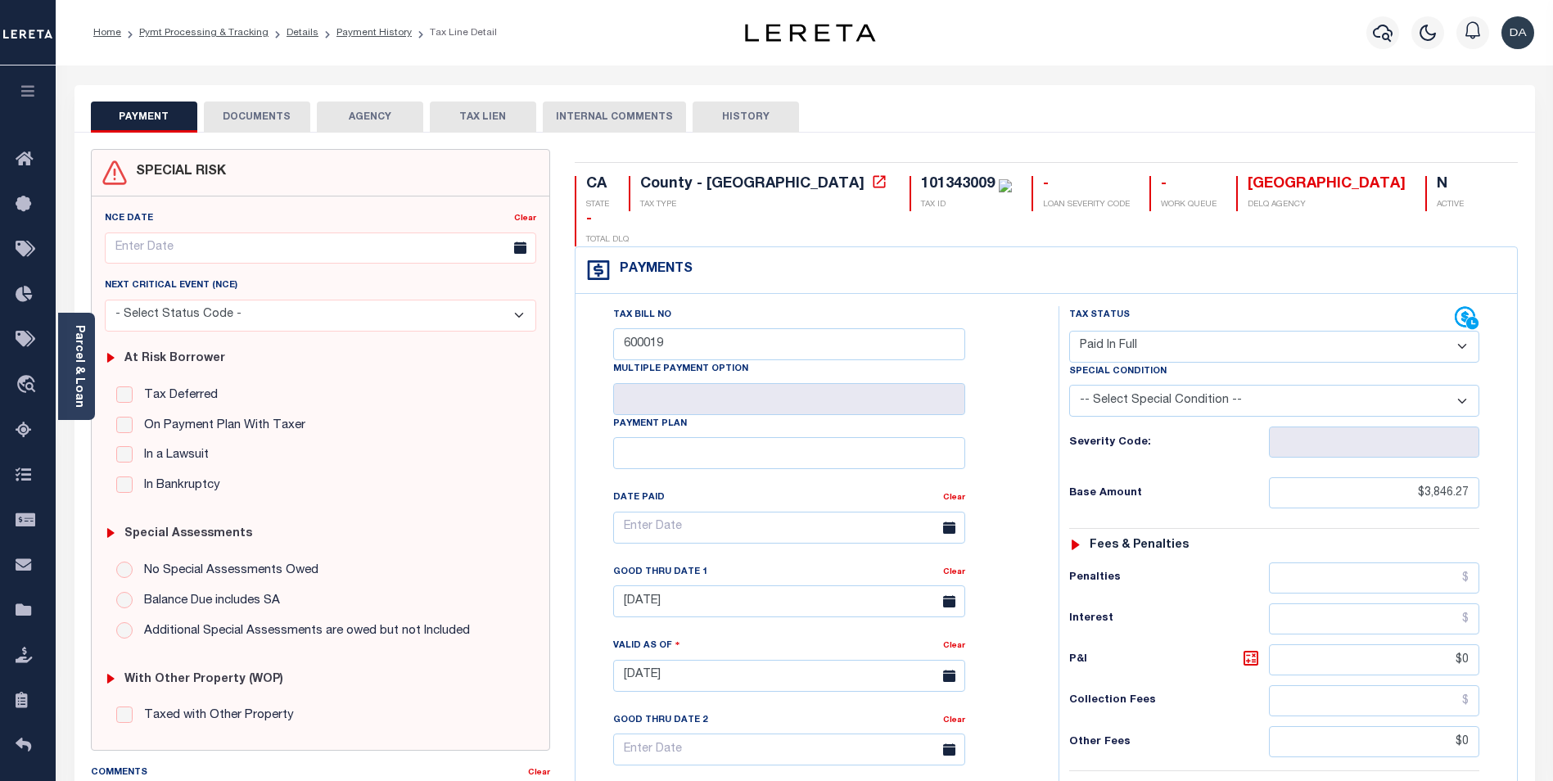
click at [257, 112] on button "DOCUMENTS" at bounding box center [257, 117] width 106 height 31
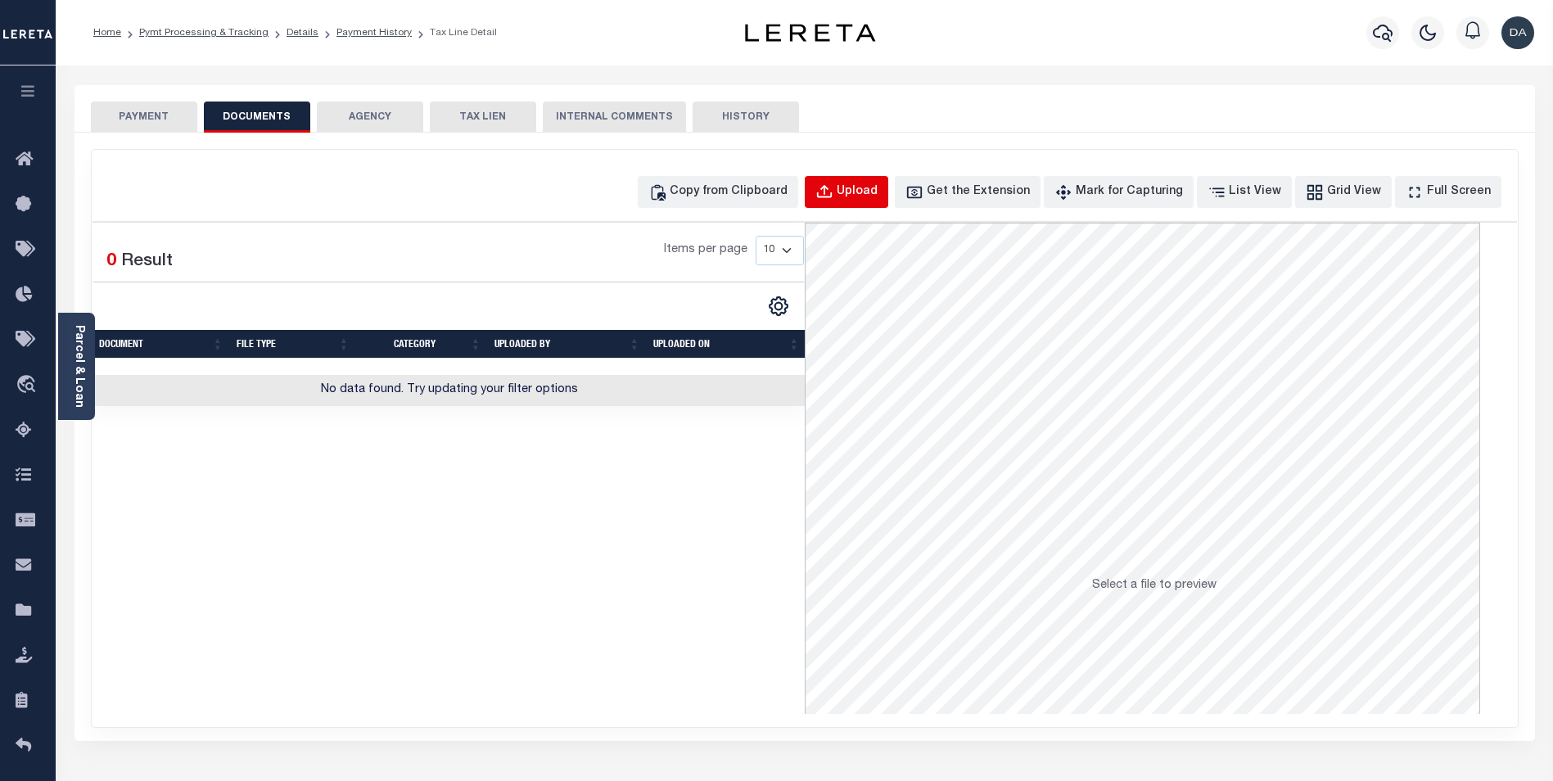
click at [878, 189] on div "Upload" at bounding box center [857, 192] width 41 height 18
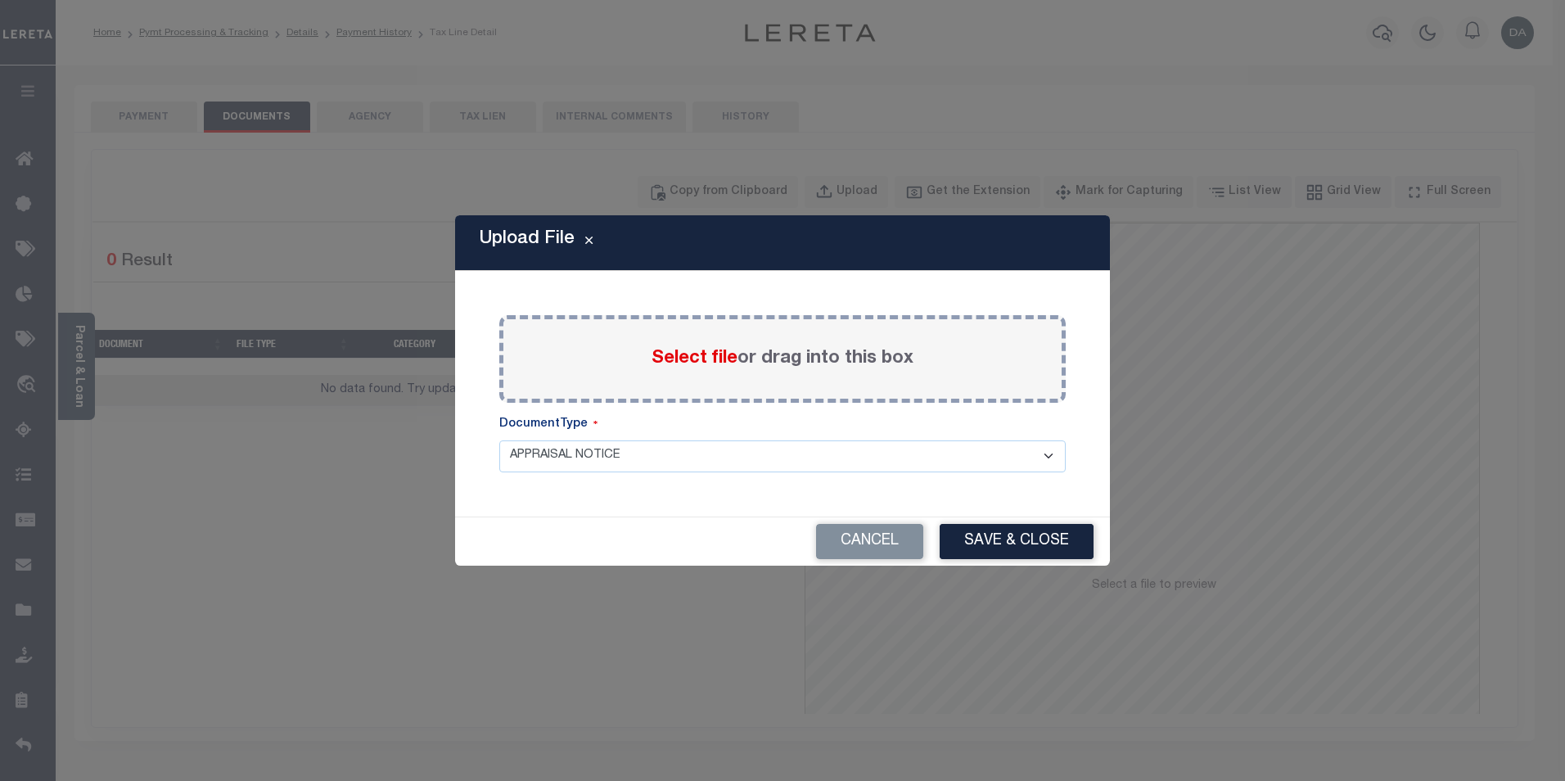
click at [734, 449] on select "APPRAISAL NOTICE ATTORNEY NOTICE CURRENT BILLS DELINQUENT BILLS FORFEITURE NOTI…" at bounding box center [782, 456] width 567 height 32
click at [646, 463] on select "APPRAISAL NOTICE ATTORNEY NOTICE CURRENT BILLS DELINQUENT BILLS FORFEITURE NOTI…" at bounding box center [782, 456] width 567 height 32
click at [499, 440] on select "APPRAISAL NOTICE ATTORNEY NOTICE CURRENT BILLS DELINQUENT BILLS FORFEITURE NOTI…" at bounding box center [782, 456] width 567 height 32
click at [720, 356] on span "Select file" at bounding box center [695, 359] width 86 height 18
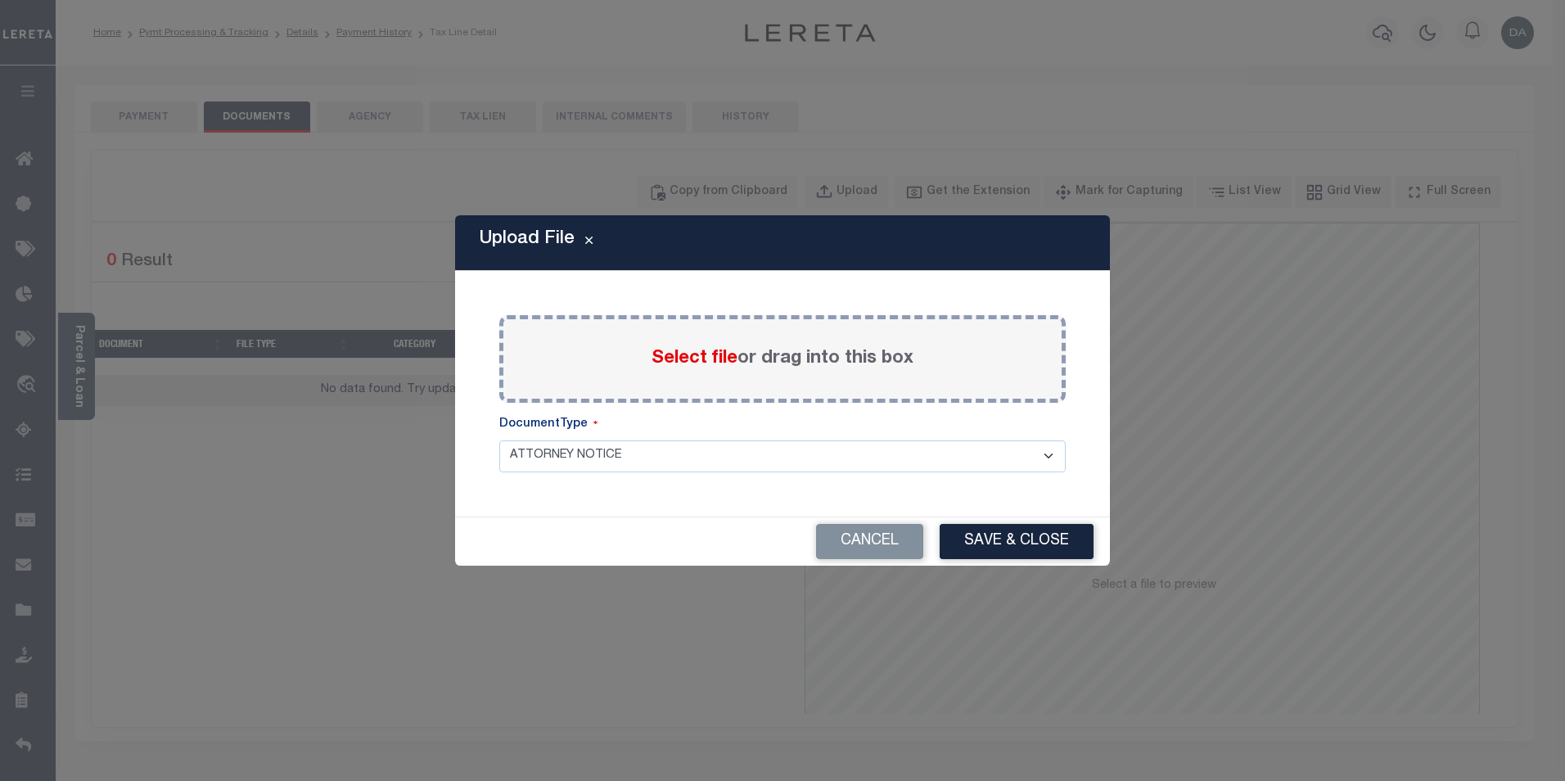
click at [0, 0] on input "Select file or drag into this box" at bounding box center [0, 0] width 0 height 0
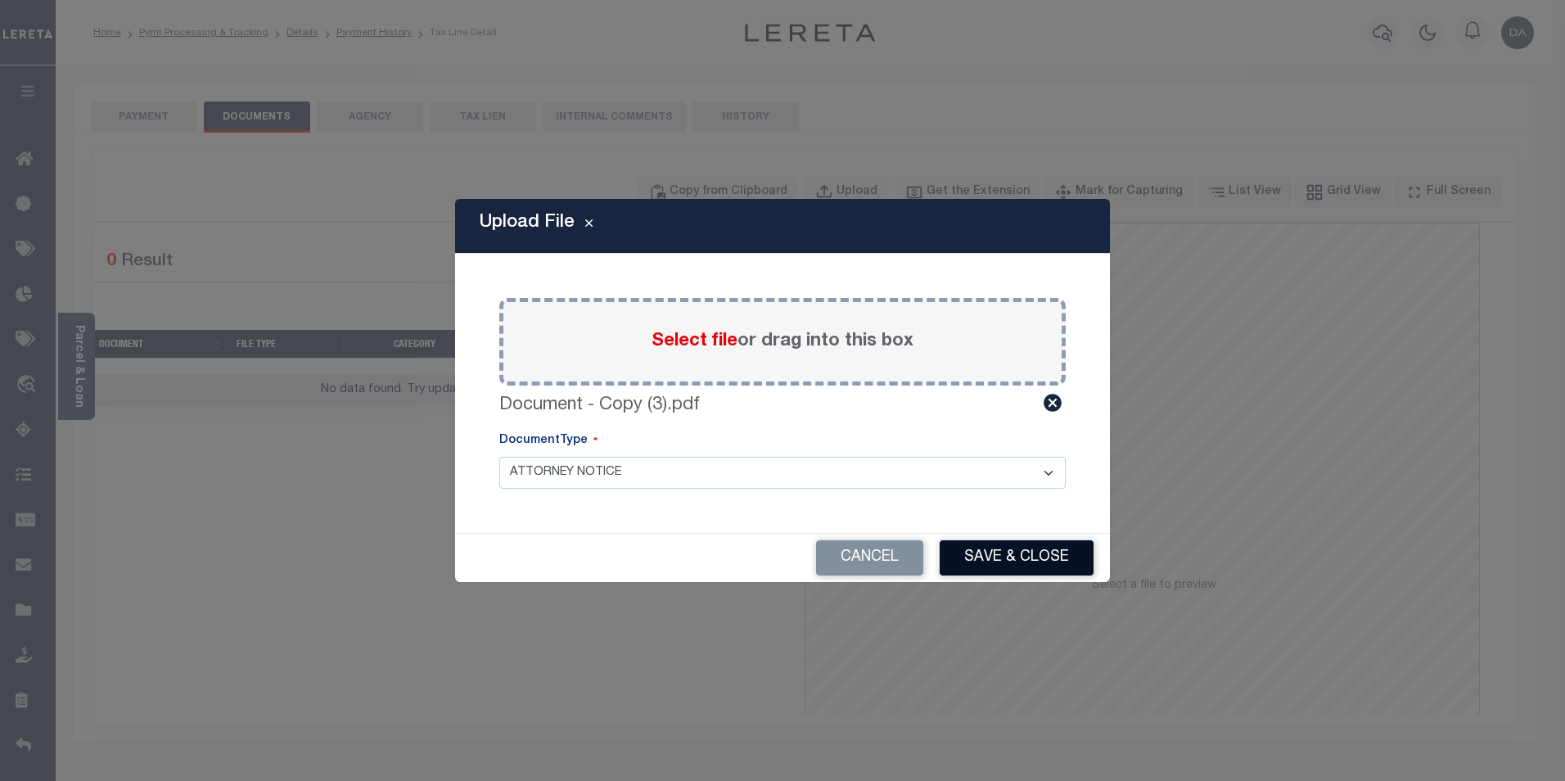
click at [1034, 558] on button "Save & Close" at bounding box center [1017, 557] width 154 height 35
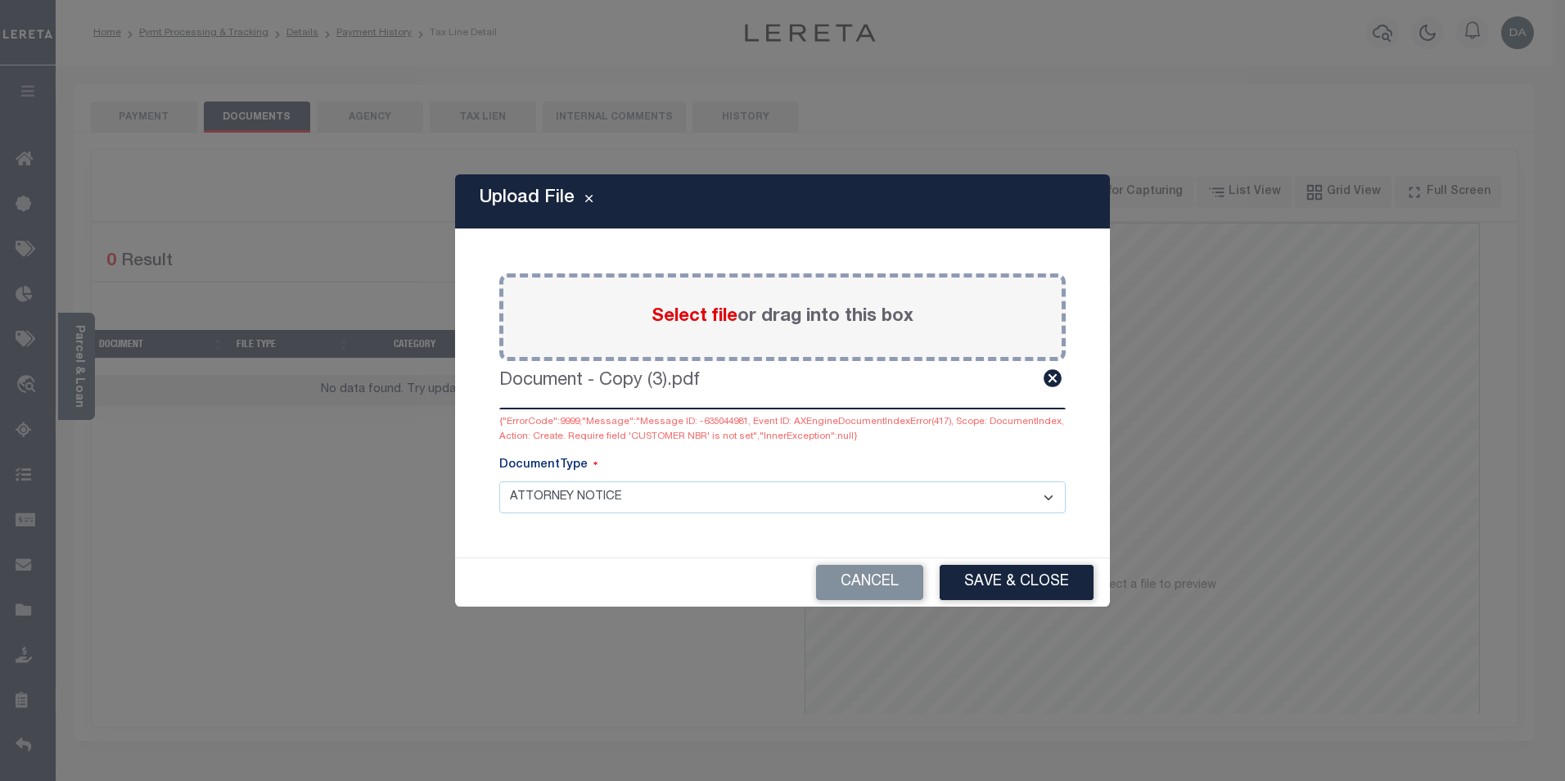
click at [661, 498] on select "APPRAISAL NOTICE ATTORNEY NOTICE CURRENT BILLS DELINQUENT BILLS FORFEITURE NOTI…" at bounding box center [782, 497] width 567 height 32
click at [847, 475] on div "DocumentType" at bounding box center [782, 469] width 567 height 25
click at [628, 500] on select "APPRAISAL NOTICE ATTORNEY NOTICE CURRENT BILLS DELINQUENT BILLS FORFEITURE NOTI…" at bounding box center [782, 497] width 567 height 32
click at [499, 481] on select "APPRAISAL NOTICE ATTORNEY NOTICE CURRENT BILLS DELINQUENT BILLS FORFEITURE NOTI…" at bounding box center [782, 497] width 567 height 32
click at [581, 539] on div "Upload File Paste copied image or file into this box Select file or drag into t…" at bounding box center [782, 390] width 655 height 432
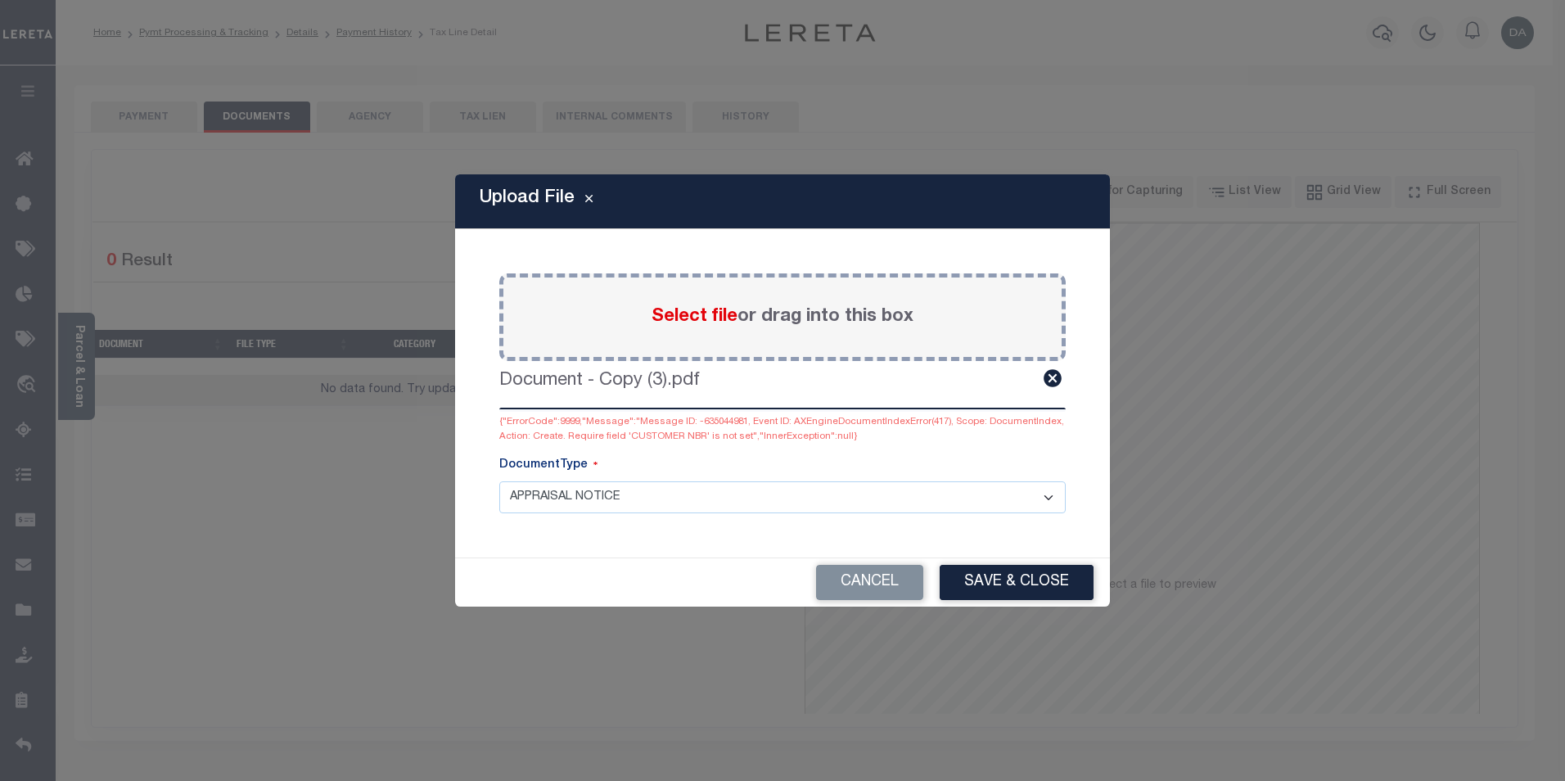
click at [1062, 494] on select "APPRAISAL NOTICE ATTORNEY NOTICE CURRENT BILLS DELINQUENT BILLS FORFEITURE NOTI…" at bounding box center [782, 497] width 567 height 32
click at [499, 481] on select "APPRAISAL NOTICE ATTORNEY NOTICE CURRENT BILLS DELINQUENT BILLS FORFEITURE NOTI…" at bounding box center [782, 497] width 567 height 32
click at [1053, 580] on button "Save & Close" at bounding box center [1017, 582] width 154 height 35
click at [719, 494] on select "APPRAISAL NOTICE ATTORNEY NOTICE CURRENT BILLS DELINQUENT BILLS FORFEITURE NOTI…" at bounding box center [782, 497] width 567 height 32
click at [499, 481] on select "APPRAISAL NOTICE ATTORNEY NOTICE CURRENT BILLS DELINQUENT BILLS FORFEITURE NOTI…" at bounding box center [782, 497] width 567 height 32
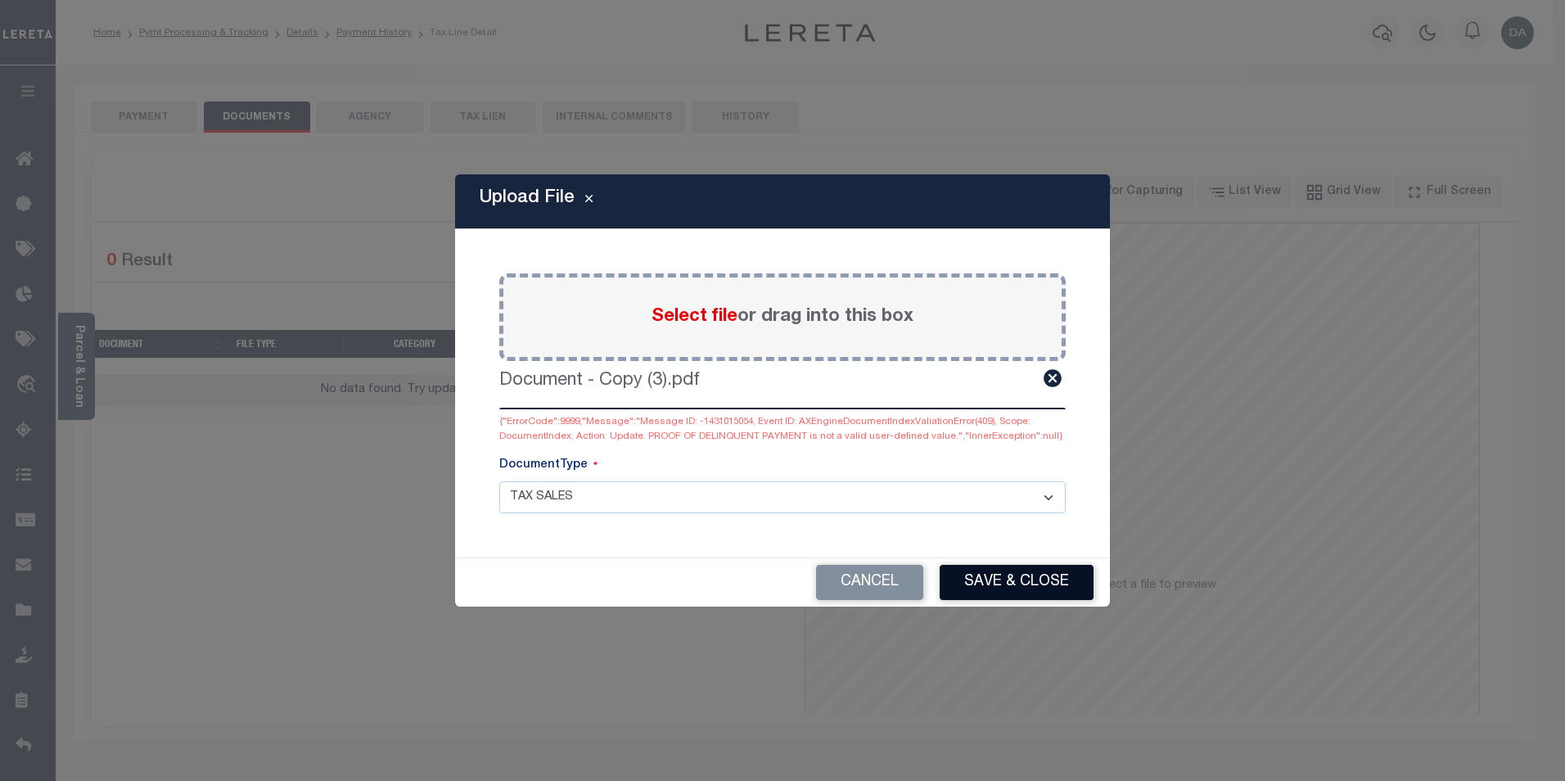
click at [1008, 585] on button "Save & Close" at bounding box center [1017, 582] width 154 height 35
click at [846, 510] on select "APPRAISAL NOTICE ATTORNEY NOTICE CURRENT BILLS DELINQUENT BILLS FORFEITURE NOTI…" at bounding box center [782, 497] width 567 height 32
select select "APN"
click at [499, 481] on select "APPRAISAL NOTICE ATTORNEY NOTICE CURRENT BILLS DELINQUENT BILLS FORFEITURE NOTI…" at bounding box center [782, 497] width 567 height 32
click at [1025, 563] on div "Cancel Save & Close" at bounding box center [782, 582] width 655 height 48
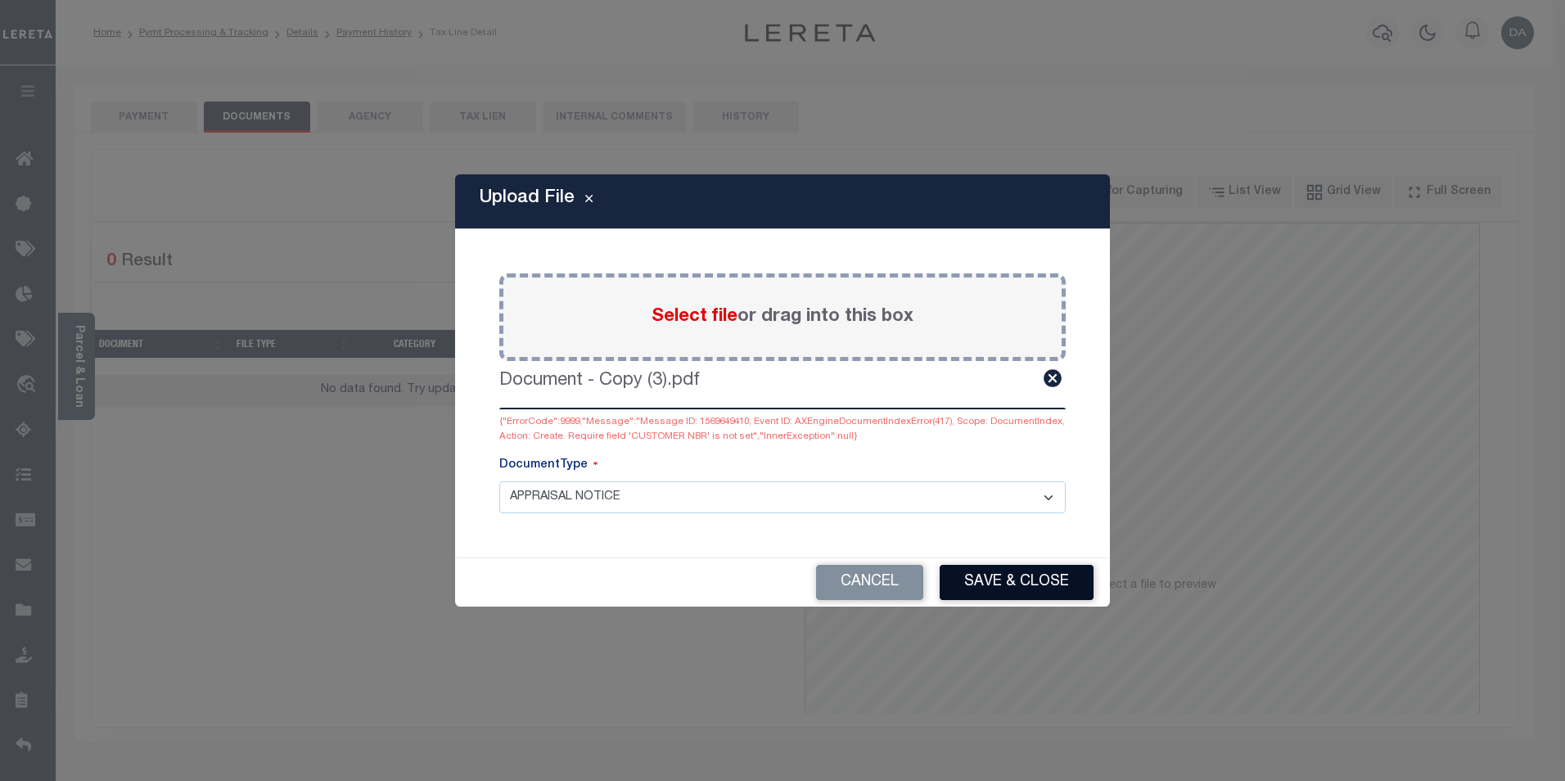
click at [1025, 579] on button "Save & Close" at bounding box center [1017, 582] width 154 height 35
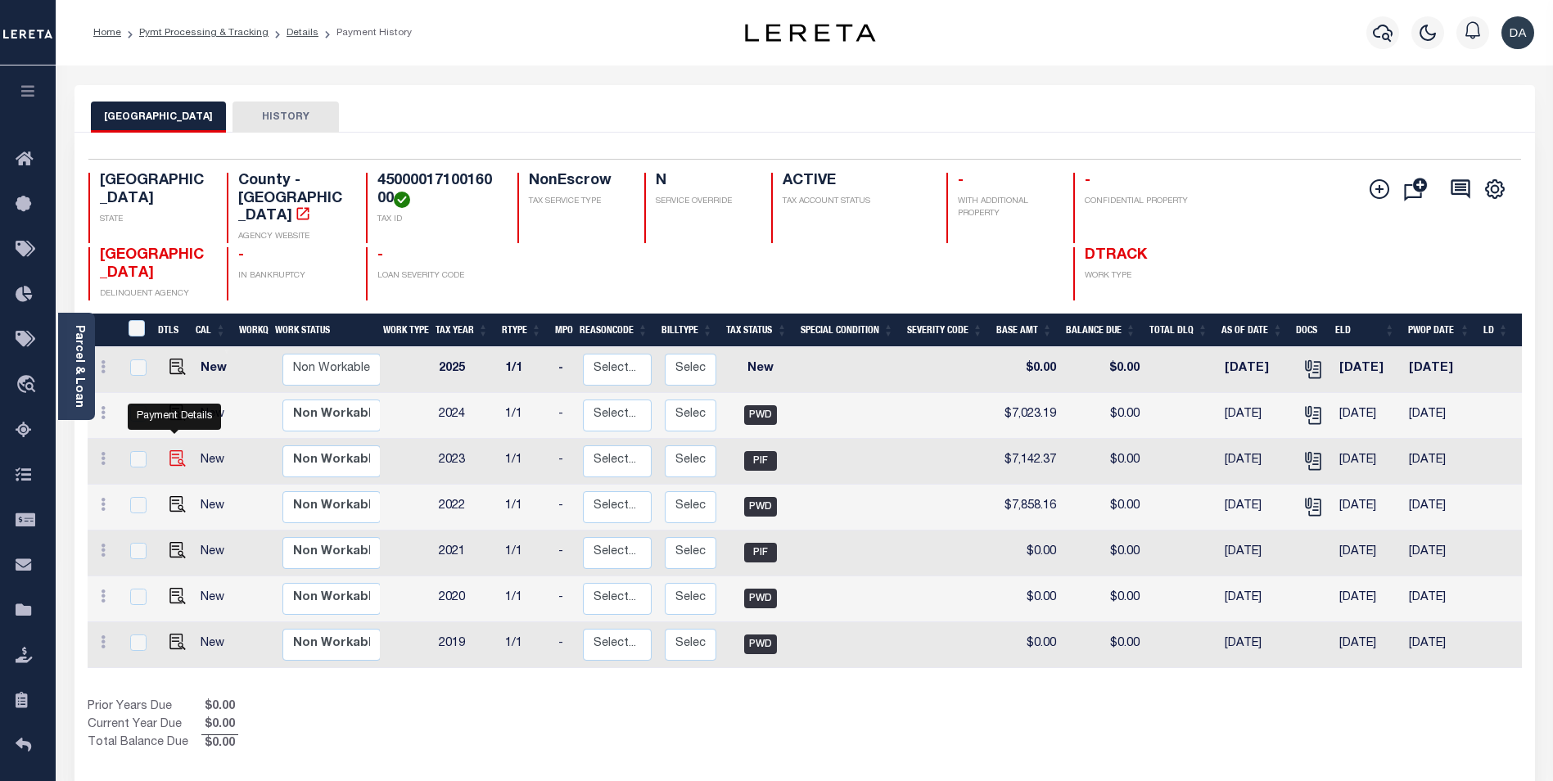
click at [173, 450] on img "" at bounding box center [177, 458] width 16 height 16
checkbox input "true"
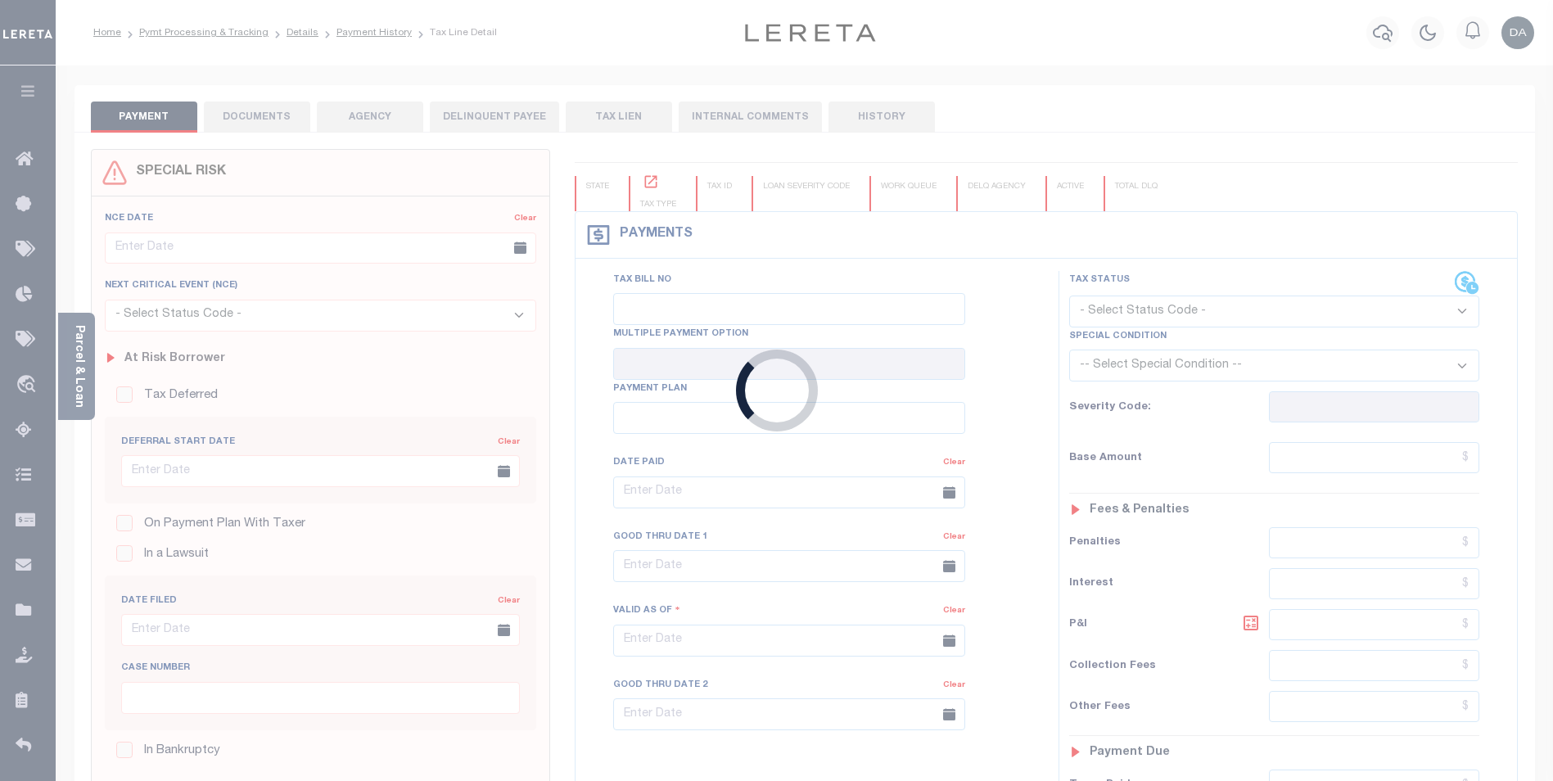
type input "[DATE]"
type input "$7,142.37"
type input "$0"
select select "PIF"
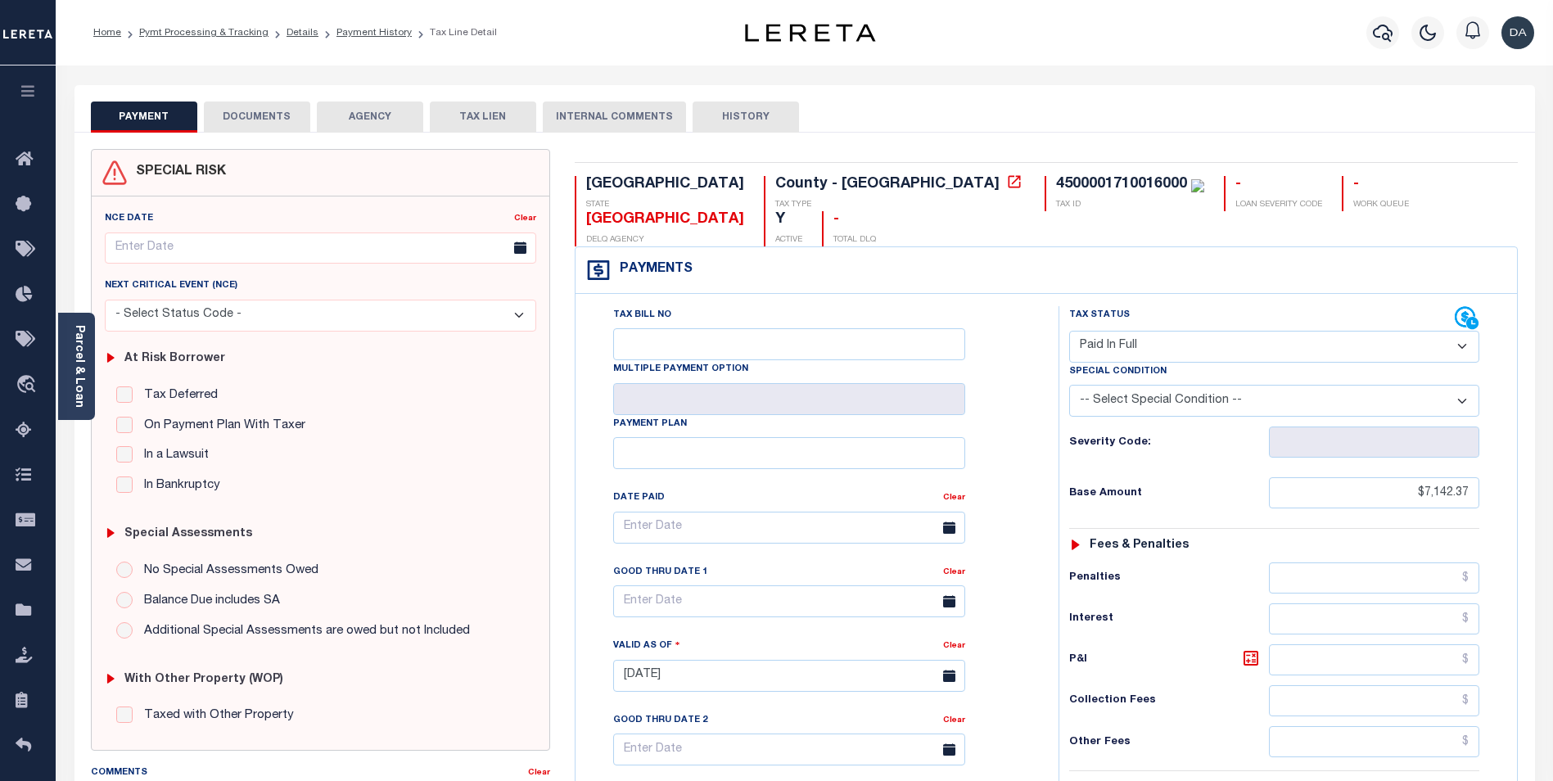
click at [270, 118] on button "DOCUMENTS" at bounding box center [257, 117] width 106 height 31
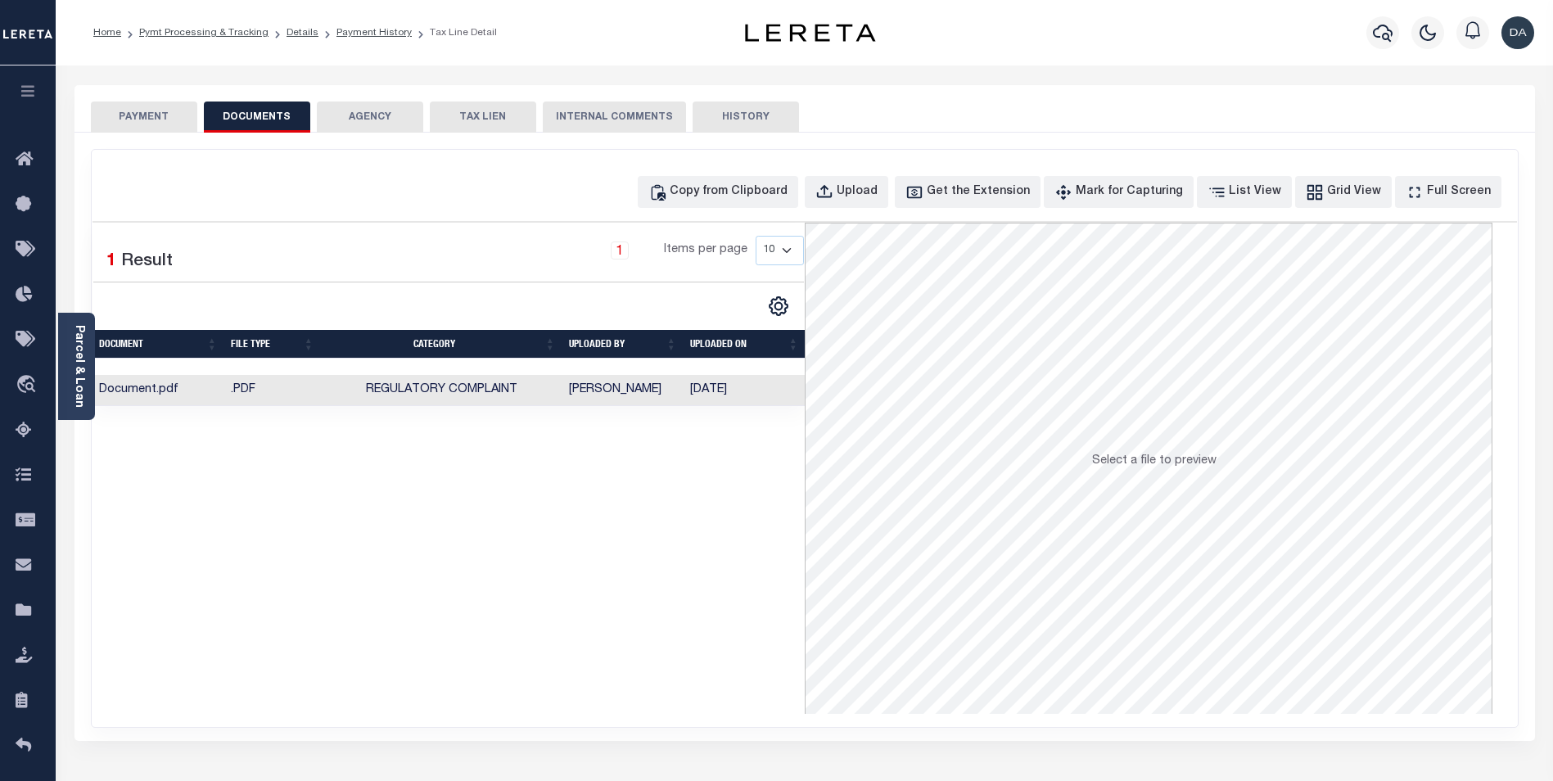
click at [644, 395] on td "[PERSON_NAME]" at bounding box center [622, 391] width 121 height 32
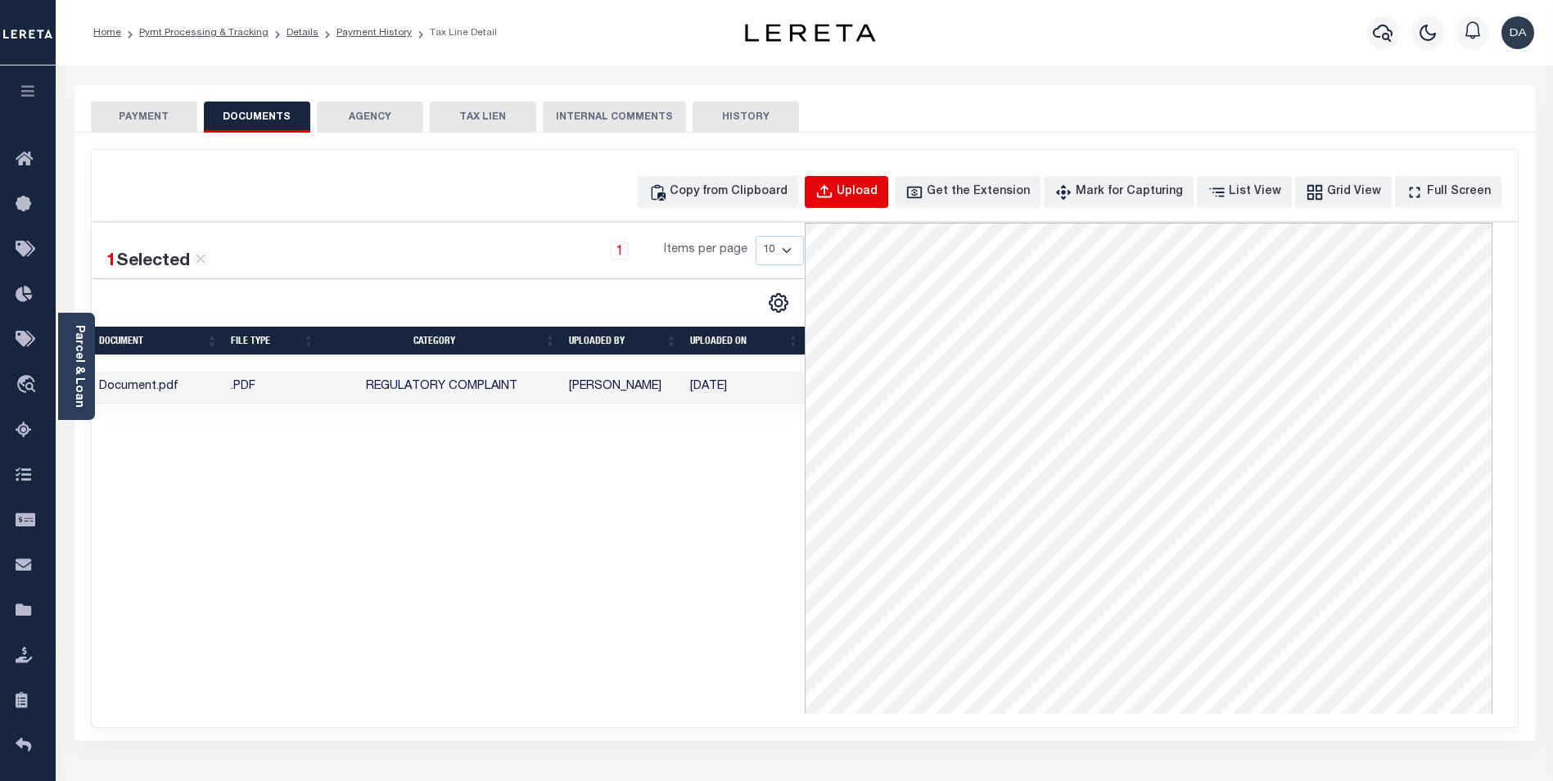
click at [878, 194] on div "Upload" at bounding box center [857, 192] width 41 height 18
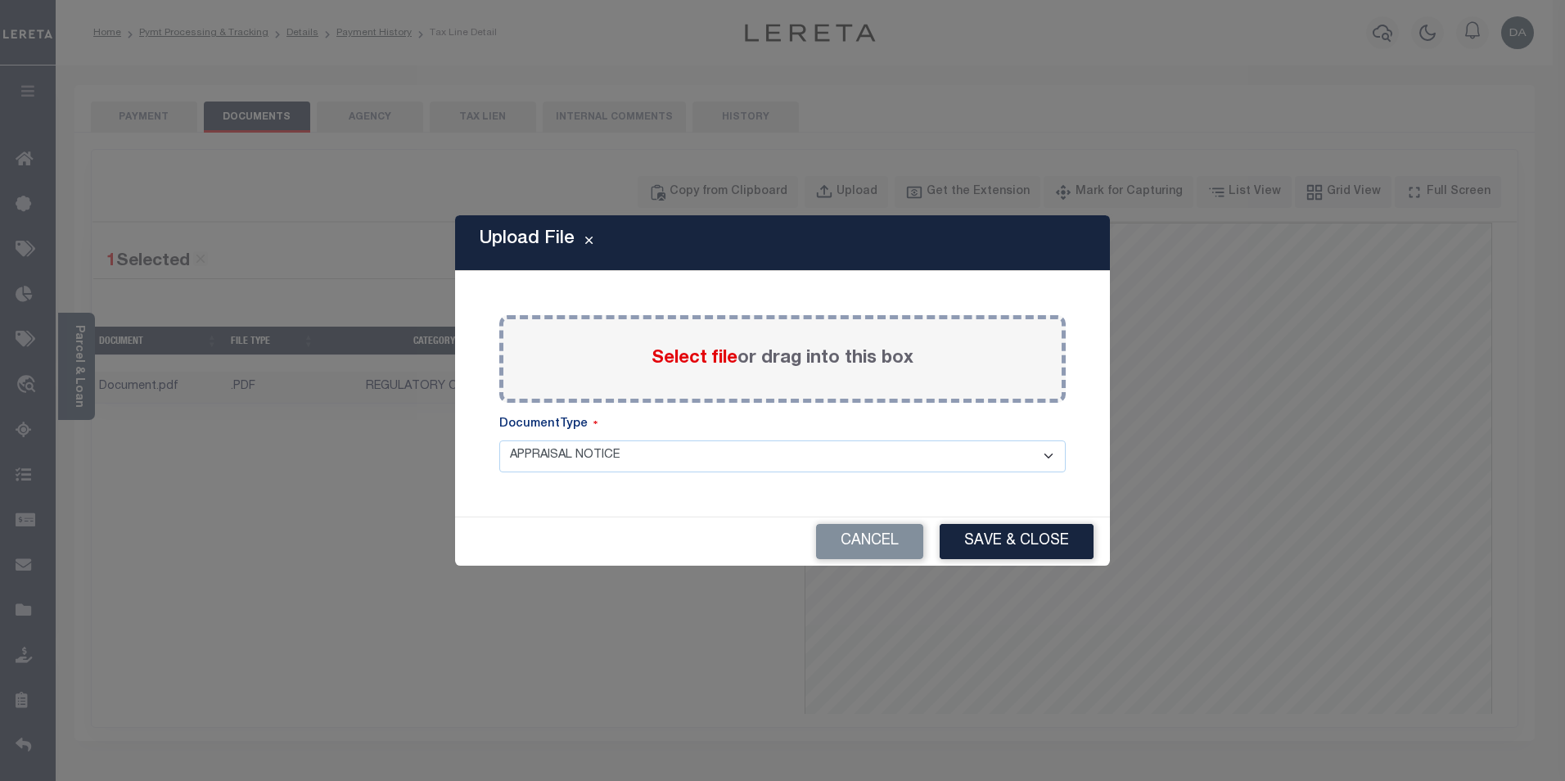
click at [568, 461] on select "APPRAISAL NOTICE ATTORNEY NOTICE CURRENT BILLS DELINQUENT BILLS FORFEITURE NOTI…" at bounding box center [782, 456] width 567 height 32
click at [499, 440] on select "APPRAISAL NOTICE ATTORNEY NOTICE CURRENT BILLS DELINQUENT BILLS FORFEITURE NOTI…" at bounding box center [782, 456] width 567 height 32
click at [692, 344] on div "Select file or drag into this box" at bounding box center [782, 359] width 567 height 88
click at [683, 363] on span "Select file" at bounding box center [695, 359] width 86 height 18
click at [0, 0] on input "Select file or drag into this box" at bounding box center [0, 0] width 0 height 0
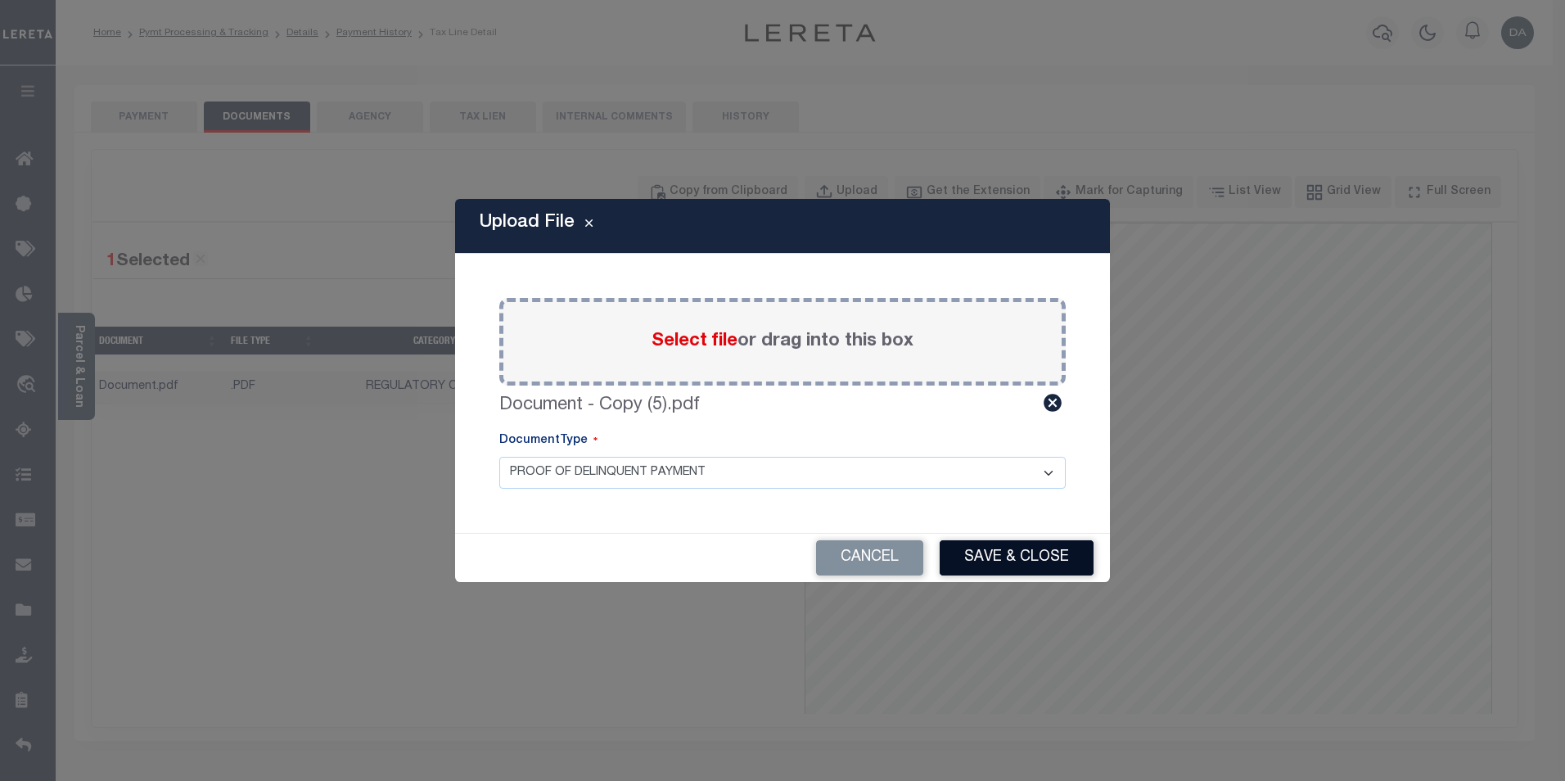
click at [985, 550] on button "Save & Close" at bounding box center [1017, 557] width 154 height 35
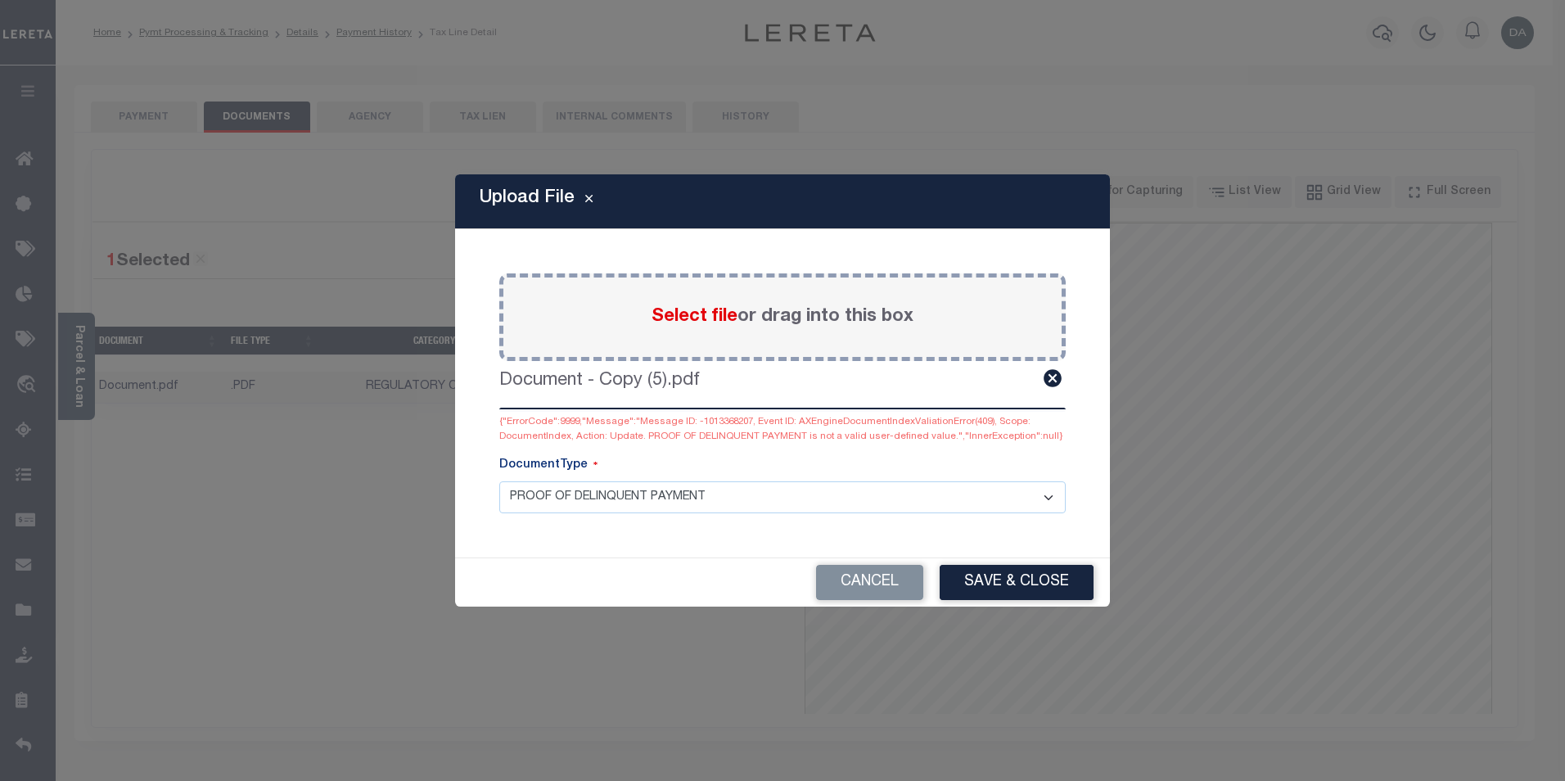
click at [671, 507] on select "APPRAISAL NOTICE ATTORNEY NOTICE CURRENT BILLS DELINQUENT BILLS FORFEITURE NOTI…" at bounding box center [782, 497] width 567 height 32
click at [499, 481] on select "APPRAISAL NOTICE ATTORNEY NOTICE CURRENT BILLS DELINQUENT BILLS FORFEITURE NOTI…" at bounding box center [782, 497] width 567 height 32
click at [1013, 579] on button "Save & Close" at bounding box center [1017, 582] width 154 height 35
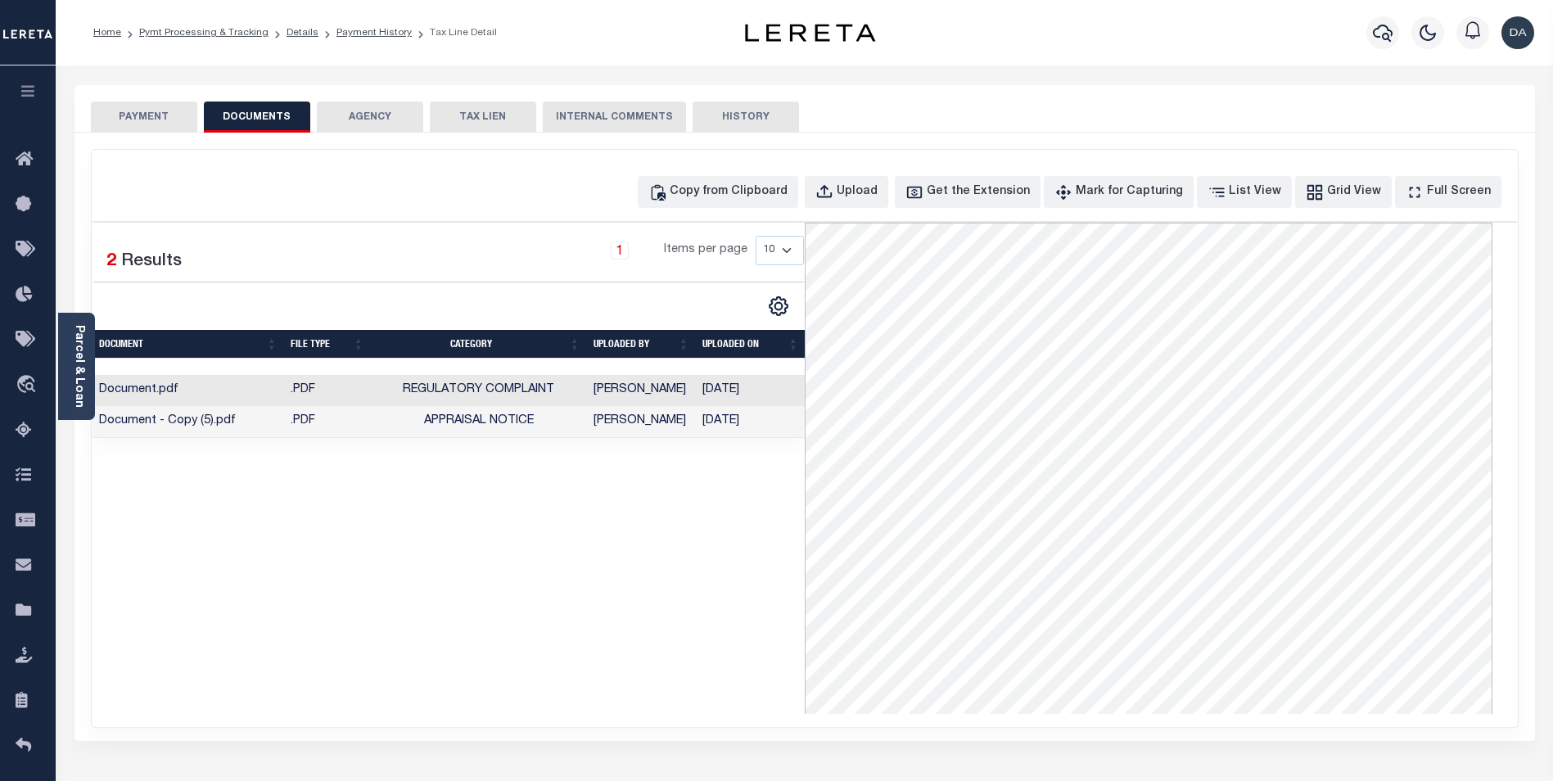
click at [248, 422] on td "Document - Copy (5).pdf" at bounding box center [189, 422] width 192 height 32
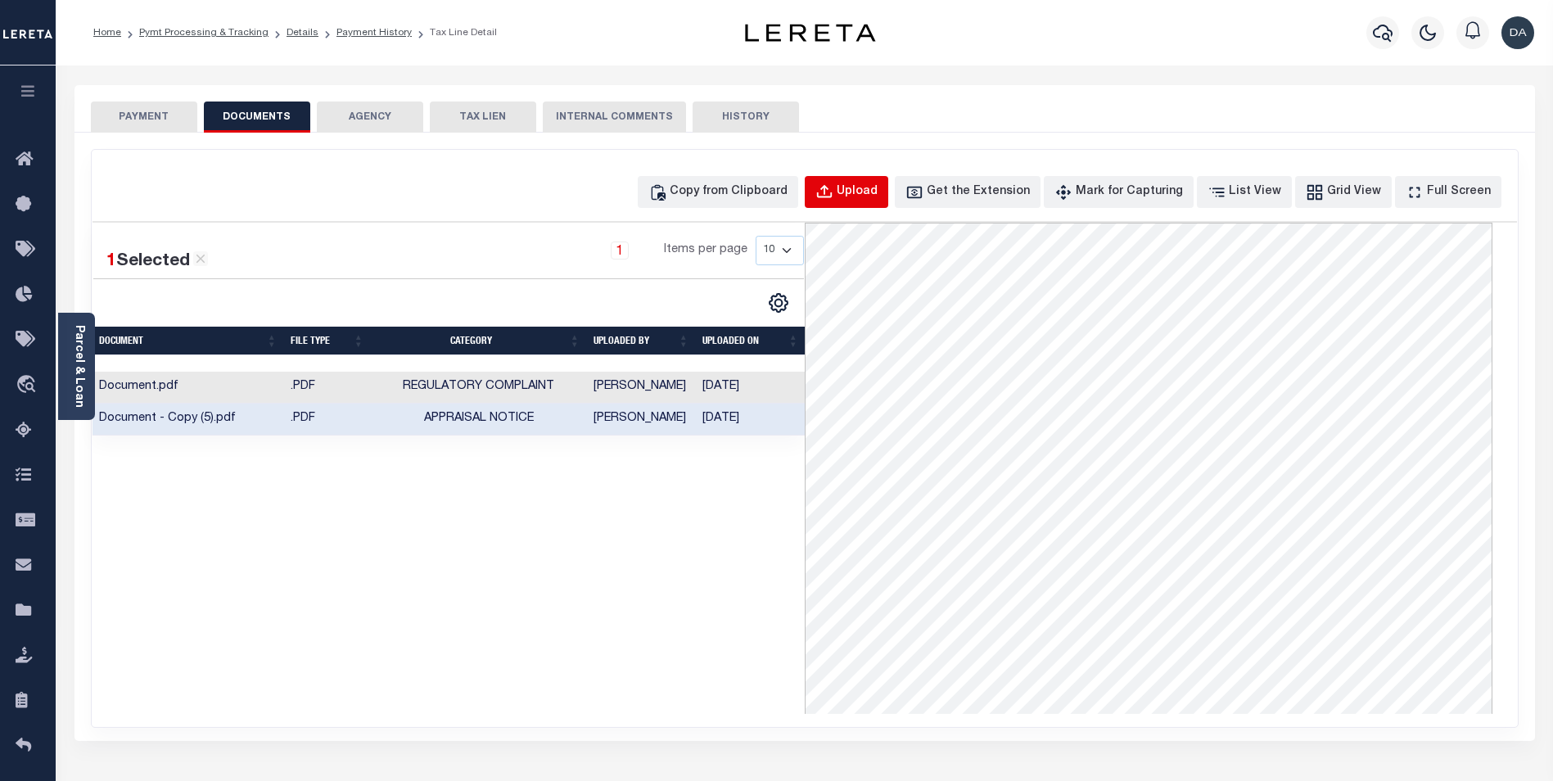
scroll to position [82, 0]
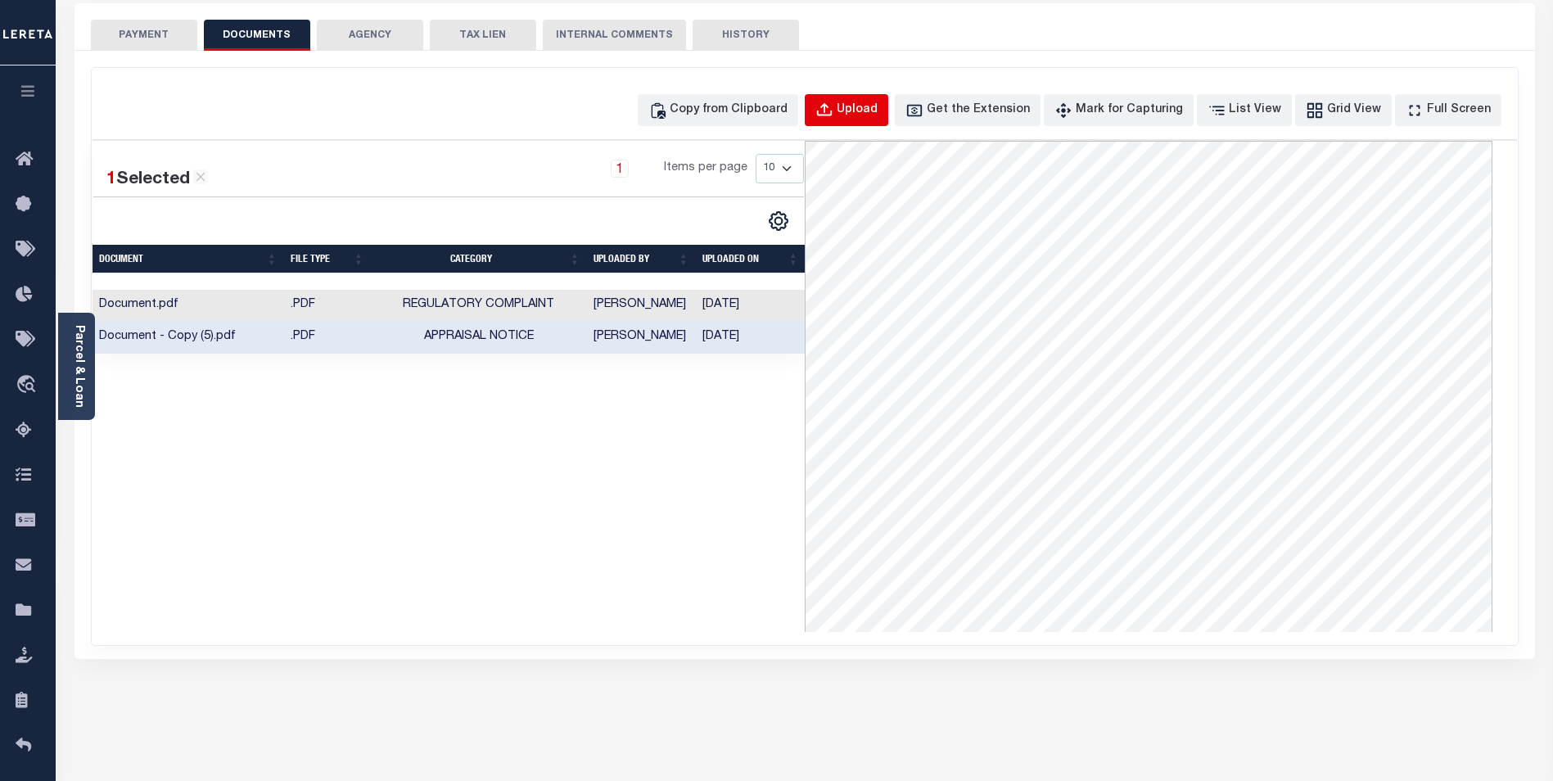
click at [878, 107] on div "Upload" at bounding box center [857, 111] width 41 height 18
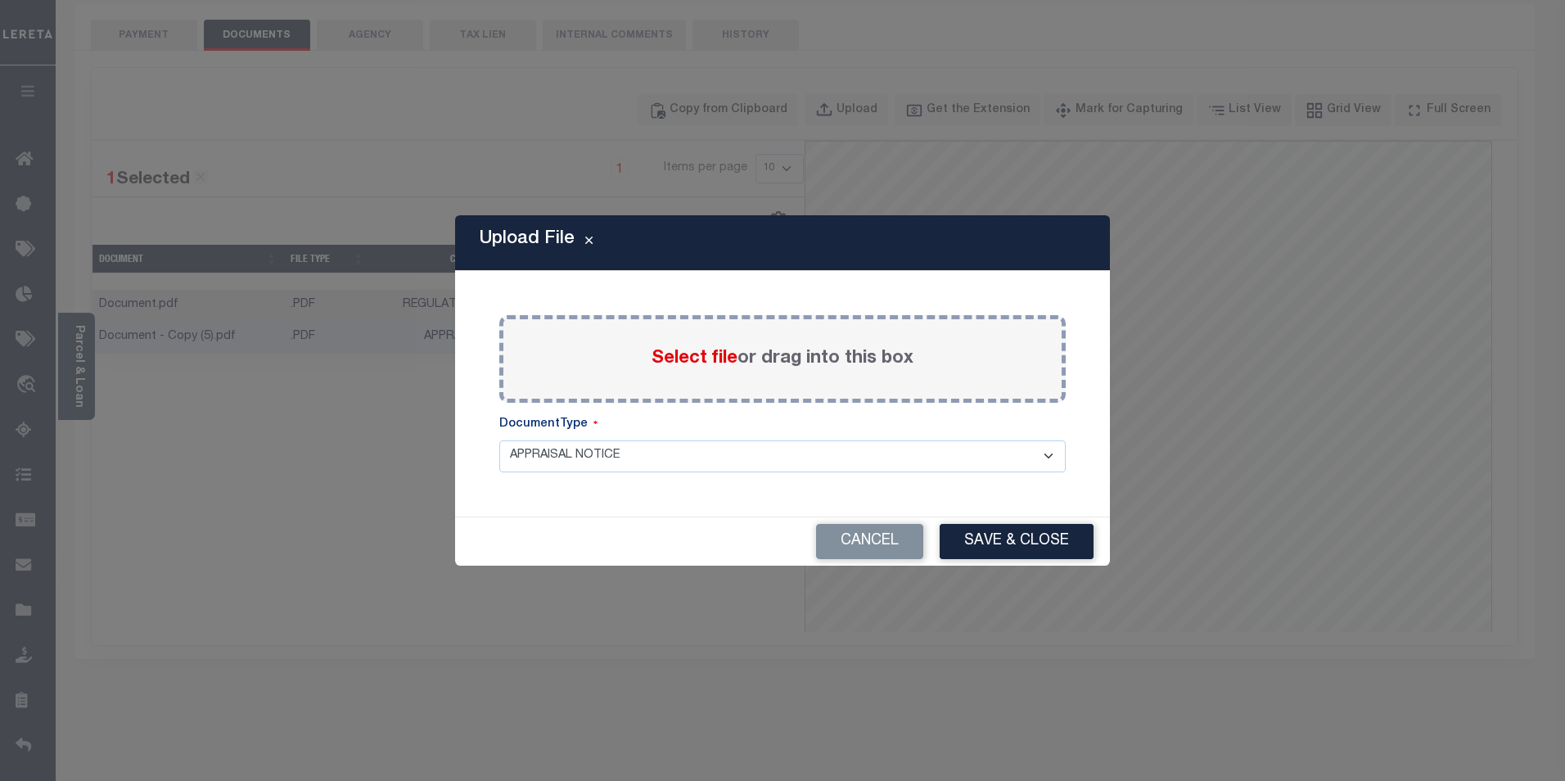
click at [608, 454] on select "APPRAISAL NOTICE ATTORNEY NOTICE CURRENT BILLS DELINQUENT BILLS FORFEITURE NOTI…" at bounding box center [782, 456] width 567 height 32
click at [499, 440] on select "APPRAISAL NOTICE ATTORNEY NOTICE CURRENT BILLS DELINQUENT BILLS FORFEITURE NOTI…" at bounding box center [782, 456] width 567 height 32
click at [1036, 534] on button "Save & Close" at bounding box center [1017, 541] width 154 height 35
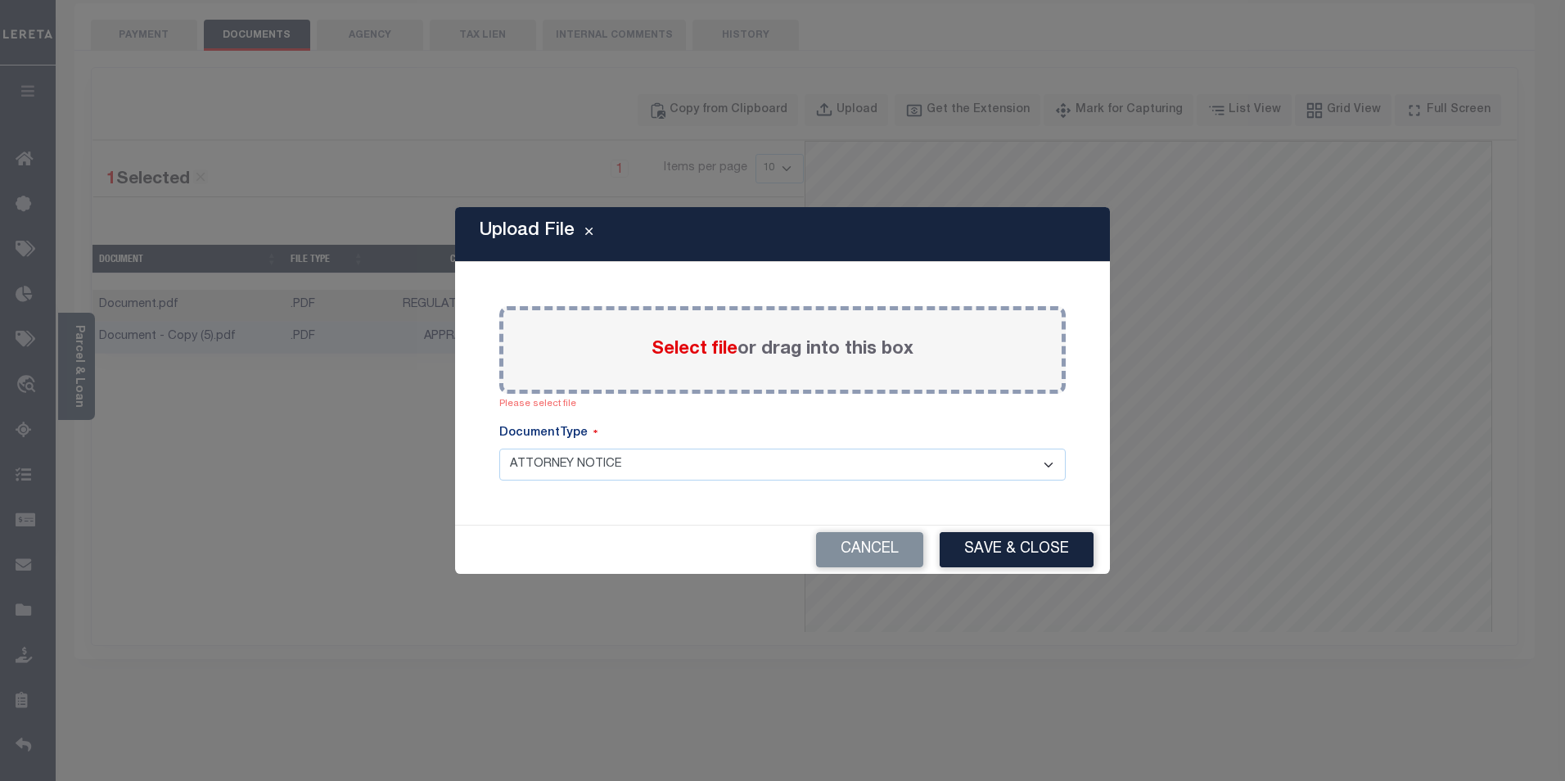
click at [697, 347] on span "Select file" at bounding box center [695, 350] width 86 height 18
click at [0, 0] on input "Select file or drag into this box" at bounding box center [0, 0] width 0 height 0
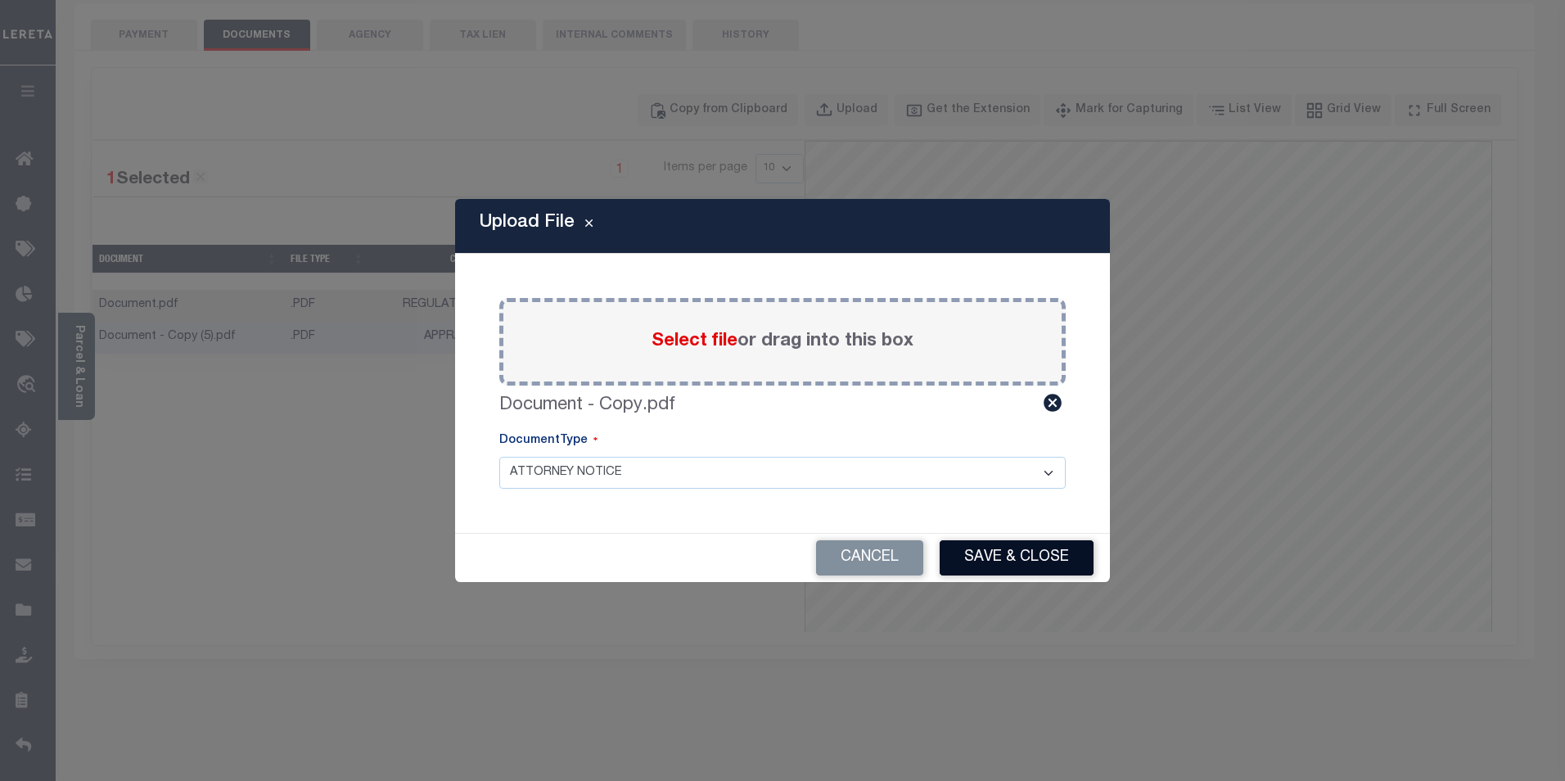
click at [1019, 562] on button "Save & Close" at bounding box center [1017, 557] width 154 height 35
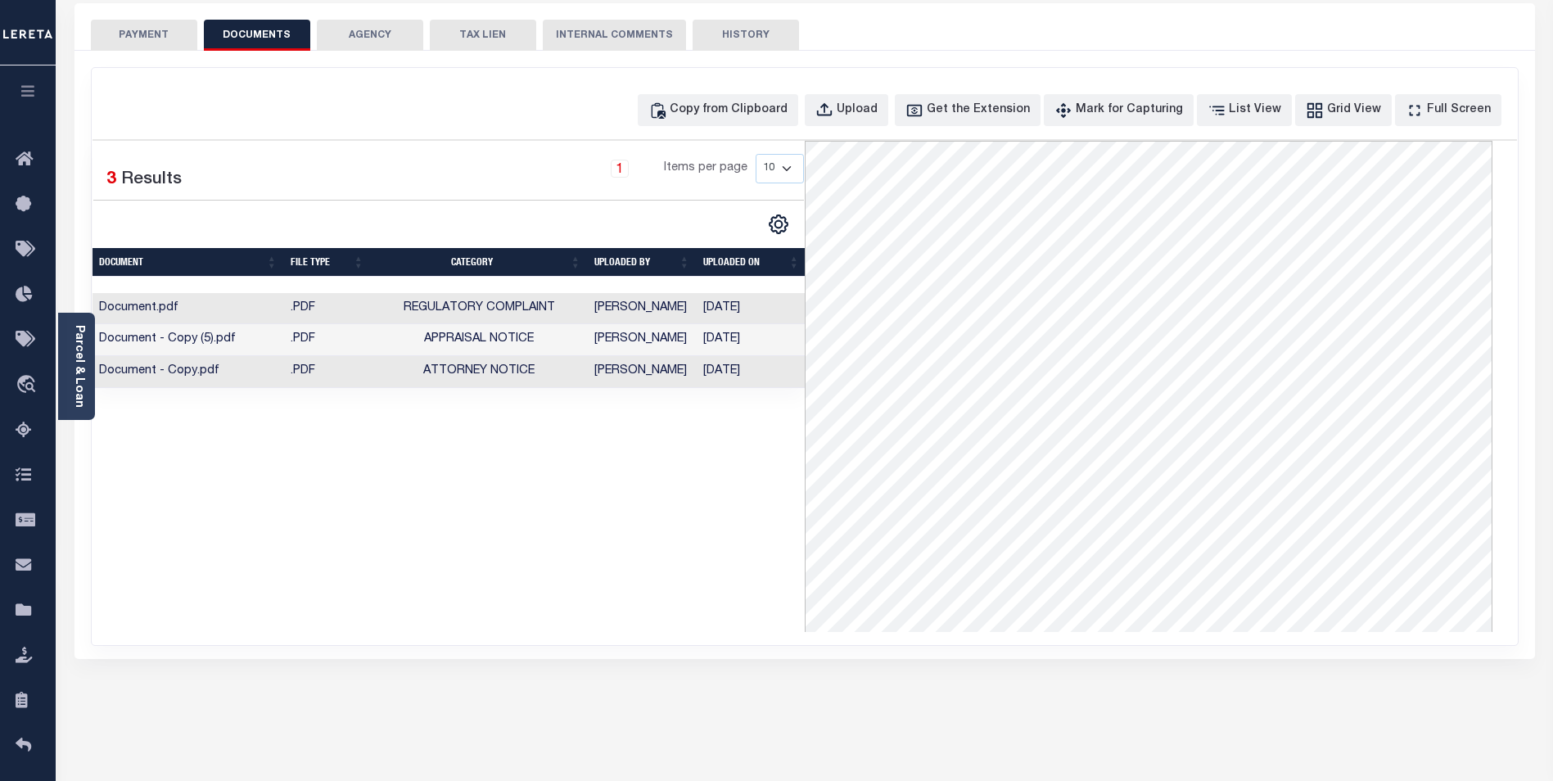
click at [196, 374] on td "Document - Copy.pdf" at bounding box center [189, 372] width 192 height 32
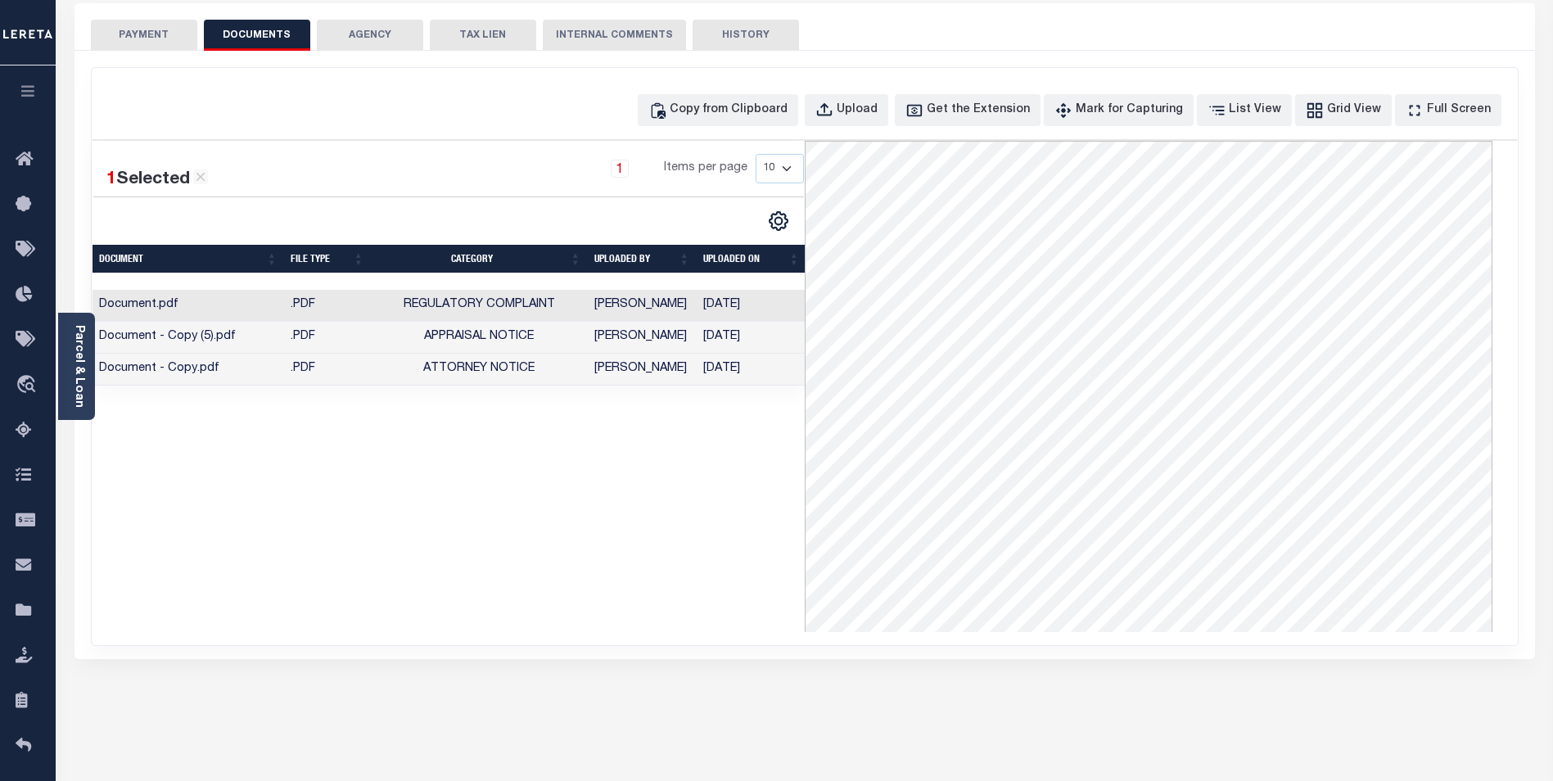
scroll to position [0, 0]
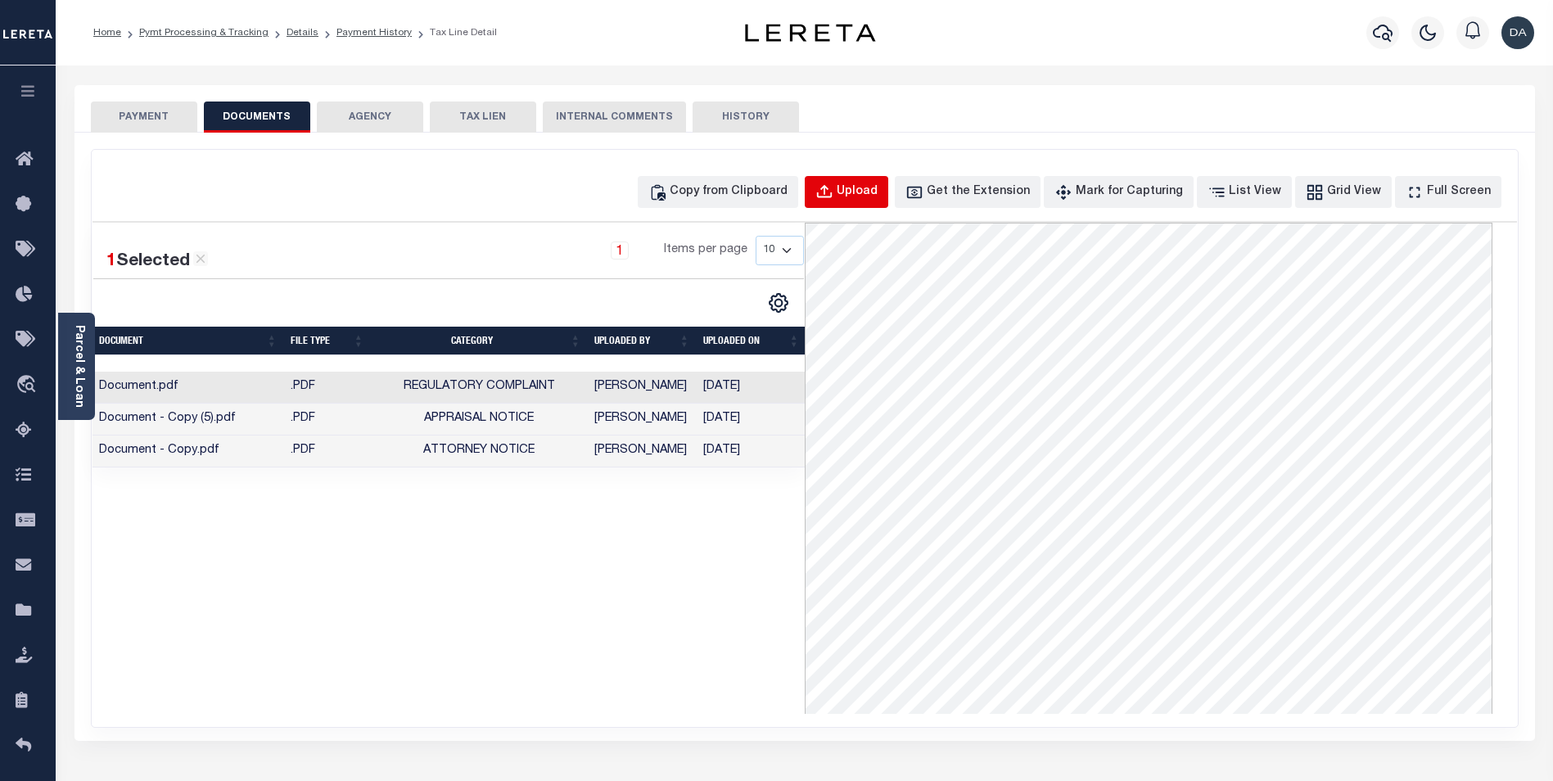
click at [878, 187] on div "Upload" at bounding box center [857, 192] width 41 height 18
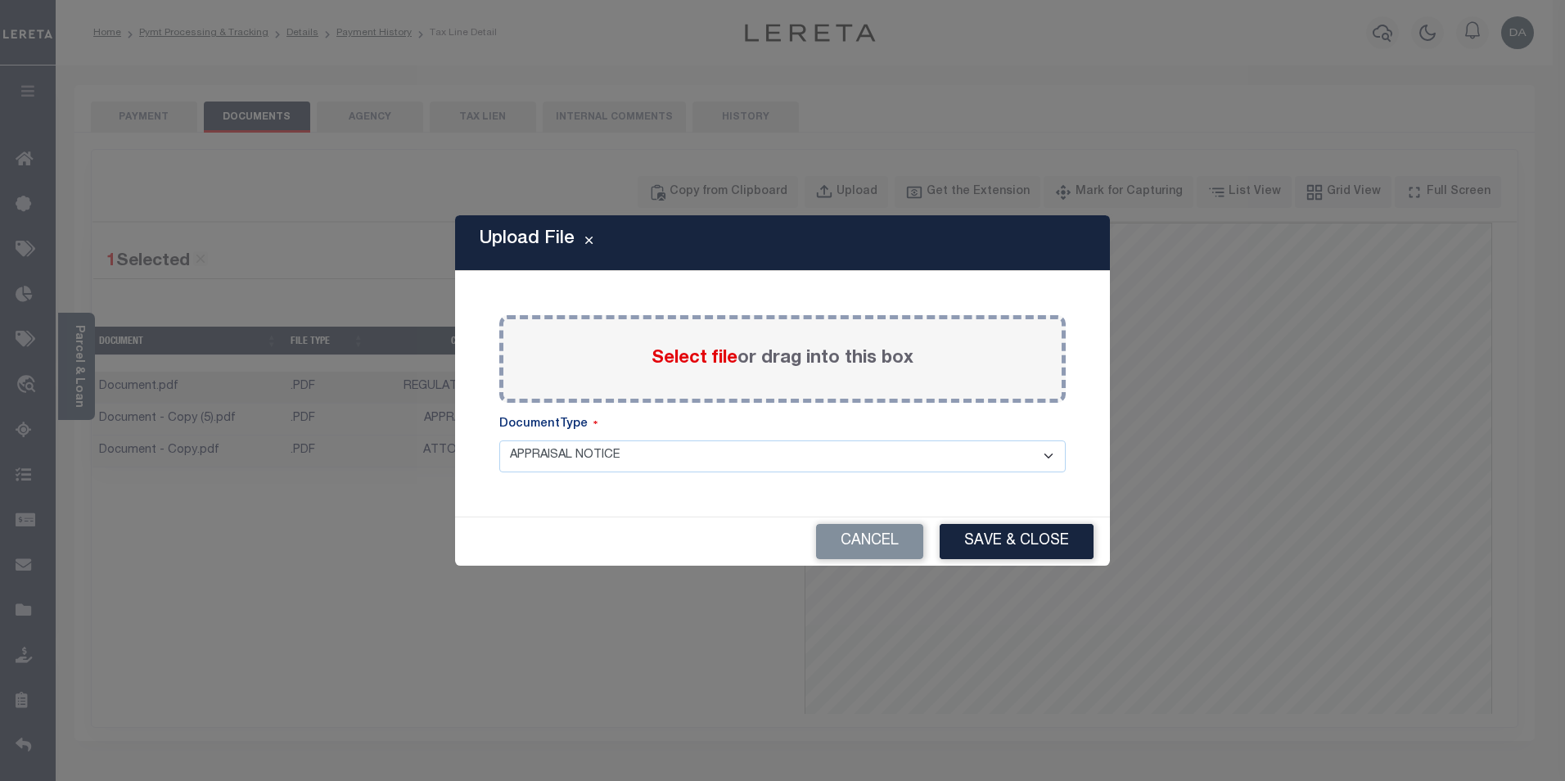
click at [689, 363] on span "Select file" at bounding box center [695, 359] width 86 height 18
click at [0, 0] on input "Select file or drag into this box" at bounding box center [0, 0] width 0 height 0
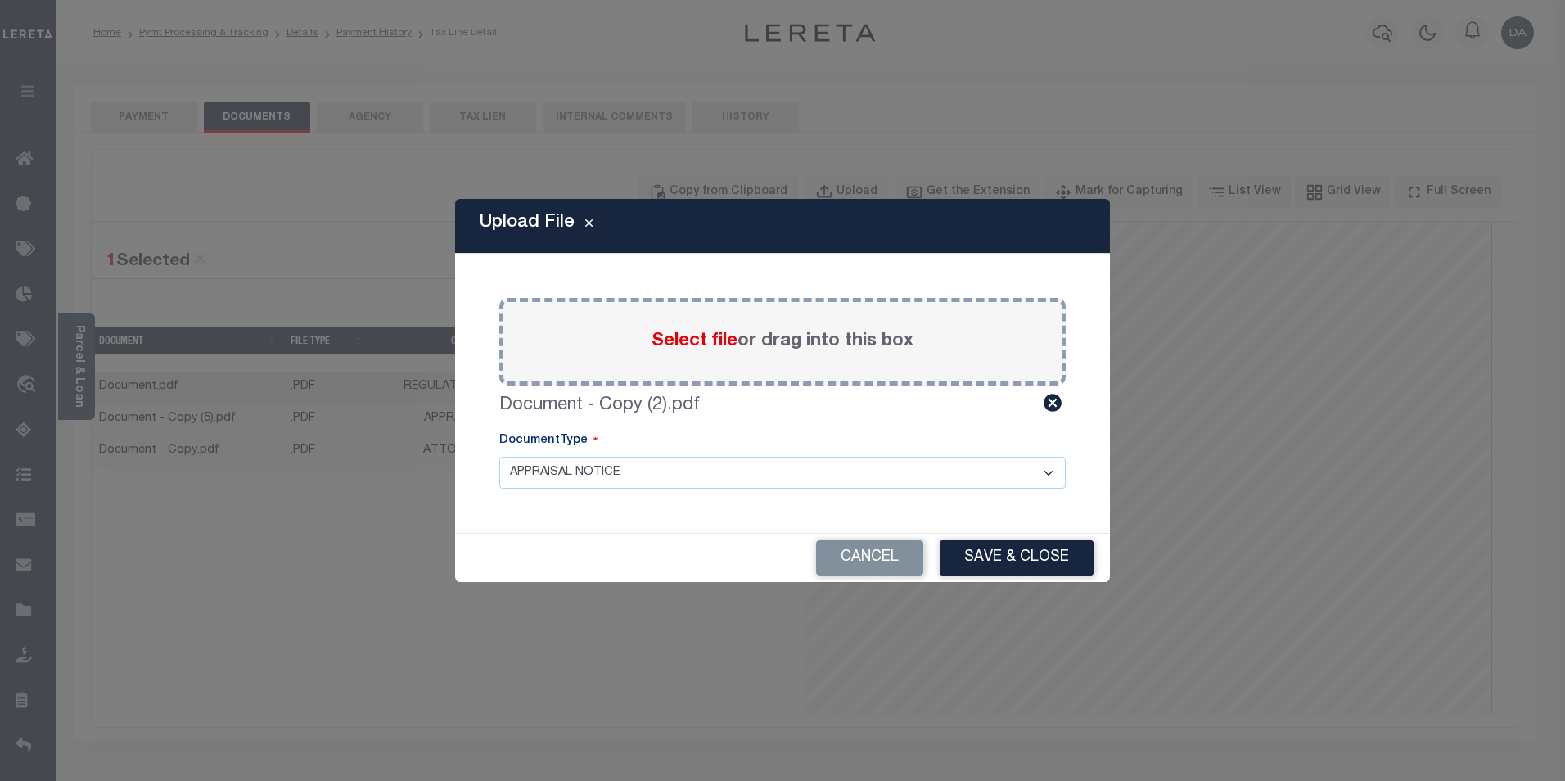
click at [685, 472] on select "APPRAISAL NOTICE ATTORNEY NOTICE CURRENT BILLS DELINQUENT BILLS FORFEITURE NOTI…" at bounding box center [782, 473] width 567 height 32
select select "CBI"
click at [499, 457] on select "APPRAISAL NOTICE ATTORNEY NOTICE CURRENT BILLS DELINQUENT BILLS FORFEITURE NOTI…" at bounding box center [782, 473] width 567 height 32
click at [1012, 562] on button "Save & Close" at bounding box center [1017, 557] width 154 height 35
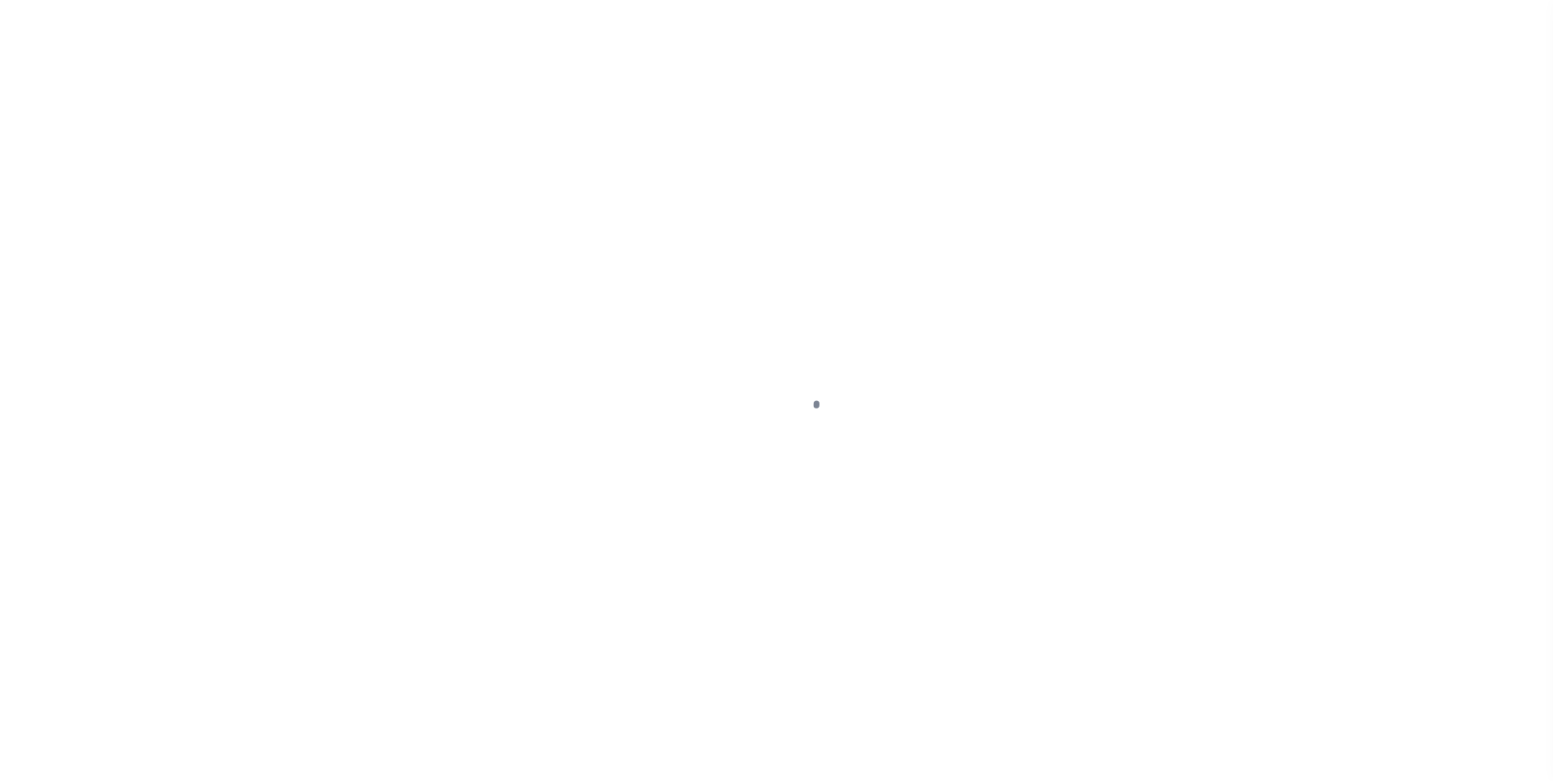
scroll to position [16, 0]
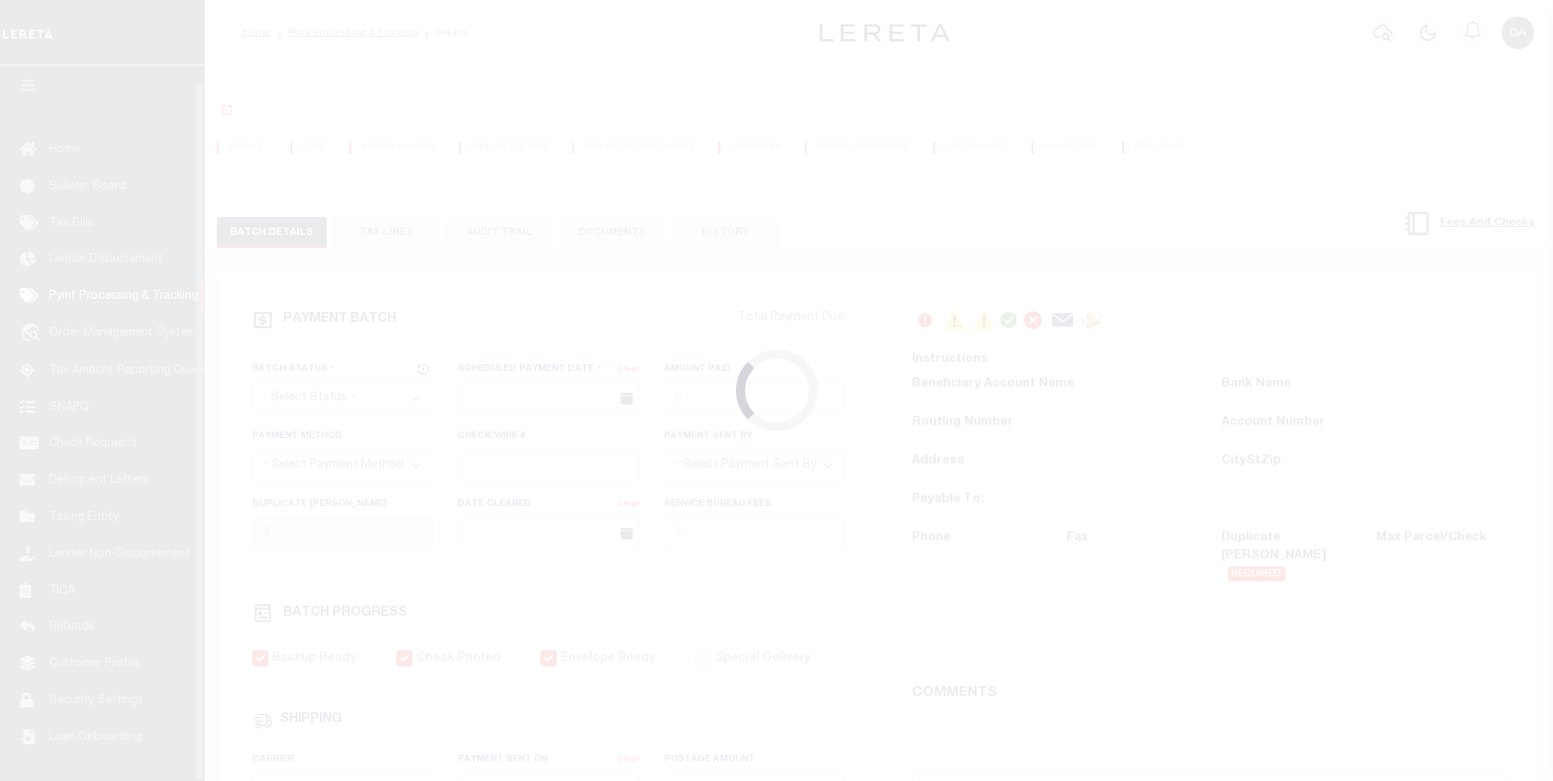
select select "CAC"
type input "[DATE]"
type input "$6,146"
select select "CHK"
type input "37442"
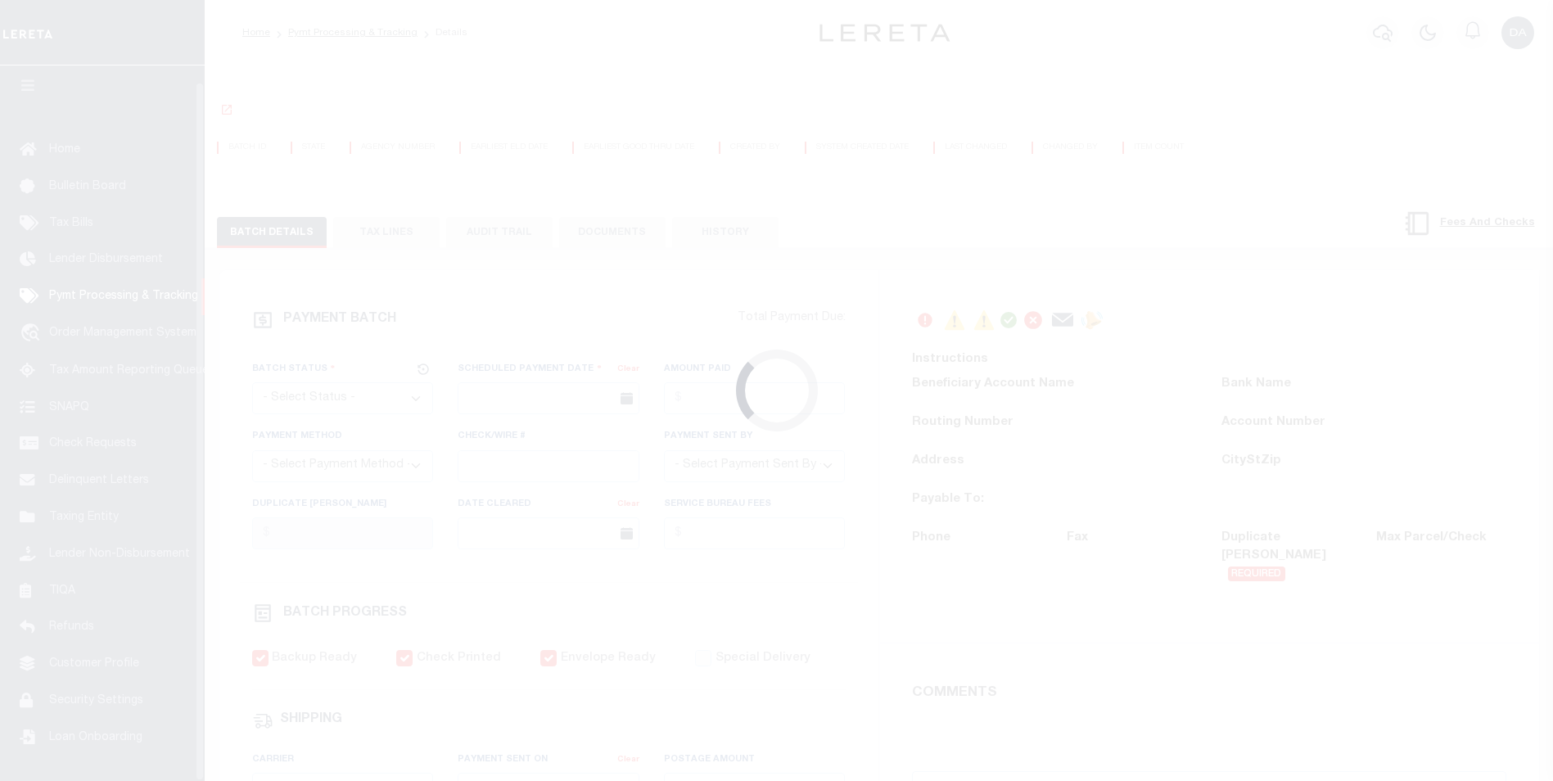
select select
type input "[DATE]"
checkbox input "true"
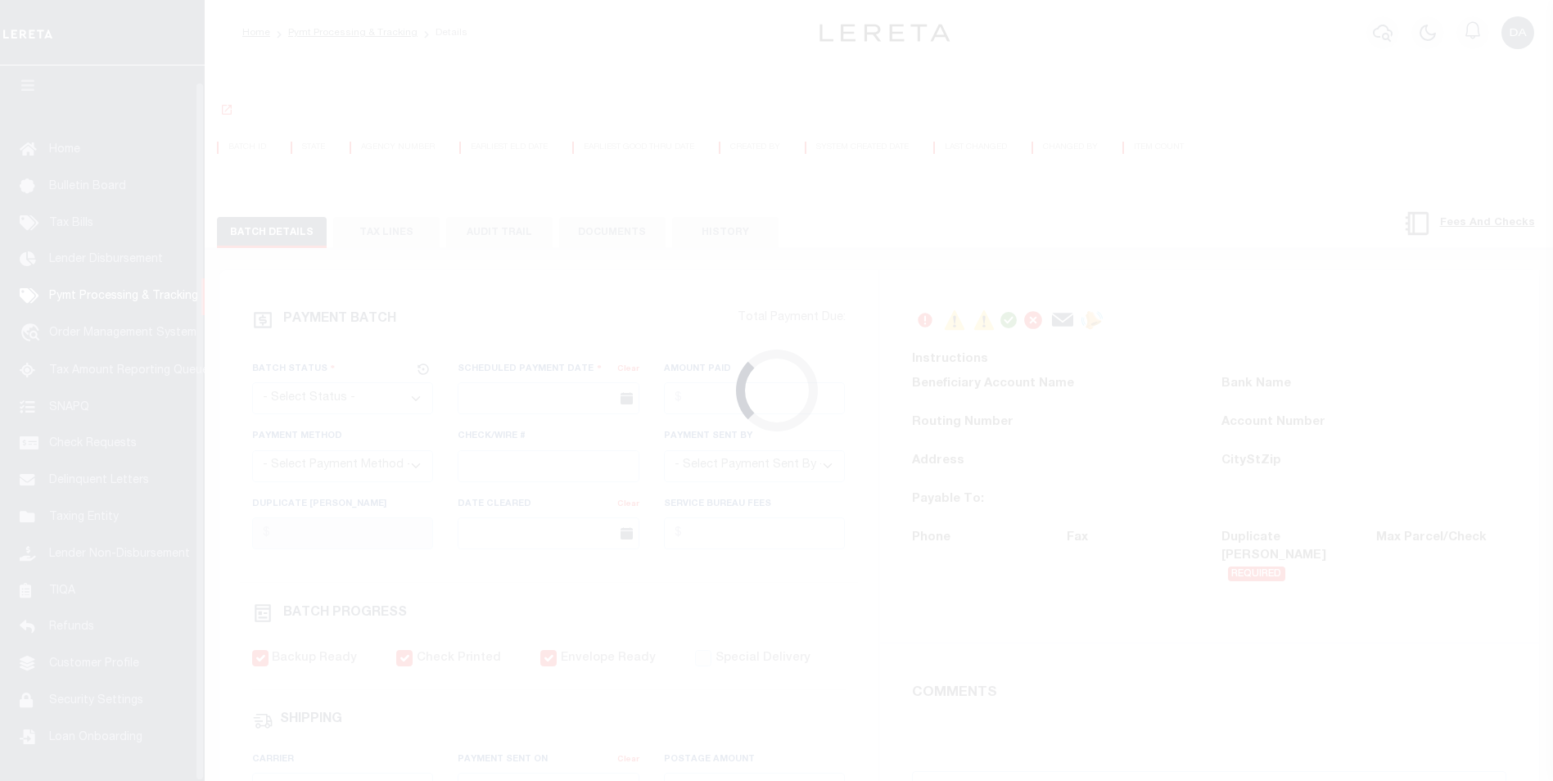
select select "FDX"
type input "03/22/2018"
type input "$13.27"
type input "423448868201"
type input "B.BELLANO"
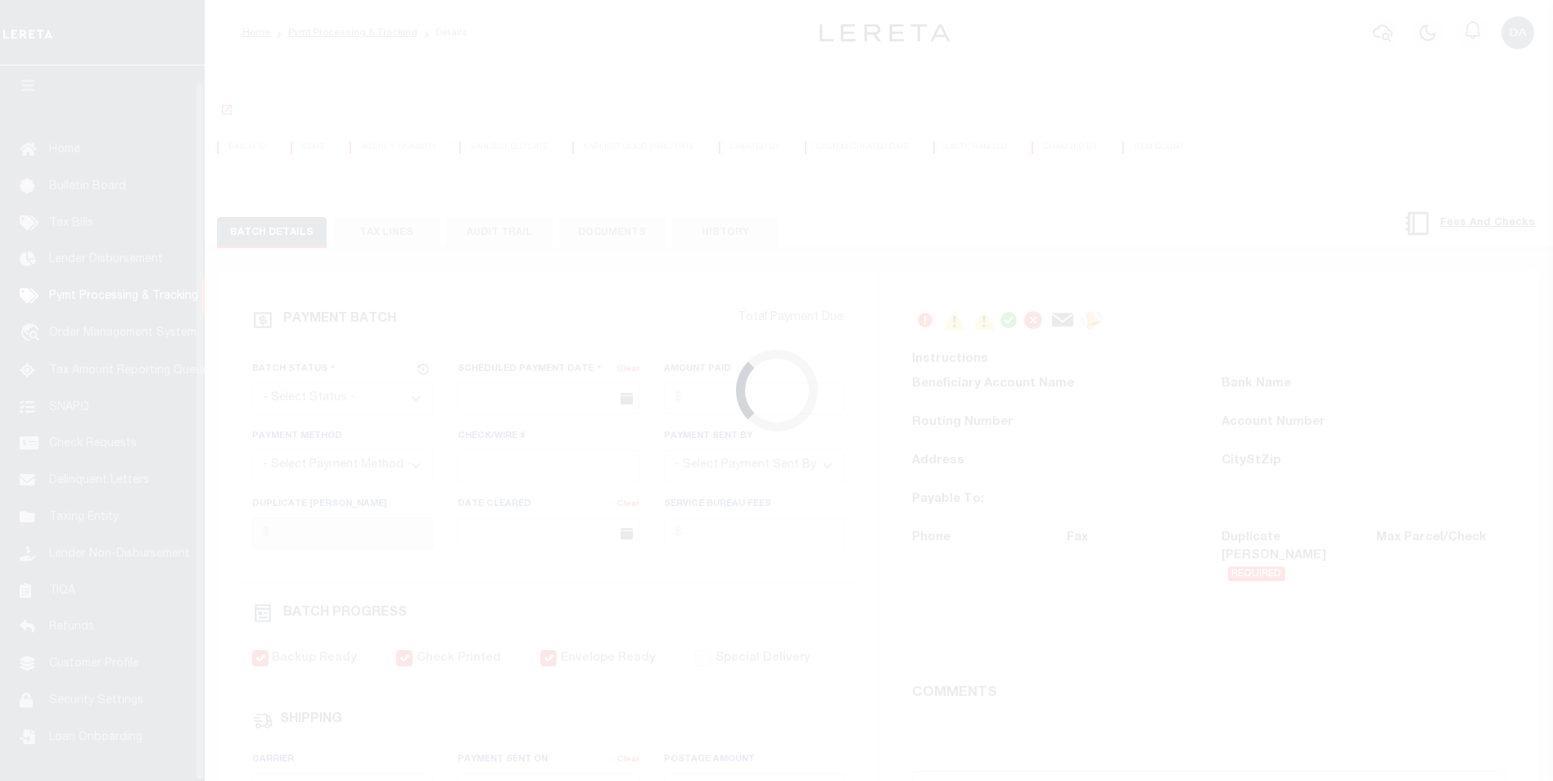
select select "PAP"
type input "03/25/2018"
type input "1"
select select "63"
select select "70"
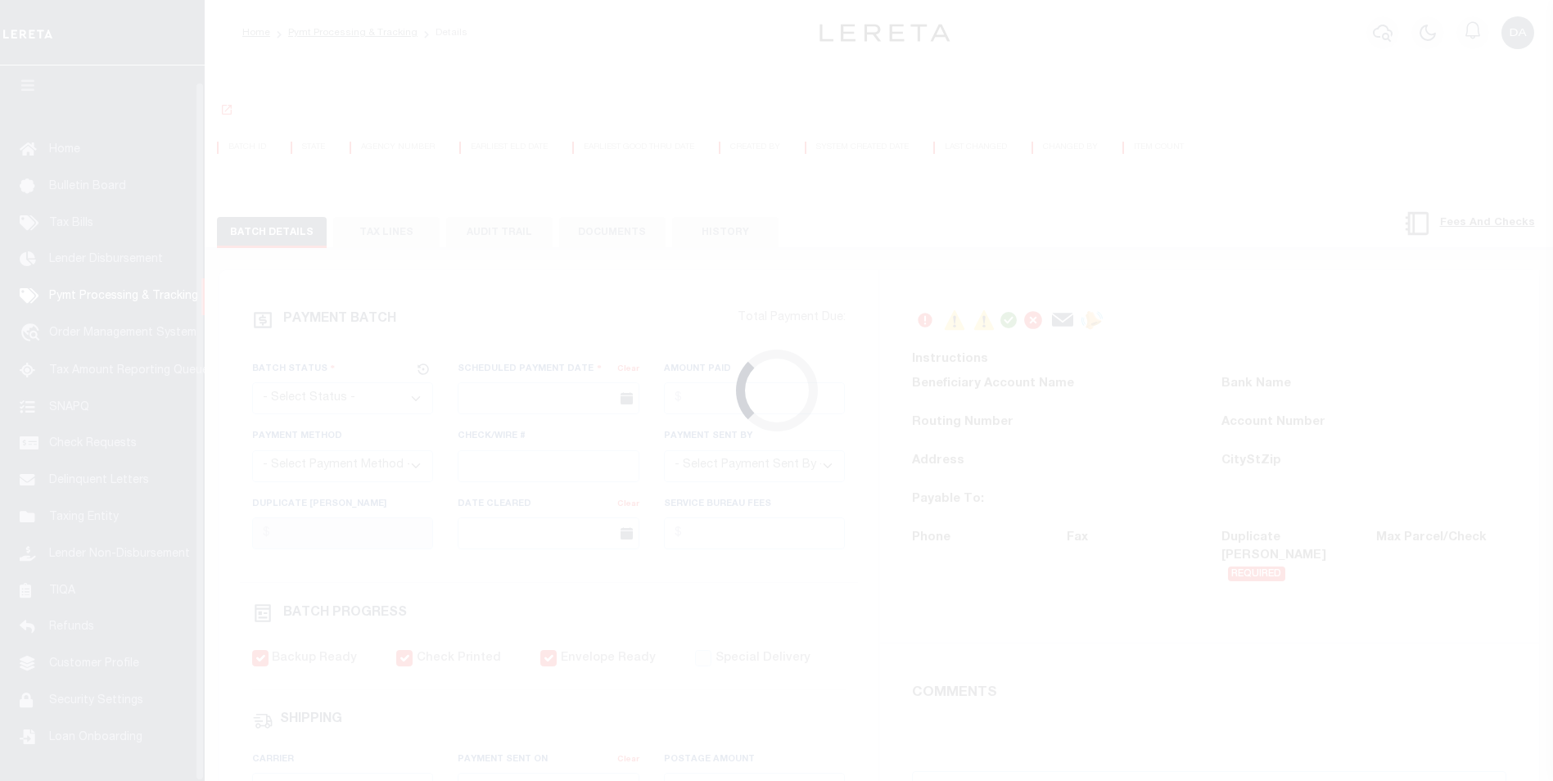
select select "1"
select select "44"
radio input "true"
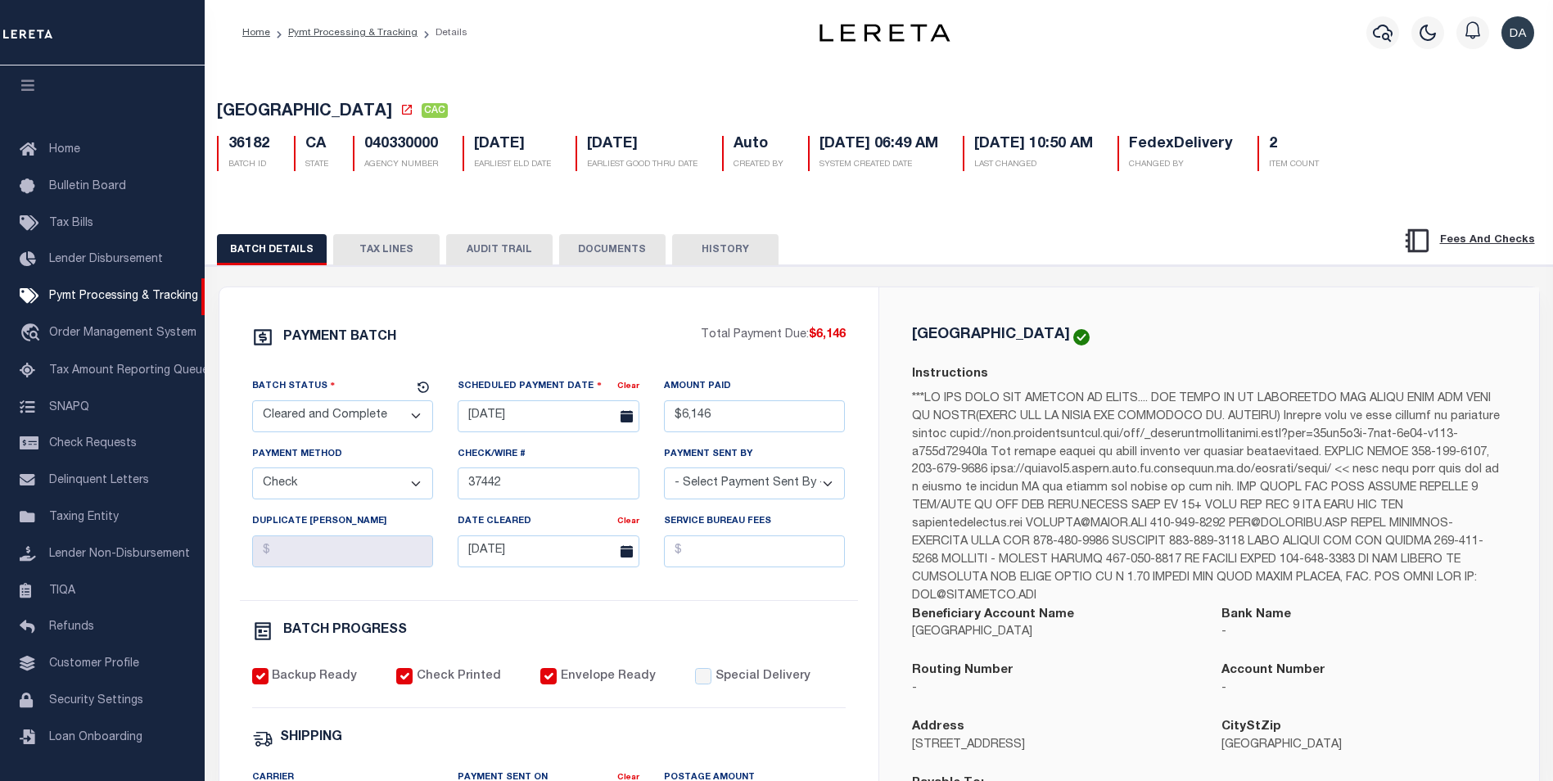
click at [635, 257] on button "DOCUMENTS" at bounding box center [612, 249] width 106 height 31
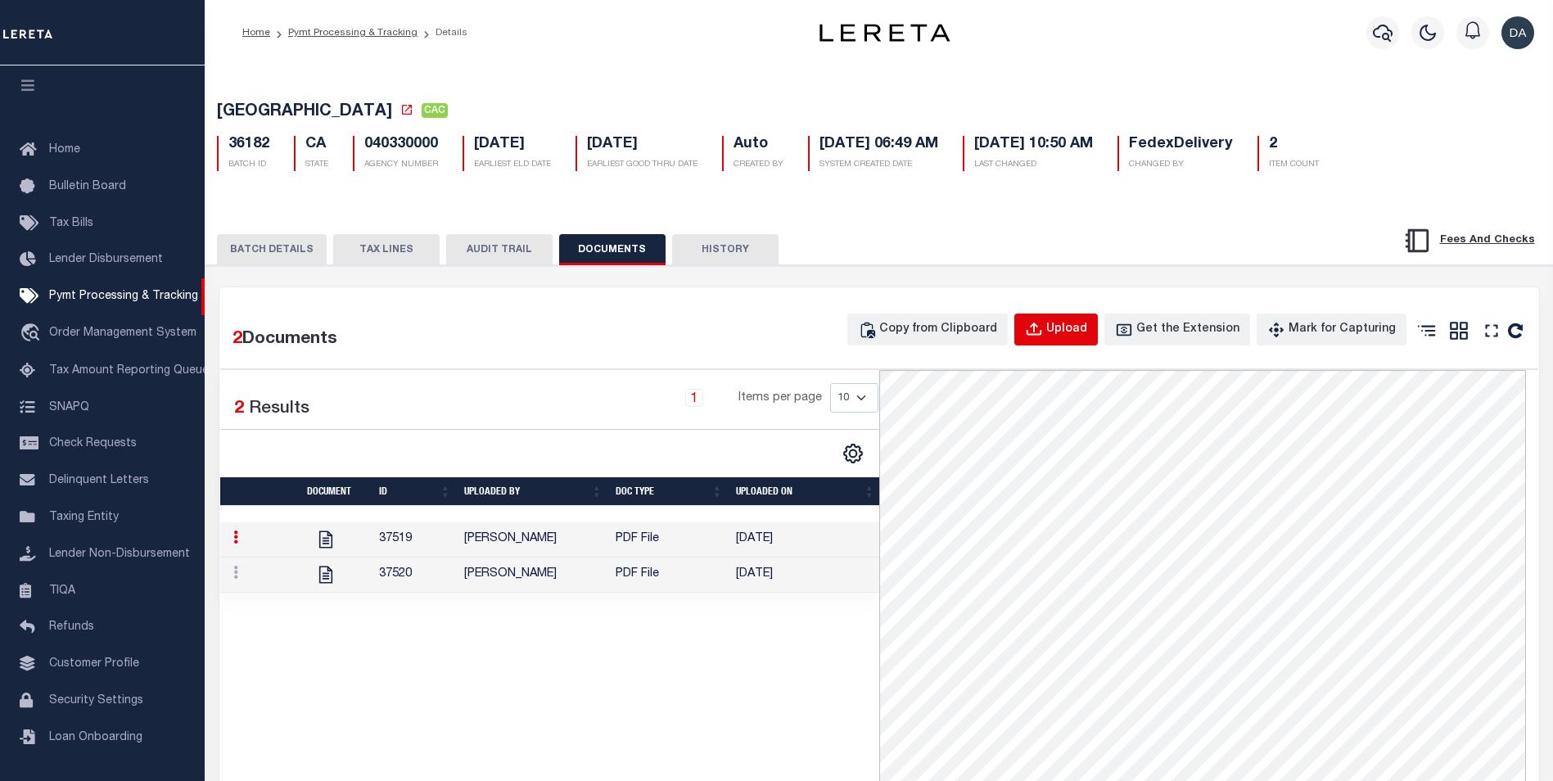
click at [1043, 327] on icon "button" at bounding box center [1034, 330] width 18 height 18
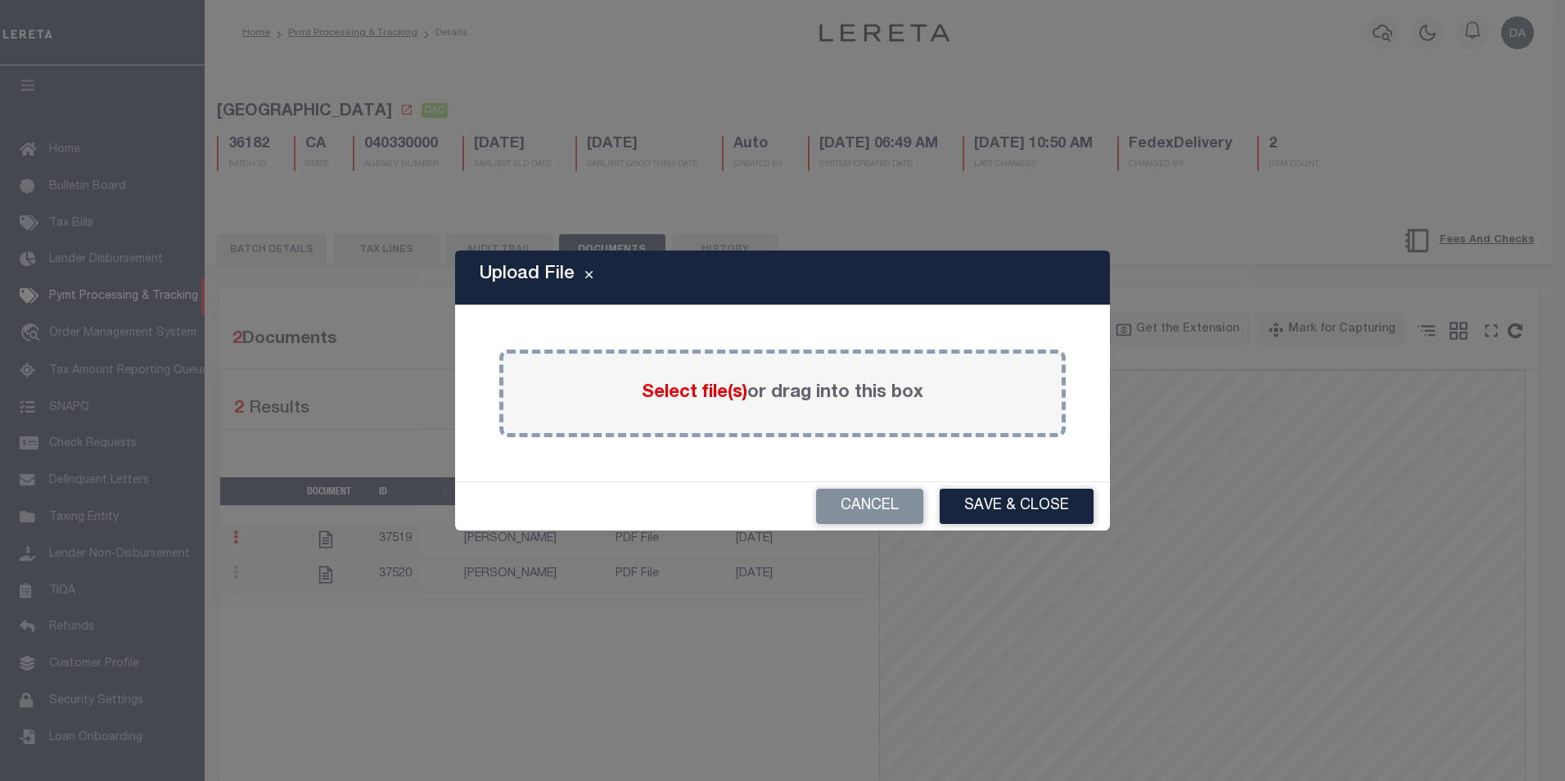
click at [707, 392] on span "Select file(s)" at bounding box center [695, 393] width 106 height 18
click at [0, 0] on input "Select file(s) or drag into this box" at bounding box center [0, 0] width 0 height 0
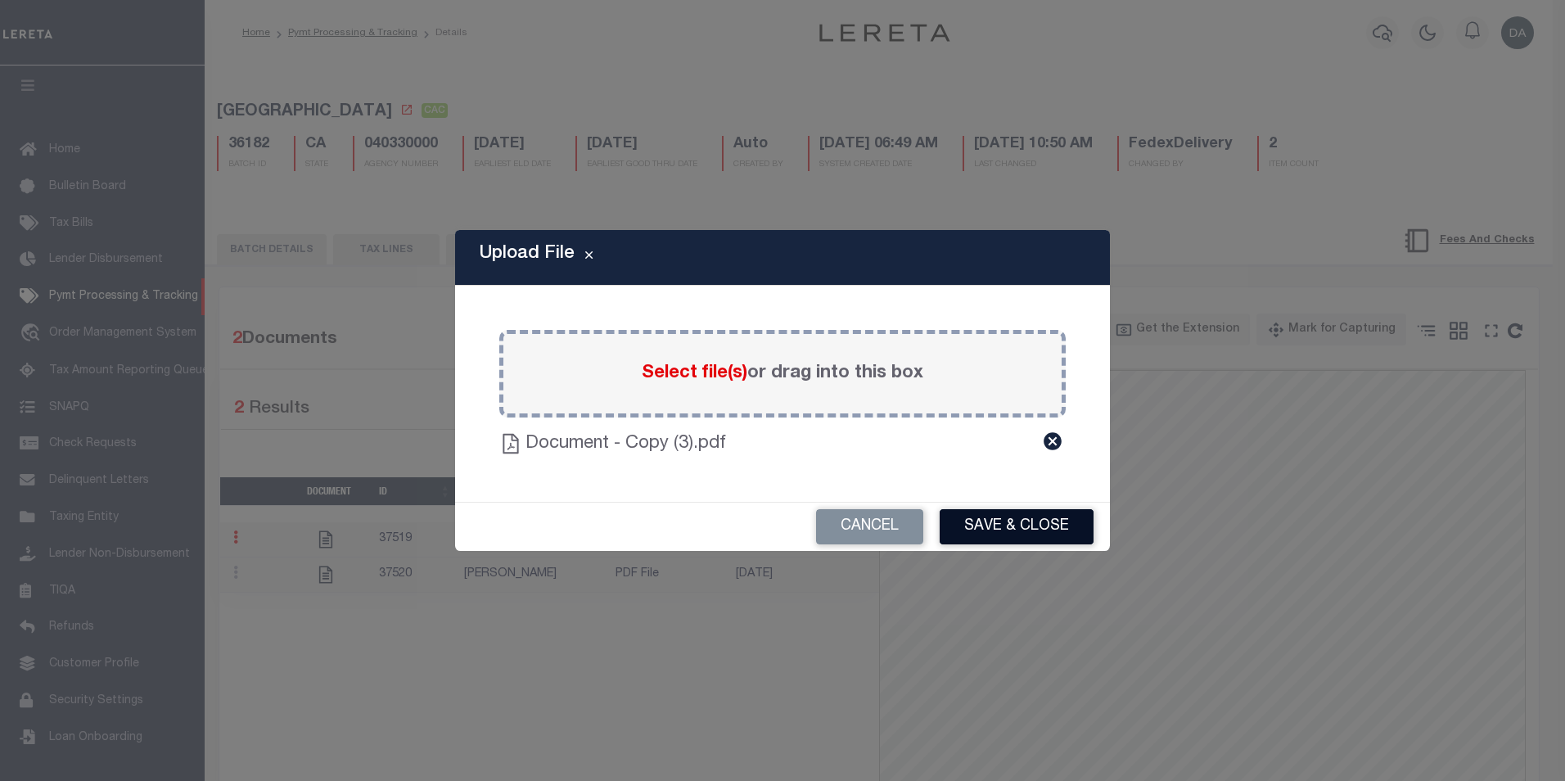
click at [1032, 522] on button "Save & Close" at bounding box center [1017, 526] width 154 height 35
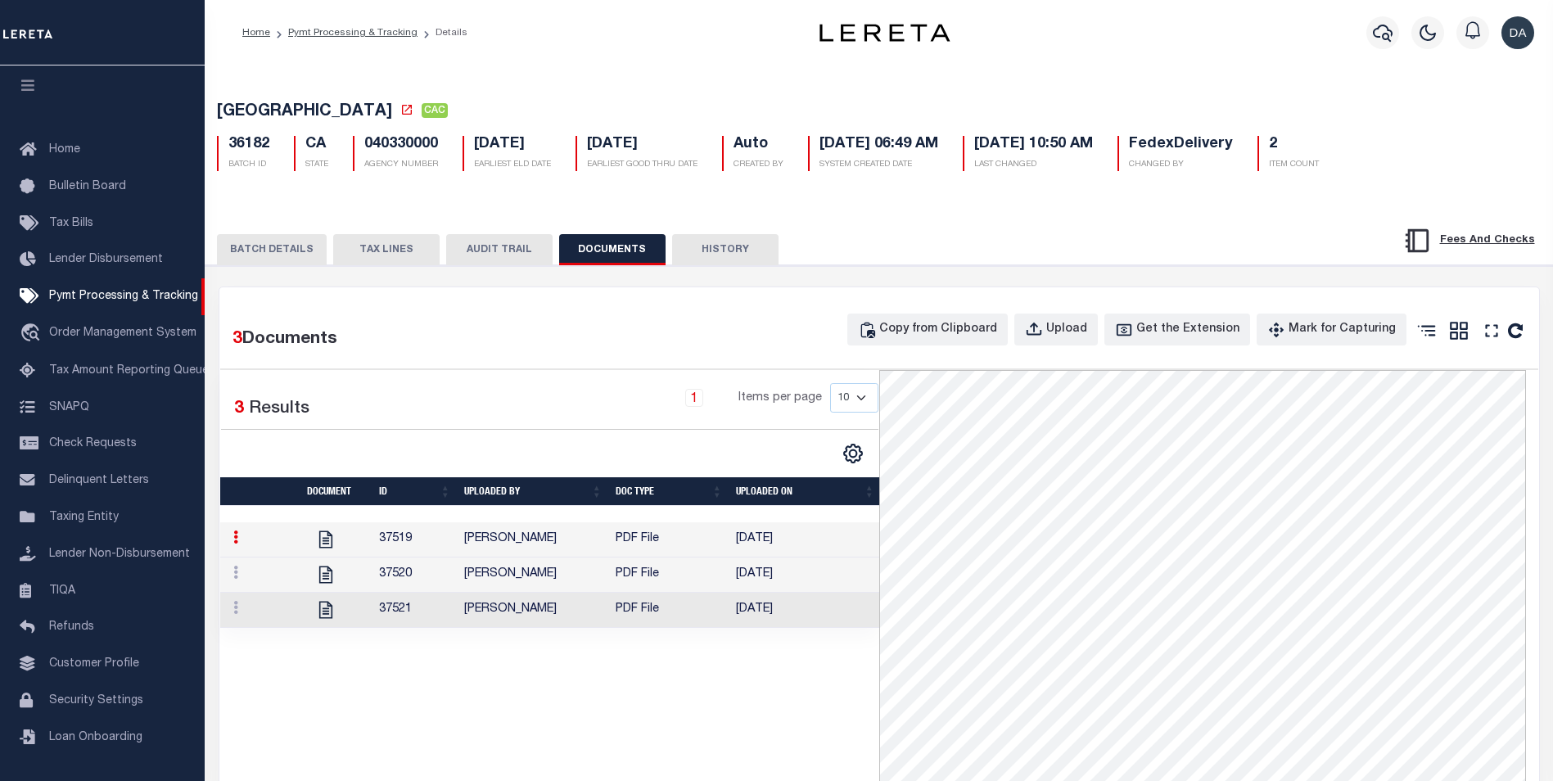
click at [401, 249] on button "TAX LINES" at bounding box center [386, 249] width 106 height 31
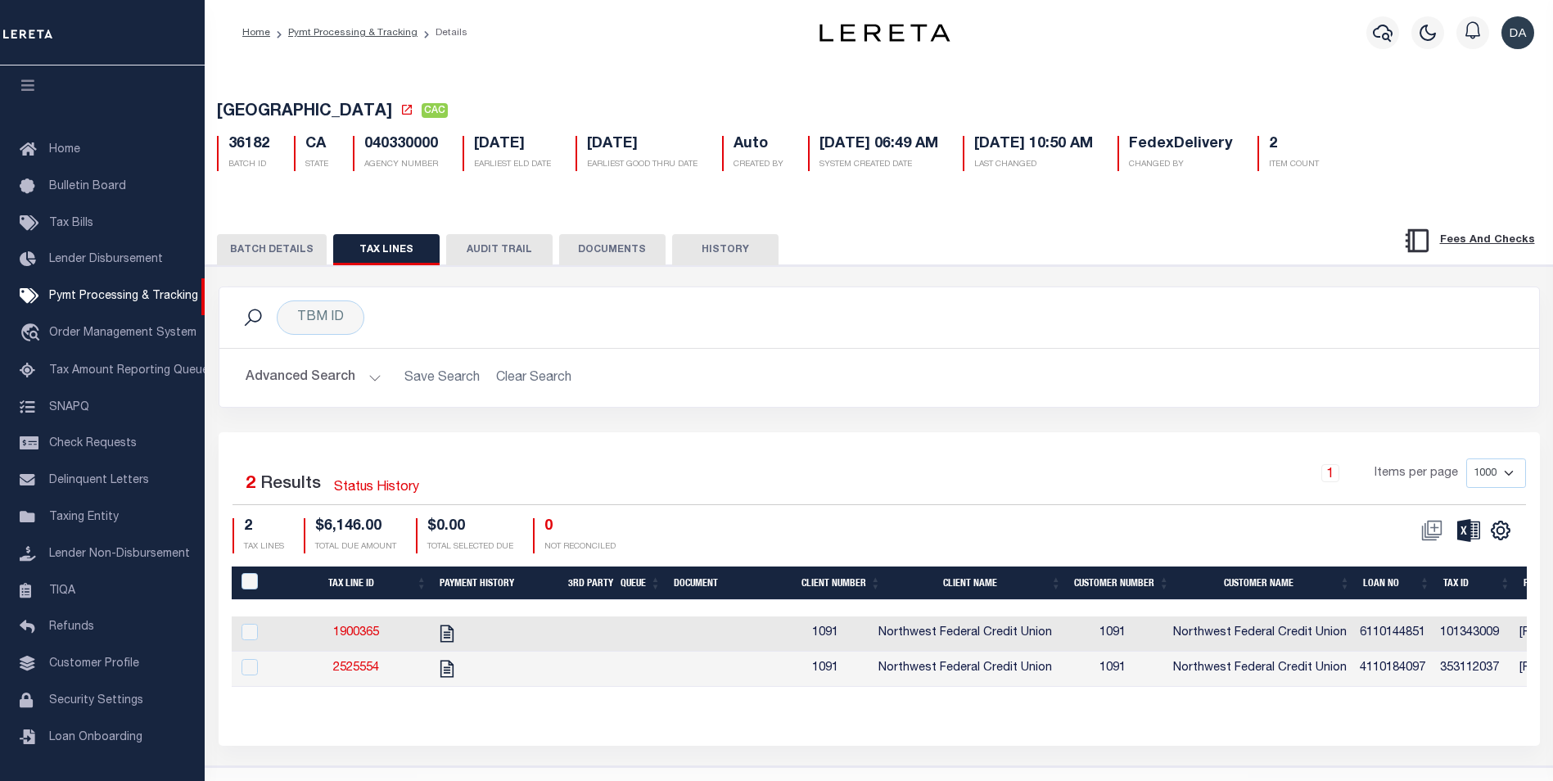
scroll to position [52, 0]
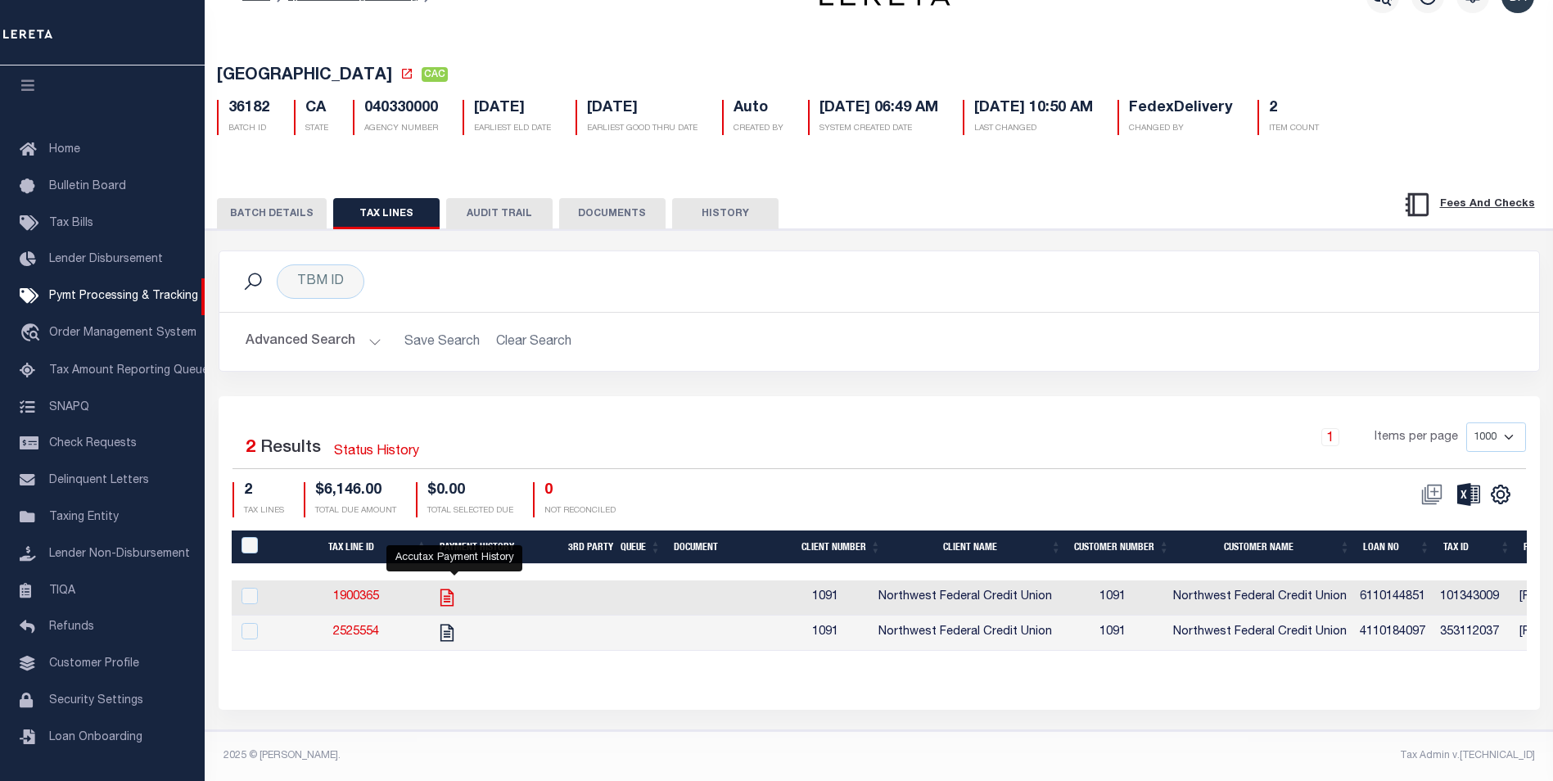
click at [454, 589] on icon "" at bounding box center [446, 597] width 13 height 17
checkbox input "true"
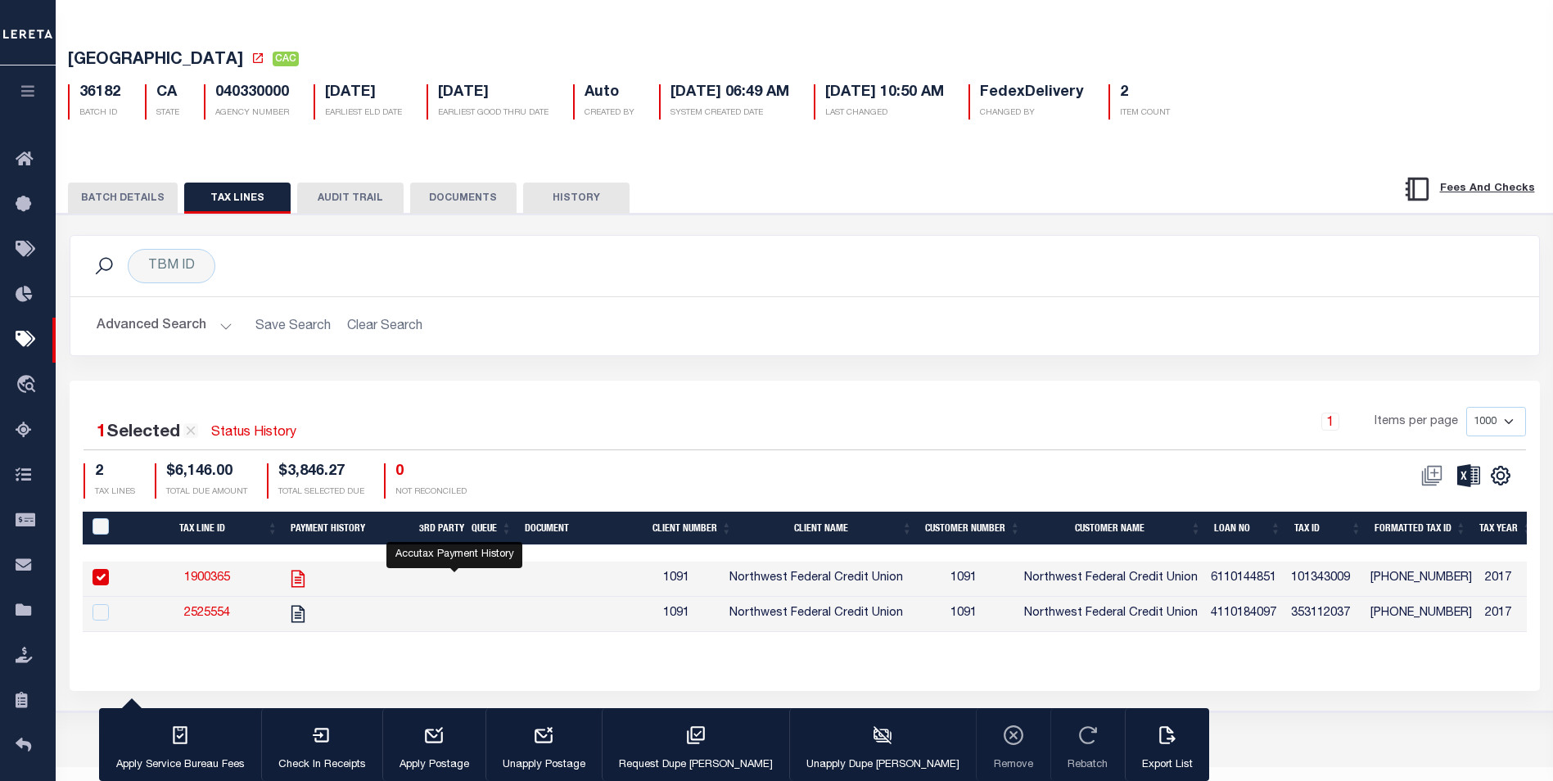
scroll to position [49, 0]
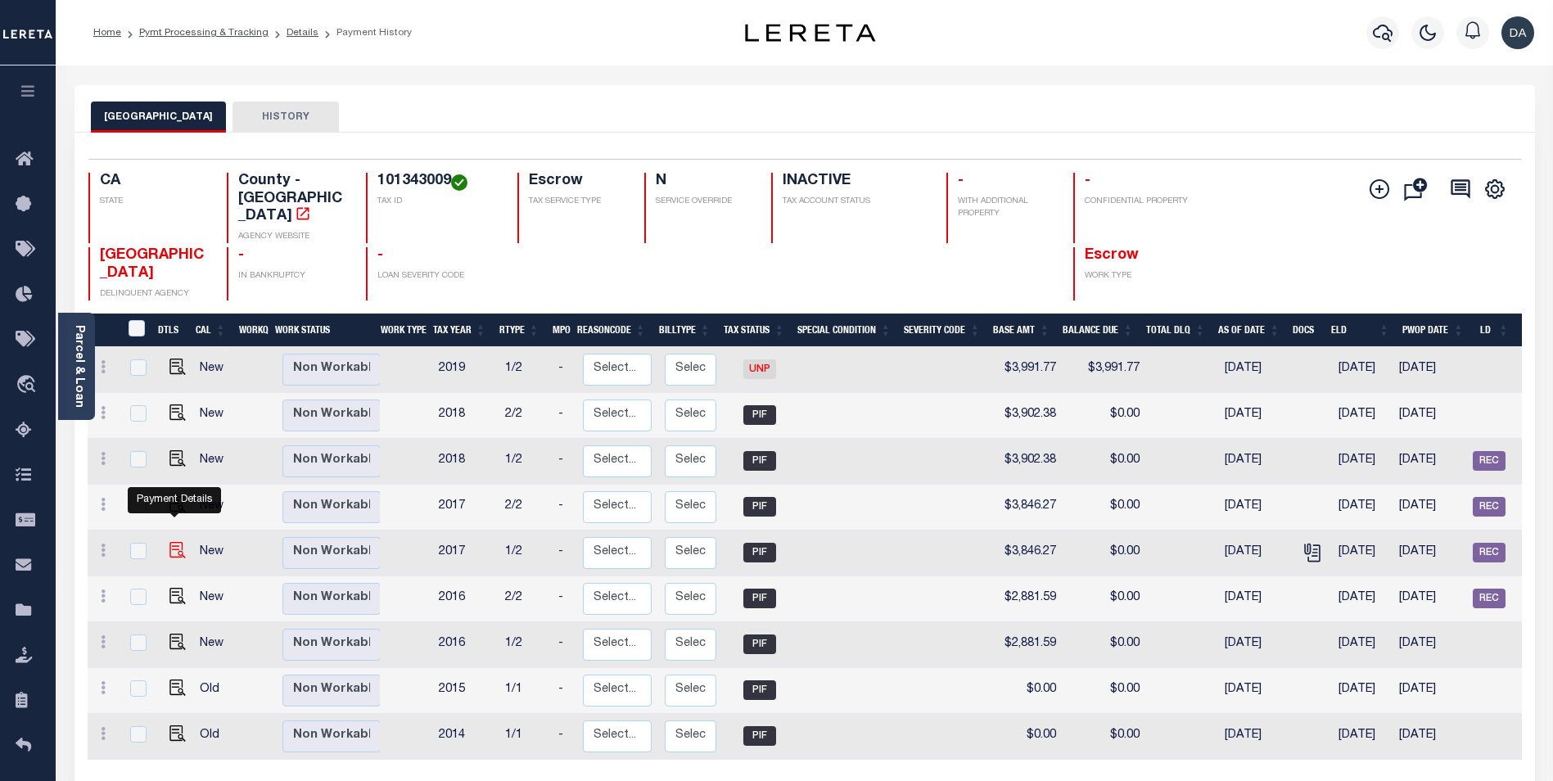
click at [177, 542] on img "" at bounding box center [177, 550] width 16 height 16
checkbox input "true"
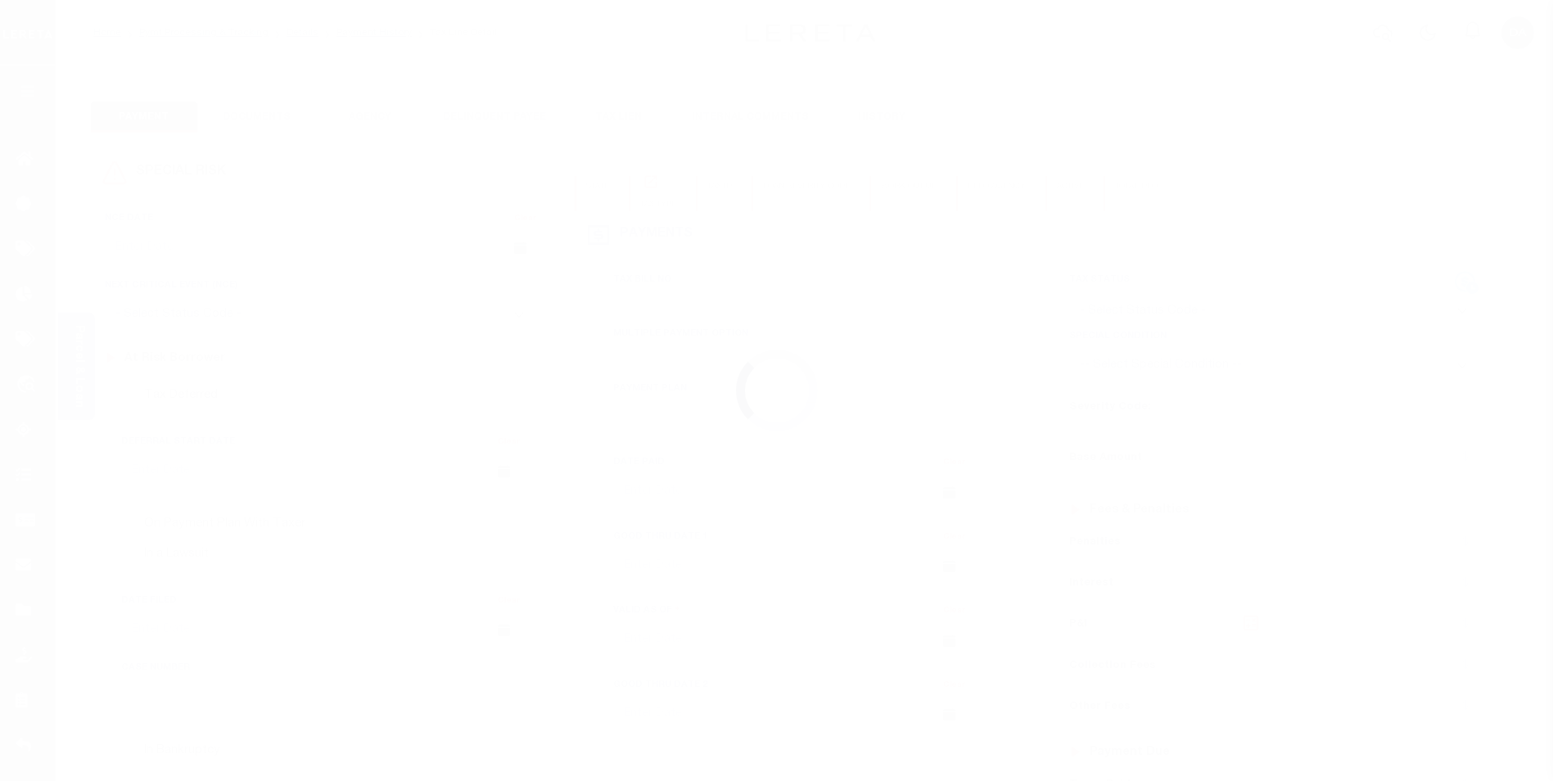
type input "600019"
type input "[DATE]"
type input "$3,846.27"
type input "$0"
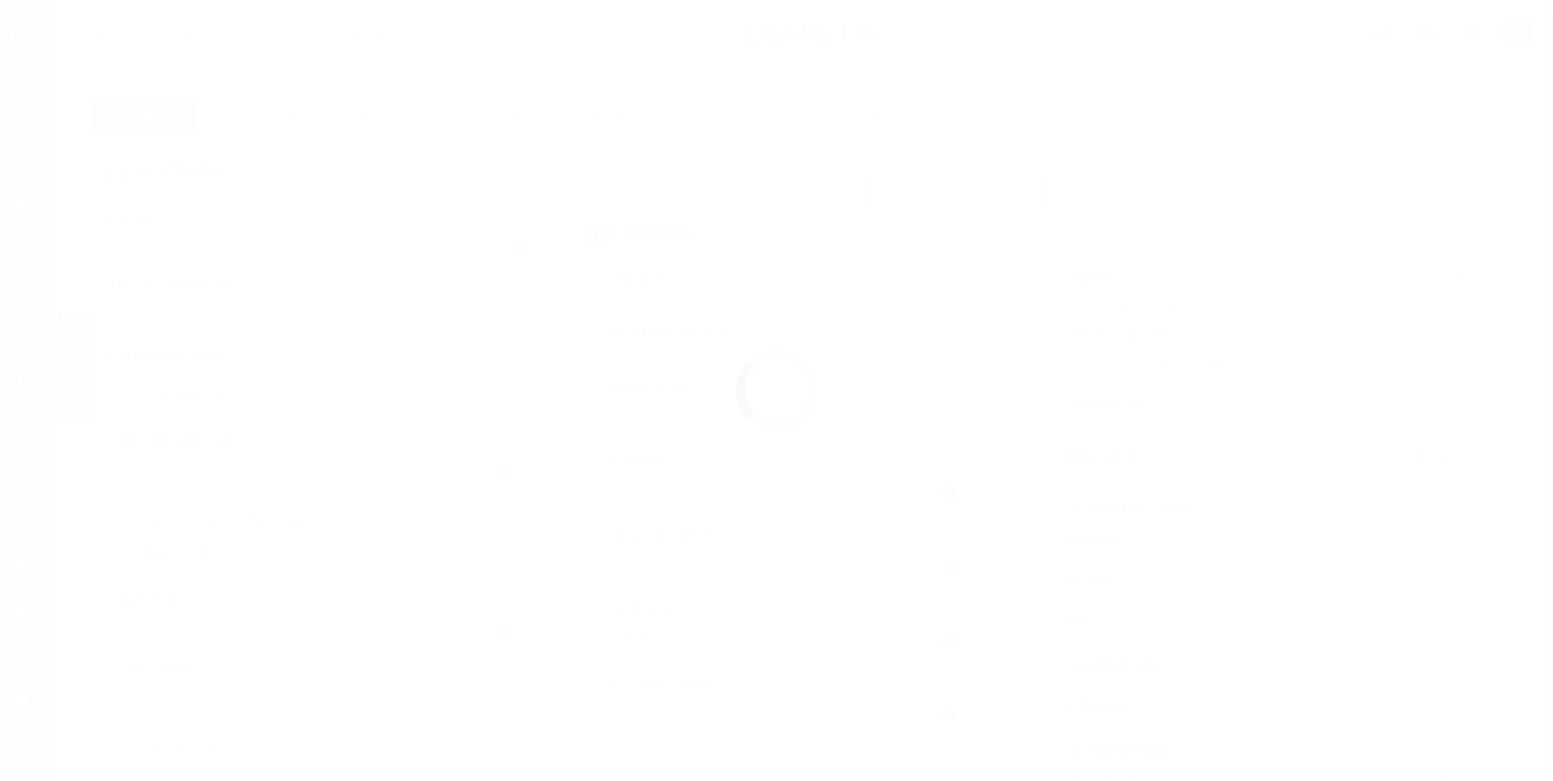
select select "PIF"
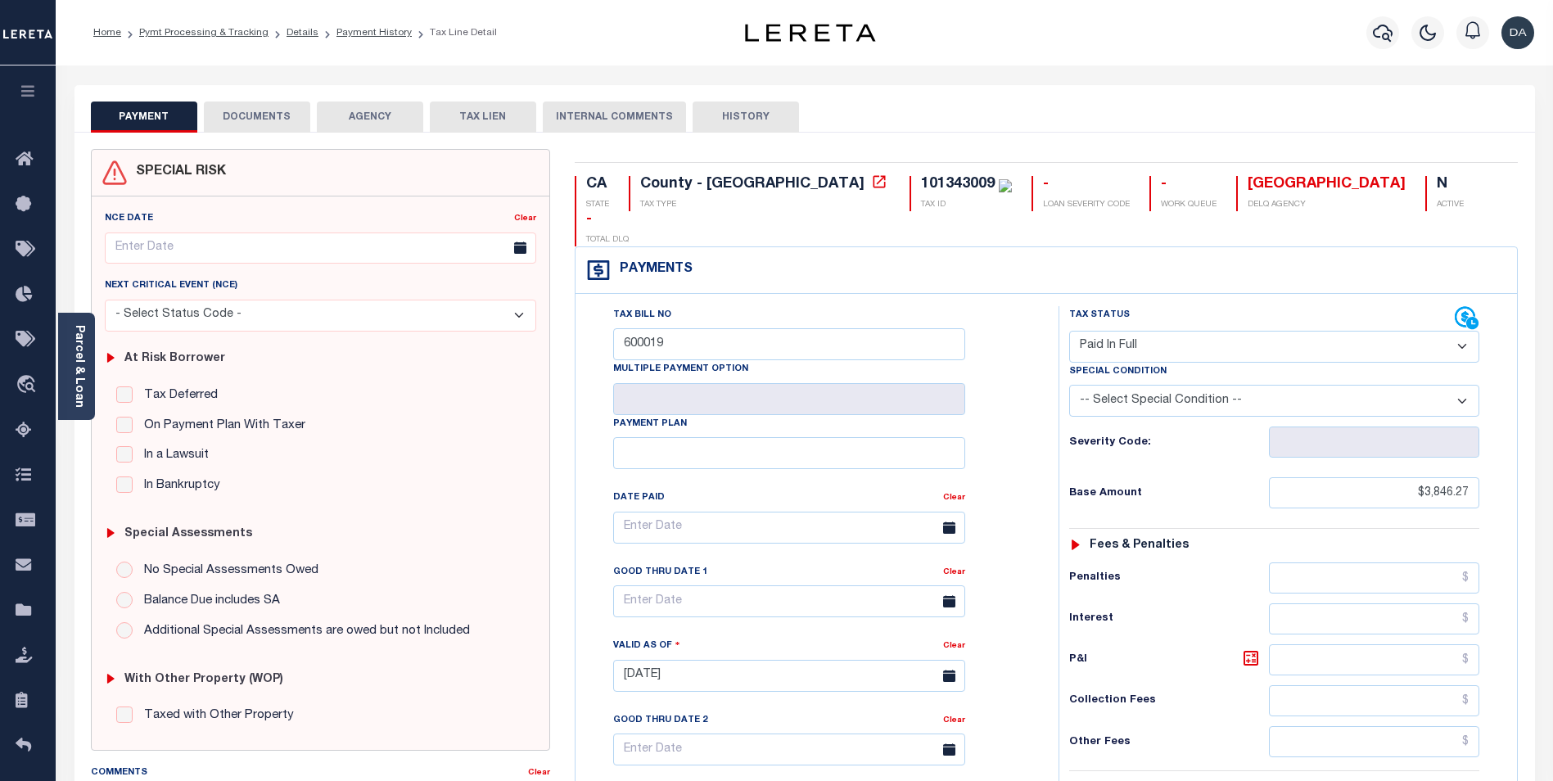
click at [235, 123] on button "DOCUMENTS" at bounding box center [257, 117] width 106 height 31
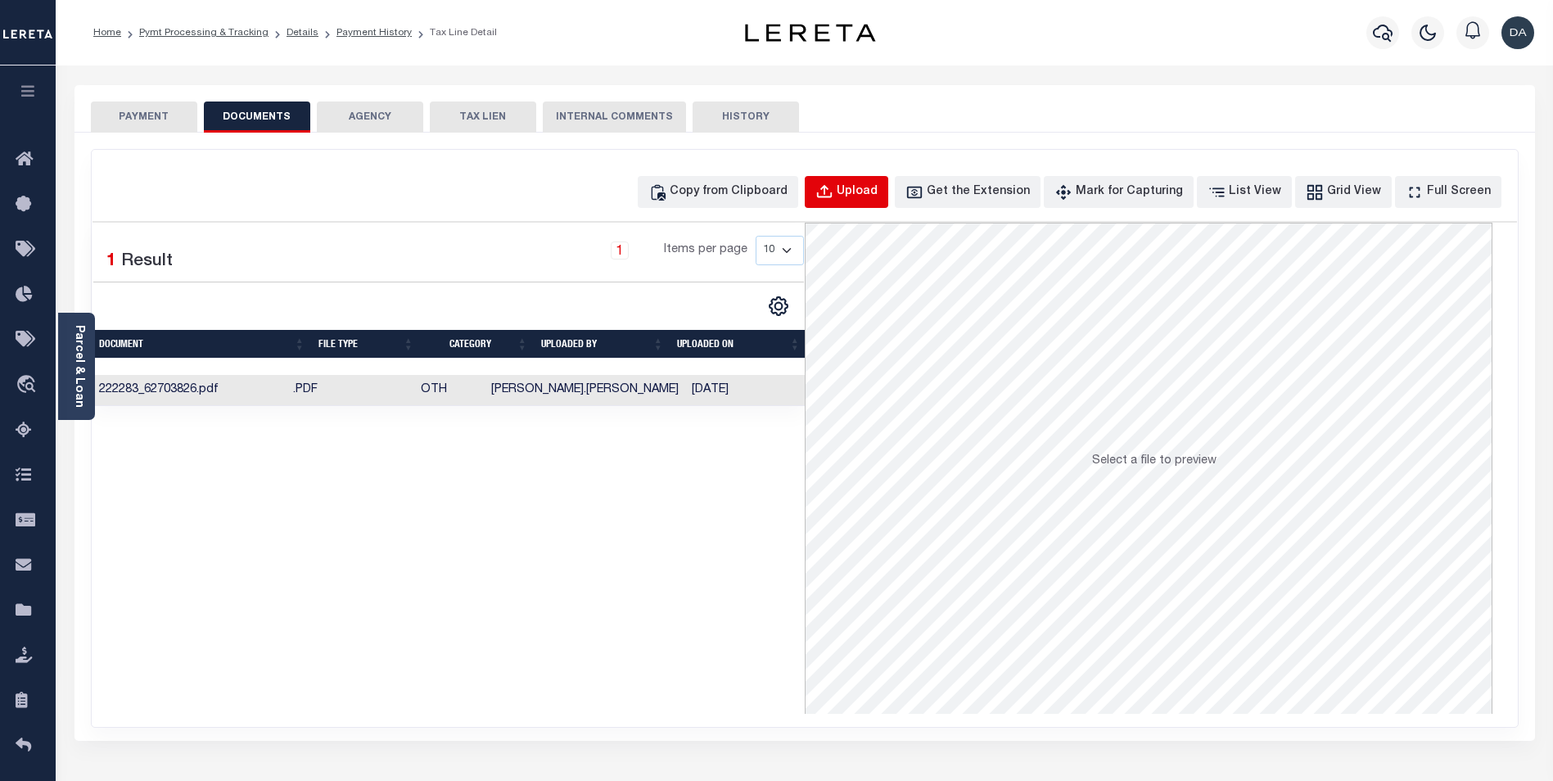
click at [878, 198] on div "Upload" at bounding box center [857, 192] width 41 height 18
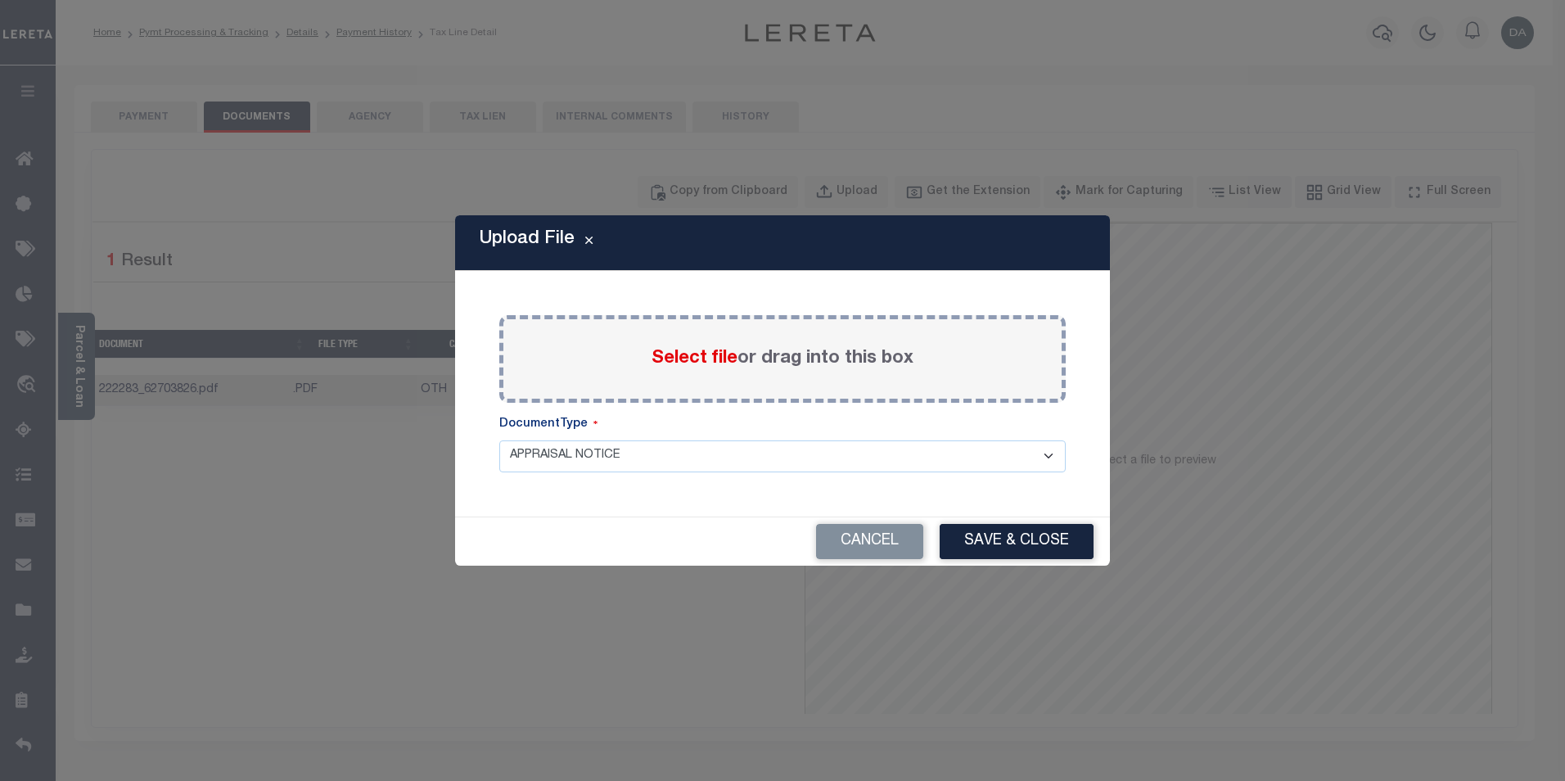
click at [697, 346] on label "Select file or drag into this box" at bounding box center [783, 358] width 262 height 27
click at [0, 0] on input "Select file or drag into this box" at bounding box center [0, 0] width 0 height 0
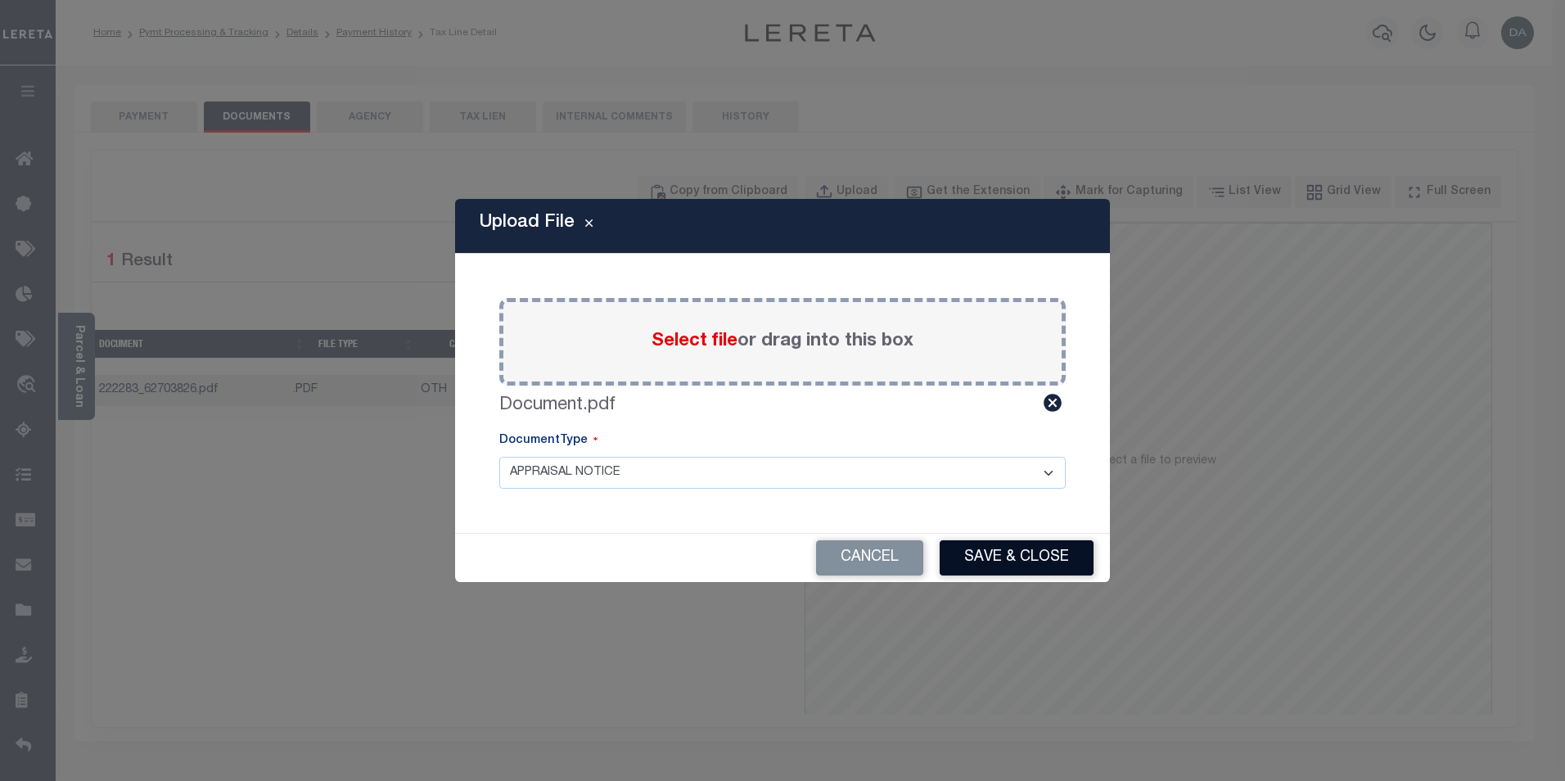
click at [994, 553] on button "Save & Close" at bounding box center [1017, 557] width 154 height 35
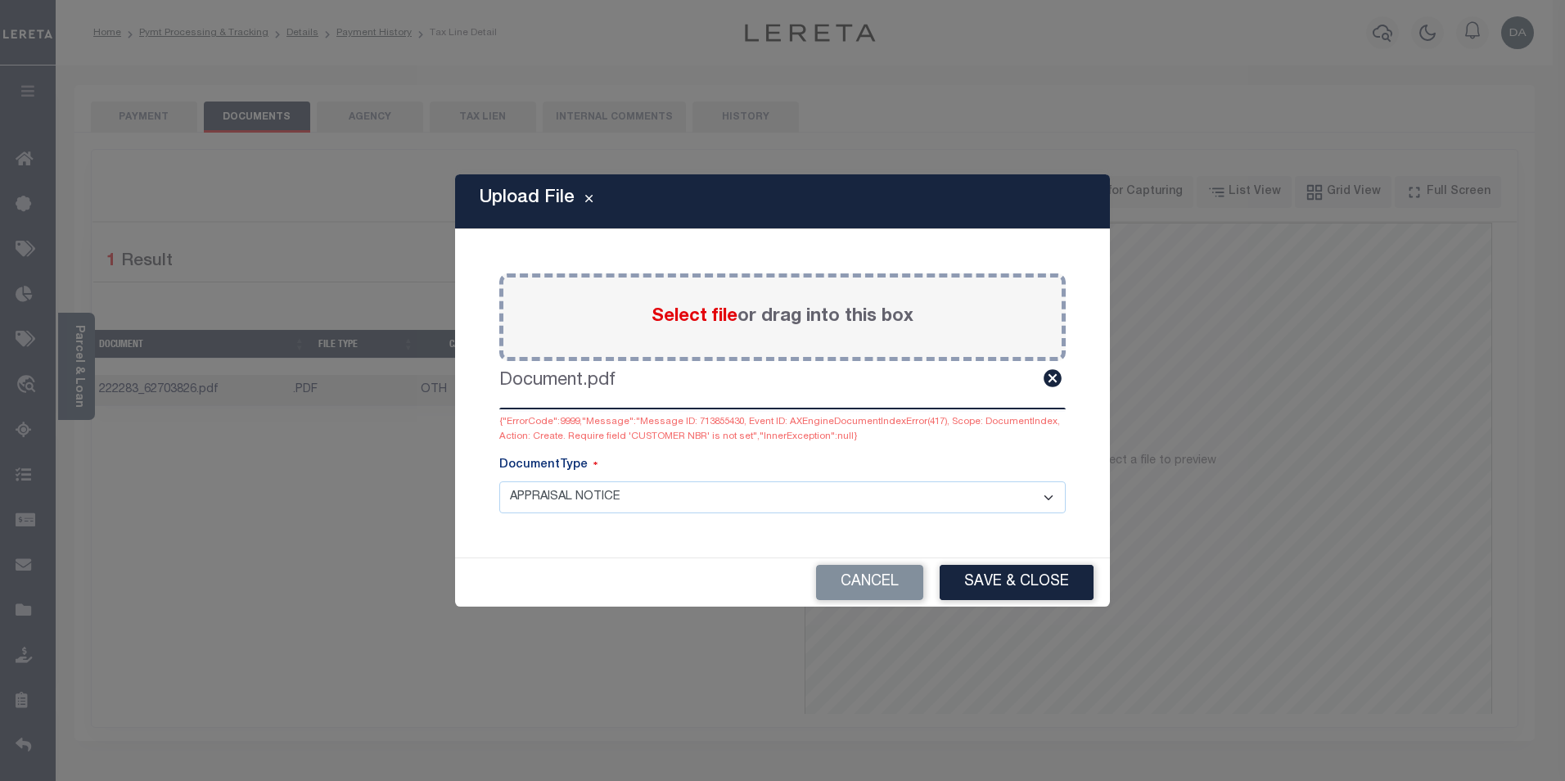
click at [688, 508] on select "APPRAISAL NOTICE ATTORNEY NOTICE CURRENT BILLS DELINQUENT BILLS FORFEITURE NOTI…" at bounding box center [782, 497] width 567 height 32
select select "POP"
click at [499, 481] on select "APPRAISAL NOTICE ATTORNEY NOTICE CURRENT BILLS DELINQUENT BILLS FORFEITURE NOTI…" at bounding box center [782, 497] width 567 height 32
click at [1036, 584] on button "Save & Close" at bounding box center [1017, 582] width 154 height 35
click at [650, 542] on div "Upload File Paste copied image or file into this box Select file or drag into t…" at bounding box center [782, 390] width 655 height 432
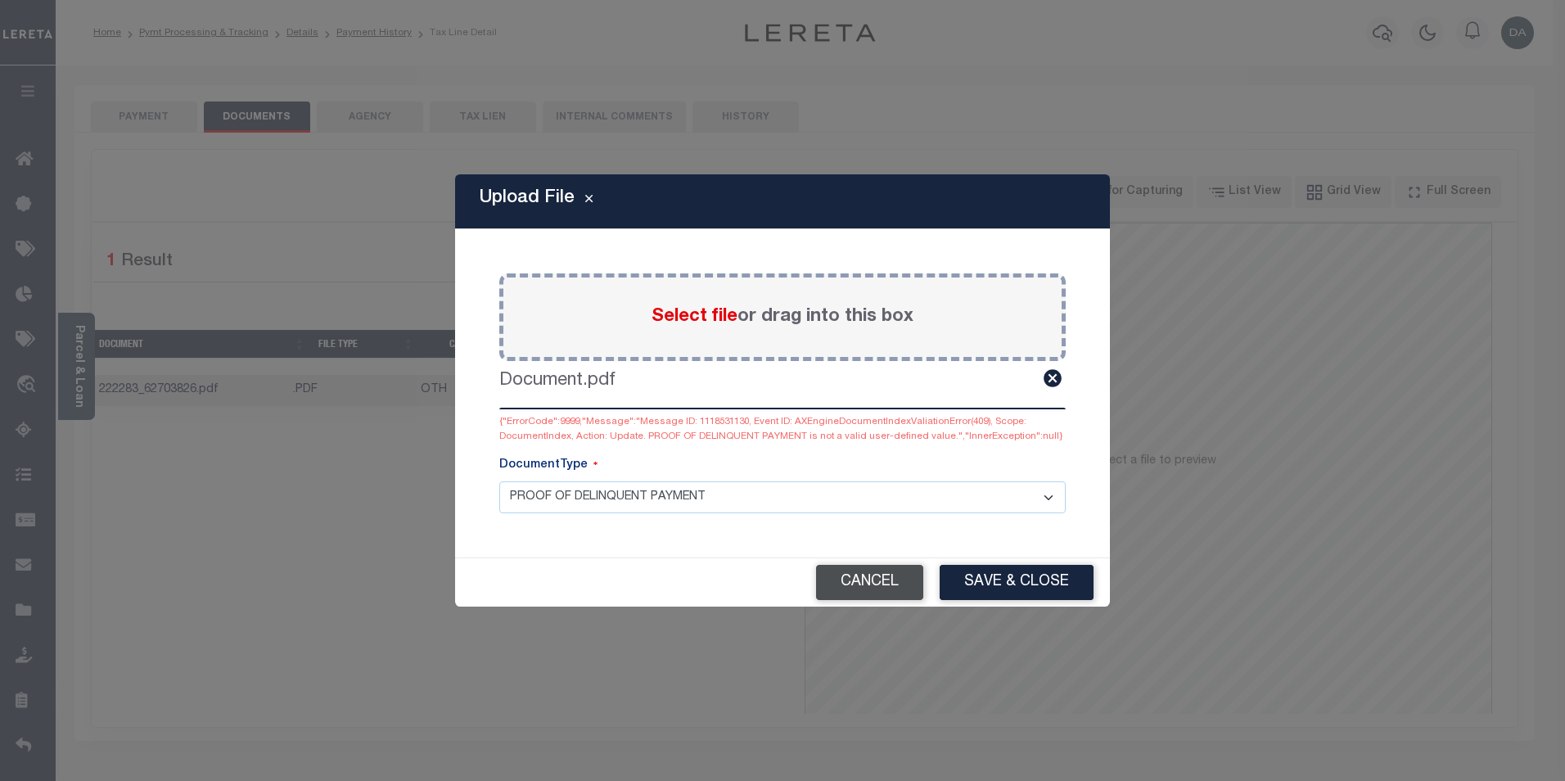
click at [901, 583] on button "Cancel" at bounding box center [869, 582] width 107 height 35
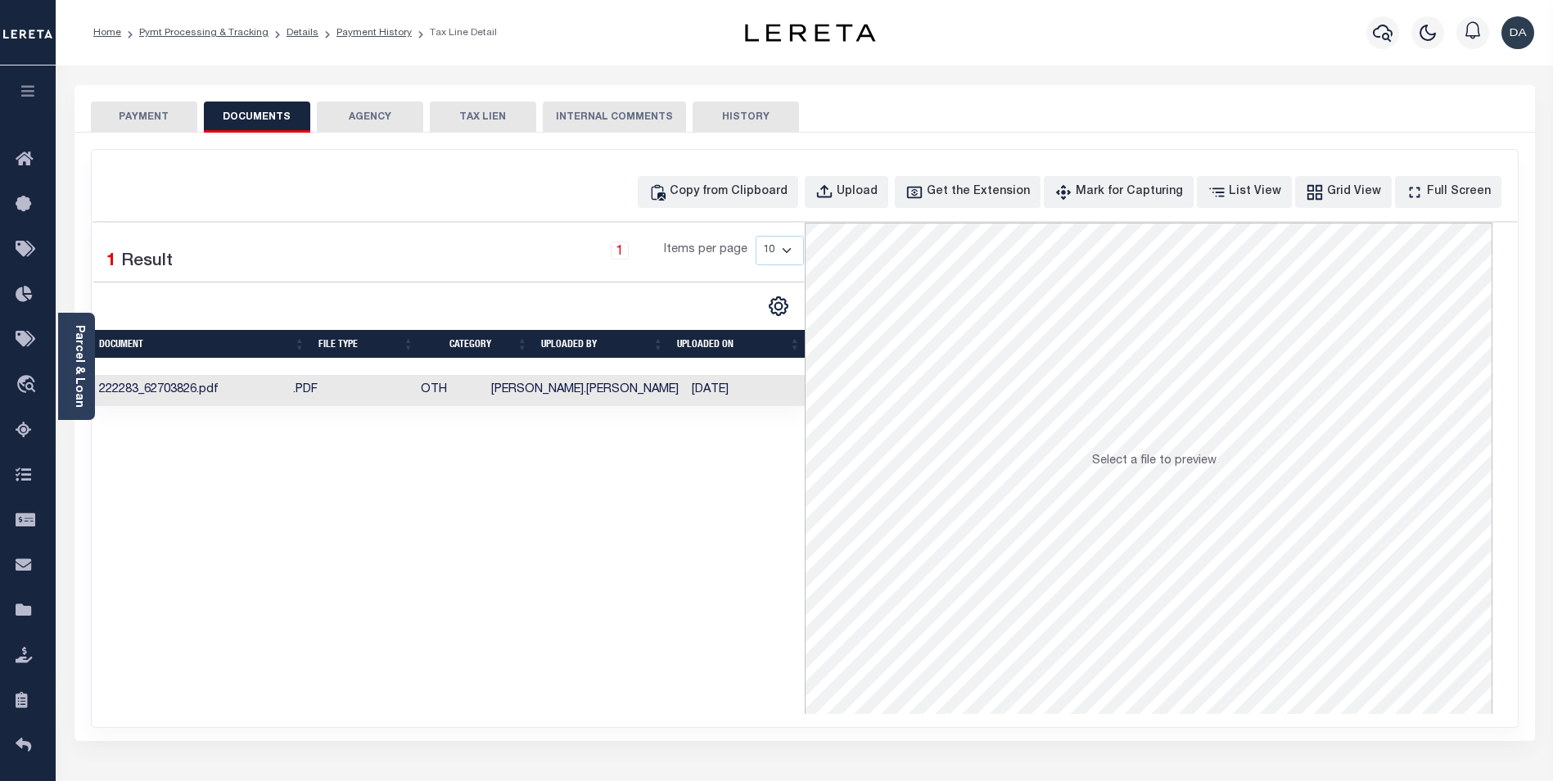
click at [32, 95] on icon "button" at bounding box center [28, 91] width 19 height 15
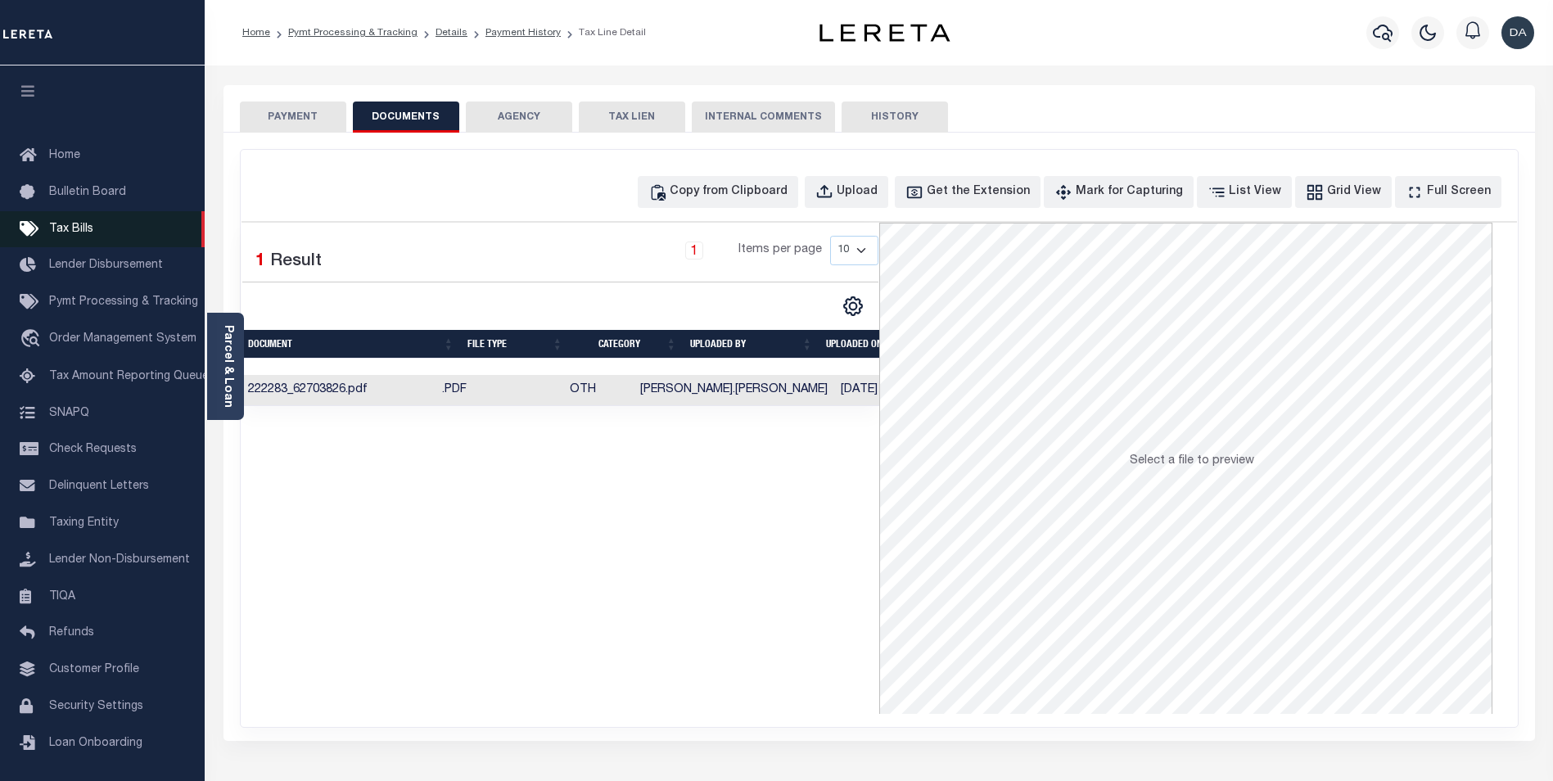
click at [61, 235] on span "Tax Bills" at bounding box center [71, 228] width 44 height 11
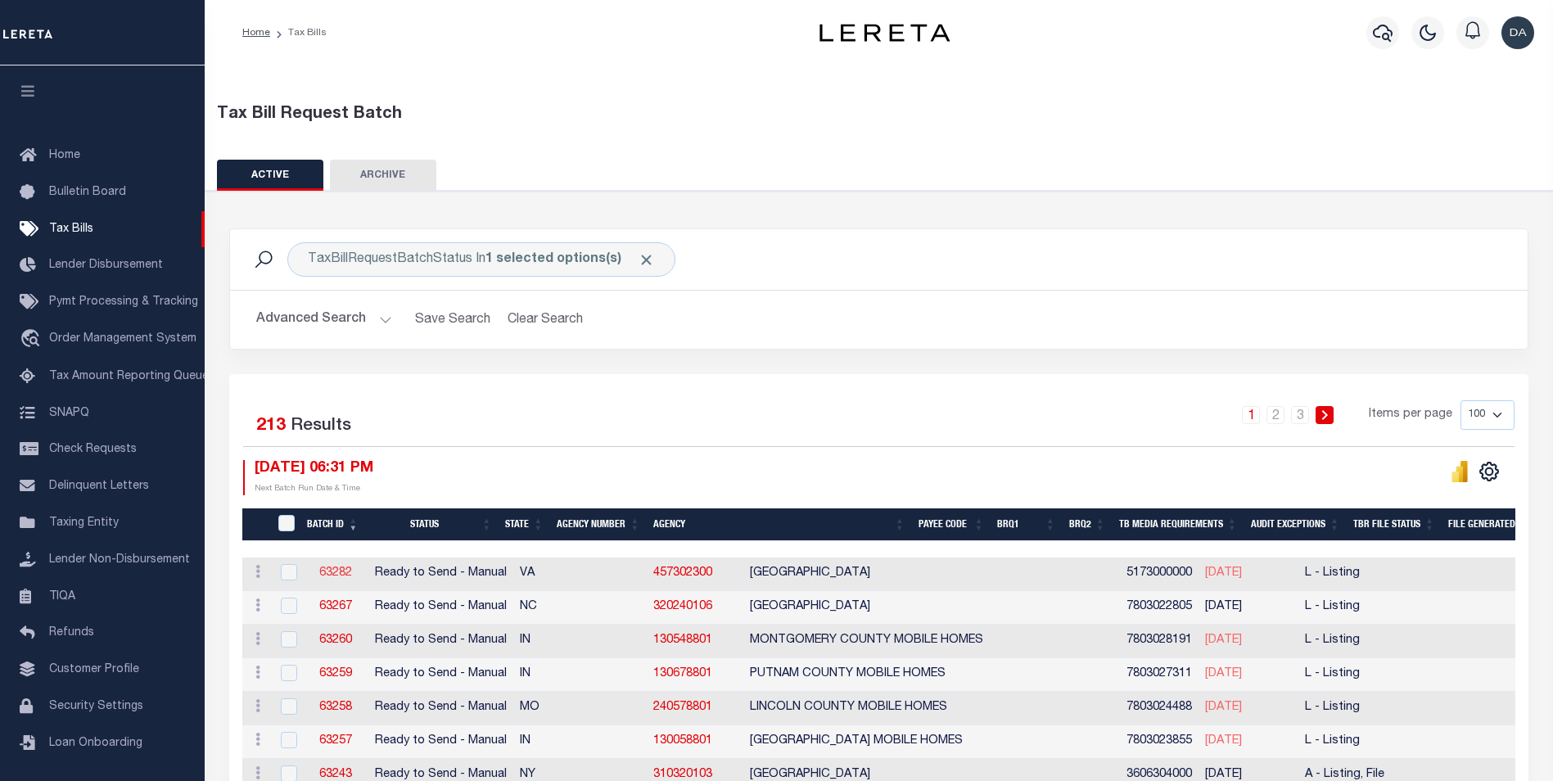
click at [339, 577] on link "63282" at bounding box center [335, 572] width 33 height 11
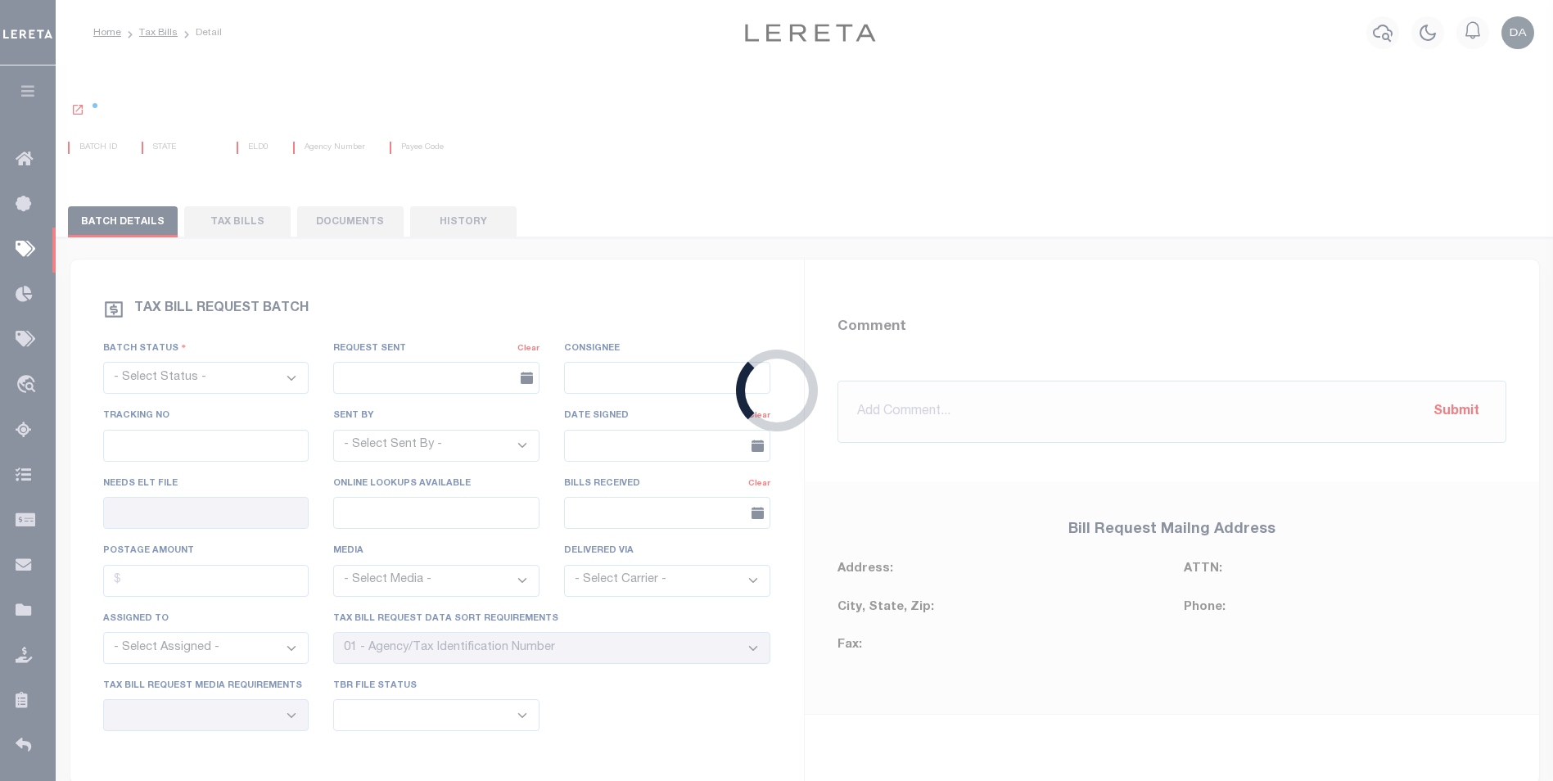
select select "RTS"
type input "No"
type input "Yes"
select select "30"
select select "20"
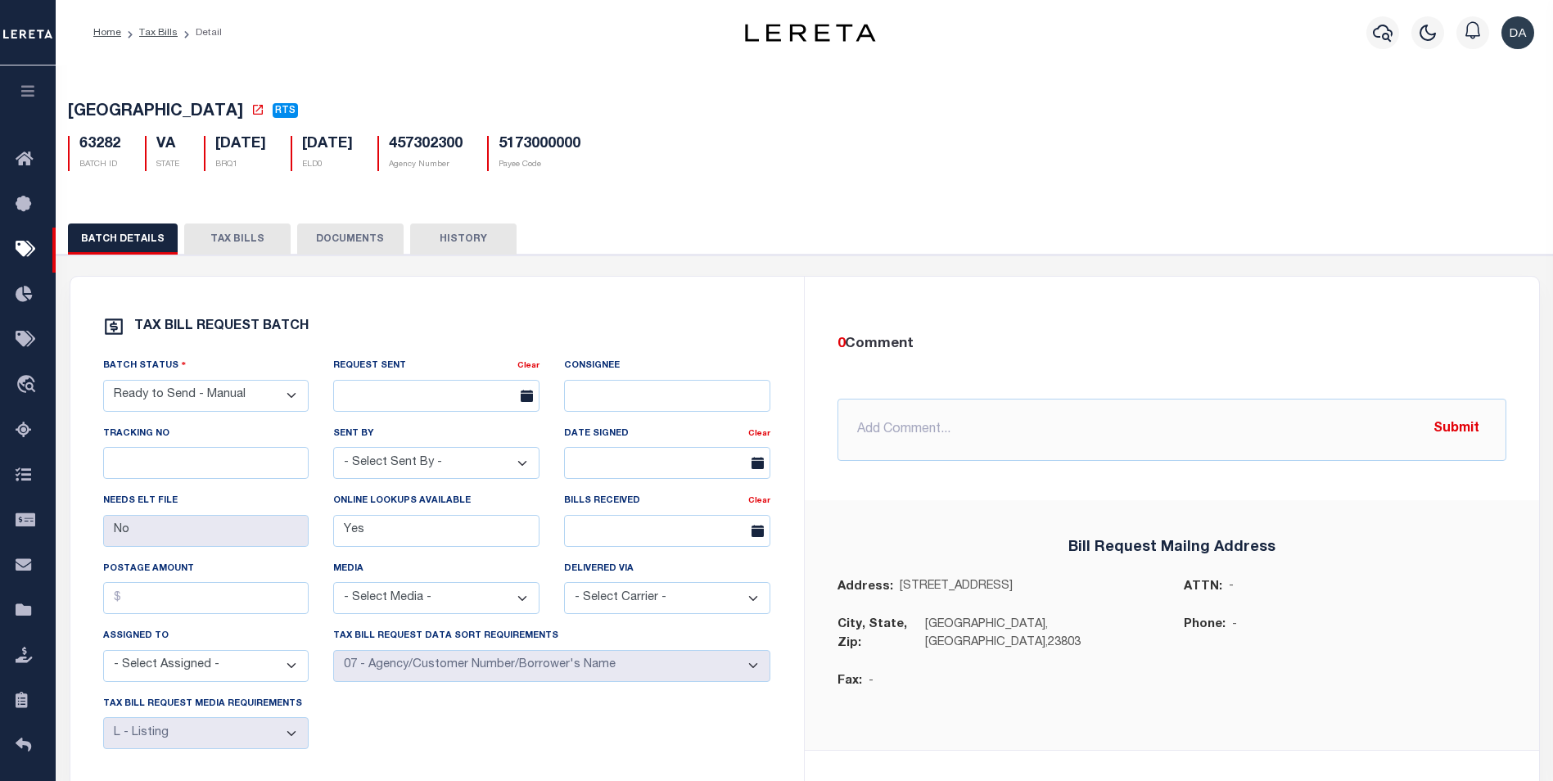
click at [372, 248] on button "DOCUMENTS" at bounding box center [350, 238] width 106 height 31
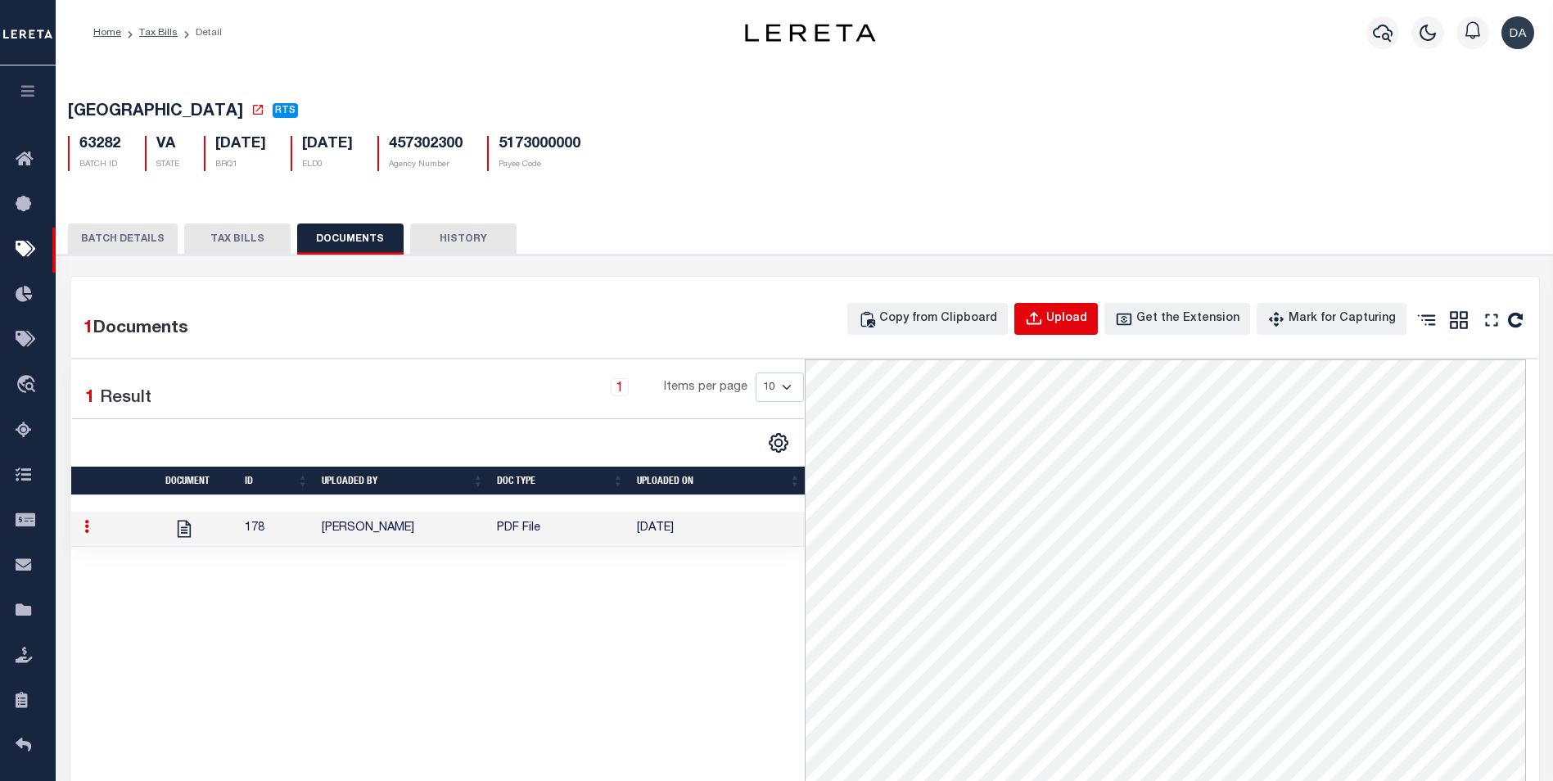
click at [1081, 316] on div "Upload" at bounding box center [1066, 319] width 41 height 18
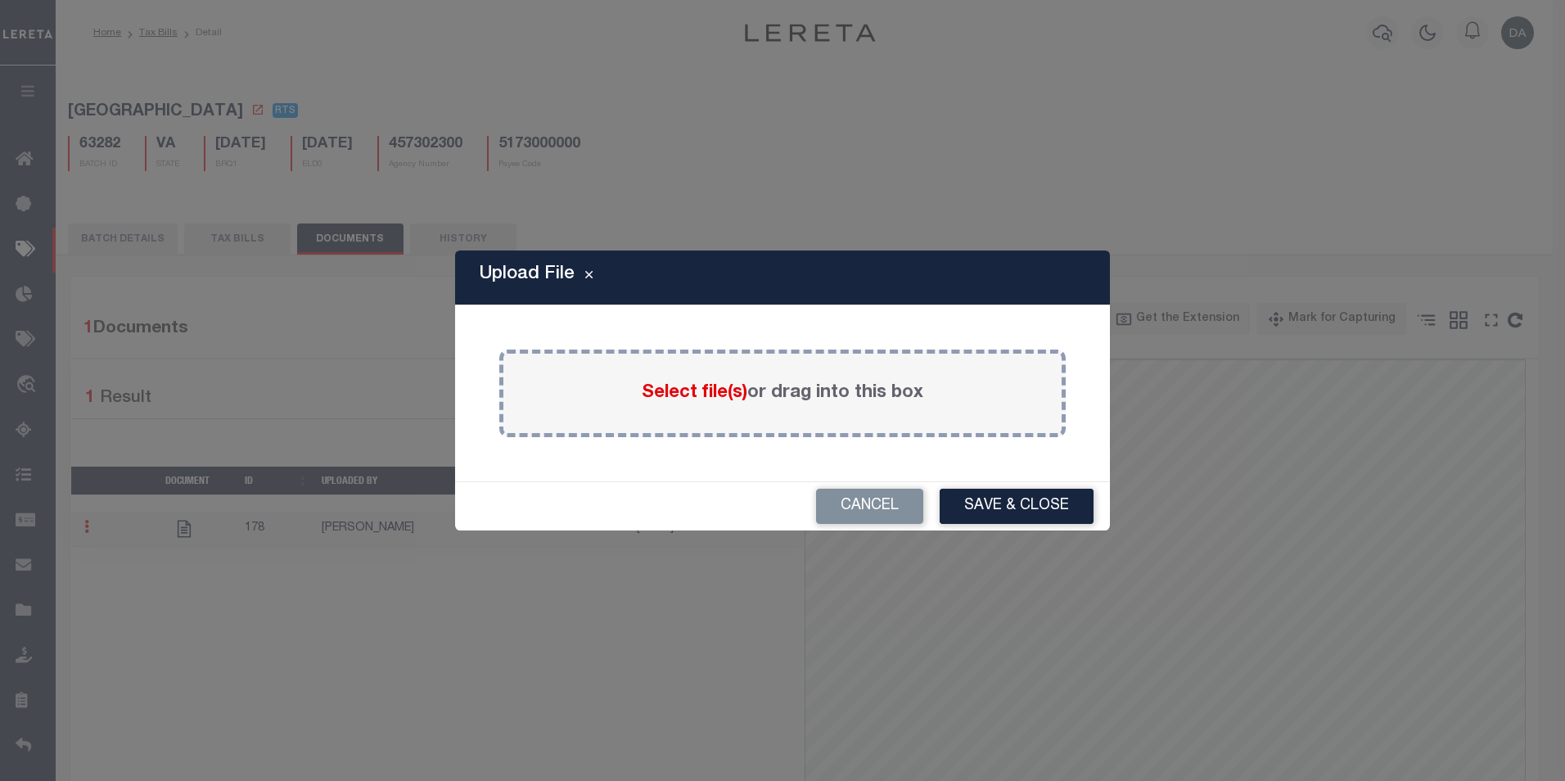
click at [686, 391] on span "Select file(s)" at bounding box center [695, 393] width 106 height 18
click at [0, 0] on input "Select file(s) or drag into this box" at bounding box center [0, 0] width 0 height 0
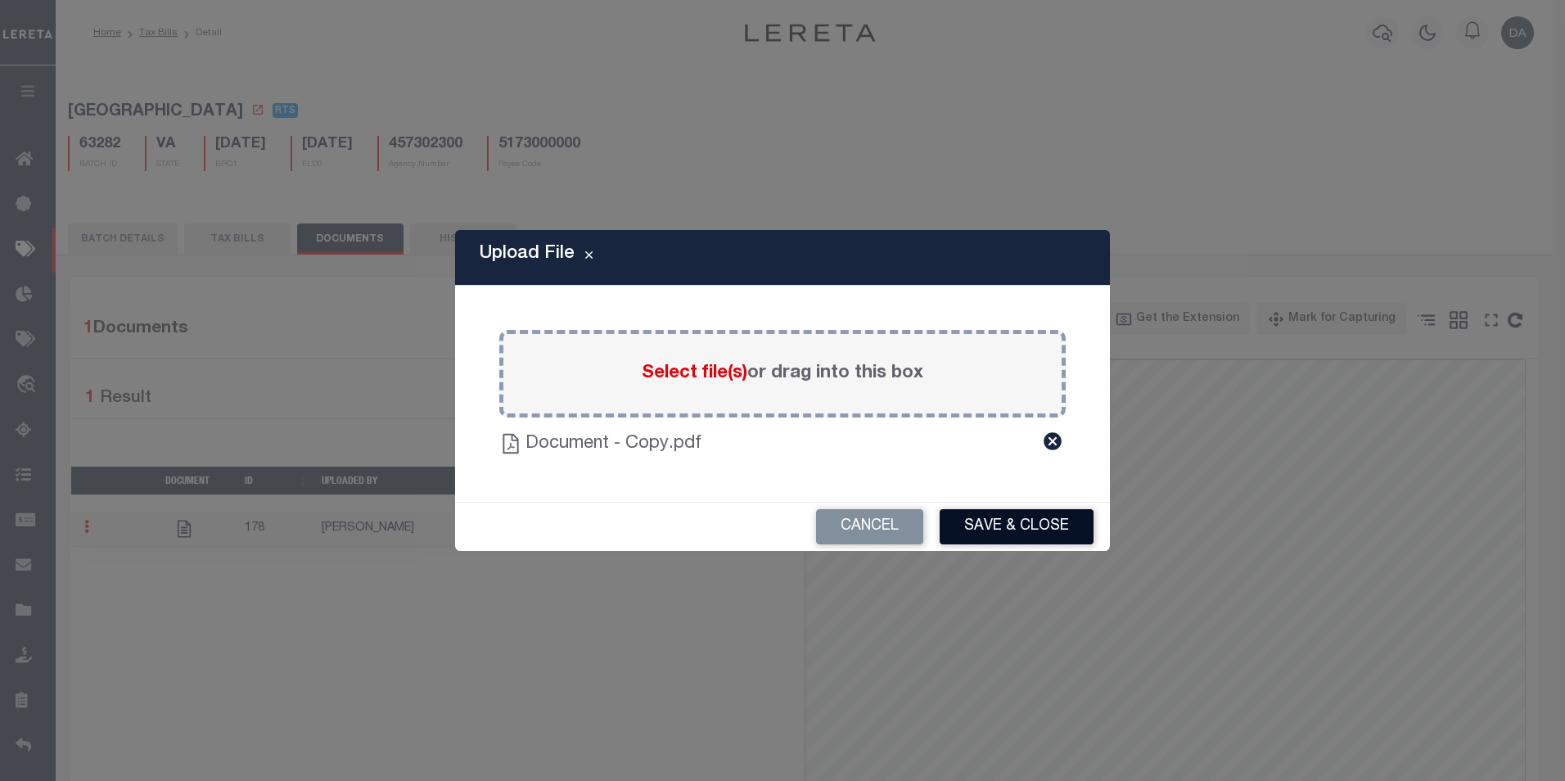
click at [984, 526] on button "Save & Close" at bounding box center [1017, 526] width 154 height 35
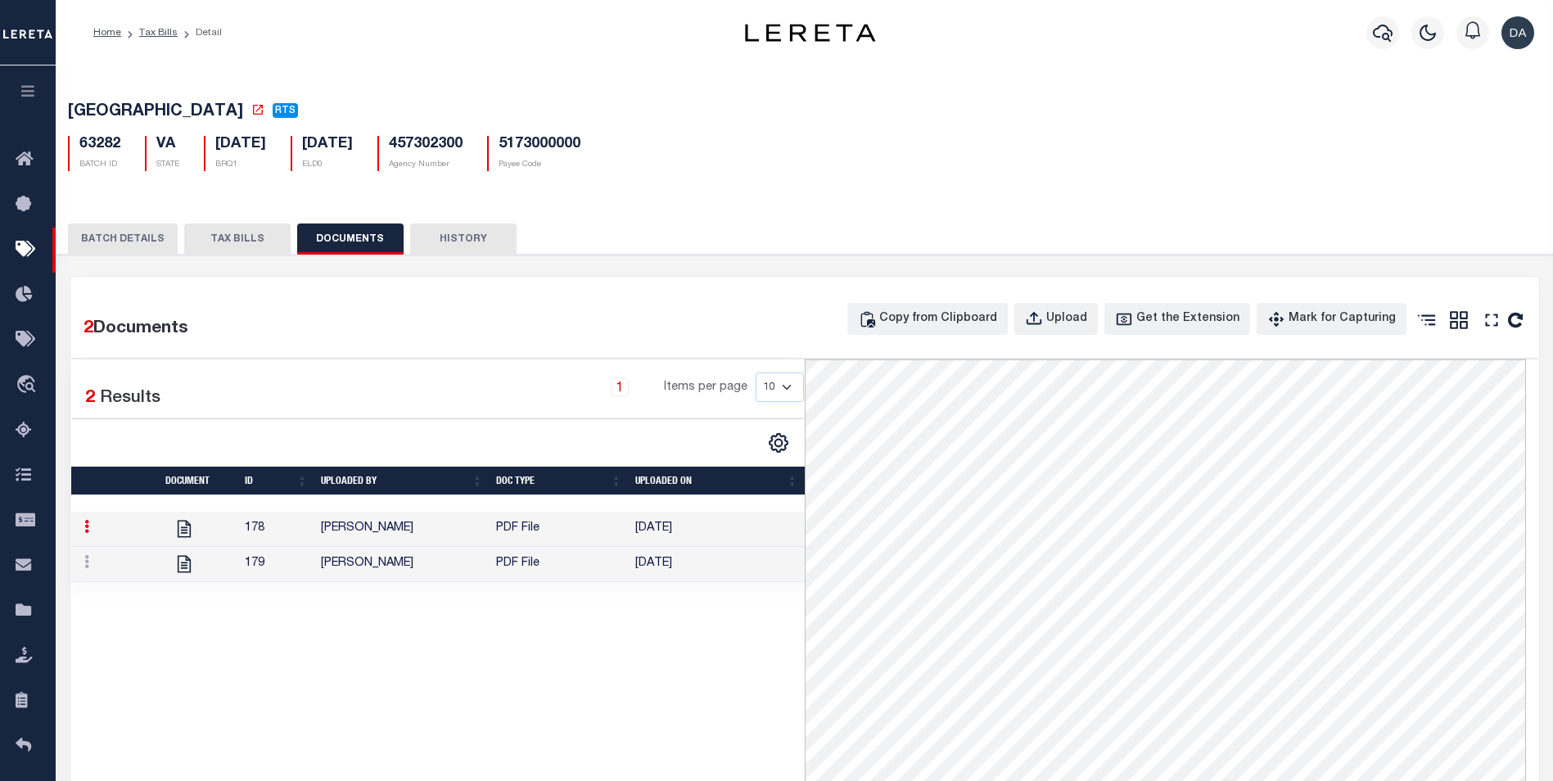
click at [469, 237] on button "HISTORY" at bounding box center [463, 238] width 106 height 31
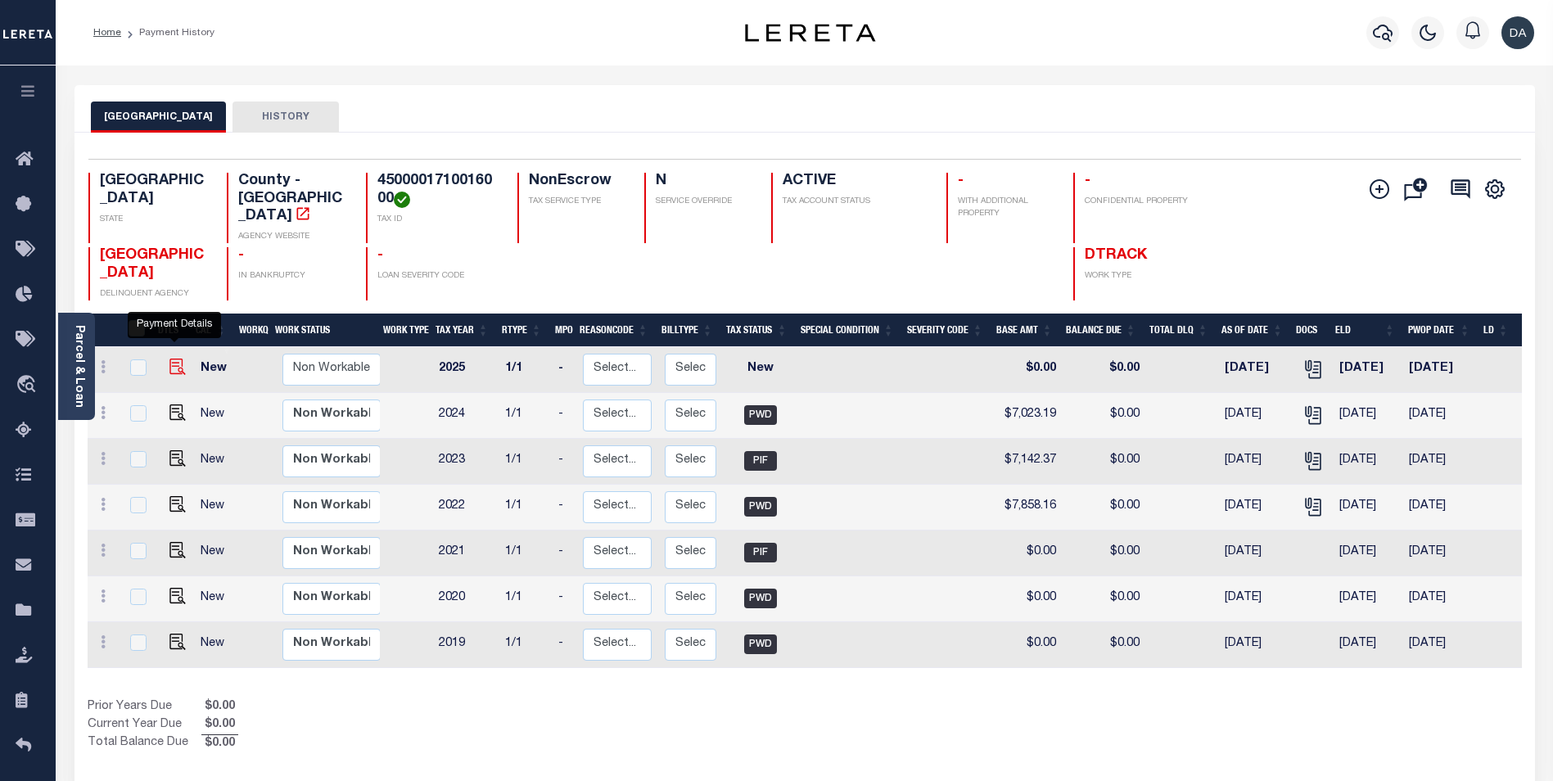
click at [172, 359] on img "" at bounding box center [177, 367] width 16 height 16
checkbox input "true"
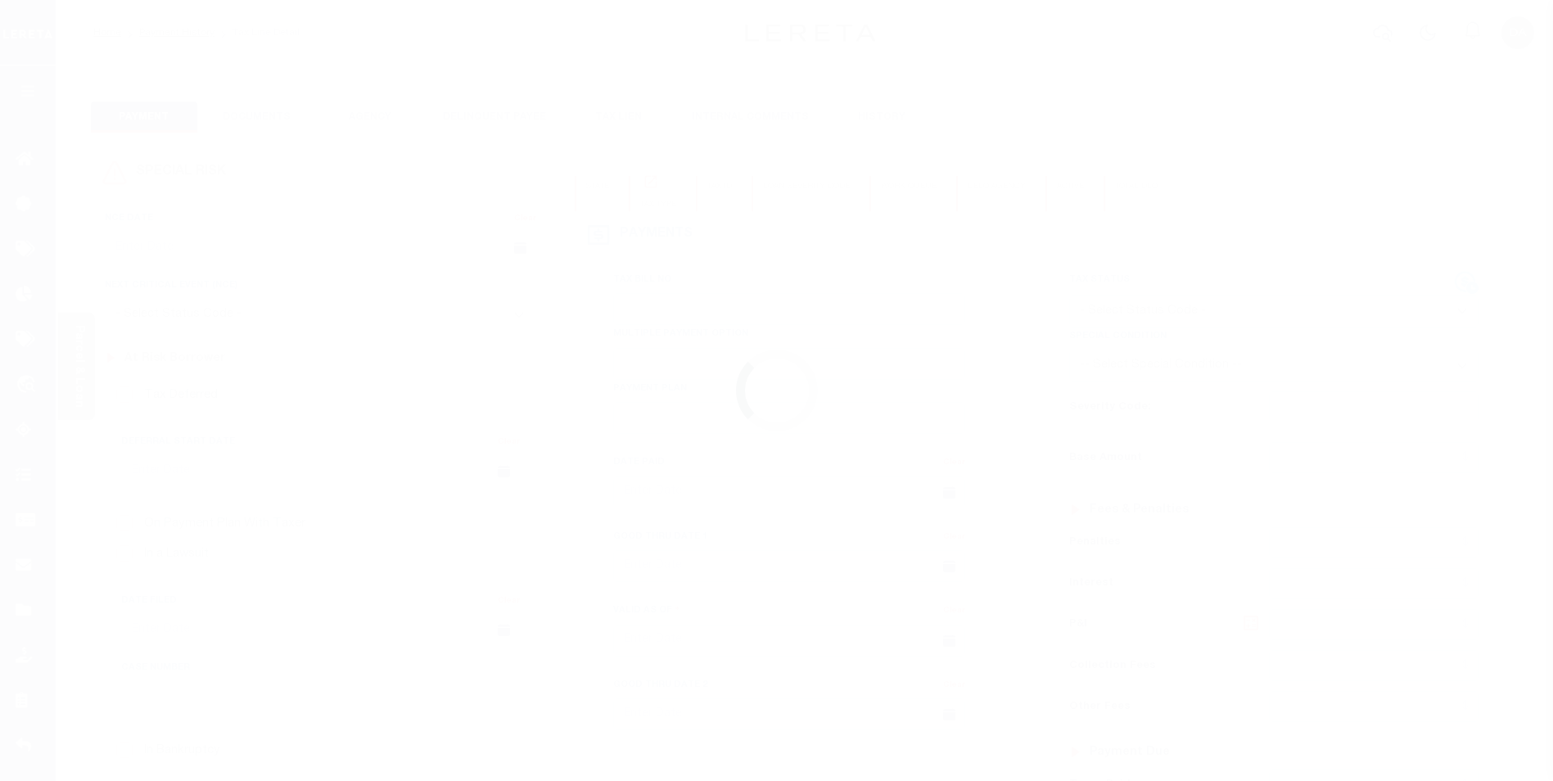
type input "06/25/2025"
select select "NW2"
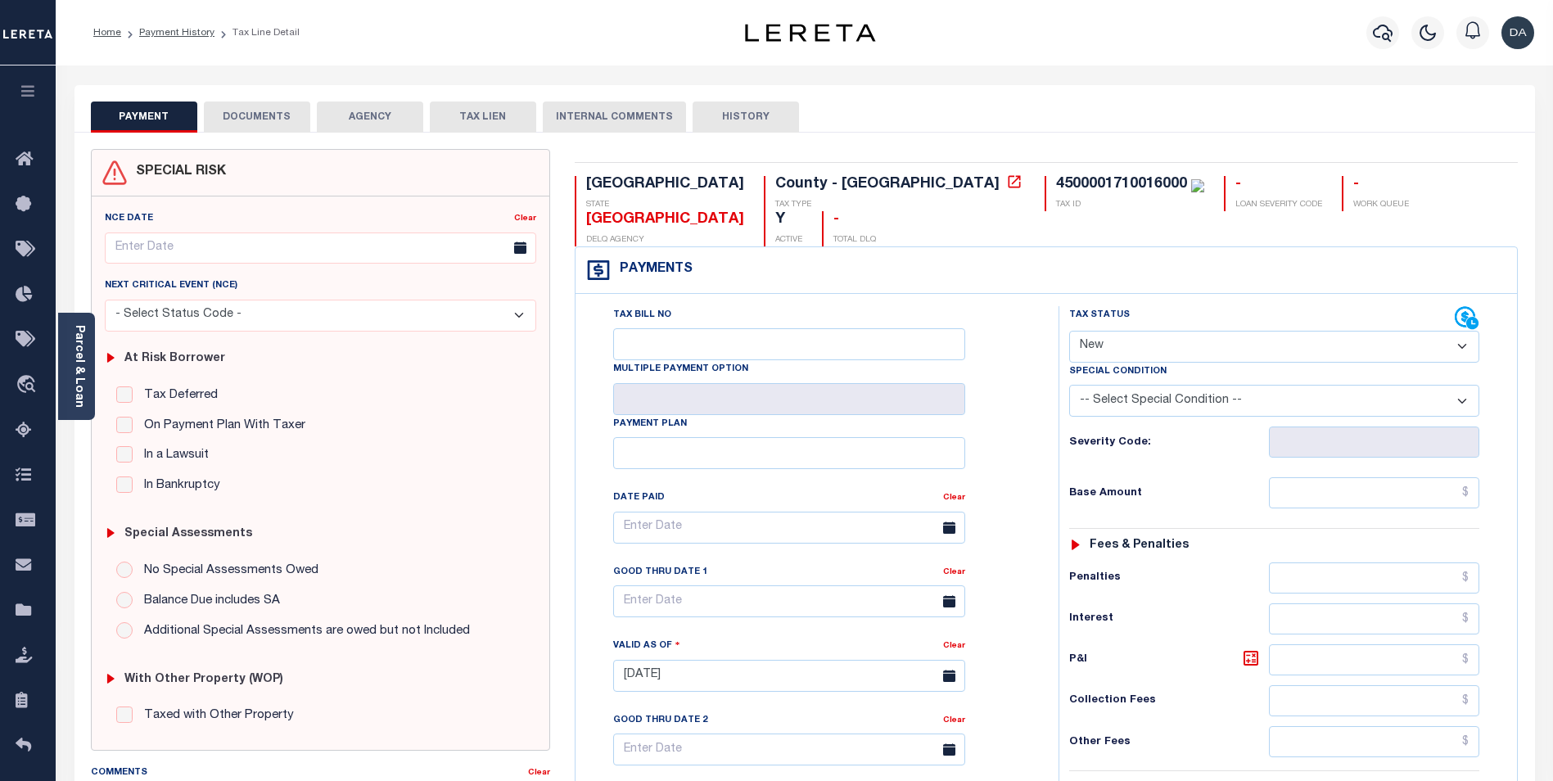
click at [265, 111] on button "DOCUMENTS" at bounding box center [257, 117] width 106 height 31
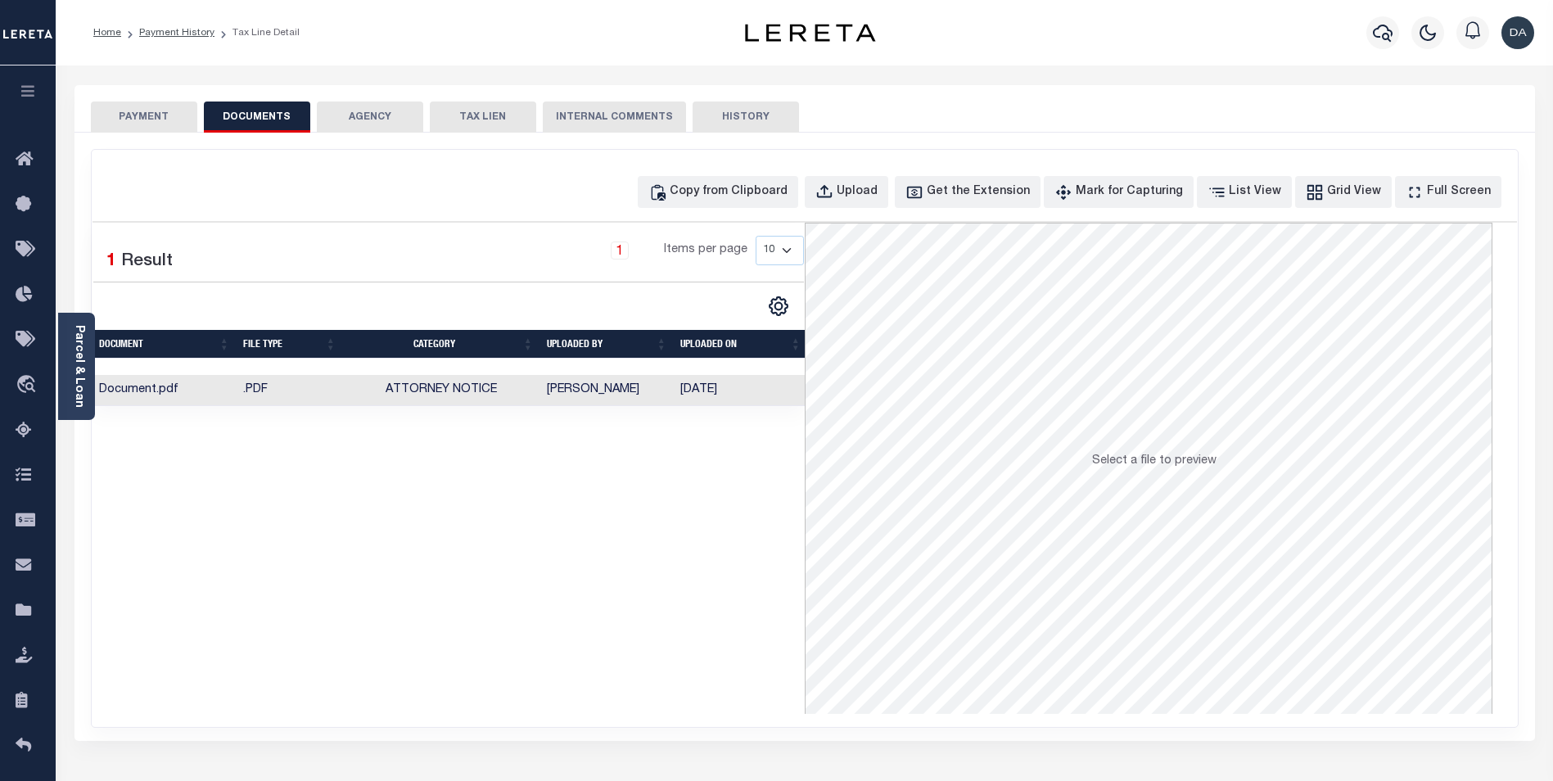
click at [165, 390] on td "Document.pdf" at bounding box center [165, 391] width 144 height 32
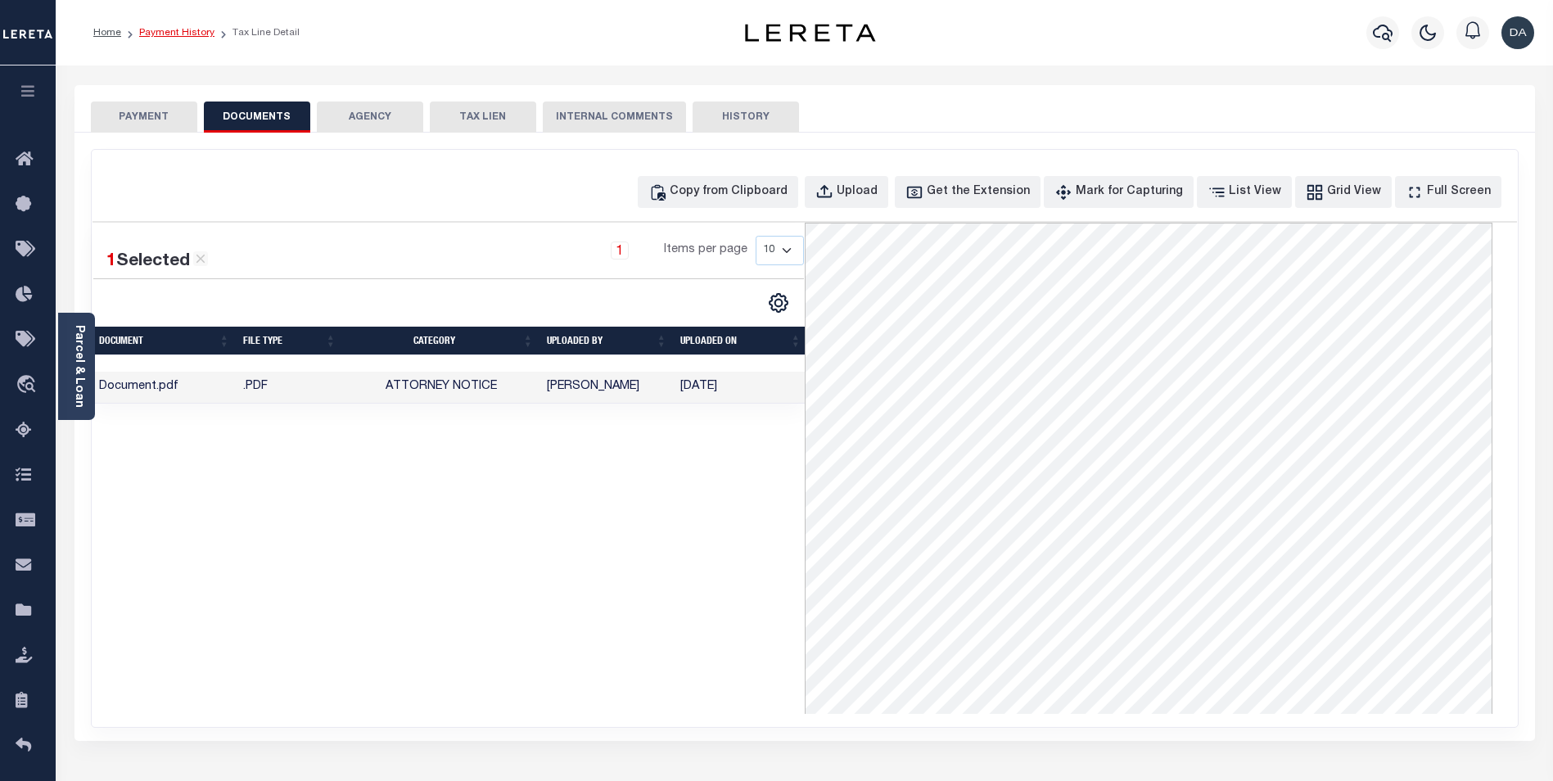
click at [179, 28] on link "Payment History" at bounding box center [176, 33] width 75 height 10
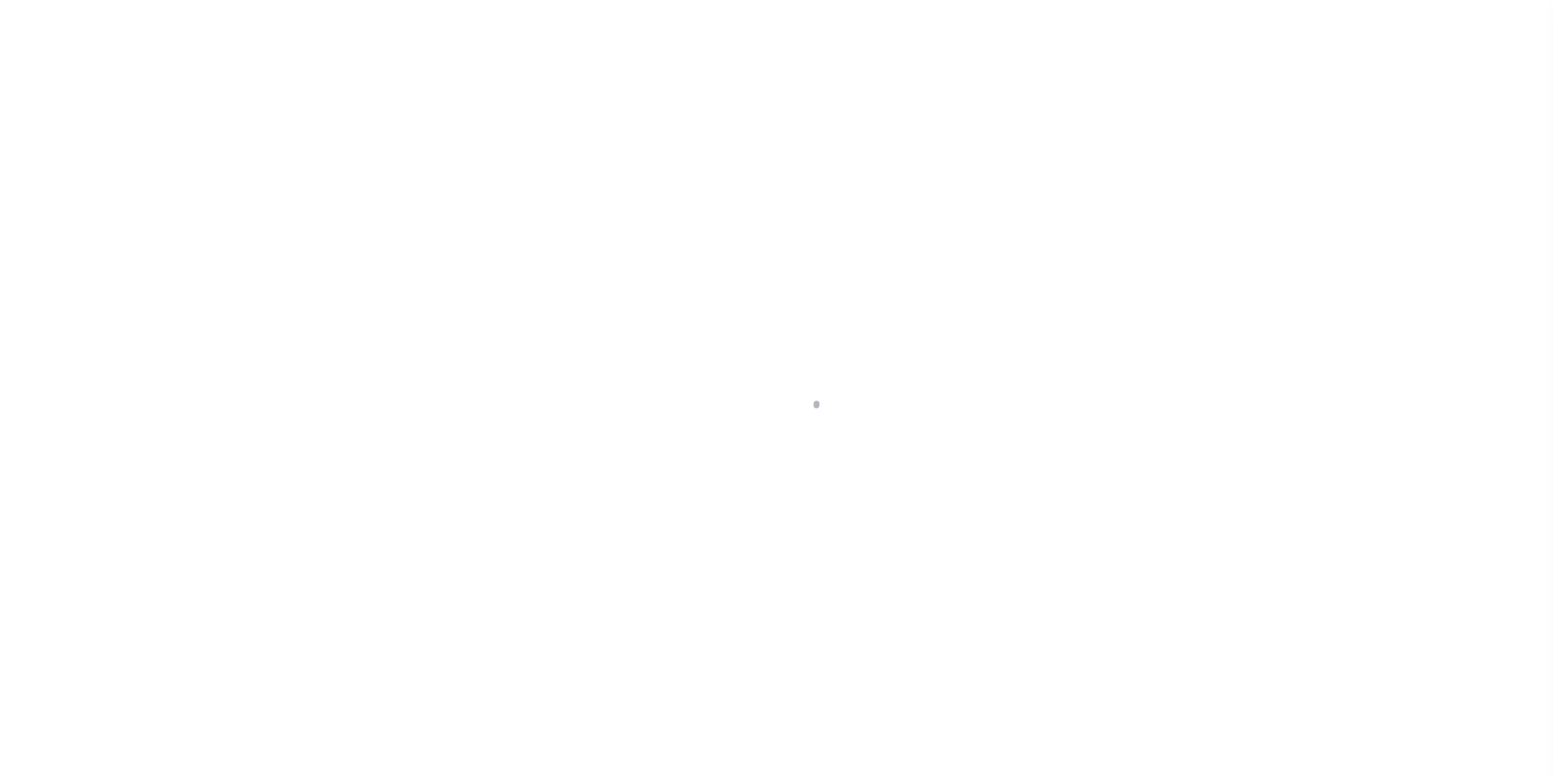
type input "92602170"
type input "[PERSON_NAME]"
select select
type input "[STREET_ADDRESS][PERSON_NAME]"
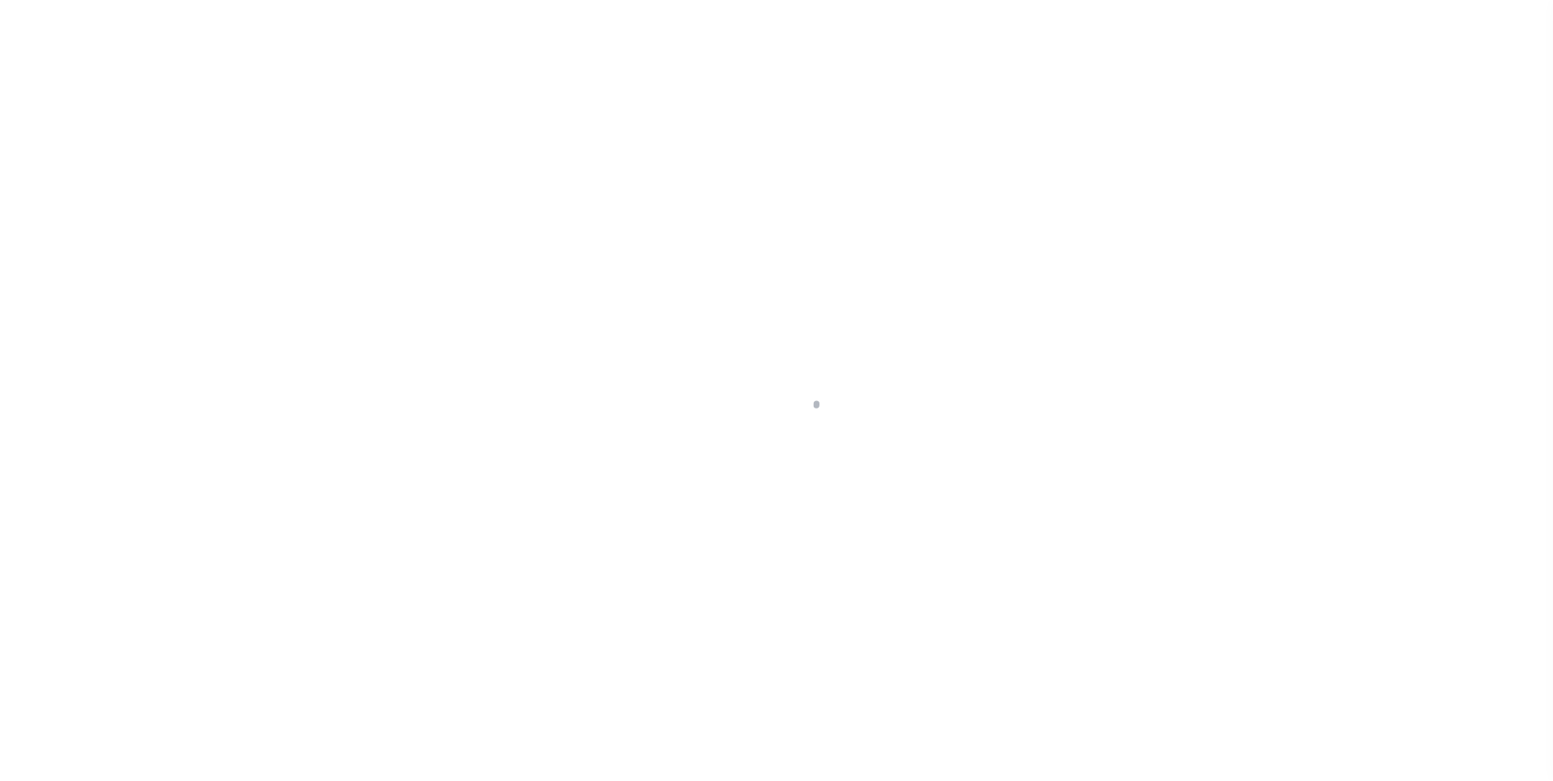
type input "[GEOGRAPHIC_DATA] OR 97201-5373"
select select "NonEscrow"
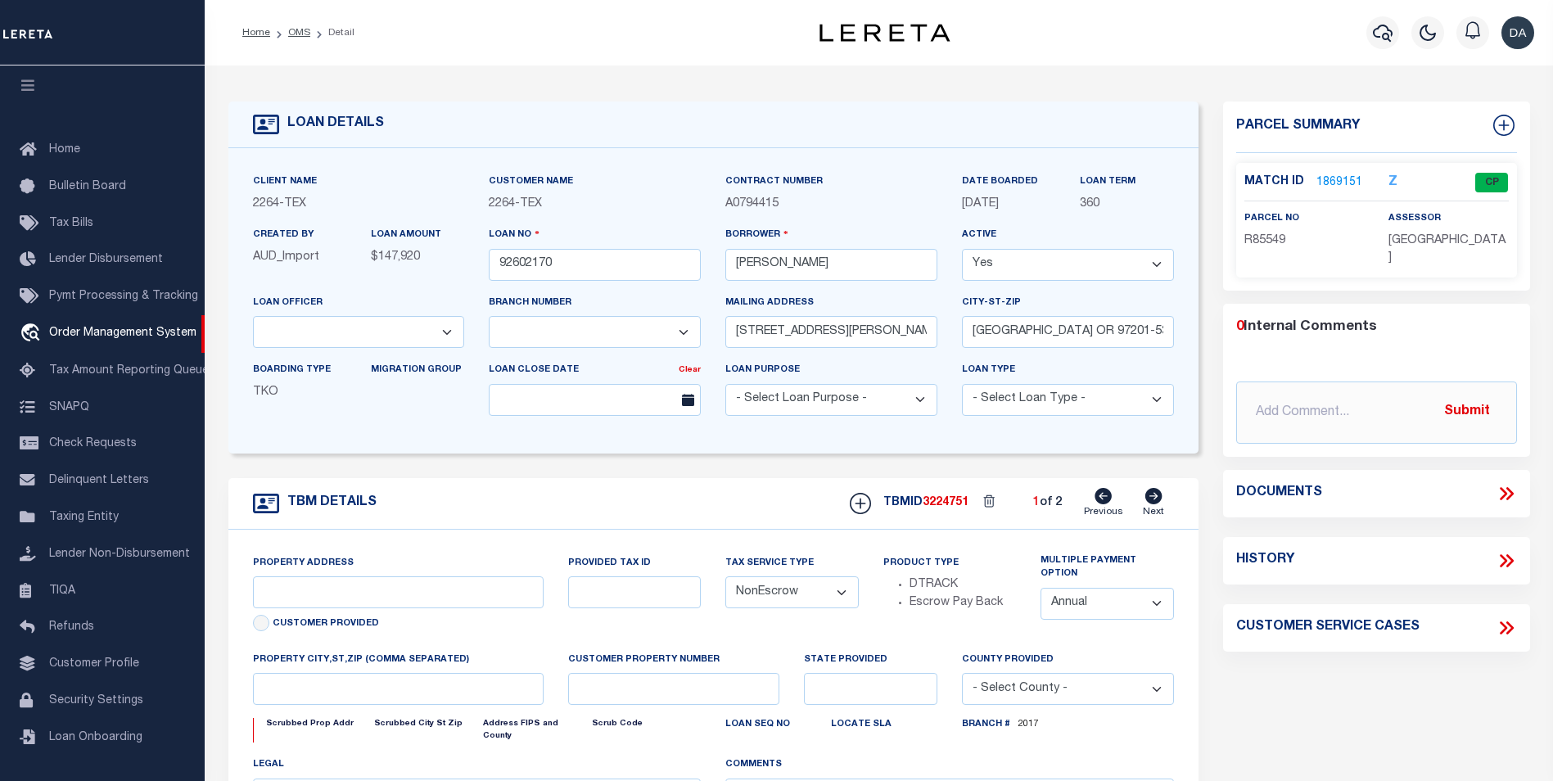
select select "8149"
click at [625, 493] on div "TBM DETAILS TBMID 3224751 1 of 2 Next" at bounding box center [713, 504] width 970 height 52
type input "[GEOGRAPHIC_DATA], [GEOGRAPHIC_DATA] 231652001001"
type input "231652001001"
select select
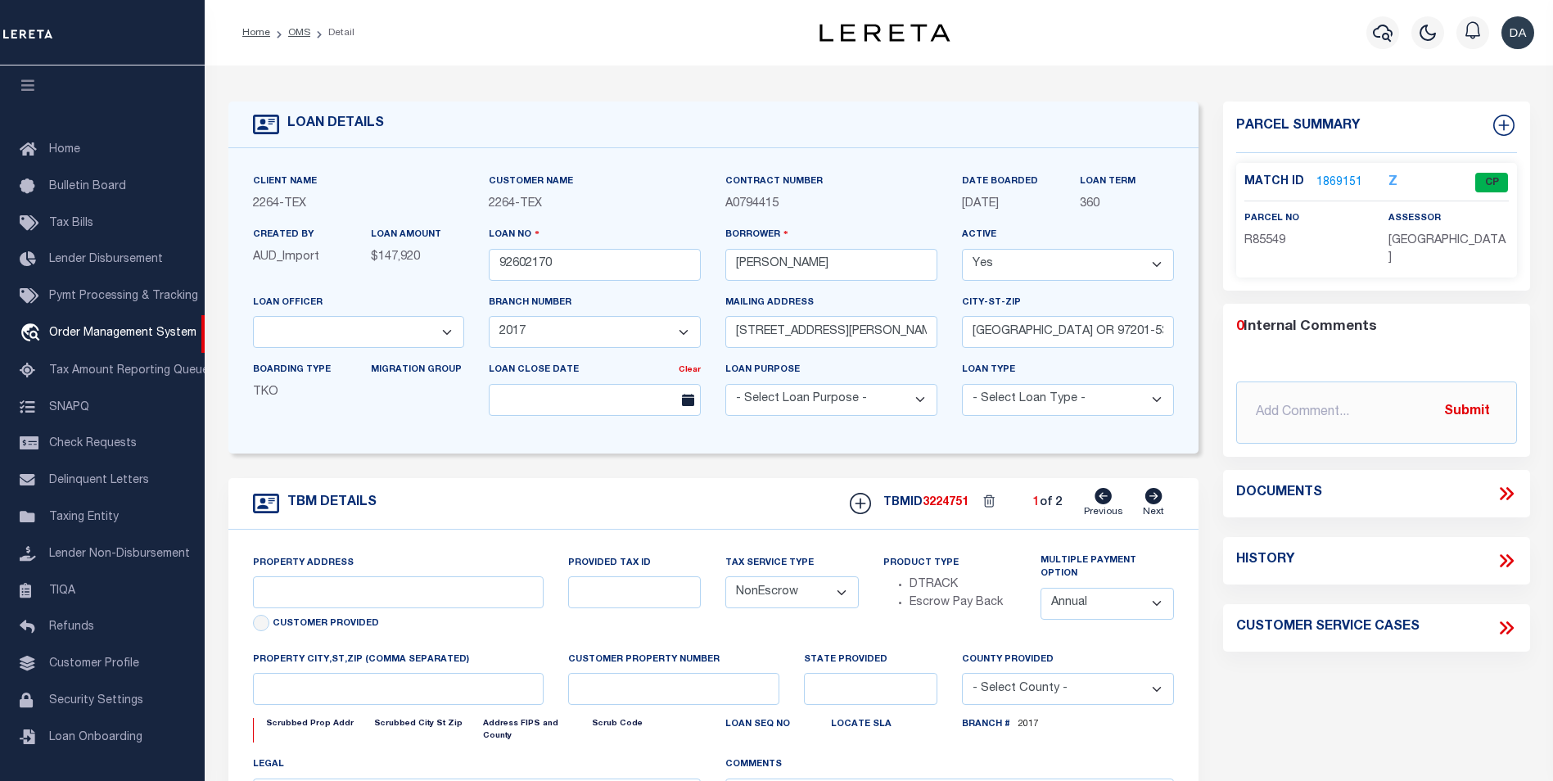
type textarea "LOT 22;[GEOGRAPHIC_DATA];[GEOGRAPHIC_DATA];[GEOGRAPHIC_DATA]"
select select "22457"
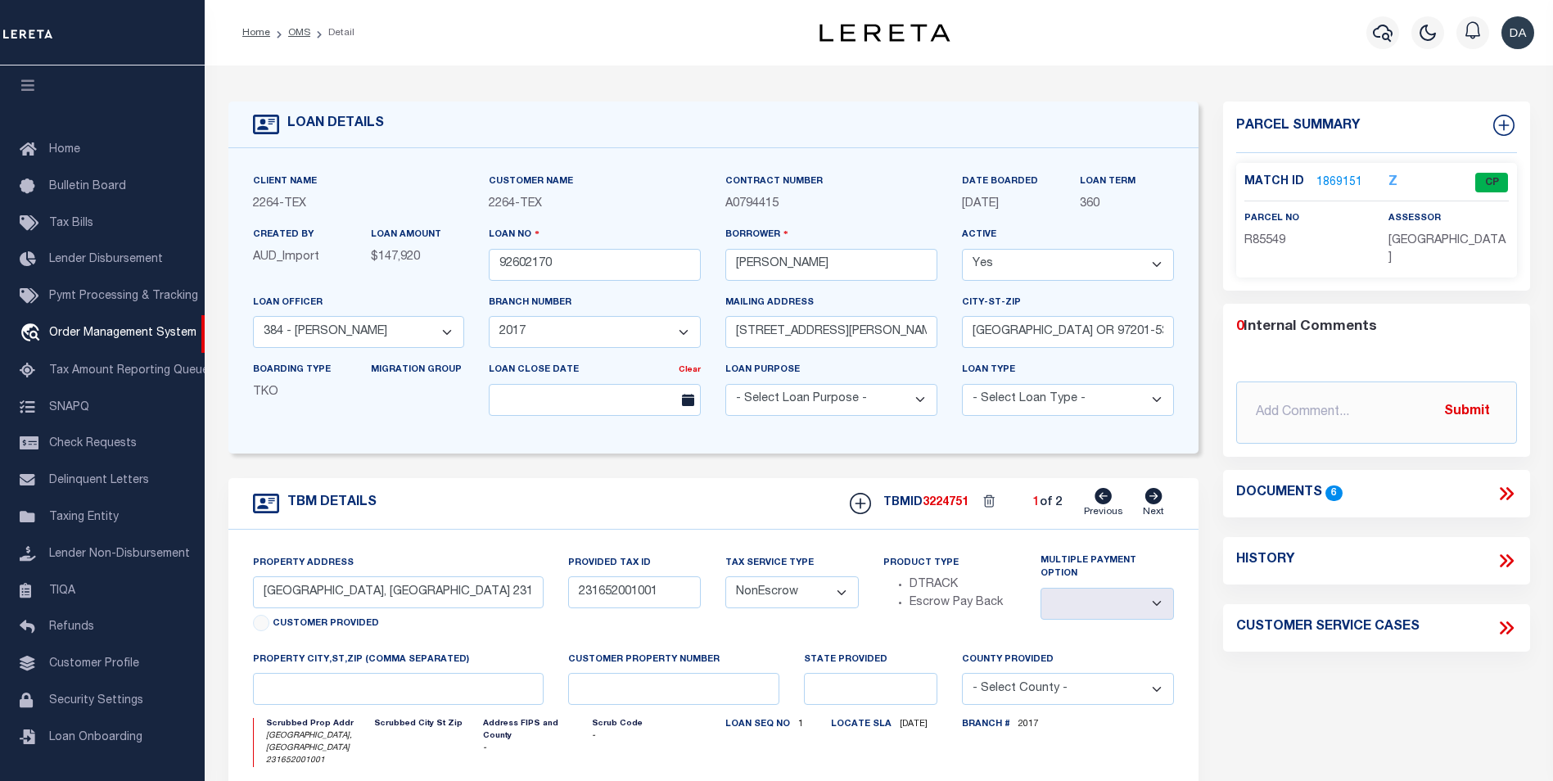
click at [1507, 483] on icon at bounding box center [1506, 493] width 21 height 21
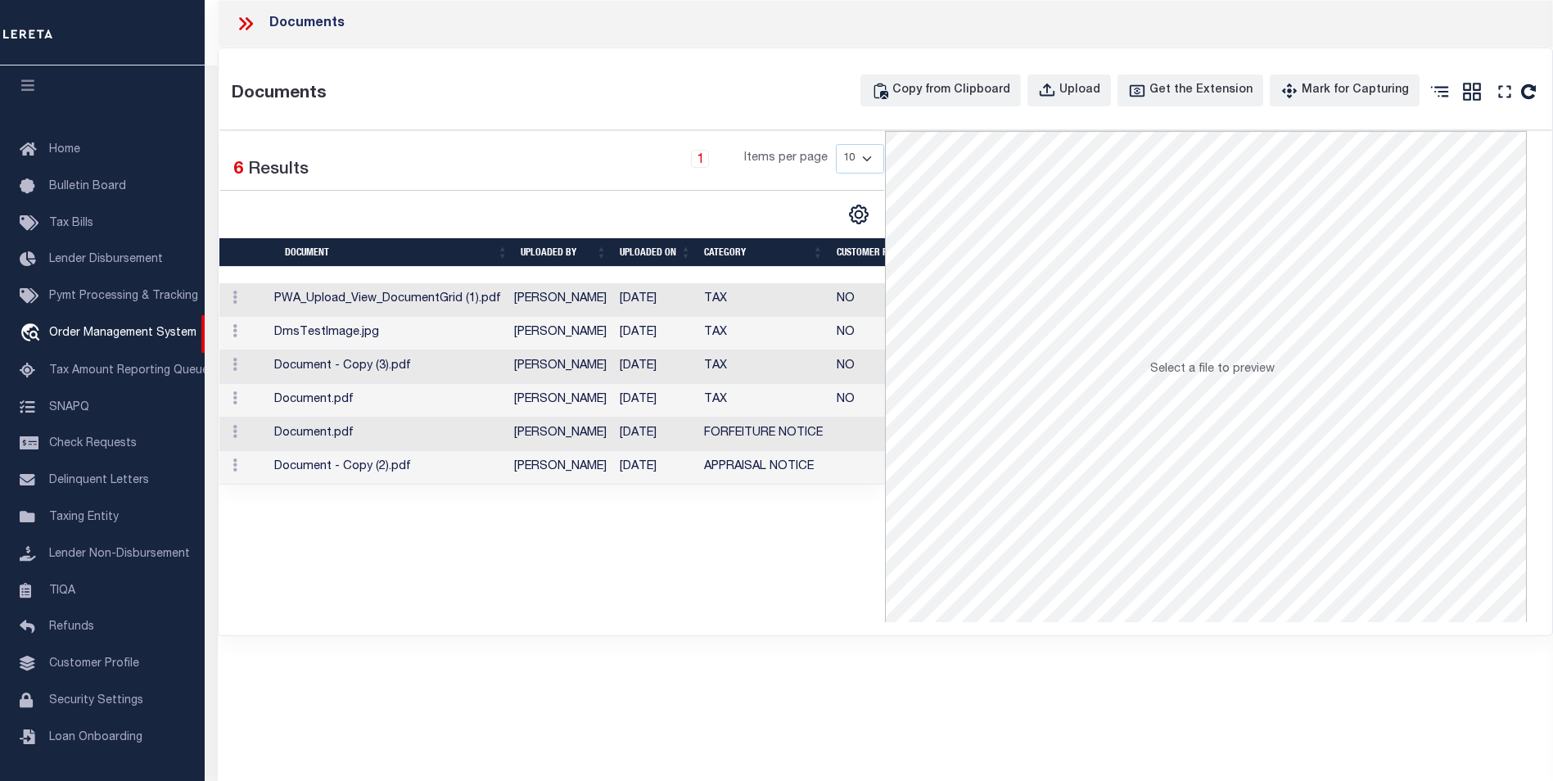
click at [457, 401] on td "Document.pdf" at bounding box center [388, 401] width 240 height 34
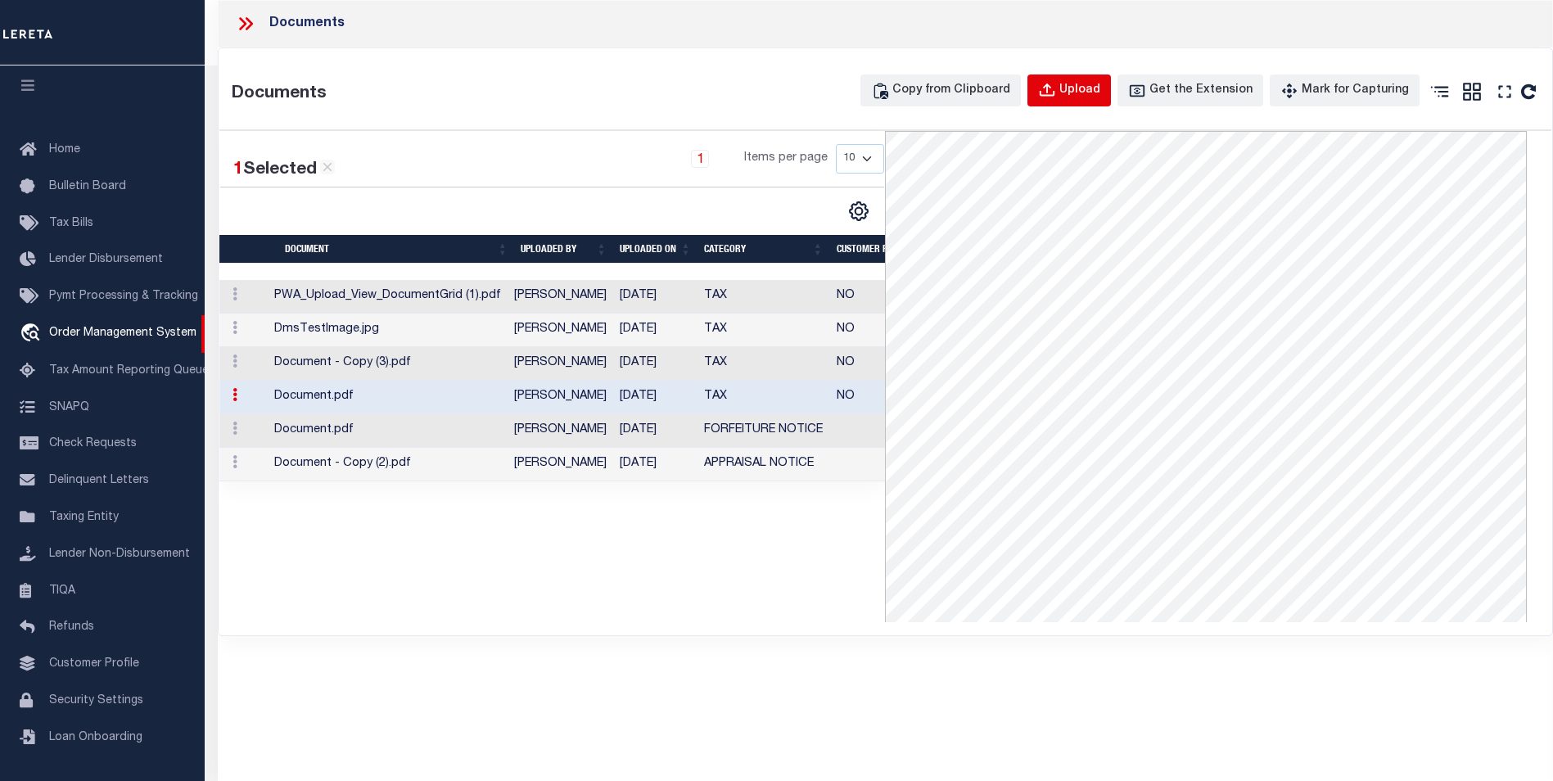
click at [1086, 97] on div "Upload" at bounding box center [1079, 91] width 41 height 18
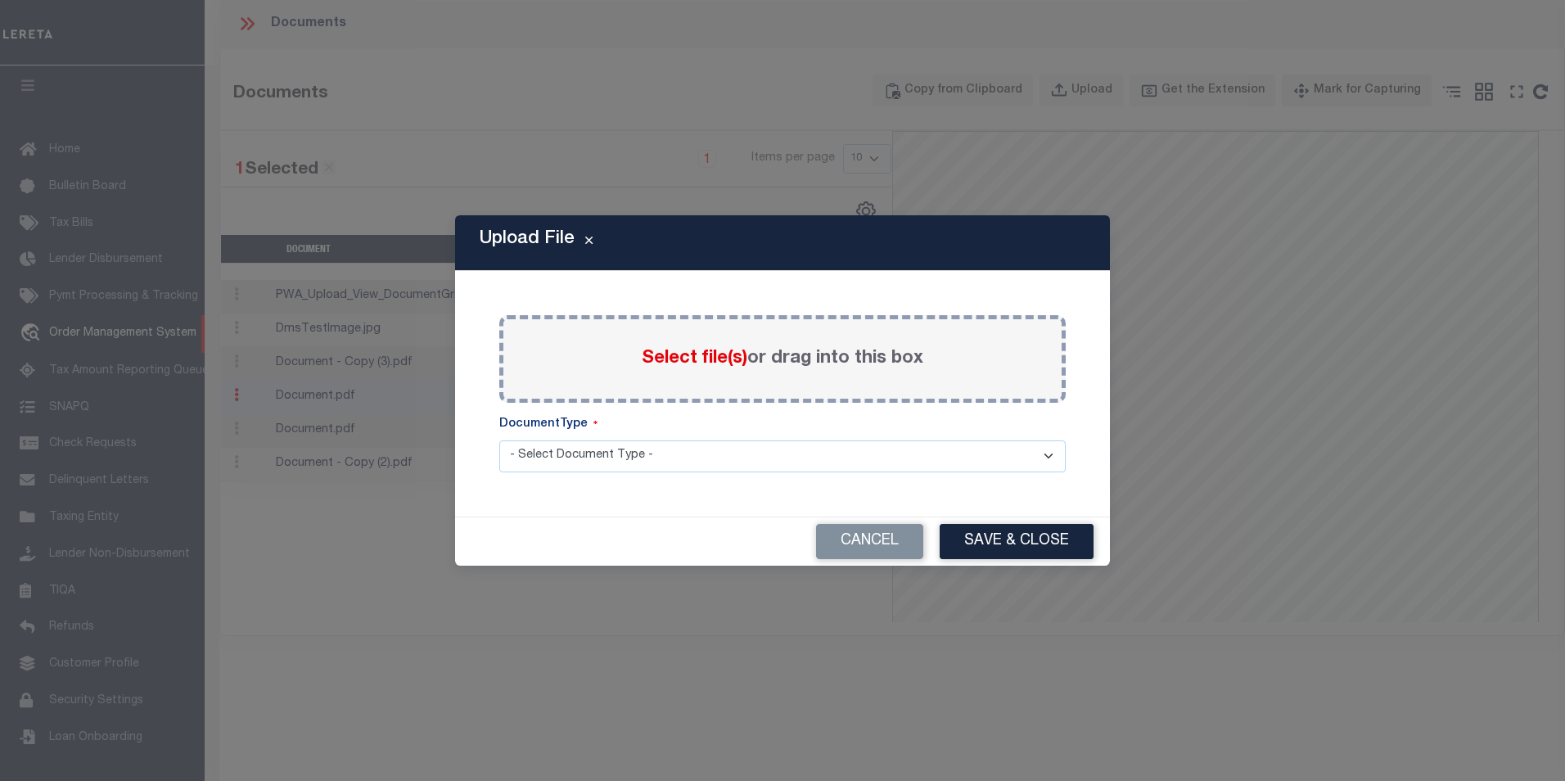
click at [709, 372] on label "Select file(s) or drag into this box" at bounding box center [783, 358] width 282 height 27
click at [0, 0] on input "Select file(s) or drag into this box" at bounding box center [0, 0] width 0 height 0
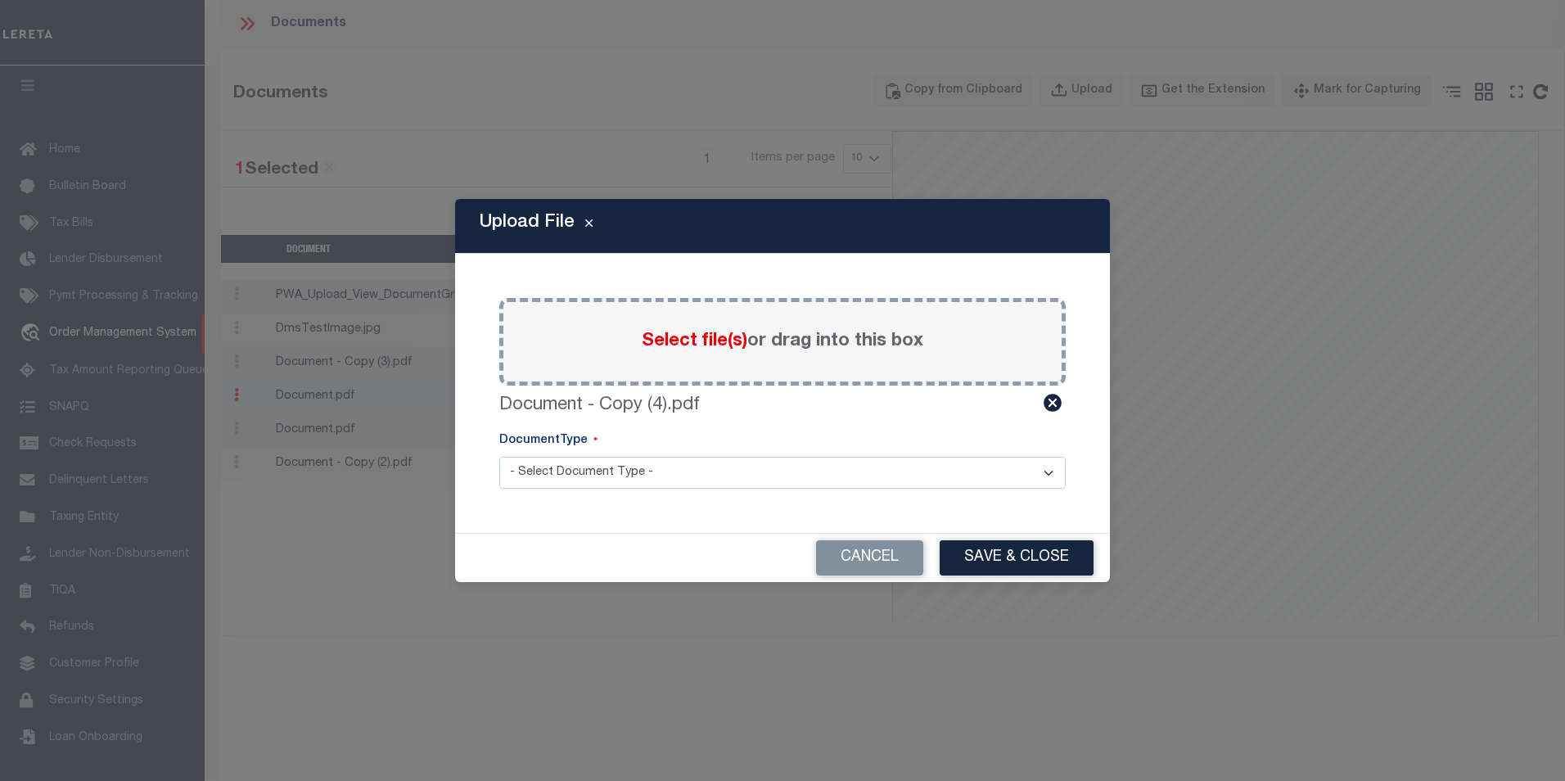
click at [1047, 471] on select "- Select Document Type - TAX SERVICE DOCUMENTS" at bounding box center [782, 473] width 567 height 32
select select "TAX"
click at [499, 457] on select "- Select Document Type - TAX SERVICE DOCUMENTS" at bounding box center [782, 473] width 567 height 32
click at [1002, 557] on button "Save & Close" at bounding box center [1017, 557] width 154 height 35
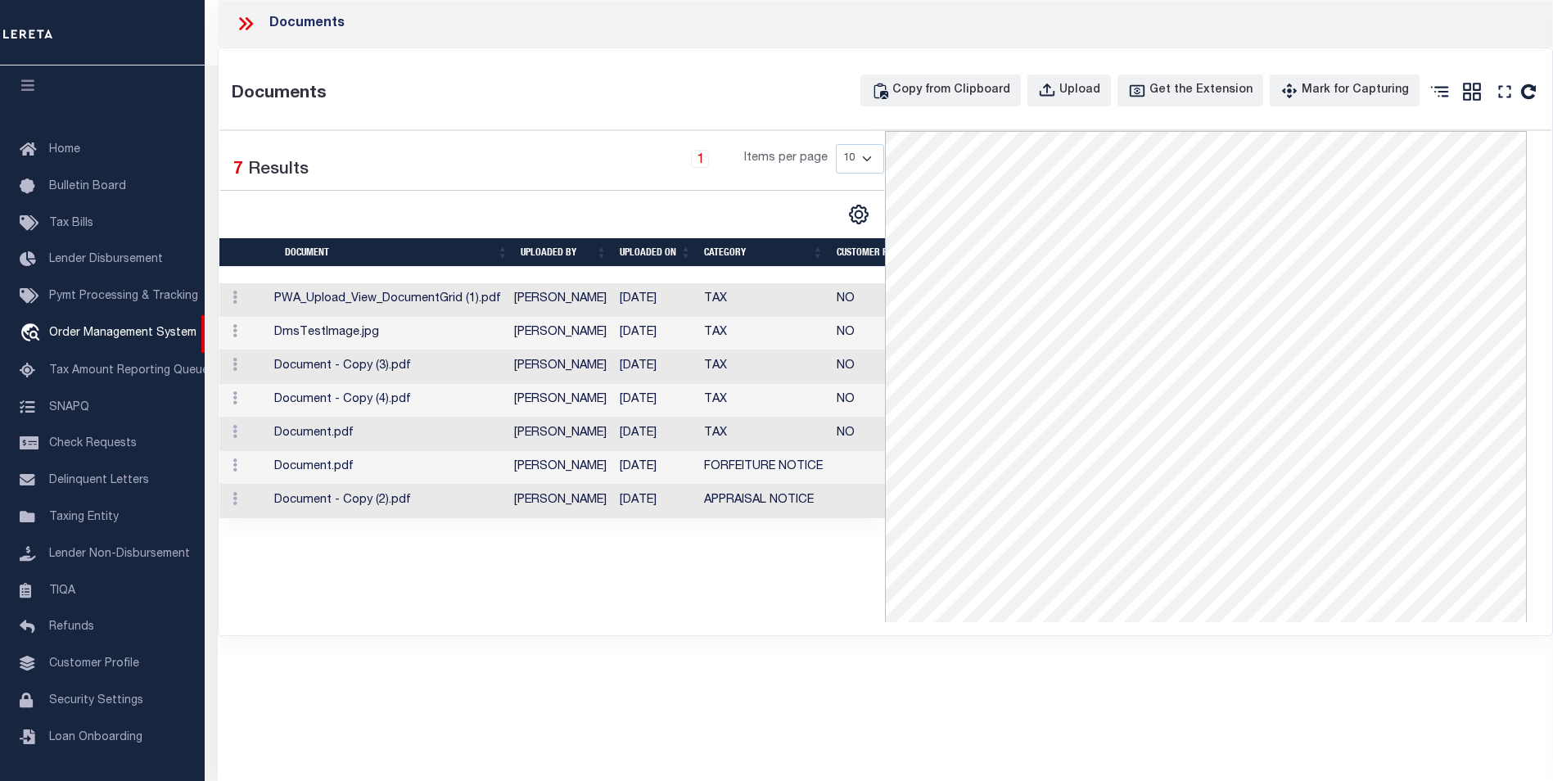
click at [716, 669] on div "Documents Documents Copy from Clipboard Upload Get the Extension Mark for Captu…" at bounding box center [885, 368] width 1335 height 736
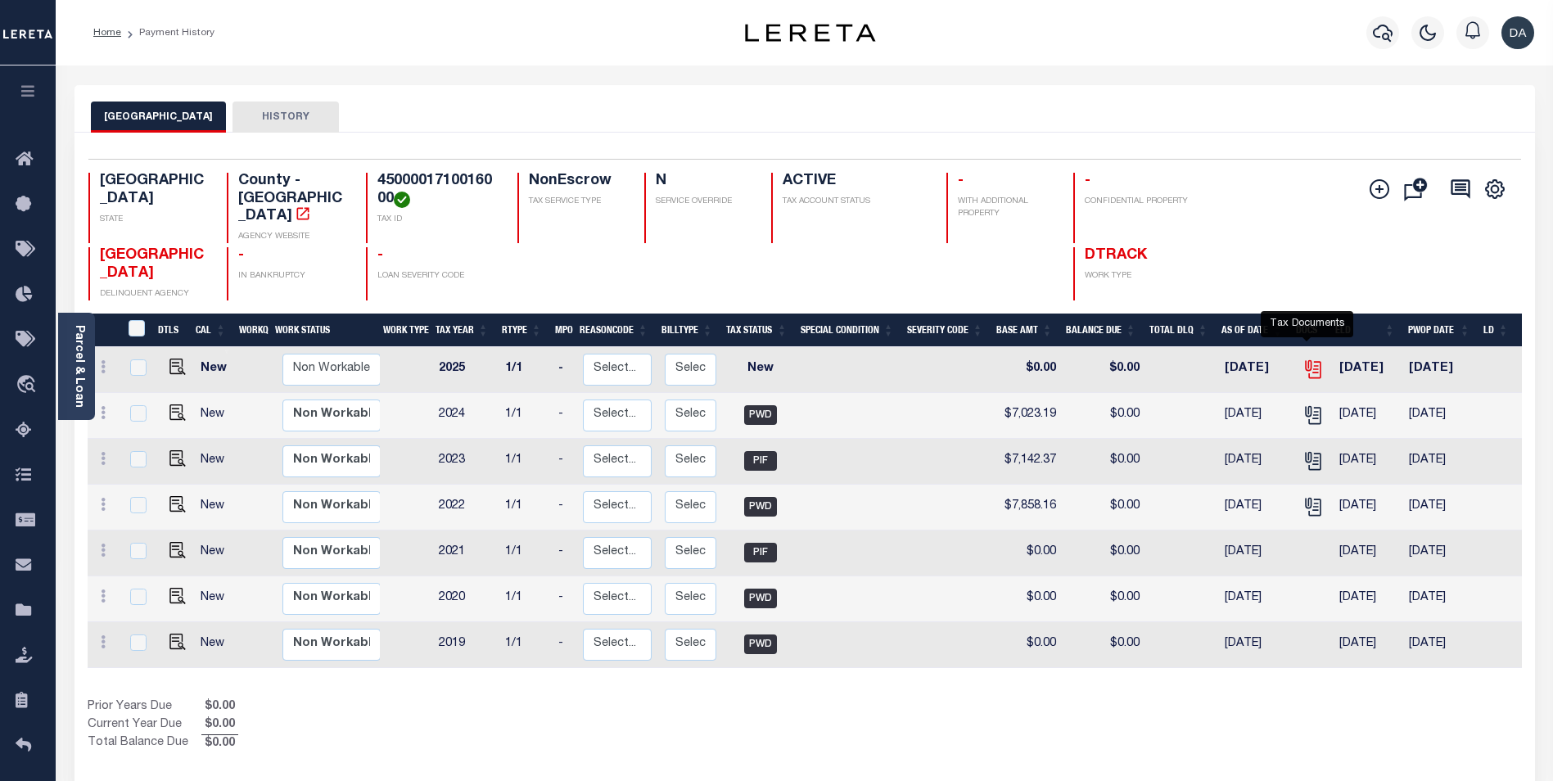
click at [1308, 360] on icon "" at bounding box center [1311, 366] width 13 height 13
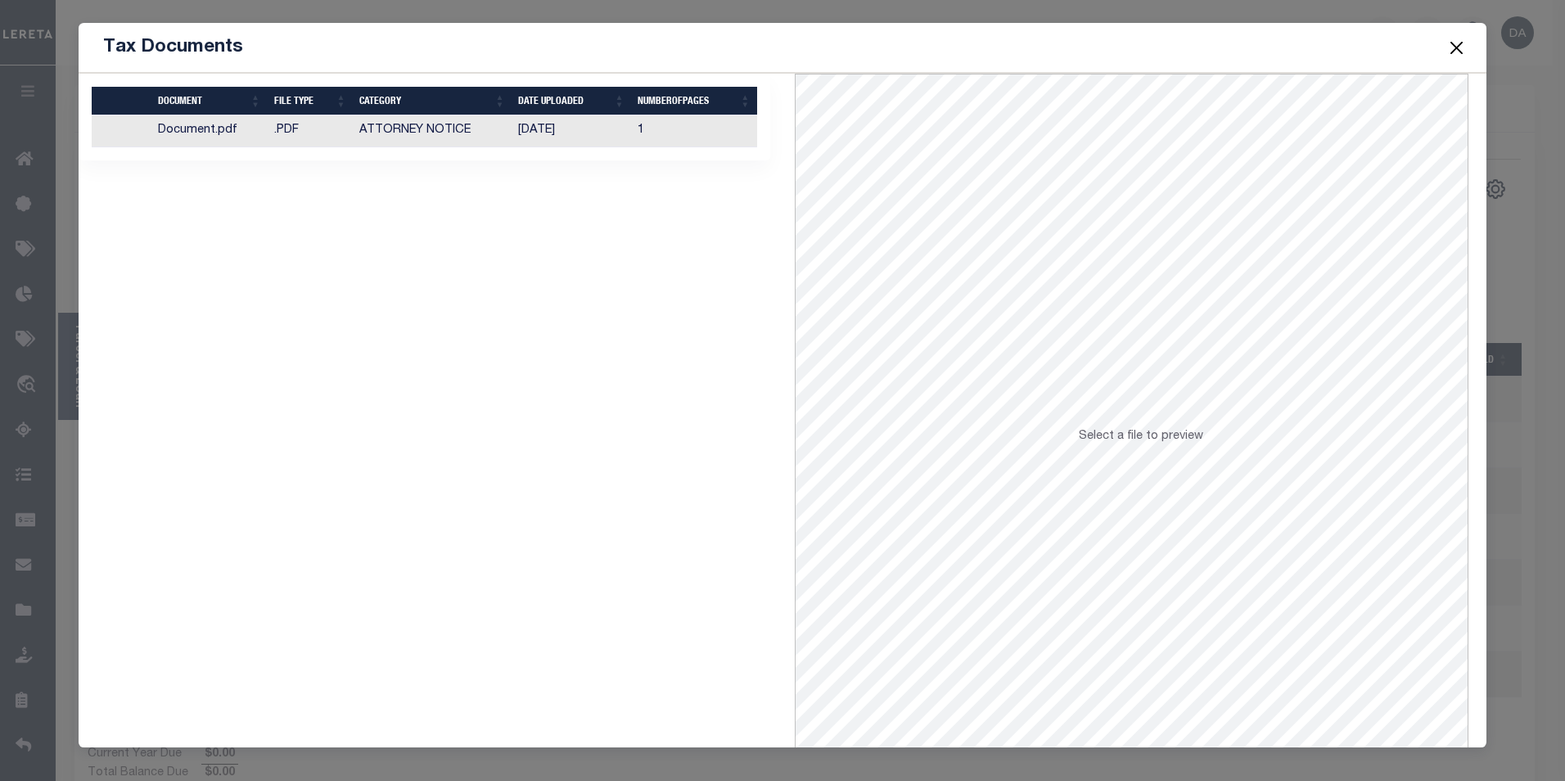
click at [291, 134] on td ".PDF" at bounding box center [311, 131] width 86 height 32
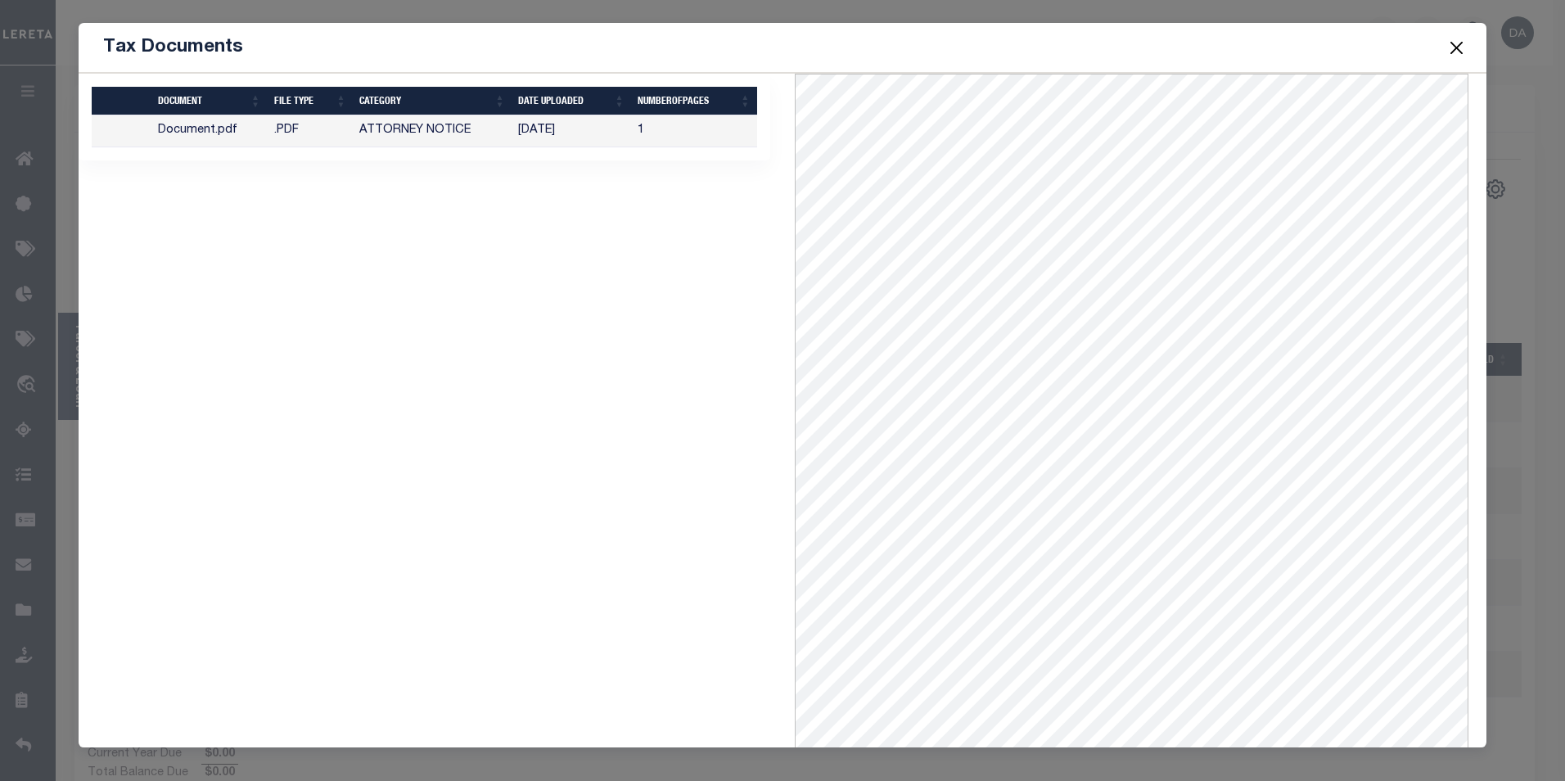
click at [546, 682] on div "1 Selected 1 Result Items per page" at bounding box center [424, 444] width 716 height 740
click at [1452, 46] on button "Close" at bounding box center [1456, 47] width 21 height 21
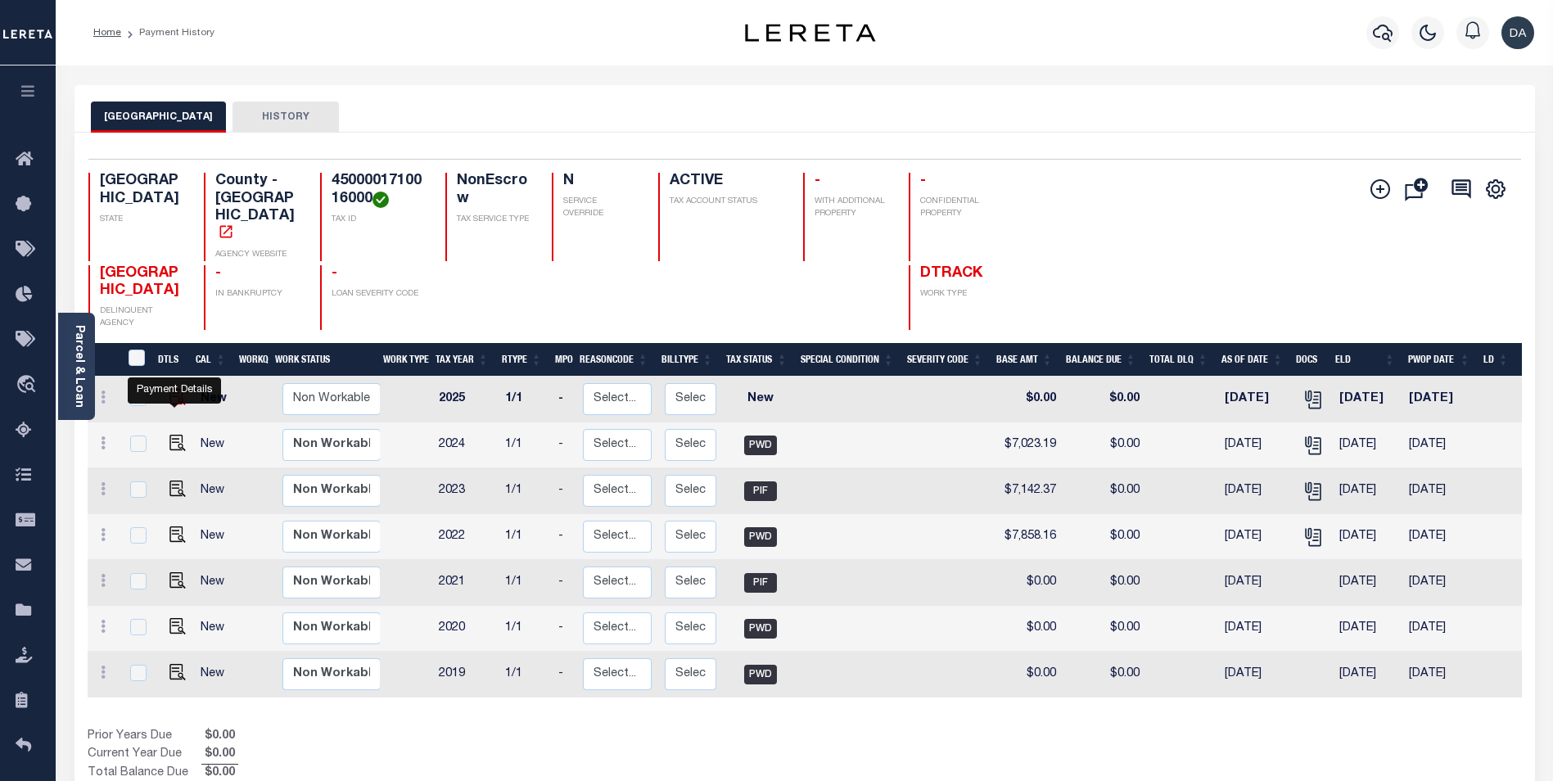
click at [177, 405] on img "" at bounding box center [177, 397] width 16 height 16
checkbox input "true"
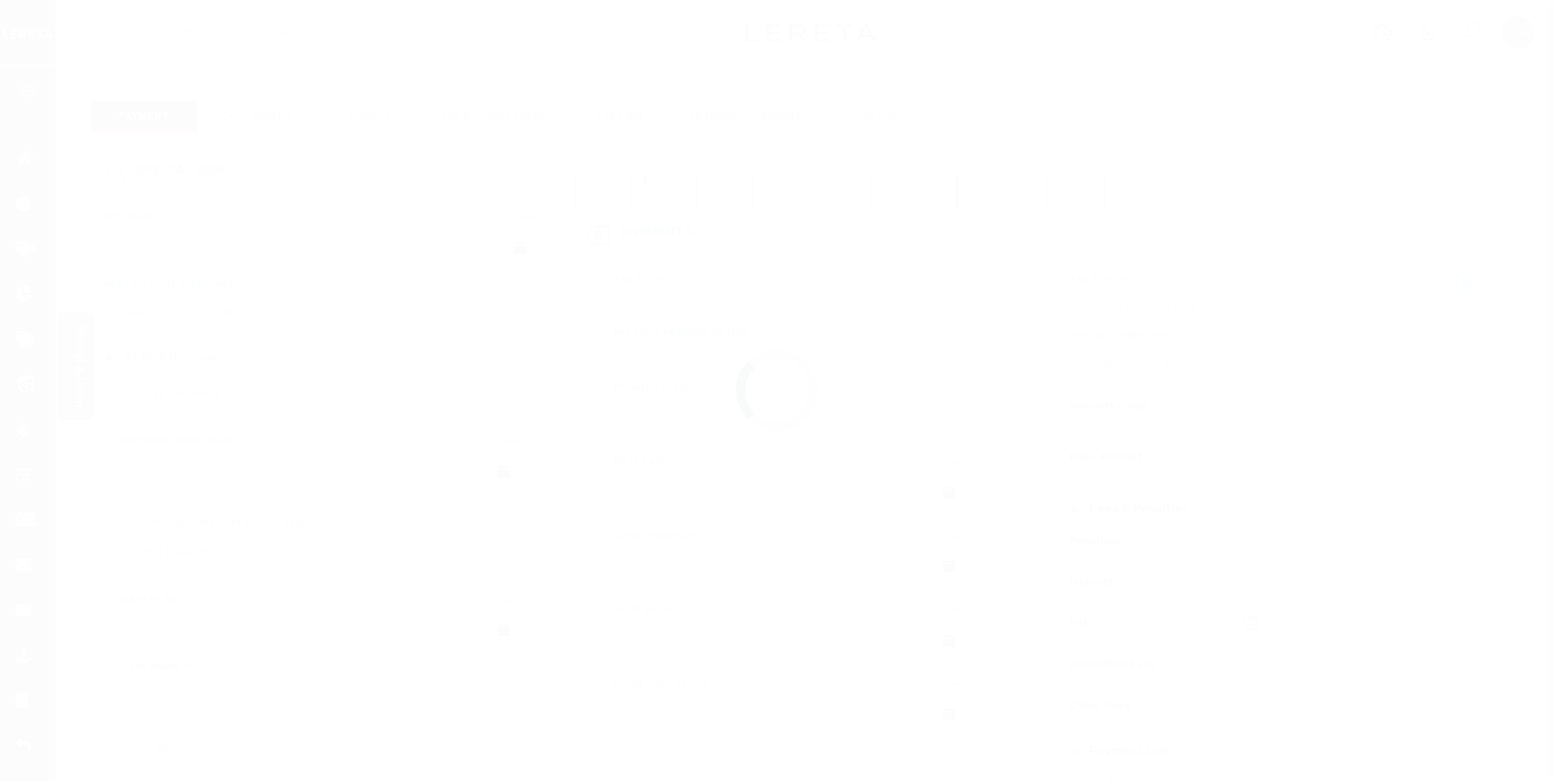
type input "[DATE]"
select select "NW2"
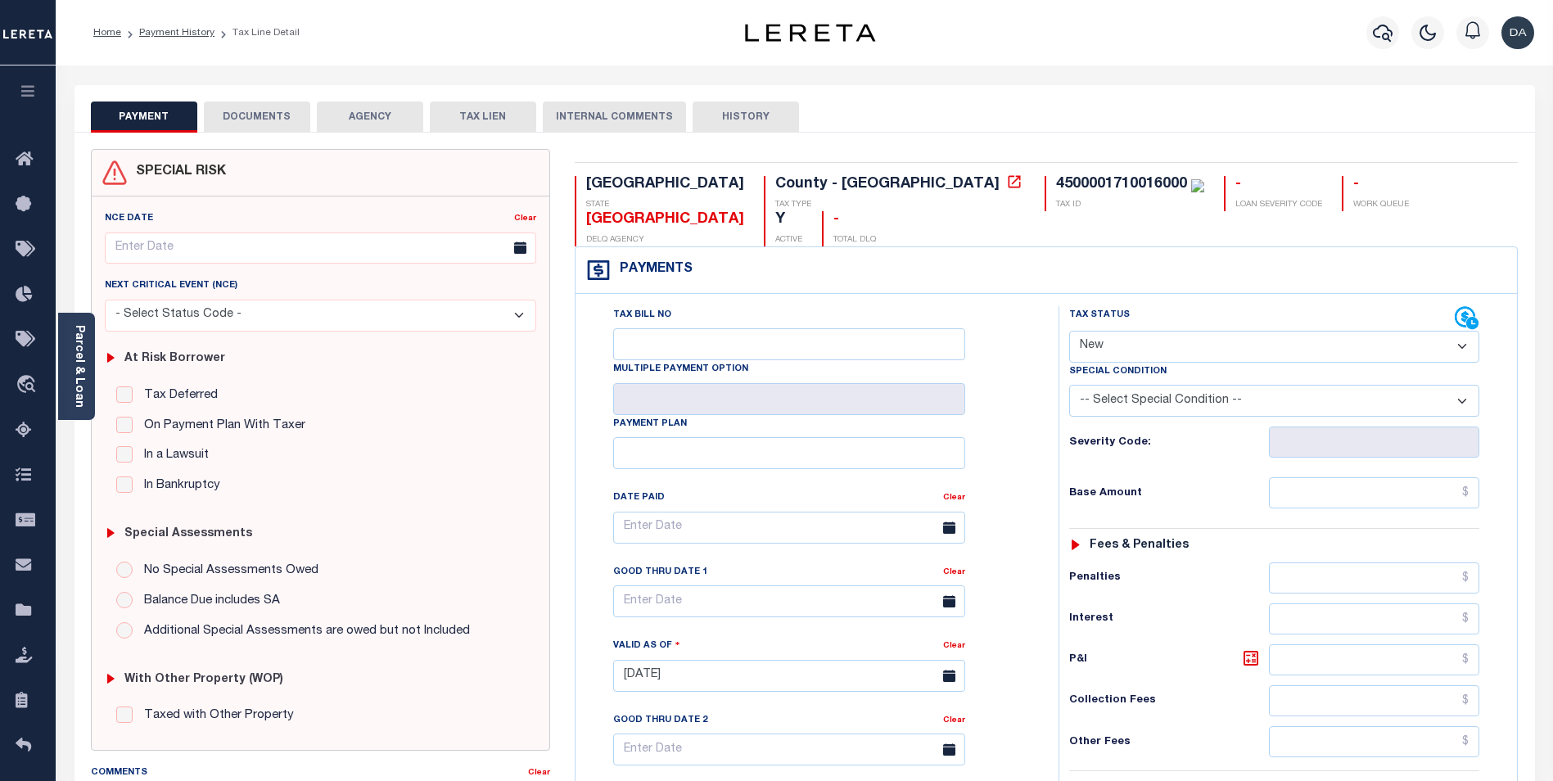
click at [244, 122] on button "DOCUMENTS" at bounding box center [257, 117] width 106 height 31
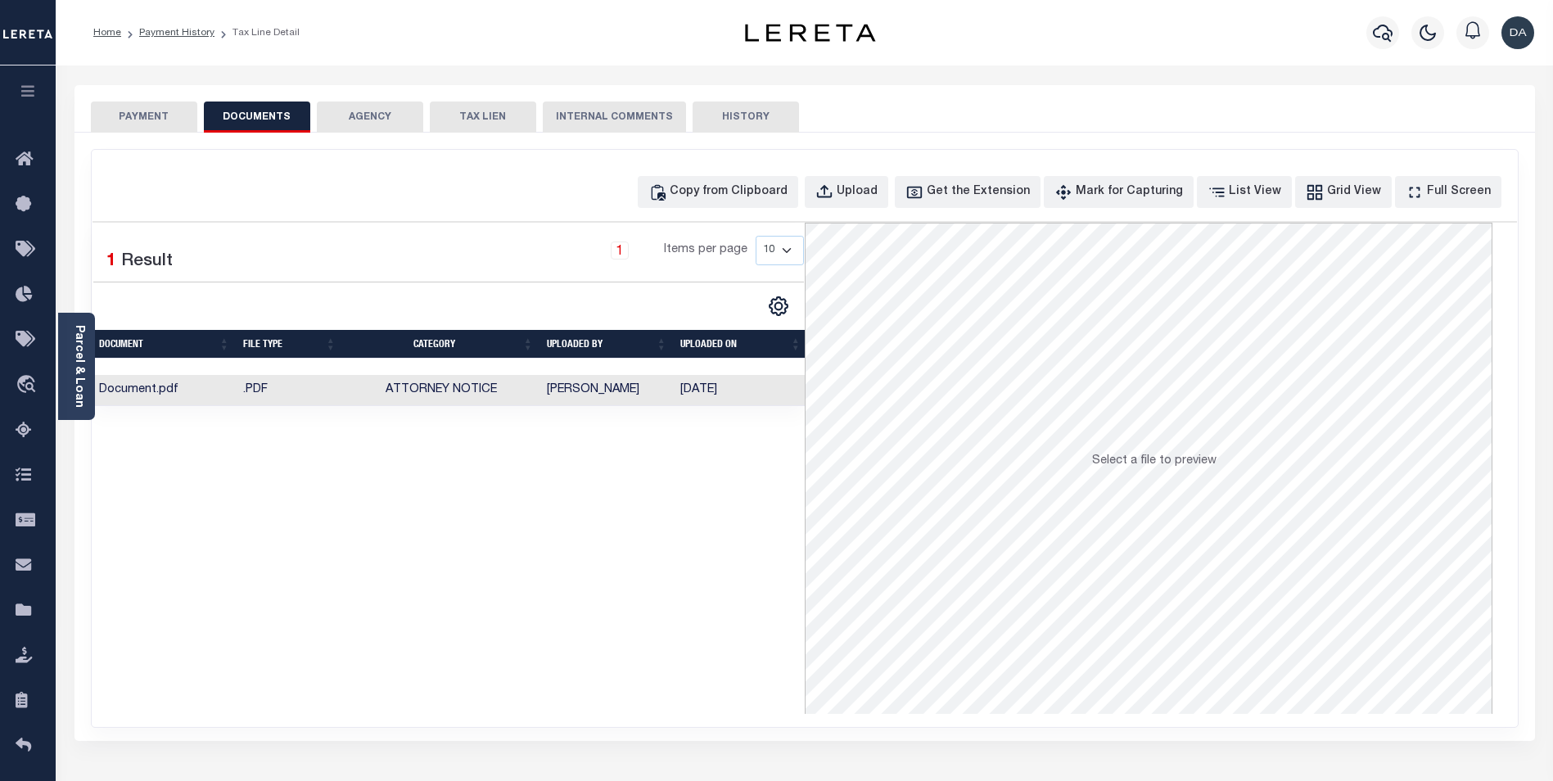
click at [327, 384] on td ".PDF" at bounding box center [290, 391] width 106 height 32
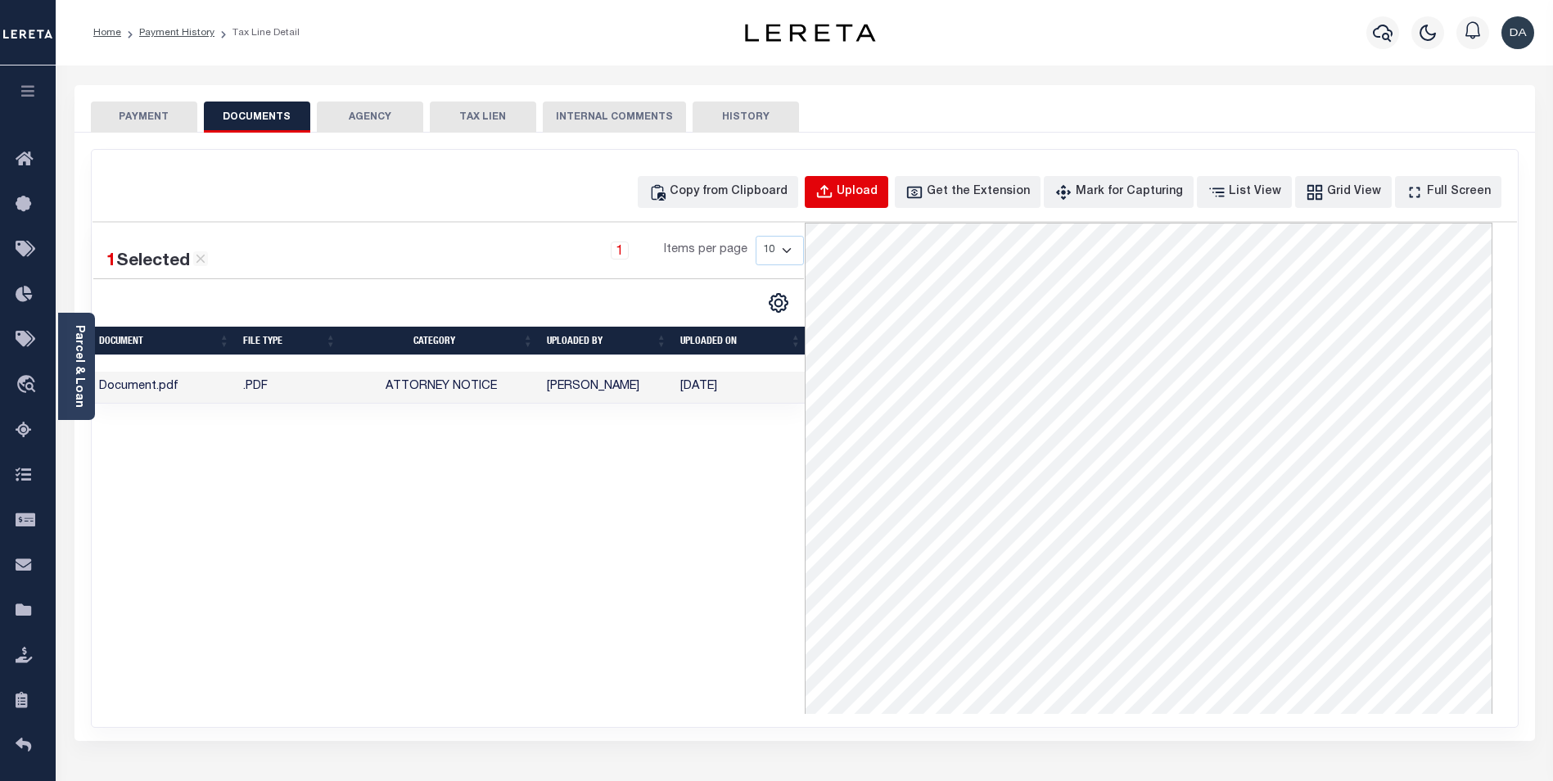
click at [878, 183] on div "Upload" at bounding box center [857, 192] width 41 height 18
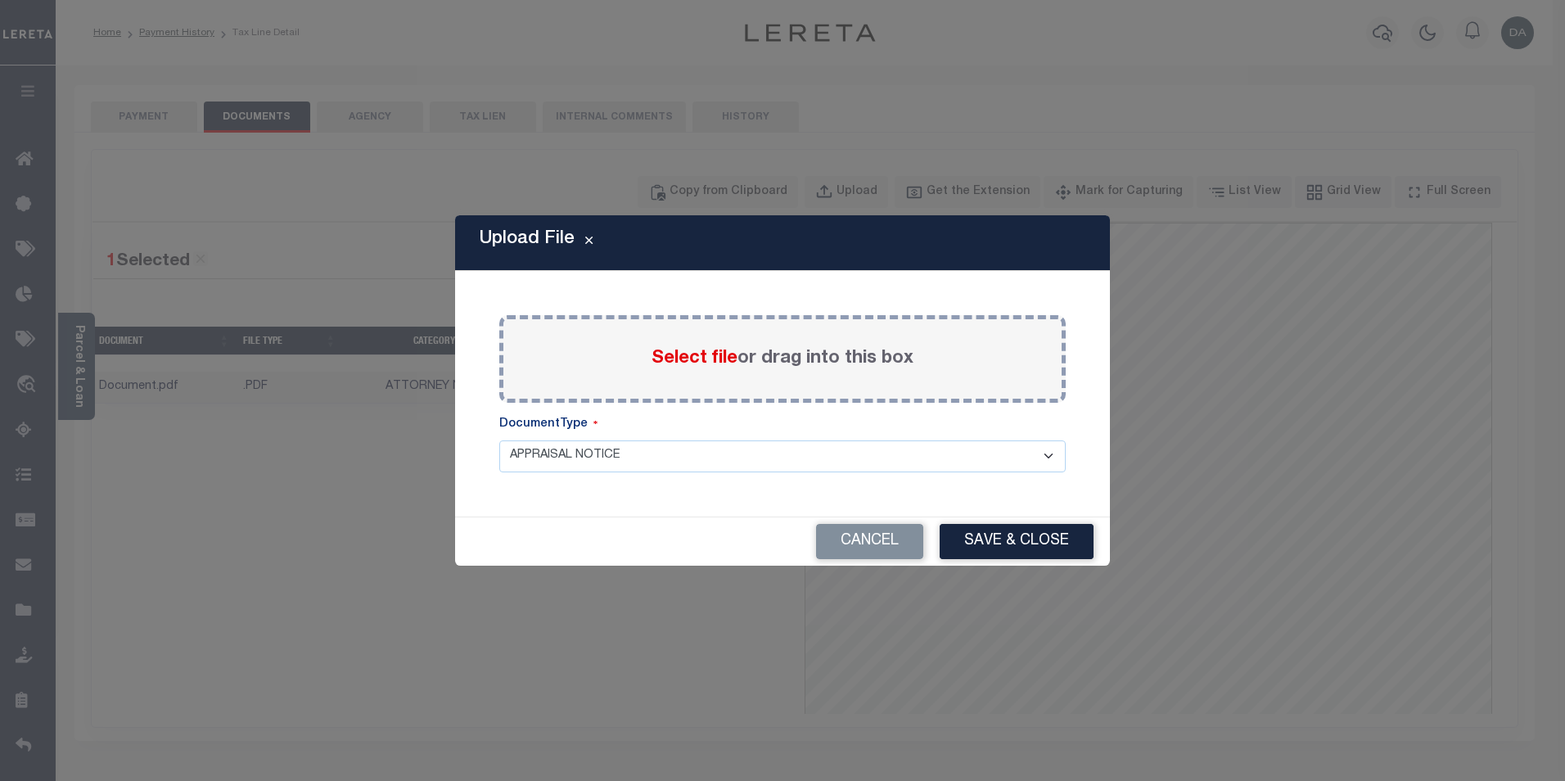
click at [603, 460] on select "APPRAISAL NOTICE ATTORNEY NOTICE CURRENT BILLS DELINQUENT BILLS FORFEITURE NOTI…" at bounding box center [782, 456] width 567 height 32
click at [499, 440] on select "APPRAISAL NOTICE ATTORNEY NOTICE CURRENT BILLS DELINQUENT BILLS FORFEITURE NOTI…" at bounding box center [782, 456] width 567 height 32
click at [715, 363] on span "Select file" at bounding box center [695, 359] width 86 height 18
click at [0, 0] on input "Select file or drag into this box" at bounding box center [0, 0] width 0 height 0
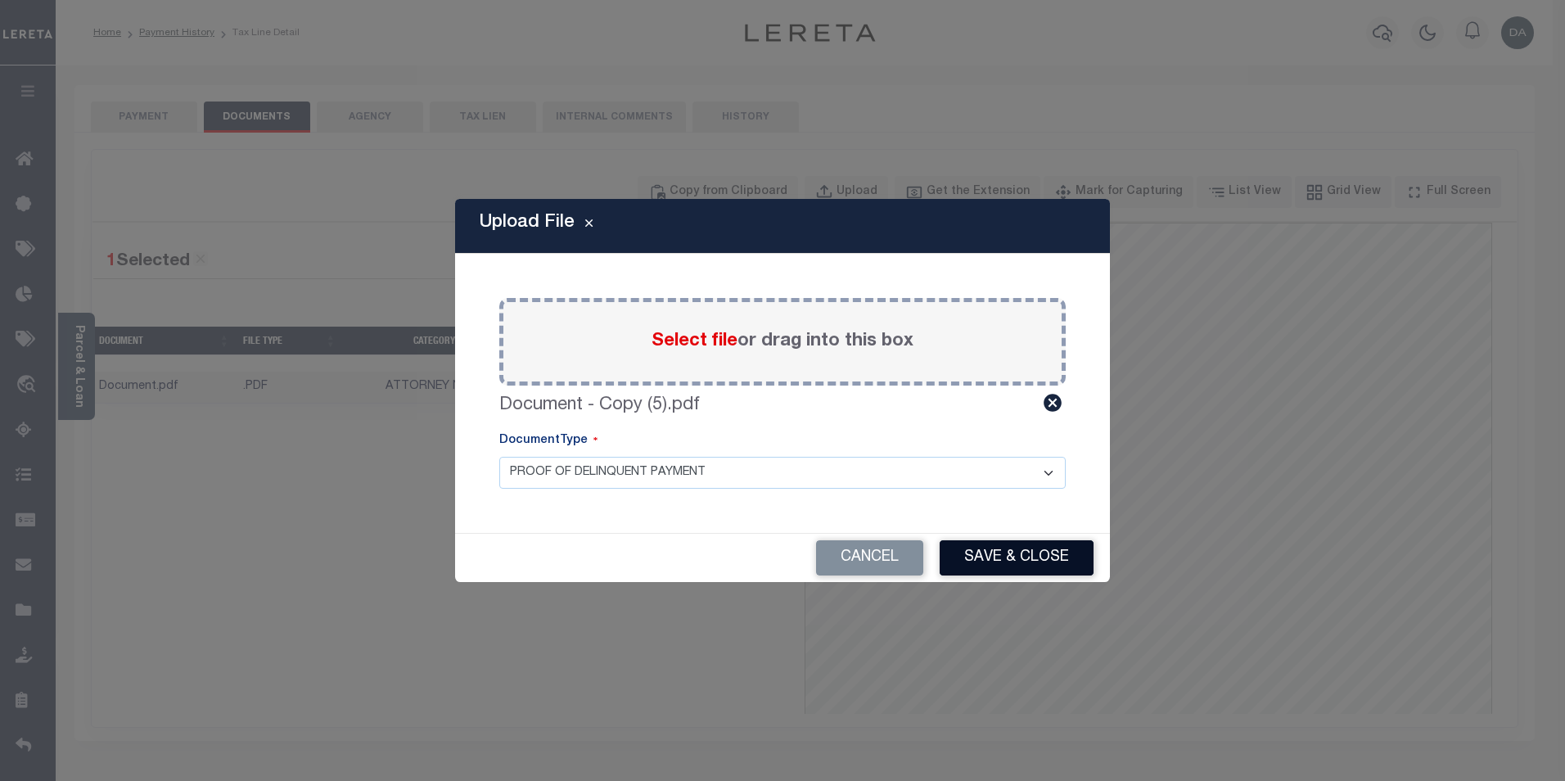
click at [1022, 560] on button "Save & Close" at bounding box center [1017, 557] width 154 height 35
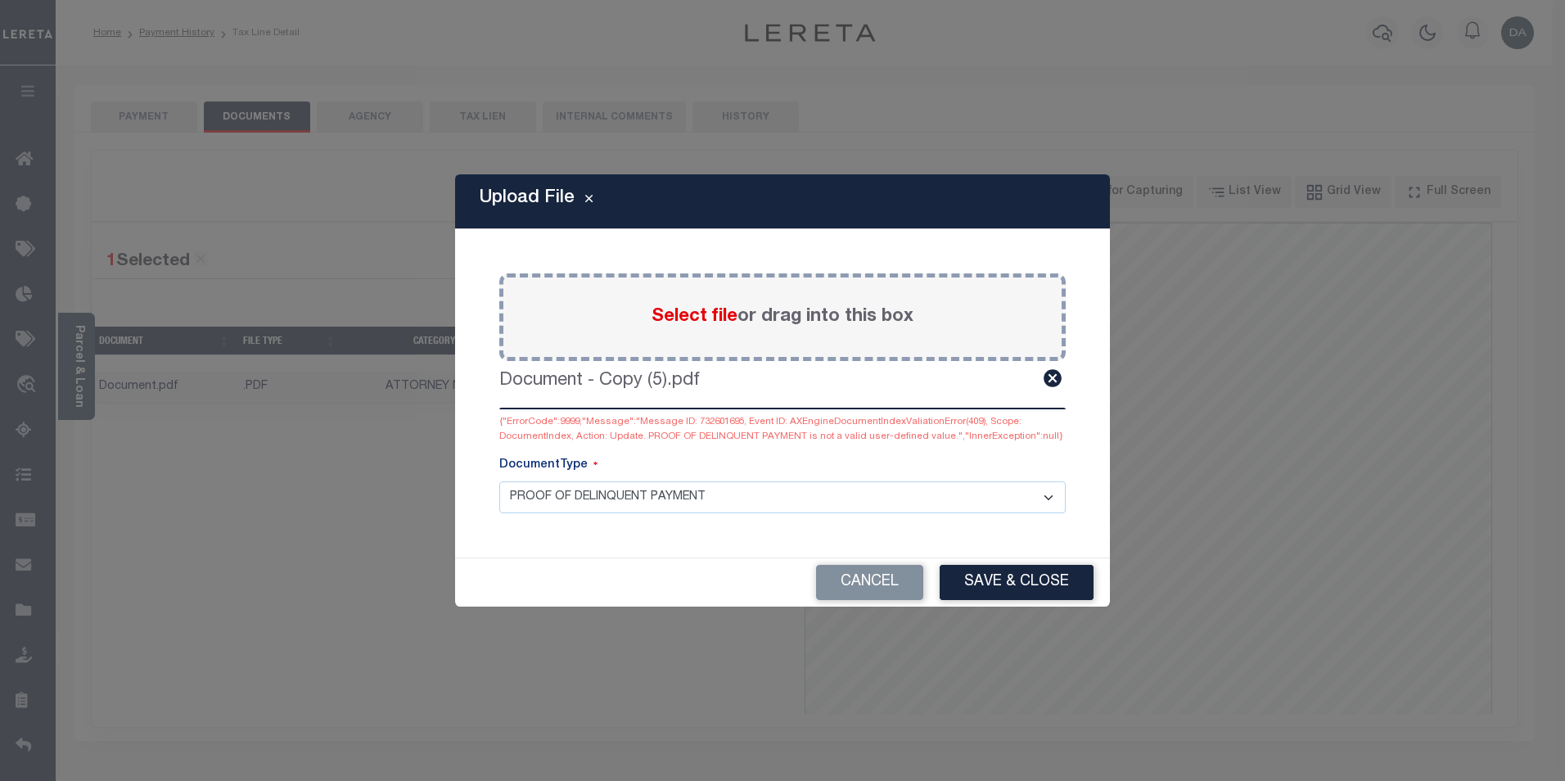
click at [1063, 438] on div "{"ErrorCode":9999,"Message":"Message ID: 732601695, Event ID: AXEngineDocumentI…" at bounding box center [782, 429] width 567 height 29
click at [1030, 433] on div "{"ErrorCode":9999,"Message":"Message ID: 732601695, Event ID: AXEngineDocumentI…" at bounding box center [782, 429] width 567 height 29
click at [1035, 430] on div "{"ErrorCode":9999,"Message":"Message ID: 732601695, Event ID: AXEngineDocumentI…" at bounding box center [782, 429] width 567 height 29
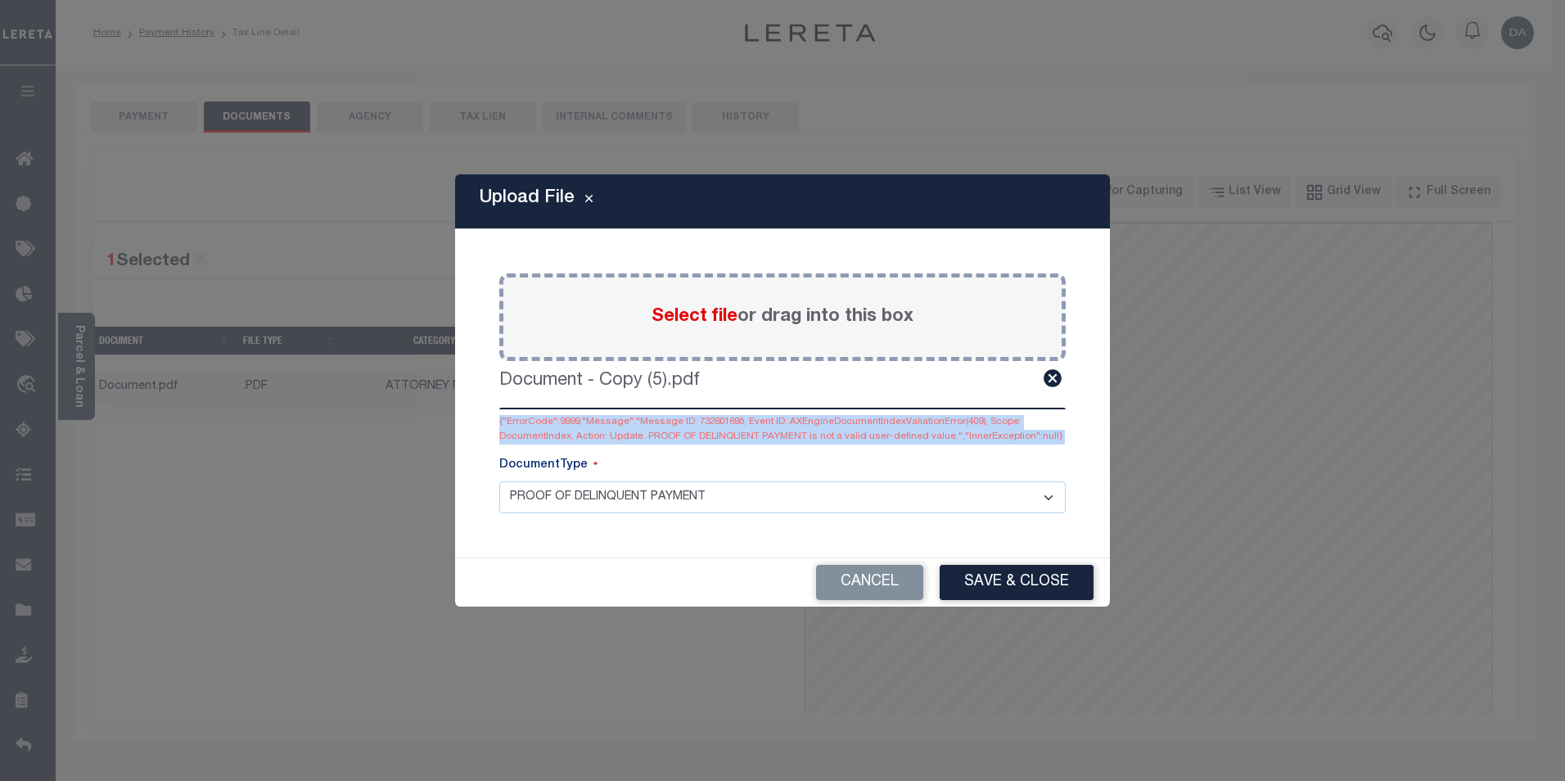
drag, startPoint x: 1035, startPoint y: 430, endPoint x: 1029, endPoint y: 436, distance: 8.7
click at [1029, 436] on div "{"ErrorCode":9999,"Message":"Message ID: 732601695, Event ID: AXEngineDocumentI…" at bounding box center [782, 429] width 567 height 29
copy div "{"ErrorCode":9999,"Message":"Message ID: 732601695, Event ID: AXEngineDocumentI…"
click at [897, 589] on button "Cancel" at bounding box center [869, 582] width 107 height 35
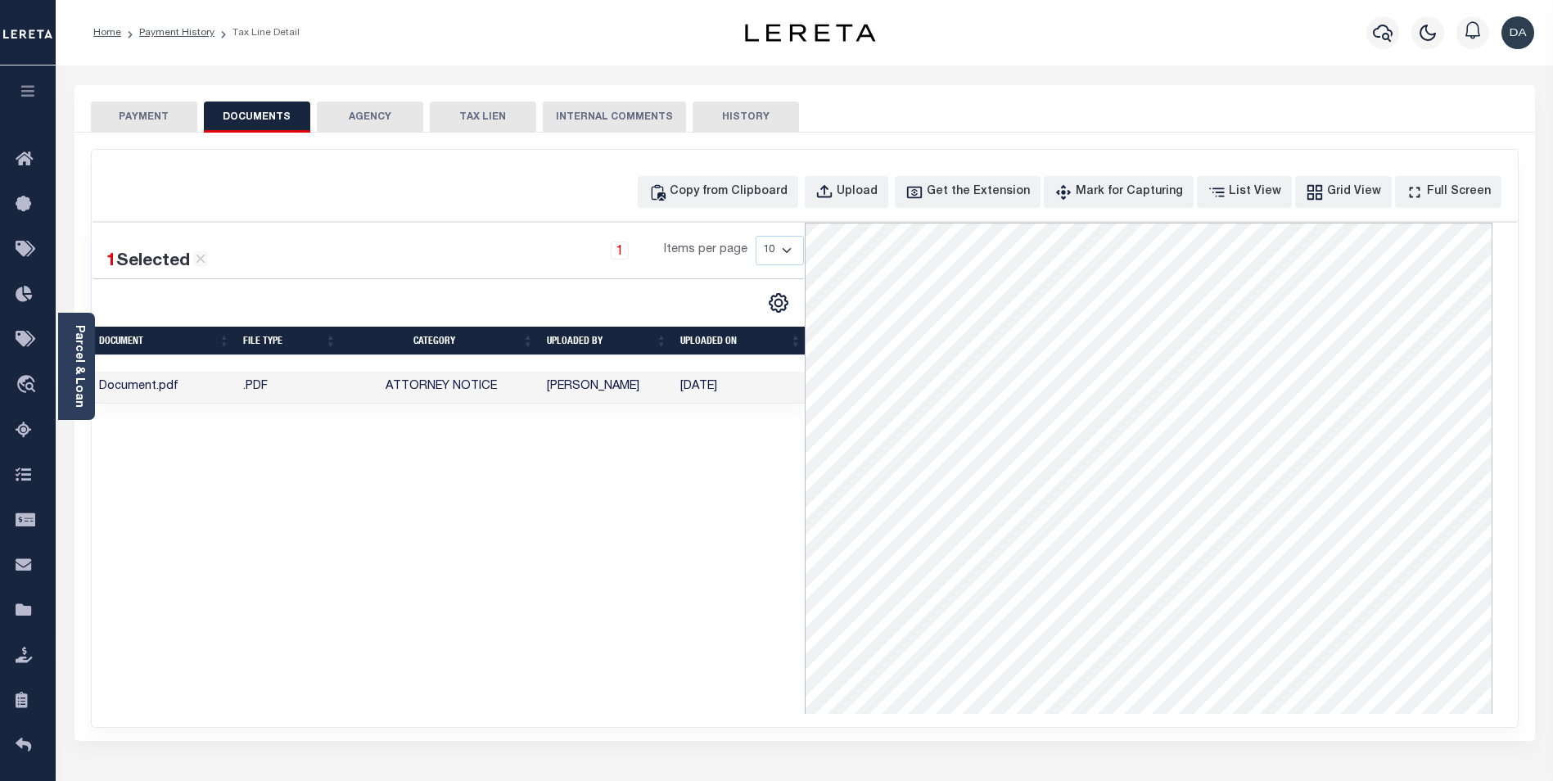
click at [501, 304] on div "CSV Export Selected Print Show Filter Show Search Columns 1: Document 3: FILE T…" at bounding box center [626, 302] width 355 height 21
click at [833, 189] on icon "button" at bounding box center [824, 192] width 18 height 18
select select "APN"
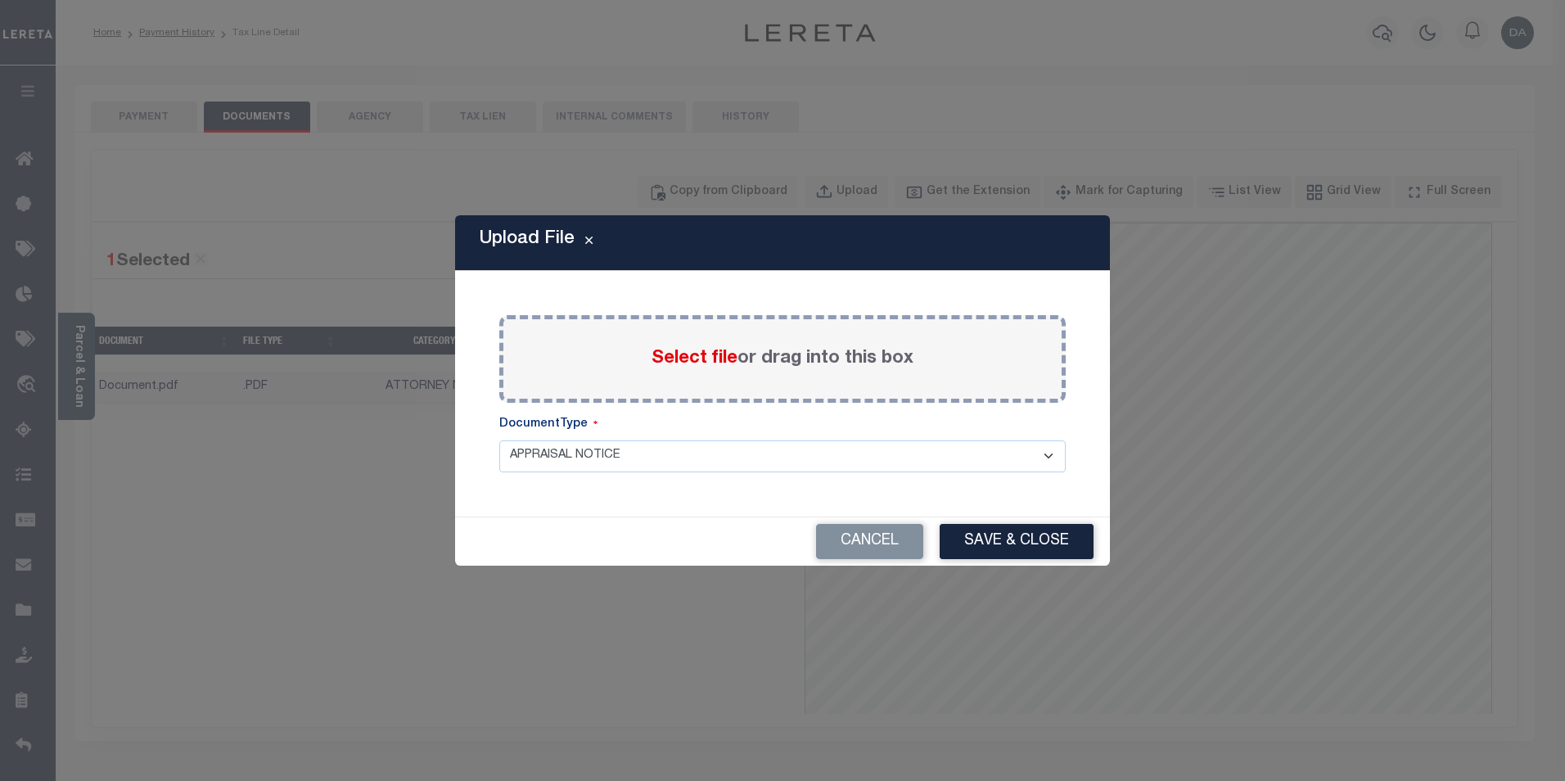
click at [638, 453] on select "APPRAISAL NOTICE ATTORNEY NOTICE CURRENT BILLS DELINQUENT BILLS FORFEITURE NOTI…" at bounding box center [782, 456] width 567 height 32
drag, startPoint x: 702, startPoint y: 427, endPoint x: 703, endPoint y: 413, distance: 13.1
click at [702, 427] on div "DocumentType" at bounding box center [782, 428] width 567 height 25
click at [698, 363] on span "Select file" at bounding box center [695, 359] width 86 height 18
click at [0, 0] on input "Select file or drag into this box" at bounding box center [0, 0] width 0 height 0
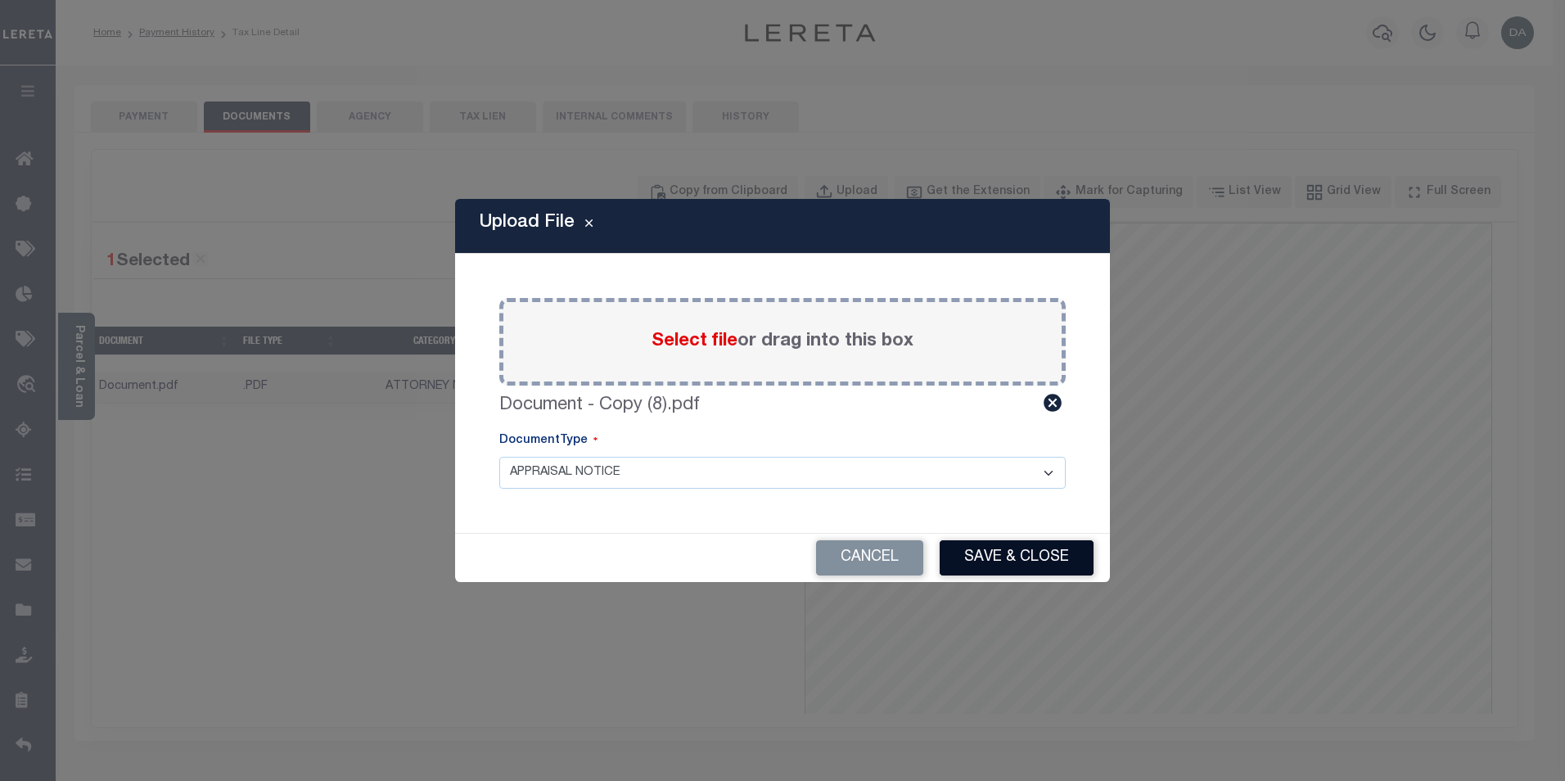
click at [1041, 556] on button "Save & Close" at bounding box center [1017, 557] width 154 height 35
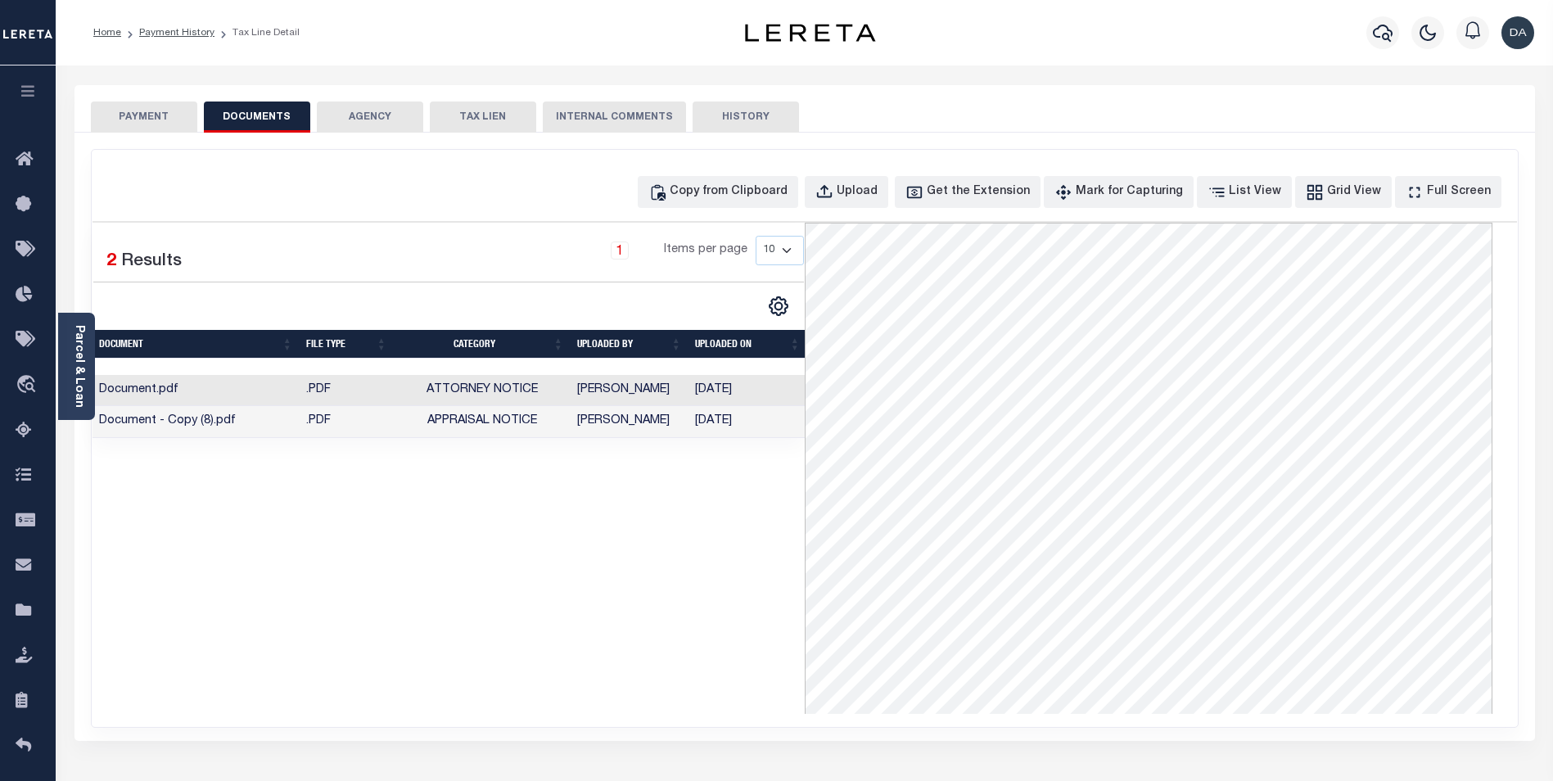
click at [666, 533] on div "1 Selected 2 Results 1 Items per page 10 25 50 100" at bounding box center [449, 468] width 712 height 491
